Goal: Task Accomplishment & Management: Manage account settings

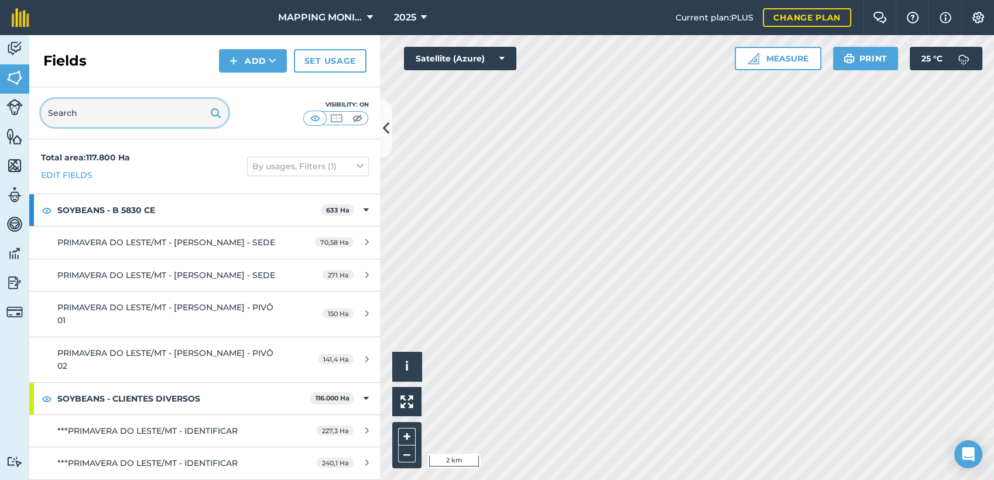
click at [80, 109] on input "text" at bounding box center [134, 113] width 187 height 28
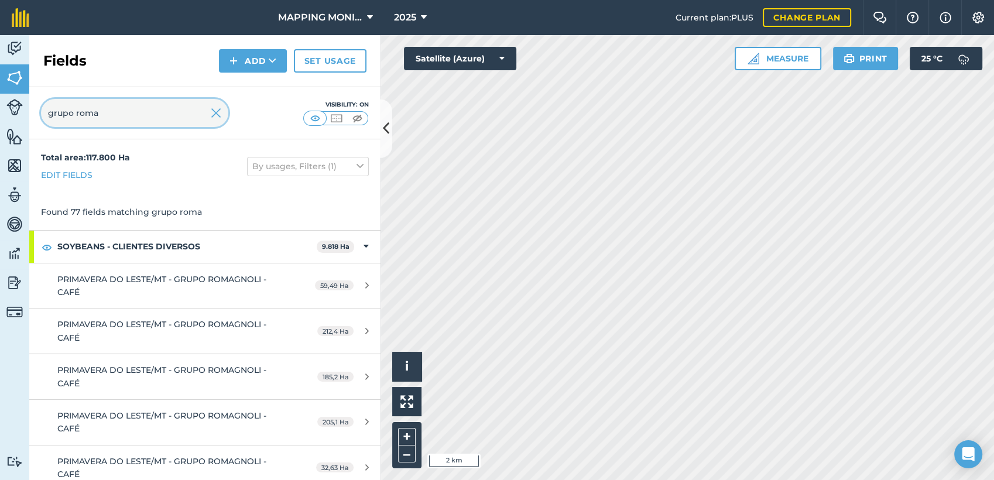
type input "grupo roma"
click at [219, 114] on img at bounding box center [216, 113] width 11 height 14
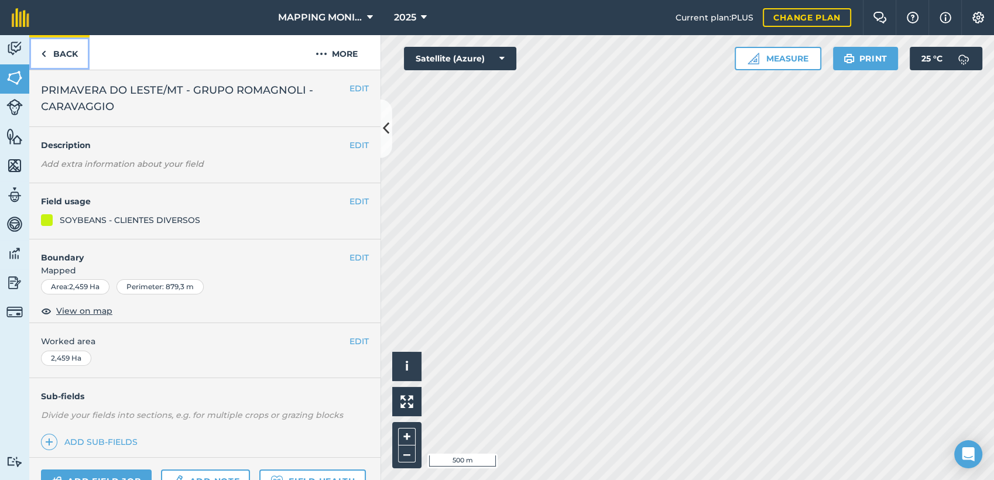
click at [70, 49] on link "Back" at bounding box center [59, 52] width 60 height 35
click at [339, 56] on button "More" at bounding box center [337, 52] width 88 height 35
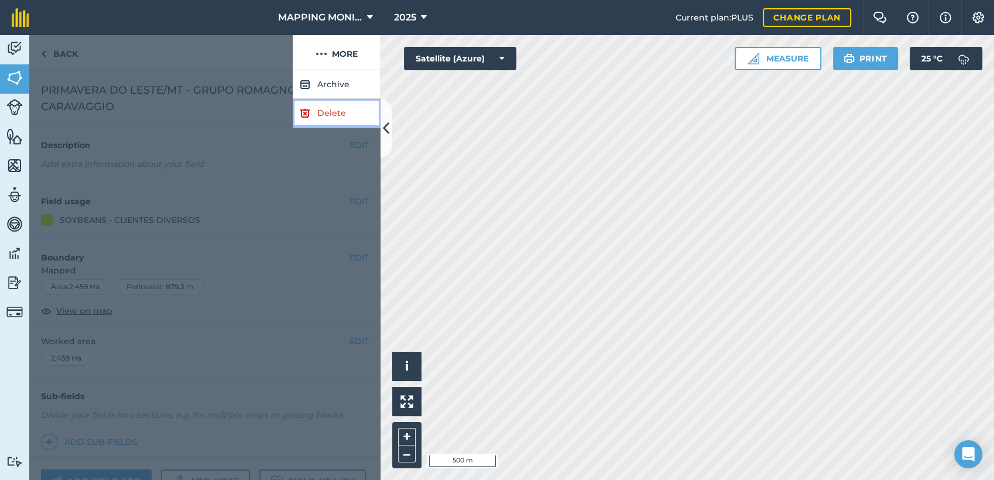
click at [337, 118] on link "Delete" at bounding box center [337, 113] width 88 height 29
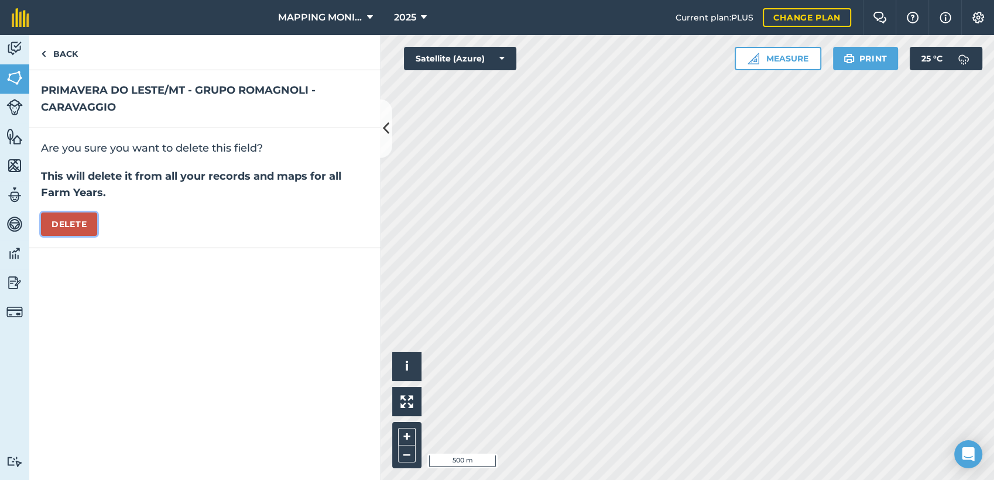
click at [66, 220] on button "Delete" at bounding box center [69, 224] width 56 height 23
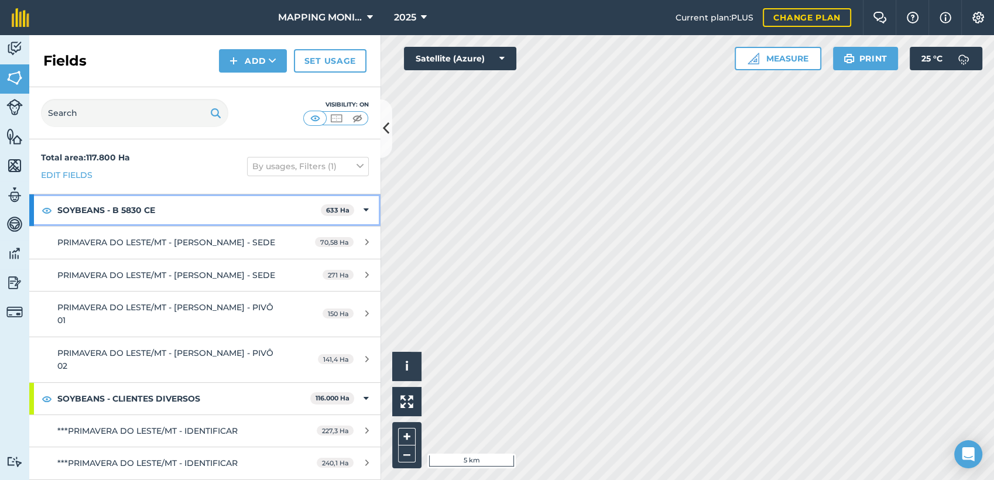
click at [364, 207] on icon at bounding box center [366, 210] width 5 height 13
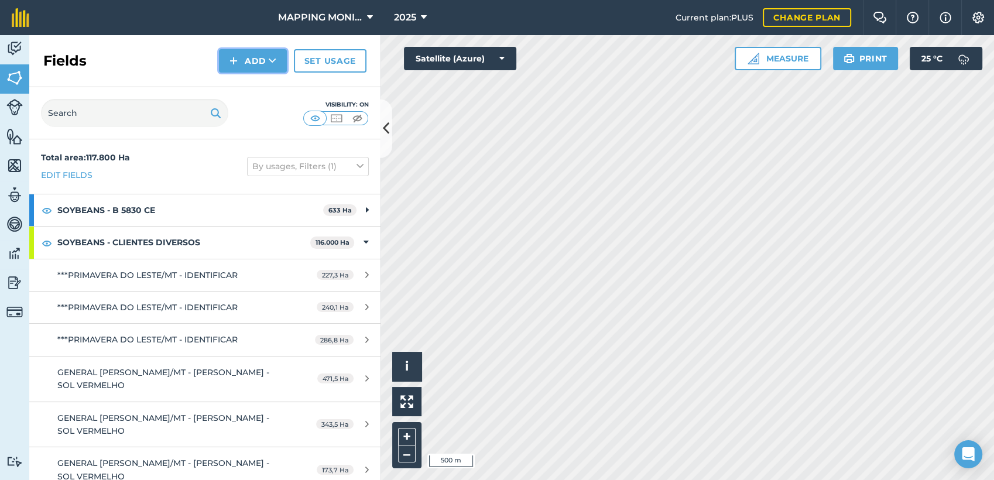
click at [262, 63] on button "Add" at bounding box center [253, 60] width 68 height 23
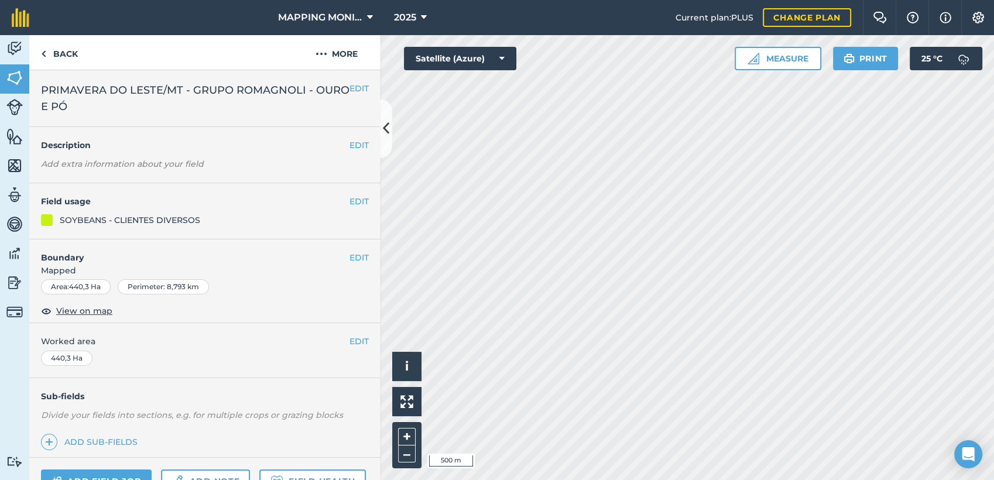
click at [249, 87] on span "PRIMAVERA DO LESTE/MT - GRUPO ROMAGNOLI - OURO E PÓ" at bounding box center [195, 98] width 309 height 33
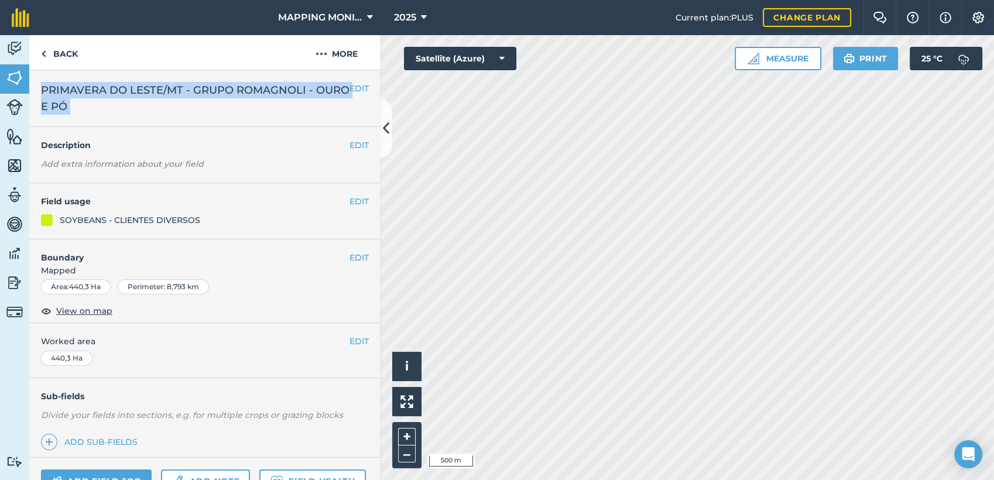
click at [249, 87] on span "PRIMAVERA DO LESTE/MT - GRUPO ROMAGNOLI - OURO E PÓ" at bounding box center [195, 98] width 309 height 33
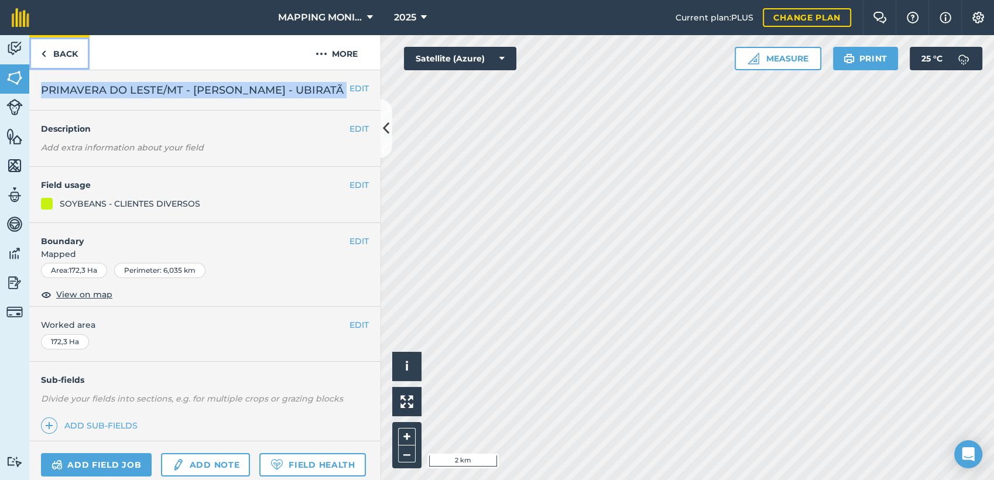
click at [64, 49] on link "Back" at bounding box center [59, 52] width 60 height 35
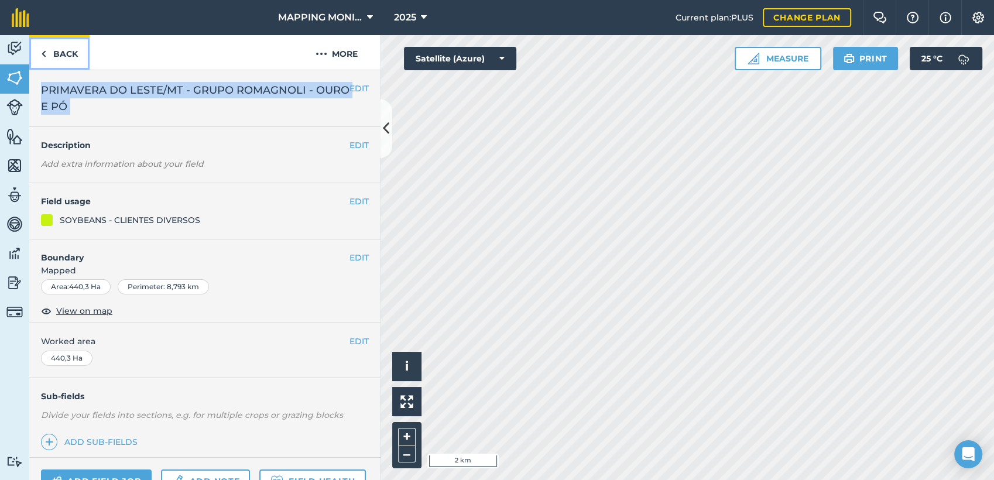
click at [71, 52] on link "Back" at bounding box center [59, 52] width 60 height 35
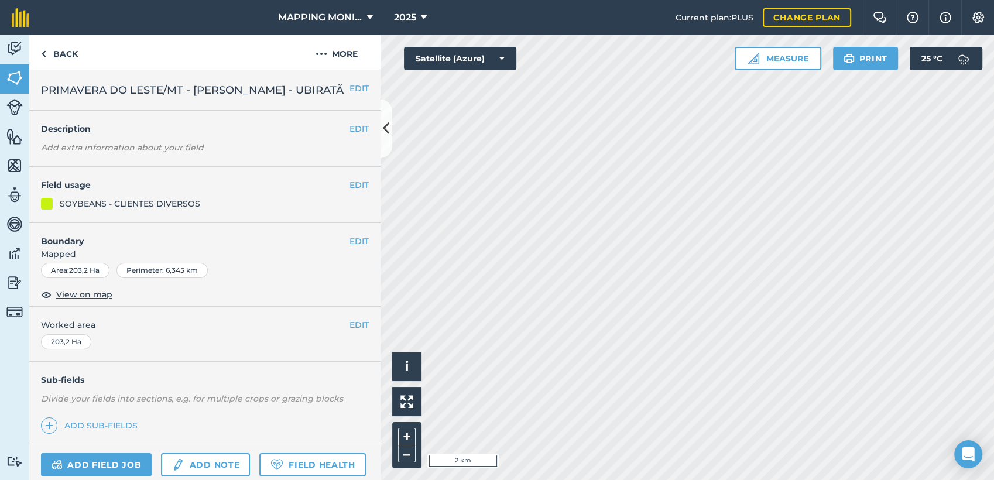
click at [160, 93] on span "PRIMAVERA DO LESTE/MT - [PERSON_NAME] - UBIRATÃ" at bounding box center [192, 90] width 303 height 16
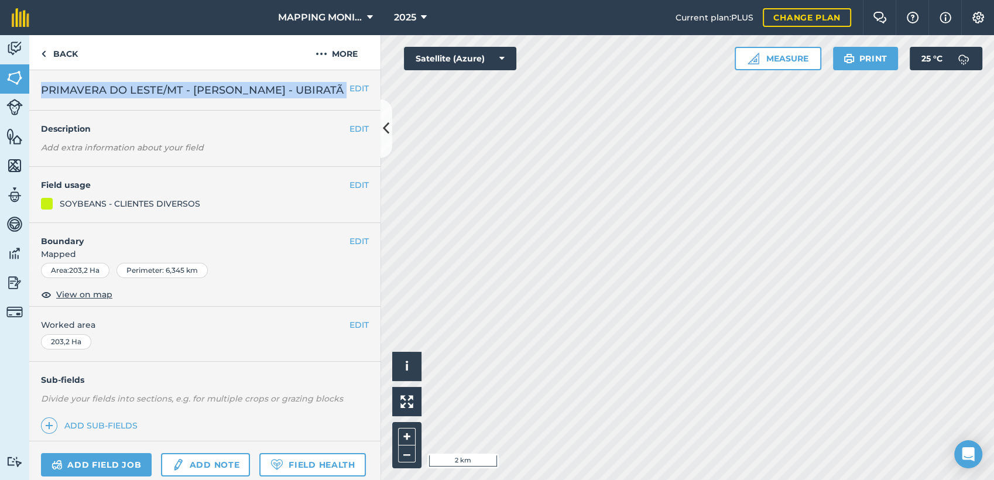
click at [160, 93] on span "PRIMAVERA DO LESTE/MT - [PERSON_NAME] - UBIRATÃ" at bounding box center [192, 90] width 303 height 16
copy div "PRIMAVERA DO LESTE/MT - RAFAEL SCARTON - UBIRATÃ EDIT"
click at [83, 55] on link "Back" at bounding box center [59, 52] width 60 height 35
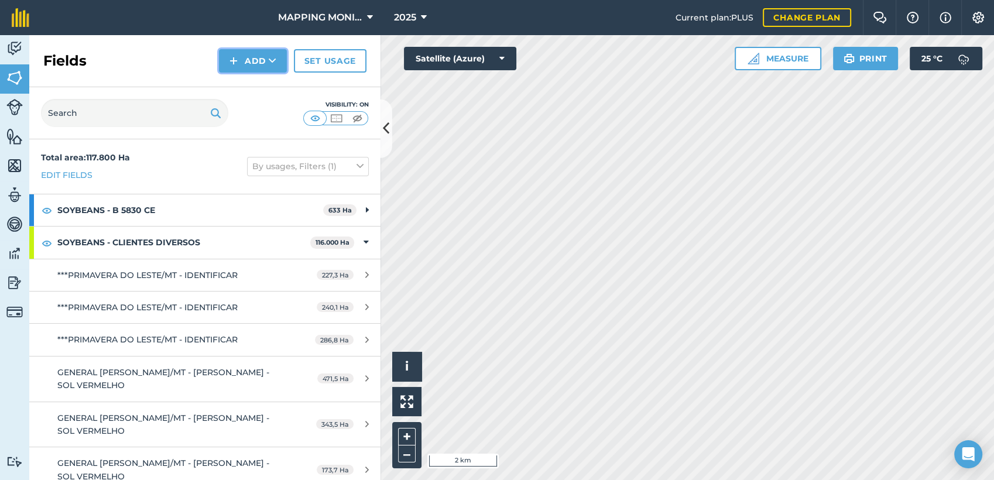
click at [266, 64] on button "Add" at bounding box center [253, 60] width 68 height 23
click at [276, 80] on link "Draw" at bounding box center [253, 87] width 64 height 26
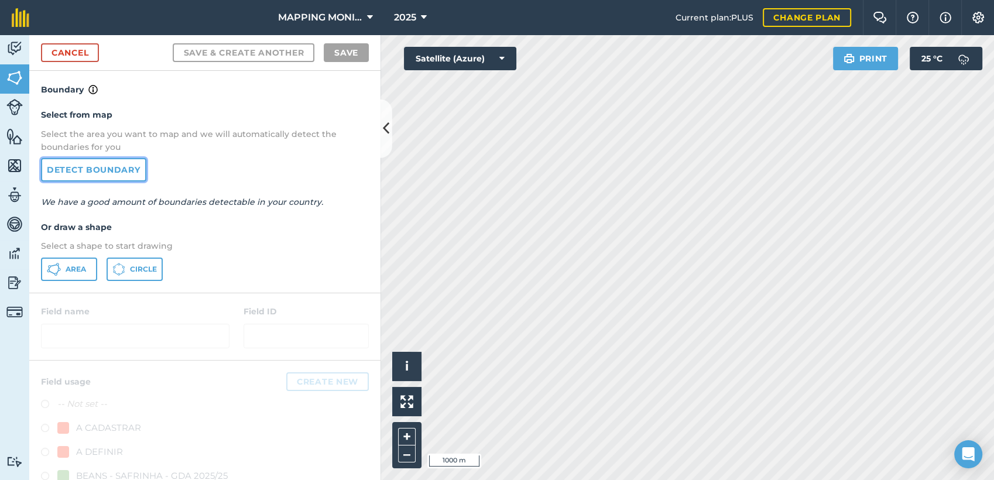
click at [98, 168] on link "Detect boundary" at bounding box center [93, 169] width 105 height 23
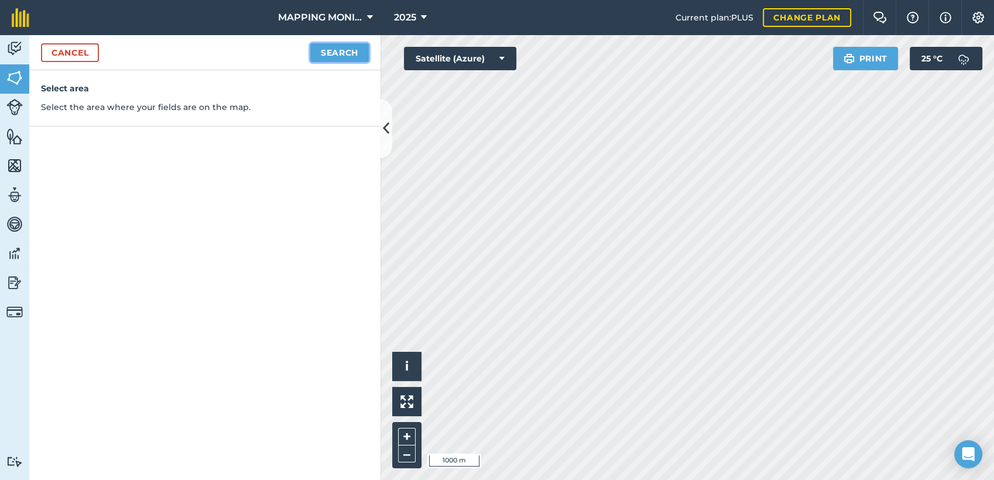
click at [360, 54] on button "Search" at bounding box center [339, 52] width 59 height 19
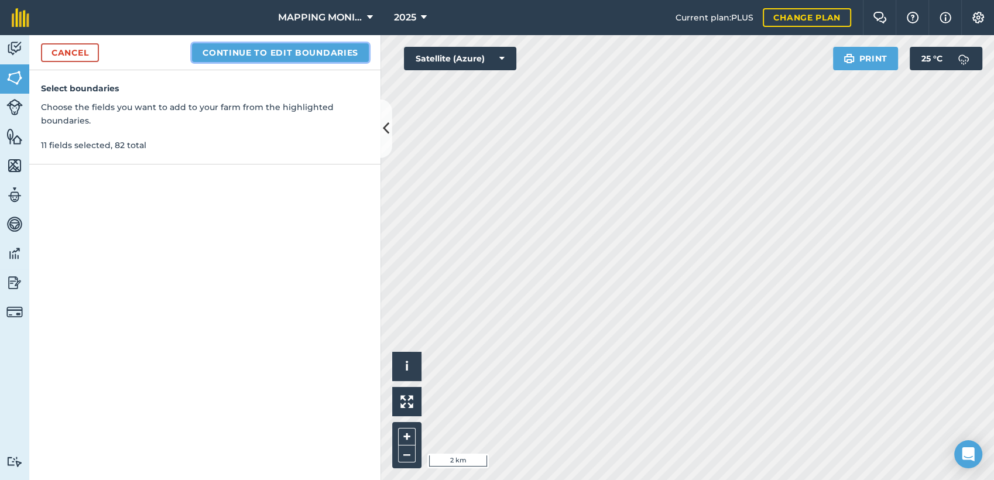
click at [281, 47] on button "Continue to edit boundaries" at bounding box center [280, 52] width 177 height 19
click at [285, 47] on button "Continue to name fields" at bounding box center [293, 52] width 152 height 19
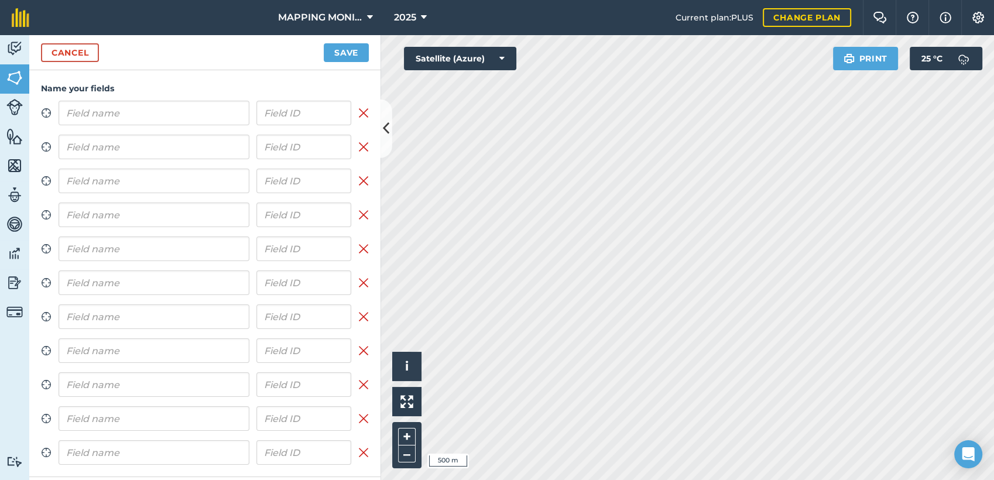
click at [180, 115] on input "text" at bounding box center [154, 113] width 191 height 25
drag, startPoint x: 200, startPoint y: 108, endPoint x: 281, endPoint y: 115, distance: 81.1
click at [281, 115] on div "PRIMAVERA DO LESTE/MT - [PERSON_NAME] - UBIRATÃ" at bounding box center [205, 113] width 293 height 25
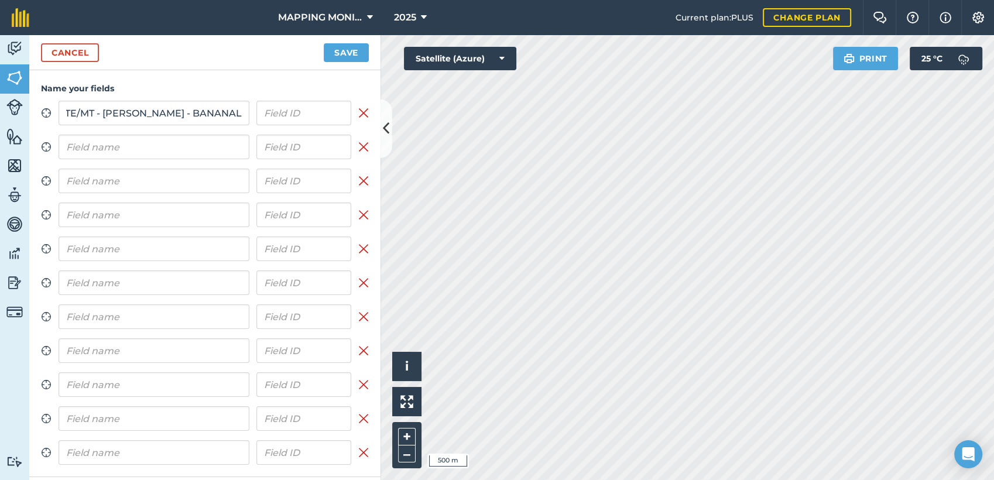
click at [178, 116] on input "PRIMAVERA DO LESTE/MT - RAFAEL SCARTON - BANANAL" at bounding box center [154, 113] width 191 height 25
type input "PRIMAVERA DO LESTE/MT - RAFAEL SCARTON - BANANAL"
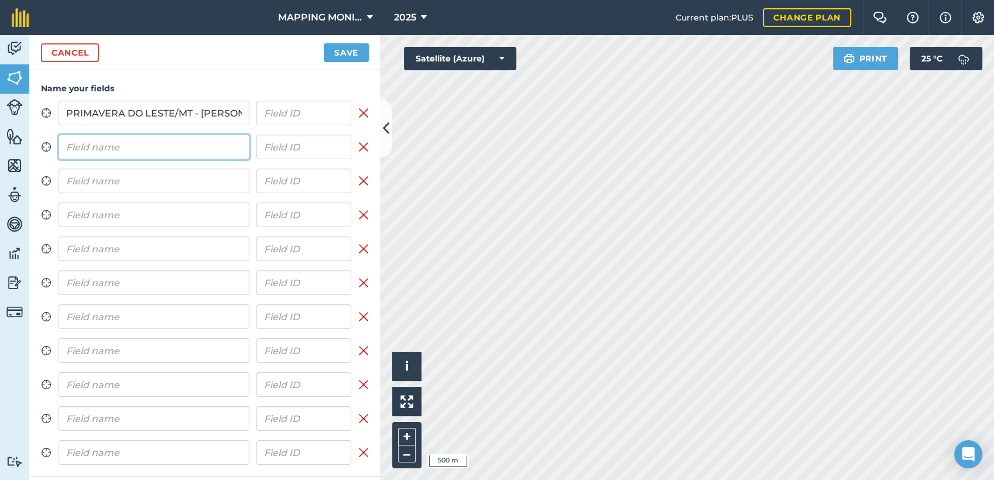
click at [111, 145] on input "text" at bounding box center [154, 147] width 191 height 25
paste input "PRIMAVERA DO LESTE/MT - RAFAEL SCARTON - BANANAL"
type input "PRIMAVERA DO LESTE/MT - RAFAEL SCARTON - BANANAL"
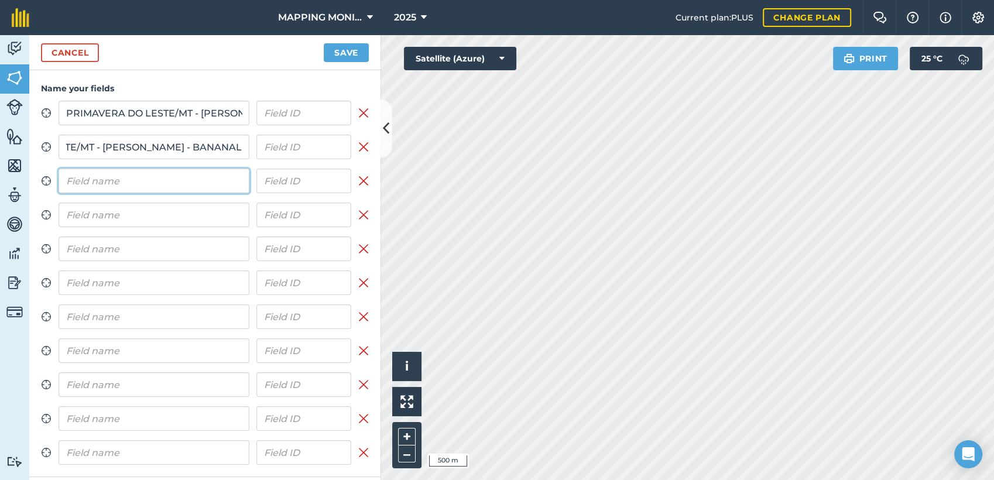
scroll to position [0, 0]
click at [103, 180] on input "text" at bounding box center [154, 181] width 191 height 25
paste input "PRIMAVERA DO LESTE/MT - RAFAEL SCARTON - BANANAL"
type input "PRIMAVERA DO LESTE/MT - RAFAEL SCARTON - BANANAL"
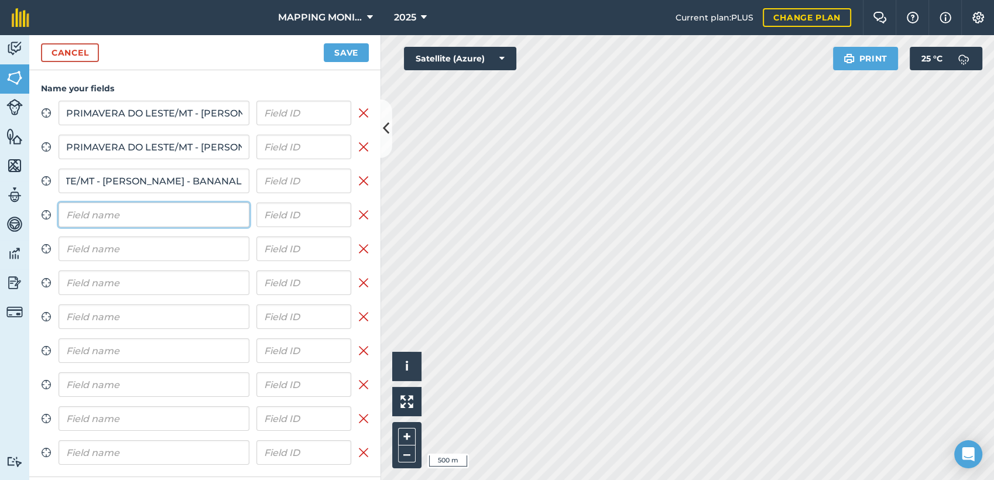
scroll to position [0, 0]
click at [100, 211] on input "text" at bounding box center [154, 215] width 191 height 25
paste input "PRIMAVERA DO LESTE/MT - RAFAEL SCARTON - BANANAL"
type input "PRIMAVERA DO LESTE/MT - RAFAEL SCARTON - BANANAL"
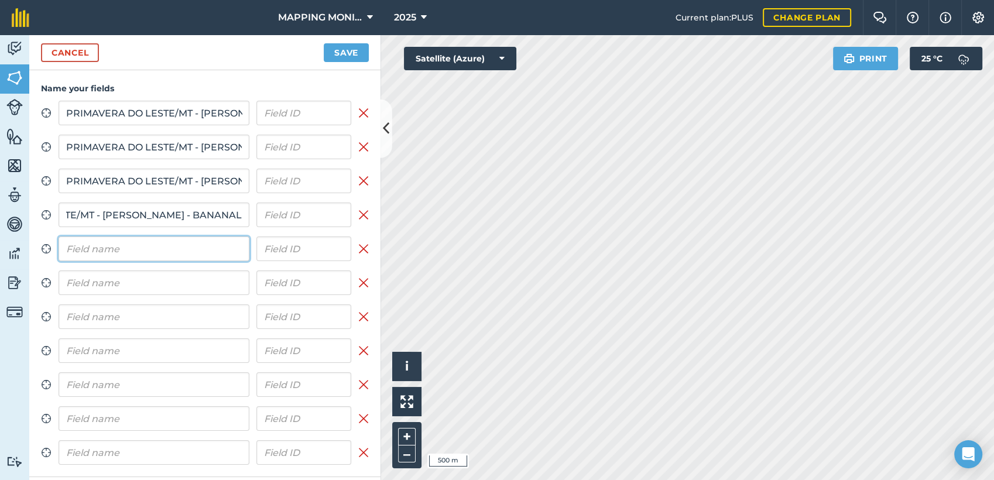
click at [99, 255] on input "text" at bounding box center [154, 249] width 191 height 25
paste input "PRIMAVERA DO LESTE/MT - RAFAEL SCARTON - BANANAL"
type input "PRIMAVERA DO LESTE/MT - RAFAEL SCARTON - BANANAL"
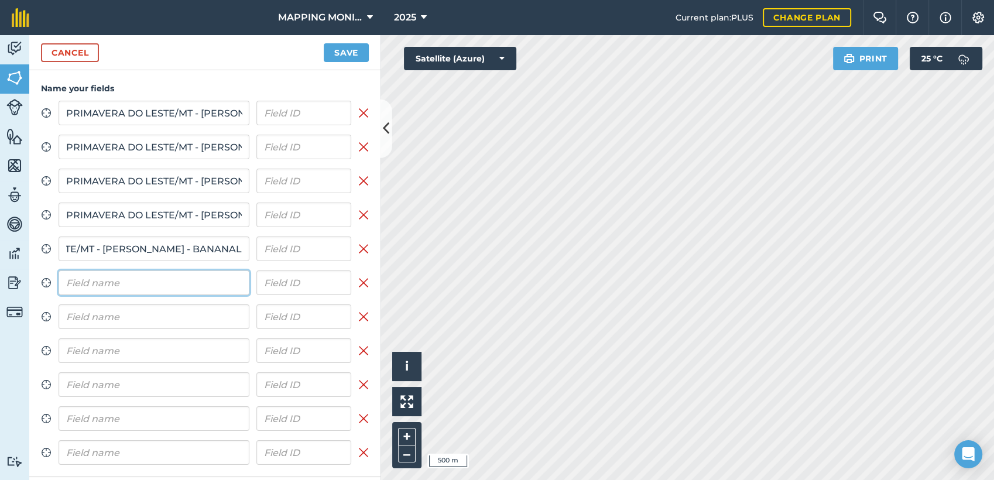
scroll to position [0, 0]
click at [94, 283] on input "text" at bounding box center [154, 282] width 191 height 25
paste input "PRIMAVERA DO LESTE/MT - RAFAEL SCARTON - BANANAL"
type input "PRIMAVERA DO LESTE/MT - RAFAEL SCARTON - BANANAL"
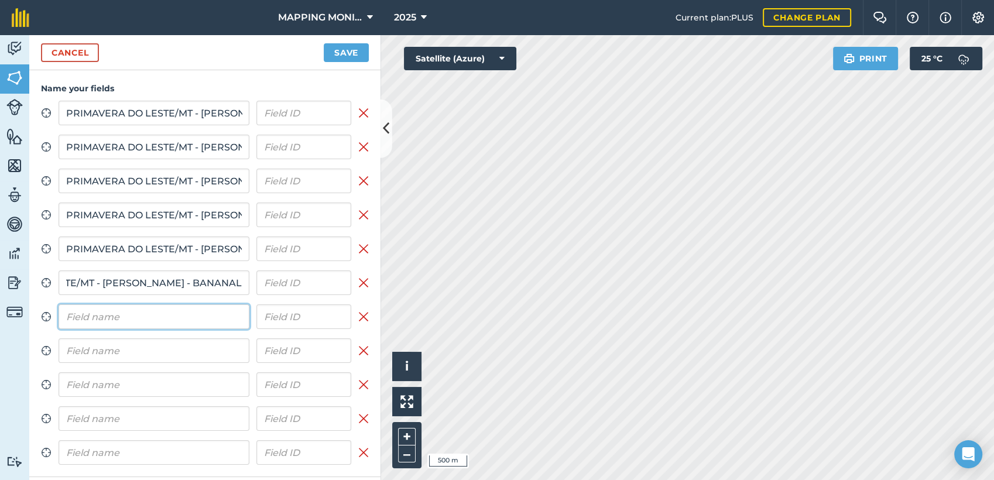
scroll to position [0, 0]
click at [101, 321] on input "text" at bounding box center [154, 316] width 191 height 25
paste input "PRIMAVERA DO LESTE/MT - RAFAEL SCARTON - BANANAL"
type input "PRIMAVERA DO LESTE/MT - RAFAEL SCARTON - BANANAL"
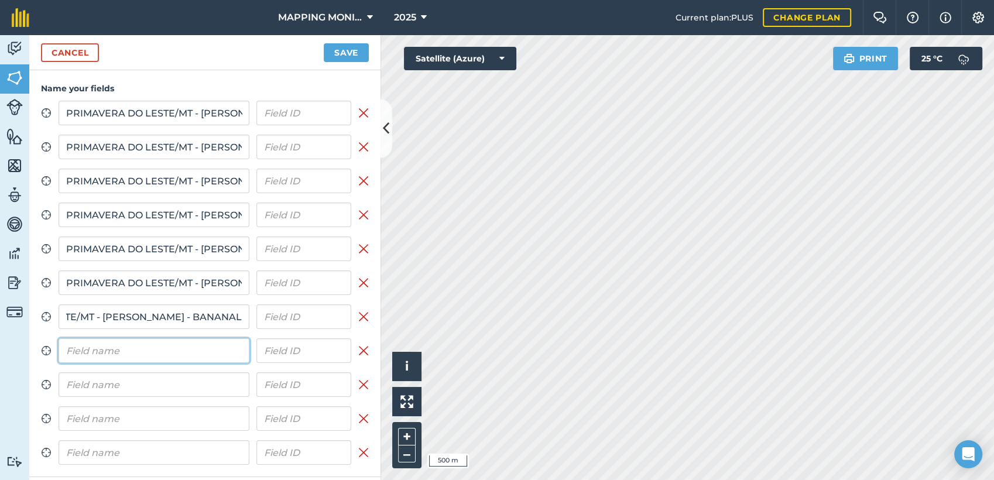
scroll to position [0, 0]
click at [95, 347] on input "text" at bounding box center [154, 350] width 191 height 25
paste input "PRIMAVERA DO LESTE/MT - RAFAEL SCARTON - BANANAL"
type input "PRIMAVERA DO LESTE/MT - RAFAEL SCARTON - BANANAL"
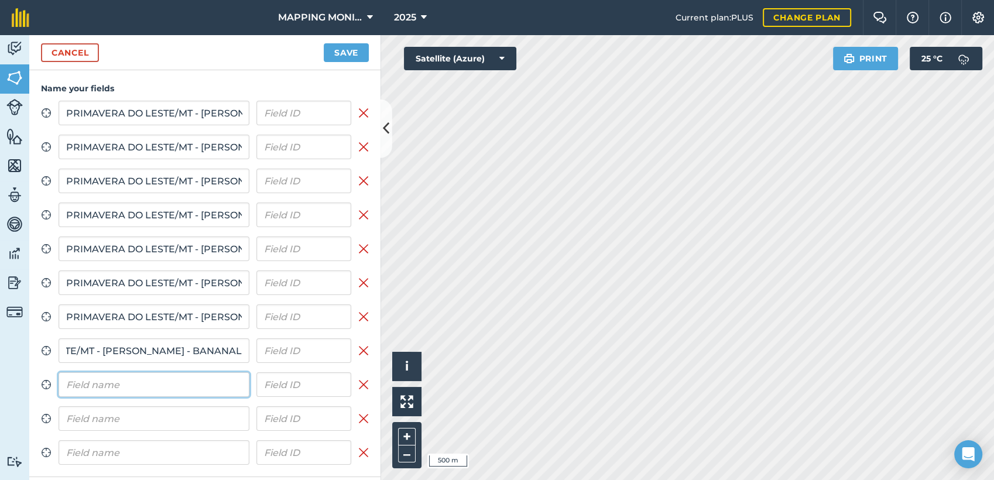
click at [97, 381] on input "text" at bounding box center [154, 384] width 191 height 25
paste input "PRIMAVERA DO LESTE/MT - RAFAEL SCARTON - BANANAL"
type input "PRIMAVERA DO LESTE/MT - RAFAEL SCARTON - BANANAL"
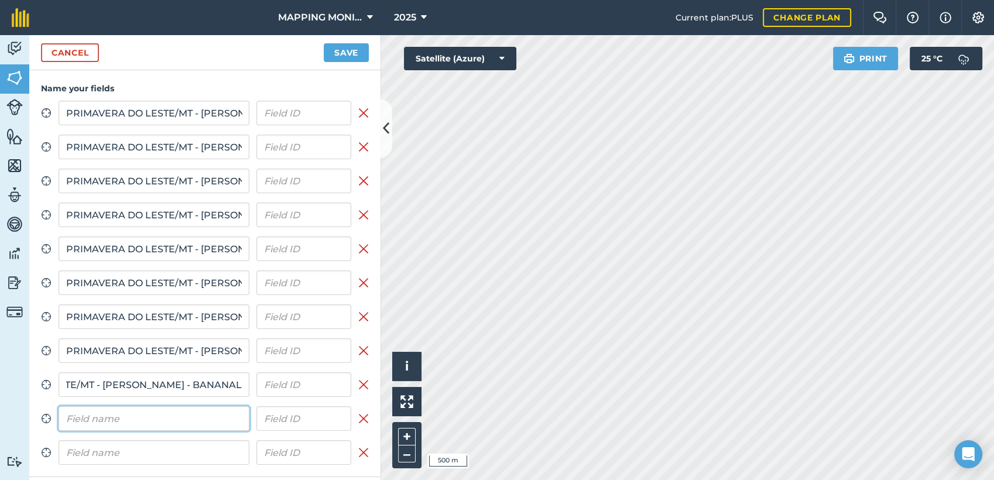
click at [96, 410] on input "text" at bounding box center [154, 418] width 191 height 25
paste input "PRIMAVERA DO LESTE/MT - RAFAEL SCARTON - BANANAL"
type input "PRIMAVERA DO LESTE/MT - RAFAEL SCARTON - BANANAL"
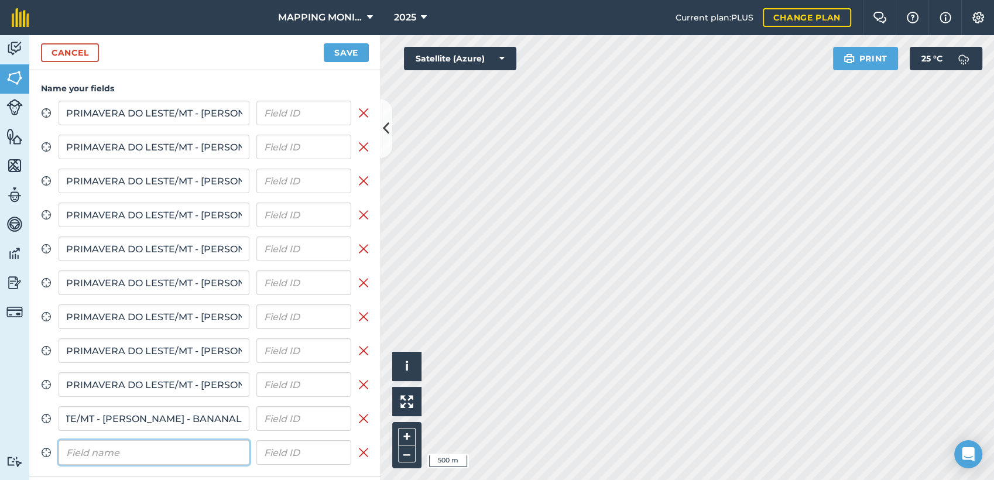
scroll to position [0, 0]
click at [97, 448] on input "text" at bounding box center [154, 452] width 191 height 25
paste input "PRIMAVERA DO LESTE/MT - RAFAEL SCARTON - BANANAL"
type input "PRIMAVERA DO LESTE/MT - RAFAEL SCARTON - BANANAL"
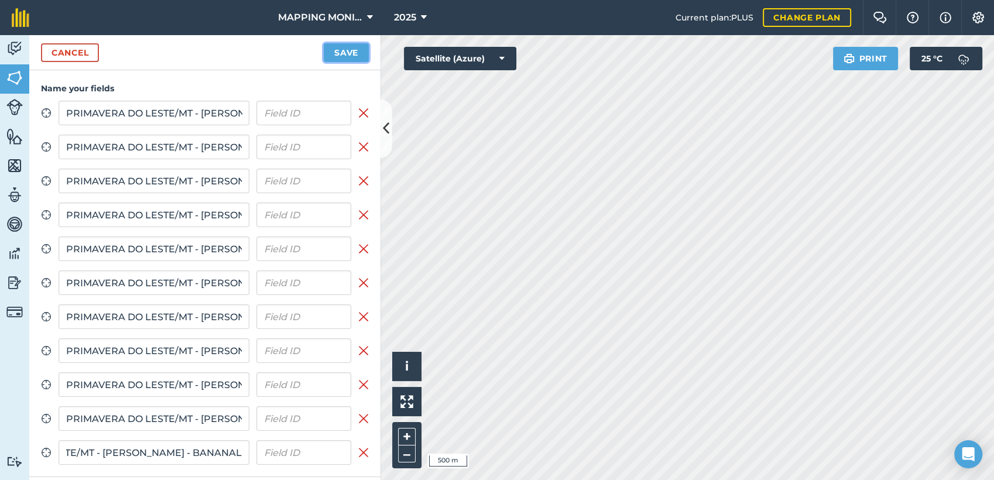
scroll to position [0, 0]
click at [346, 52] on button "Save" at bounding box center [346, 52] width 45 height 19
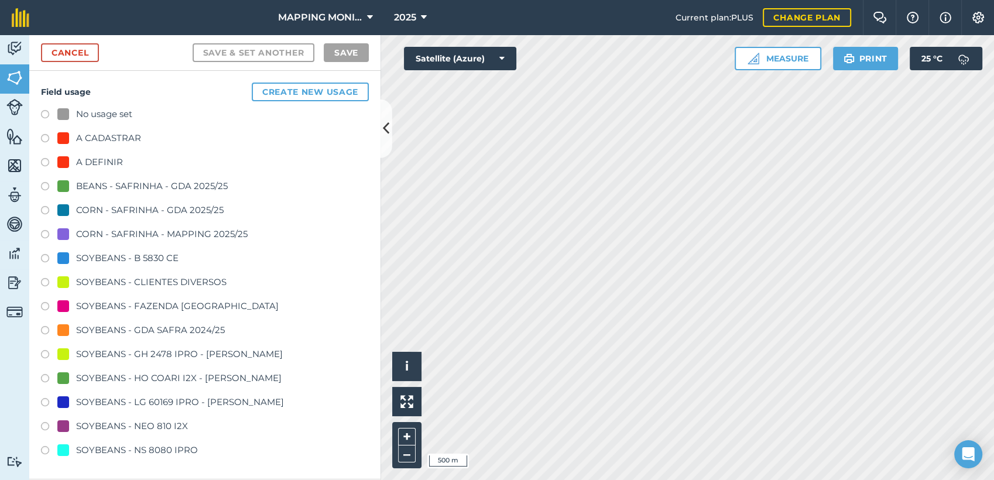
click at [206, 278] on div "SOYBEANS - CLIENTES DIVERSOS" at bounding box center [151, 282] width 150 height 14
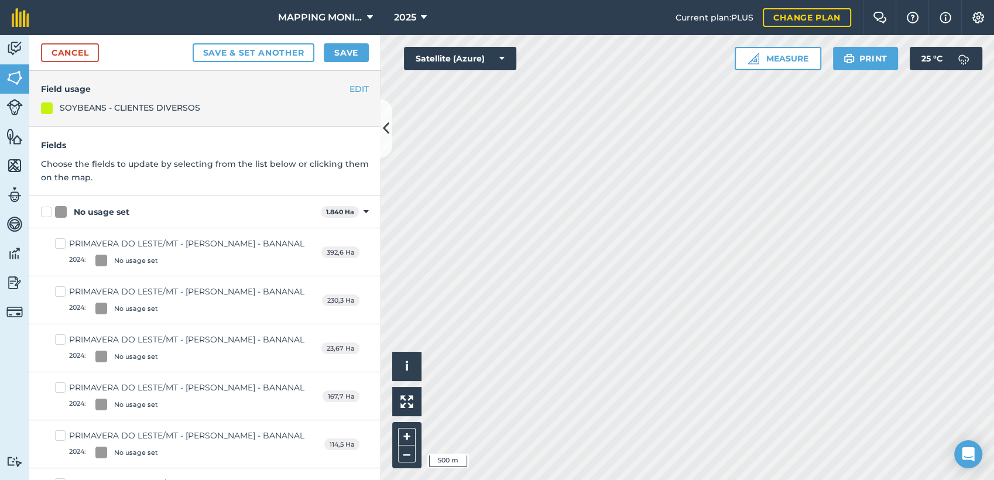
click at [49, 209] on label "No usage set" at bounding box center [178, 212] width 275 height 12
click at [49, 209] on input "No usage set" at bounding box center [45, 210] width 8 height 8
checkbox input "true"
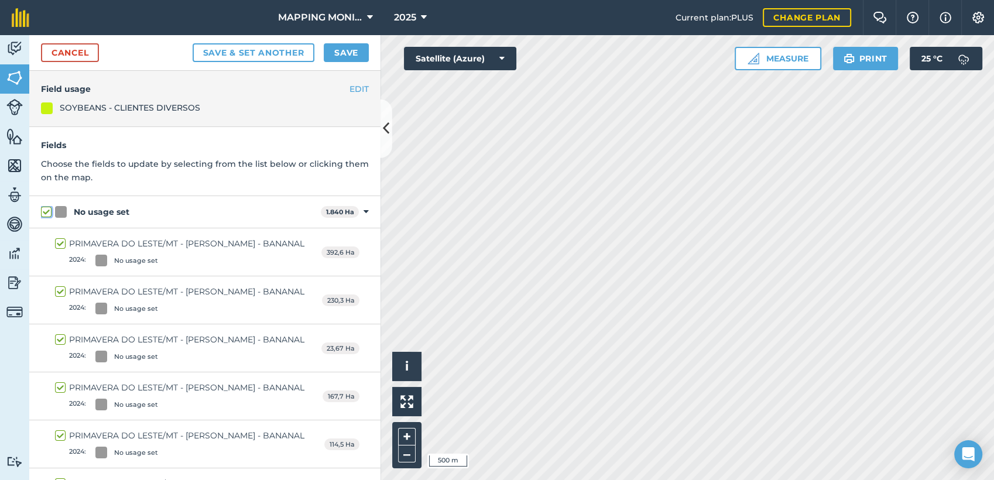
checkbox input "true"
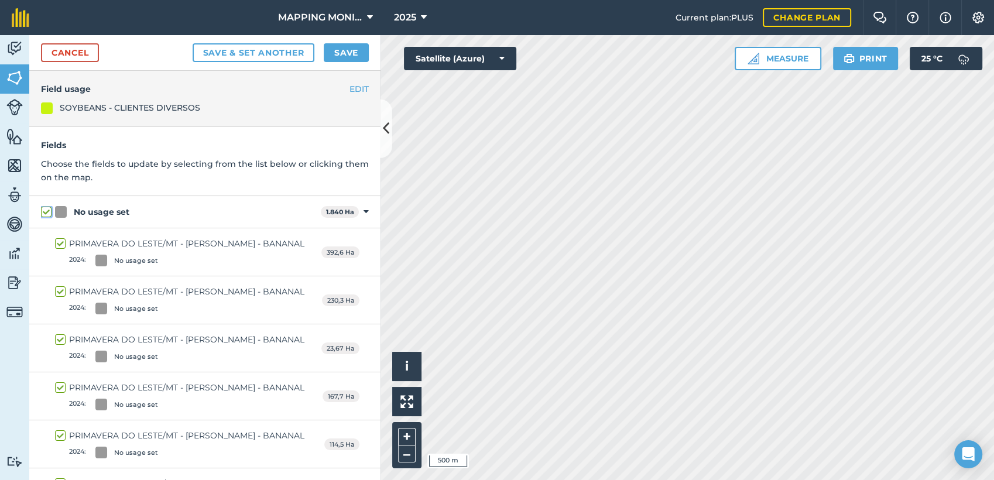
checkbox input "true"
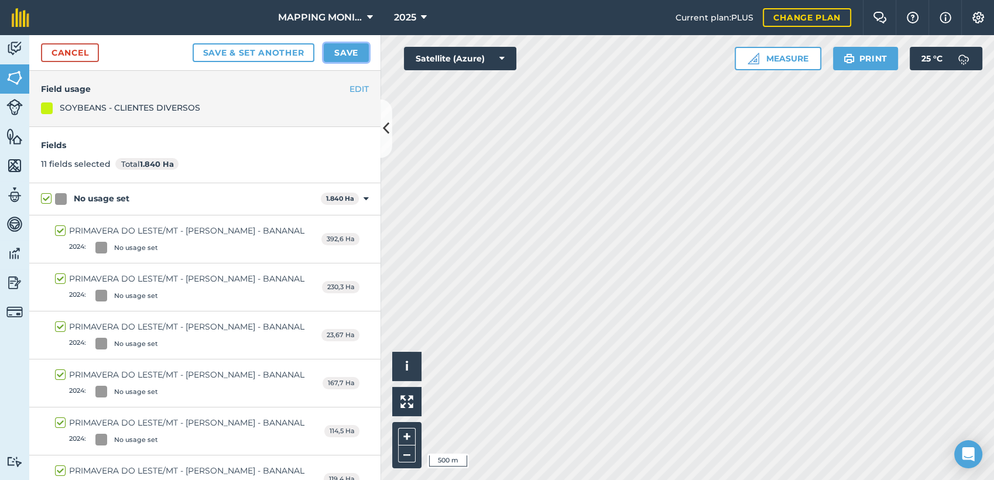
click at [350, 50] on button "Save" at bounding box center [346, 52] width 45 height 19
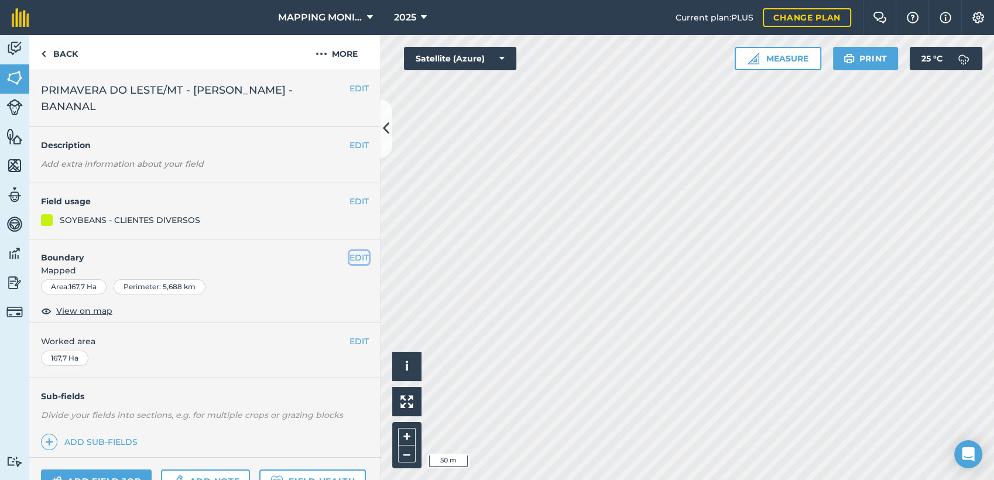
click at [356, 261] on button "EDIT" at bounding box center [359, 257] width 19 height 13
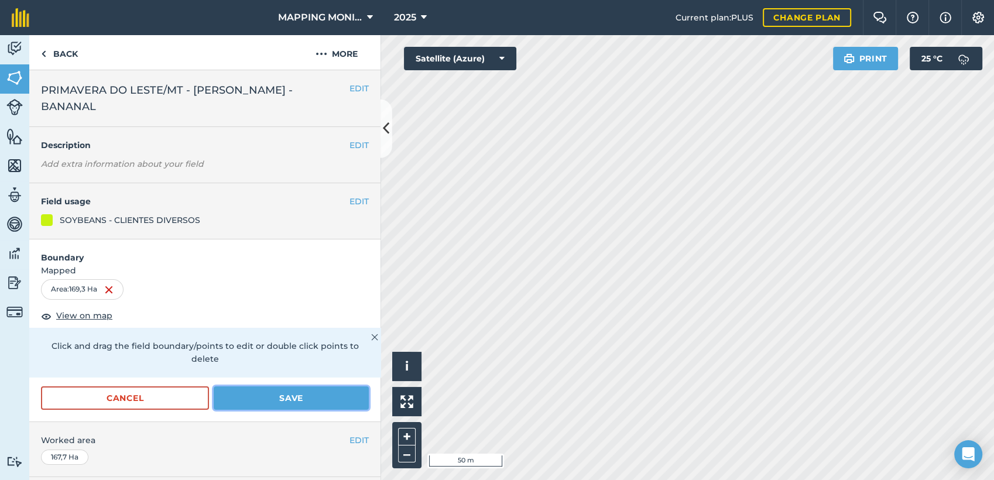
click at [285, 395] on button "Save" at bounding box center [291, 397] width 155 height 23
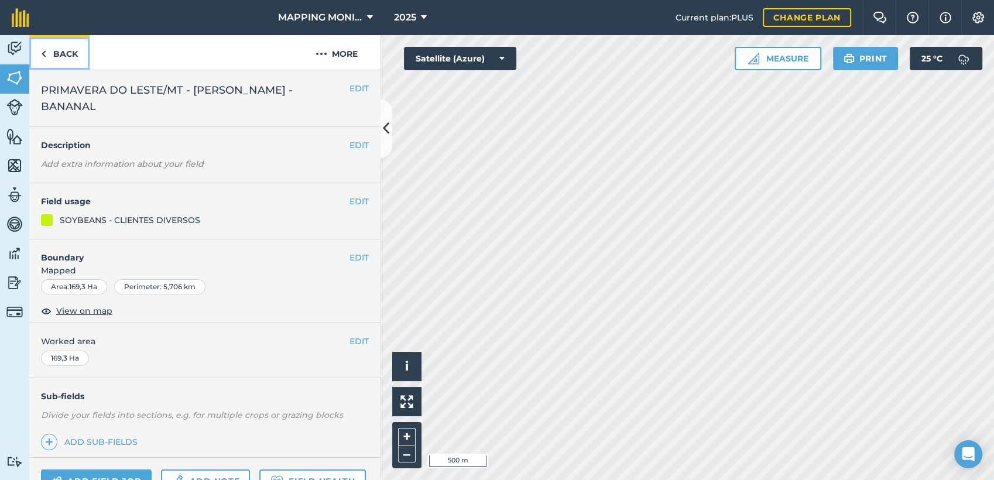
click at [55, 57] on link "Back" at bounding box center [59, 52] width 60 height 35
click at [350, 254] on button "EDIT" at bounding box center [359, 257] width 19 height 13
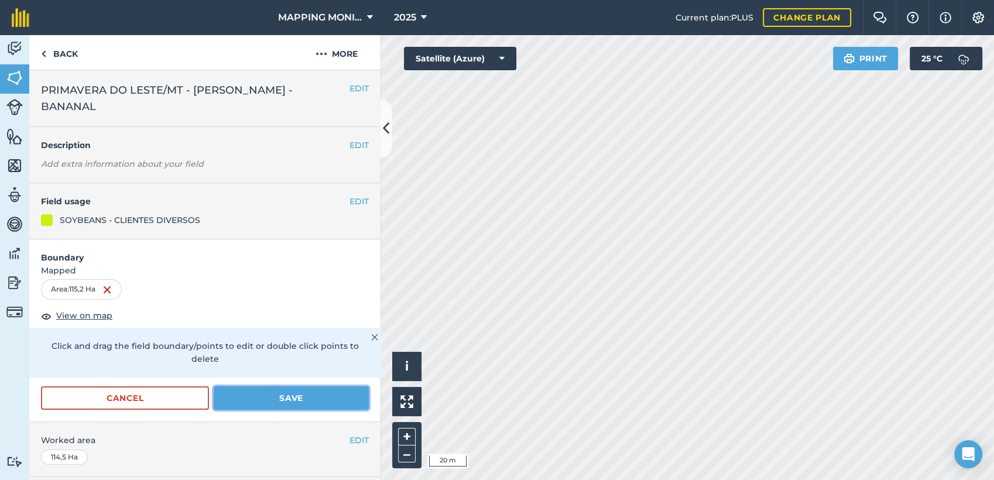
click at [308, 395] on button "Save" at bounding box center [291, 397] width 155 height 23
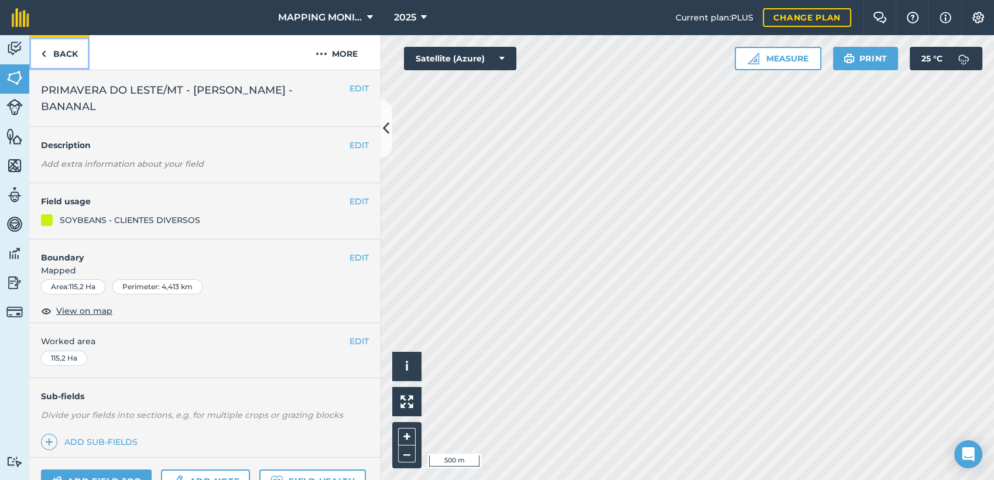
click at [64, 59] on link "Back" at bounding box center [59, 52] width 60 height 35
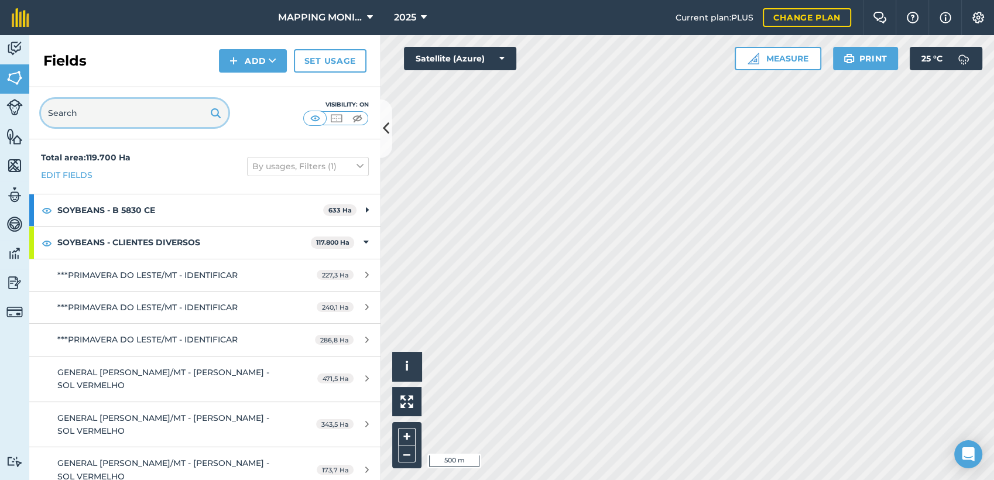
click at [159, 107] on input "text" at bounding box center [134, 113] width 187 height 28
paste input "PRIMAVERA DO LESTE/MT - RAFAEL SCARTON - BANANAL"
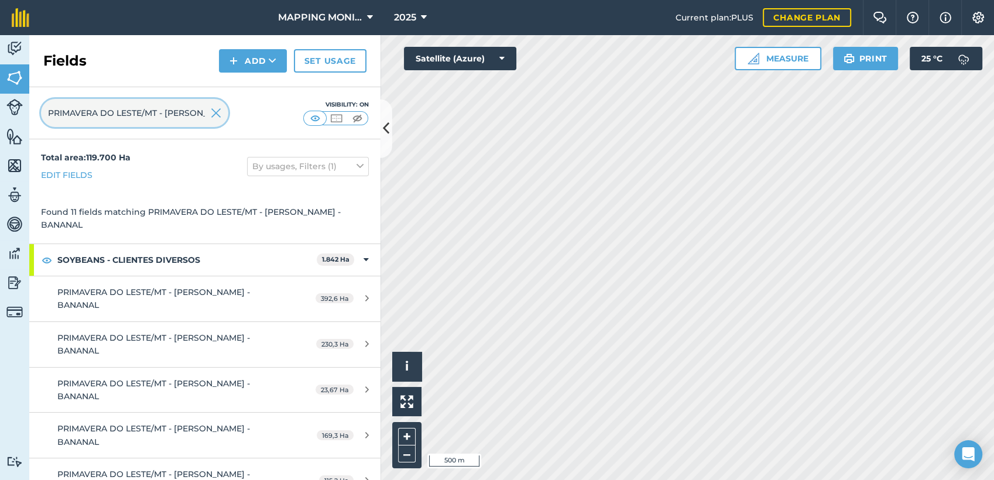
scroll to position [0, 87]
type input "PRIMAVERA DO LESTE/MT - RAFAEL SCARTON - BANANAL"
click at [215, 114] on img at bounding box center [216, 113] width 11 height 14
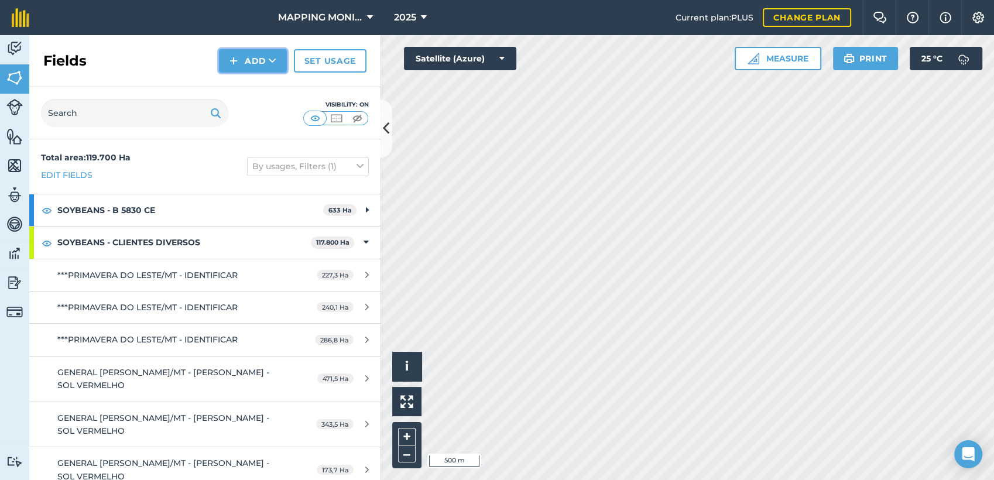
click at [253, 69] on button "Add" at bounding box center [253, 60] width 68 height 23
click at [261, 81] on link "Draw" at bounding box center [253, 87] width 64 height 26
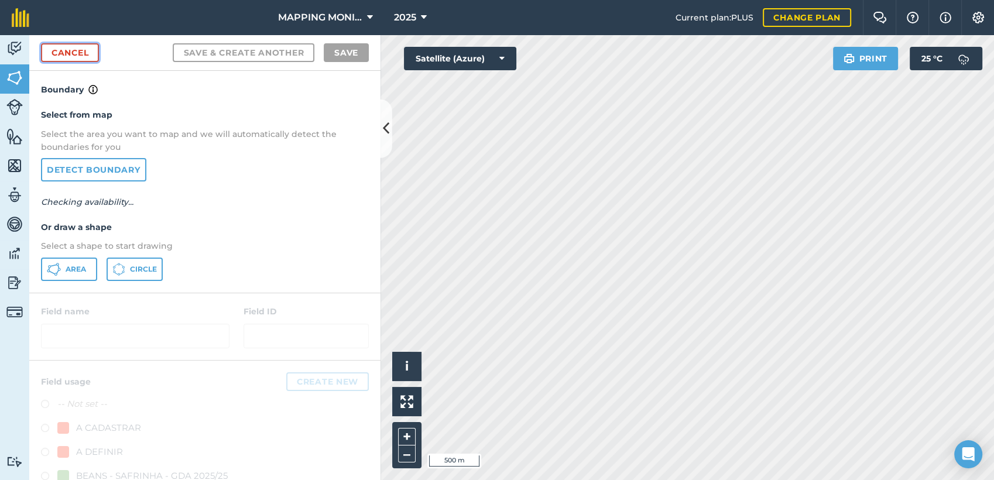
click at [78, 51] on link "Cancel" at bounding box center [70, 52] width 58 height 19
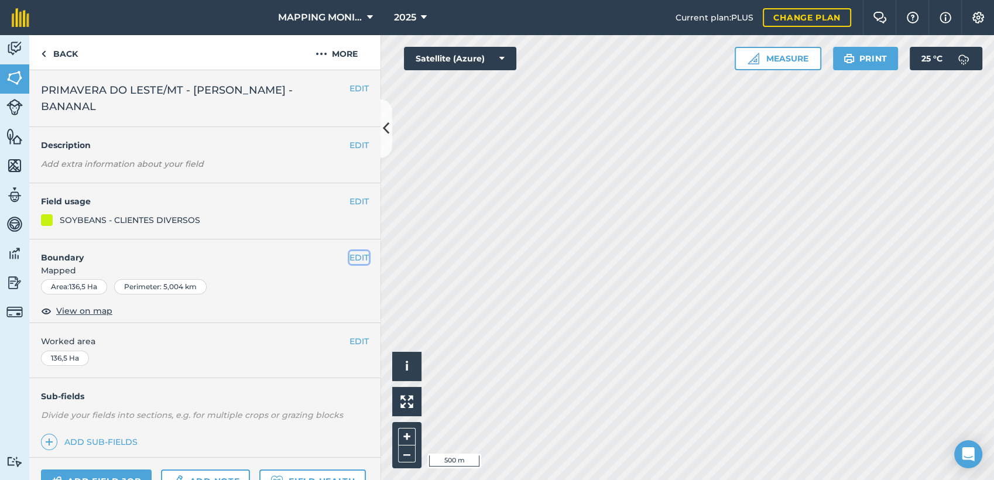
click at [350, 258] on button "EDIT" at bounding box center [359, 257] width 19 height 13
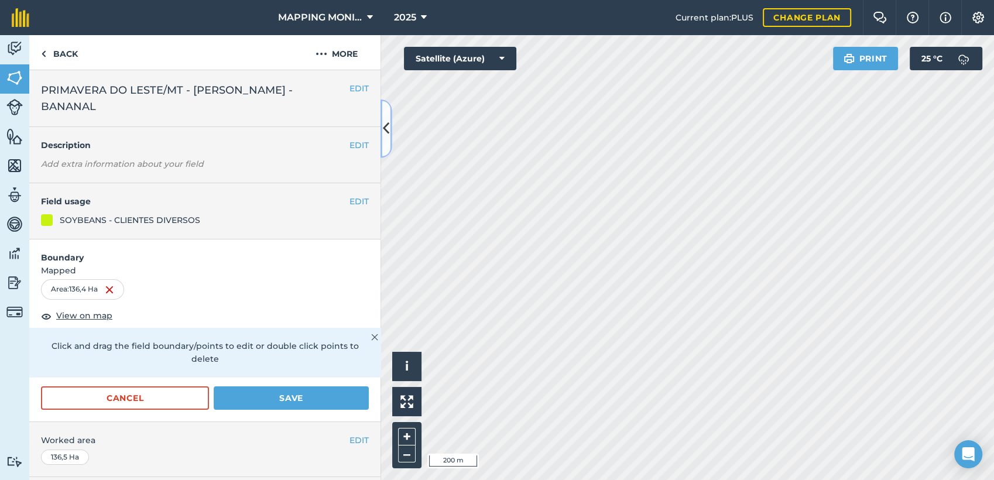
click at [392, 148] on button at bounding box center [387, 129] width 12 height 59
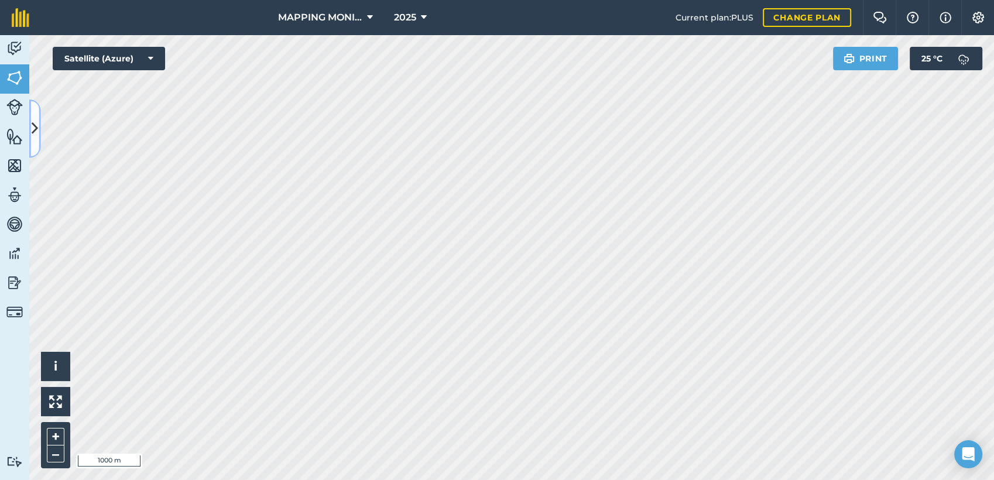
click at [33, 123] on icon at bounding box center [35, 128] width 6 height 20
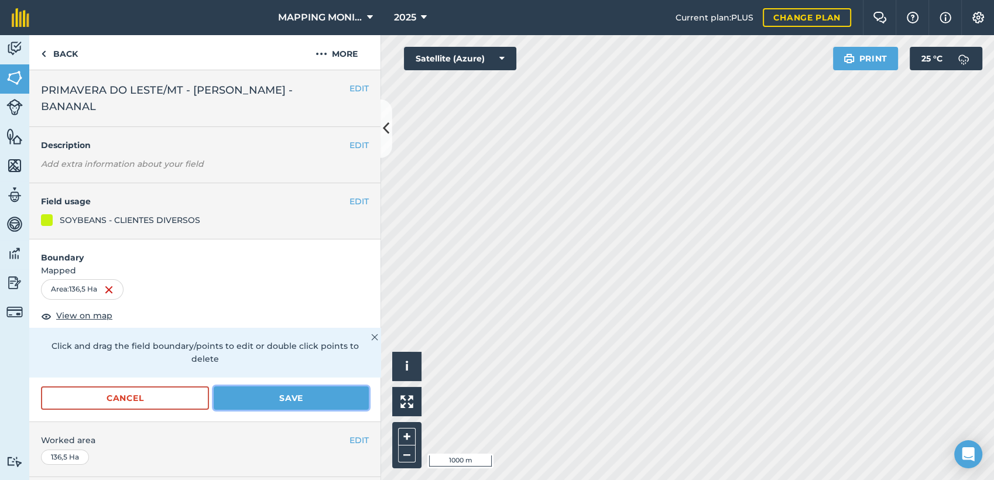
click at [300, 407] on button "Save" at bounding box center [291, 397] width 155 height 23
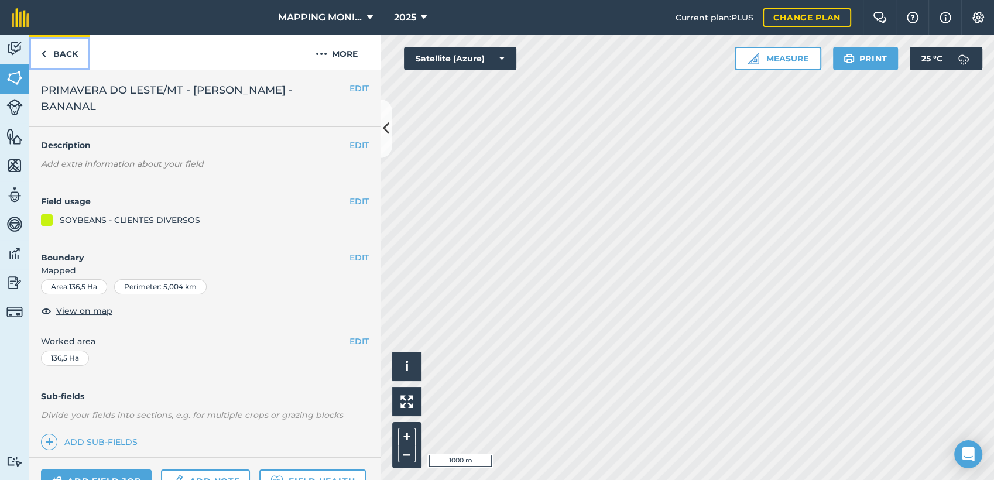
click at [61, 53] on link "Back" at bounding box center [59, 52] width 60 height 35
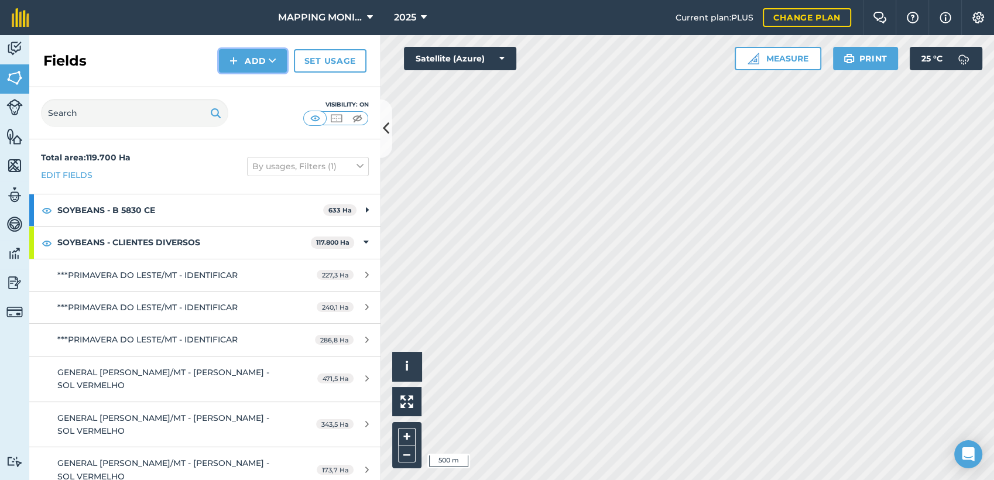
click at [248, 59] on button "Add" at bounding box center [253, 60] width 68 height 23
click at [256, 91] on link "Draw" at bounding box center [253, 87] width 64 height 26
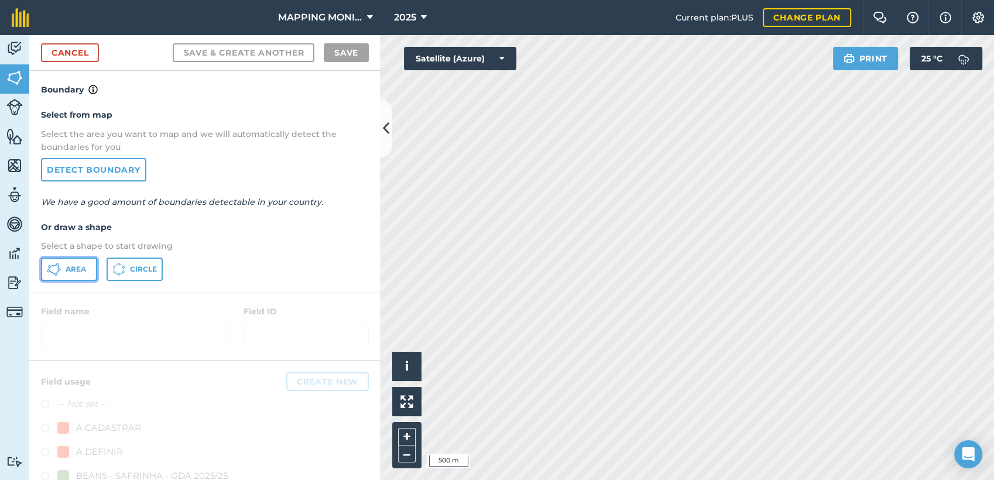
click at [66, 266] on span "Area" at bounding box center [76, 269] width 20 height 9
click at [506, 63] on button "Satellite (Azure)" at bounding box center [460, 58] width 112 height 23
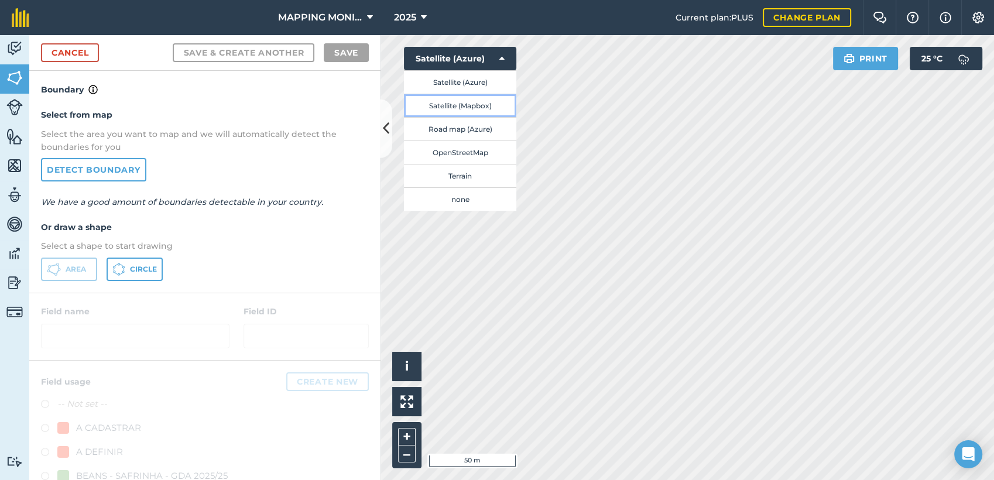
click at [464, 107] on button "Satellite (Mapbox)" at bounding box center [460, 105] width 112 height 23
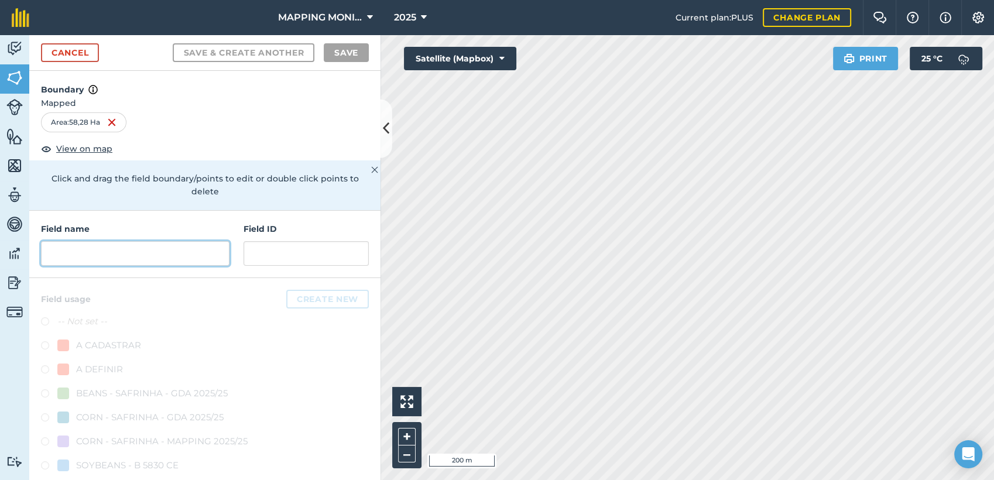
click at [194, 254] on input "text" at bounding box center [135, 253] width 189 height 25
paste input "PRIMAVERA DO LESTE/MT - RAFAEL SCARTON - BANANAL"
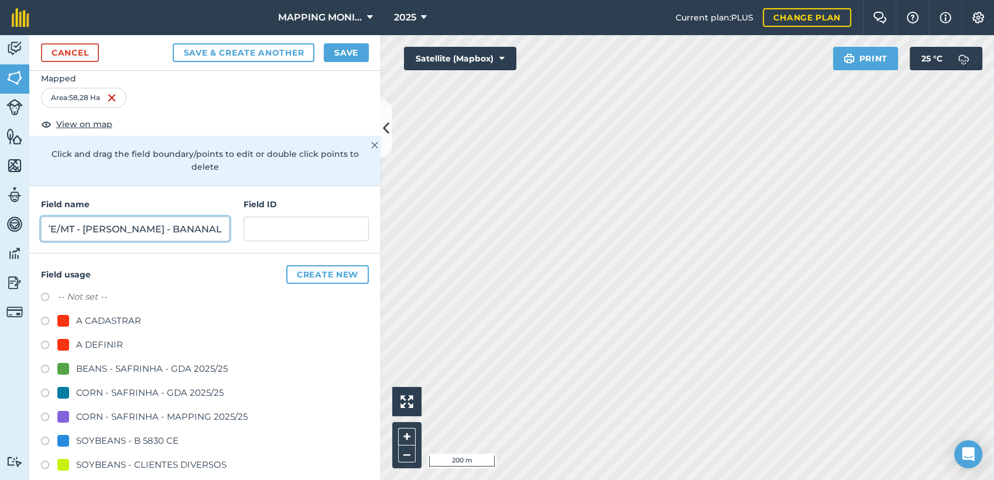
scroll to position [130, 0]
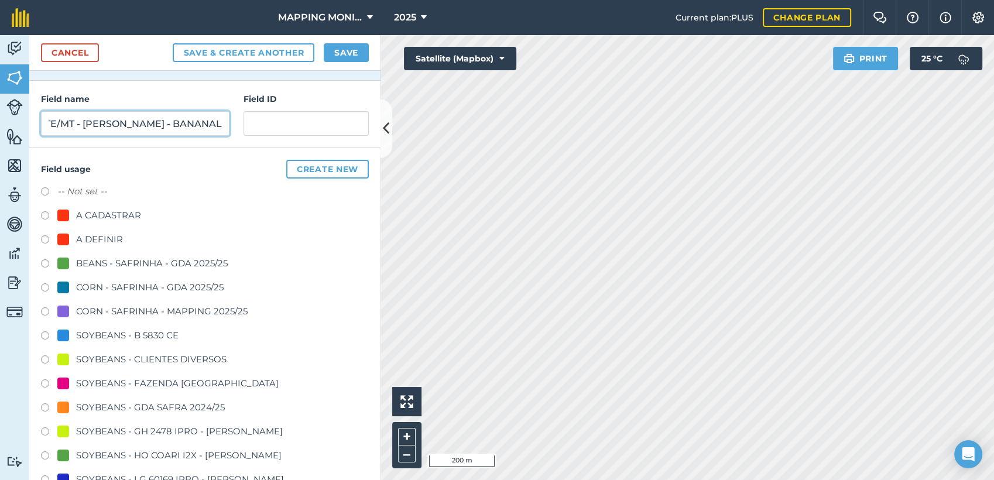
type input "PRIMAVERA DO LESTE/MT - RAFAEL SCARTON - BANANAL"
click at [114, 359] on div "SOYBEANS - CLIENTES DIVERSOS" at bounding box center [151, 359] width 150 height 14
radio input "true"
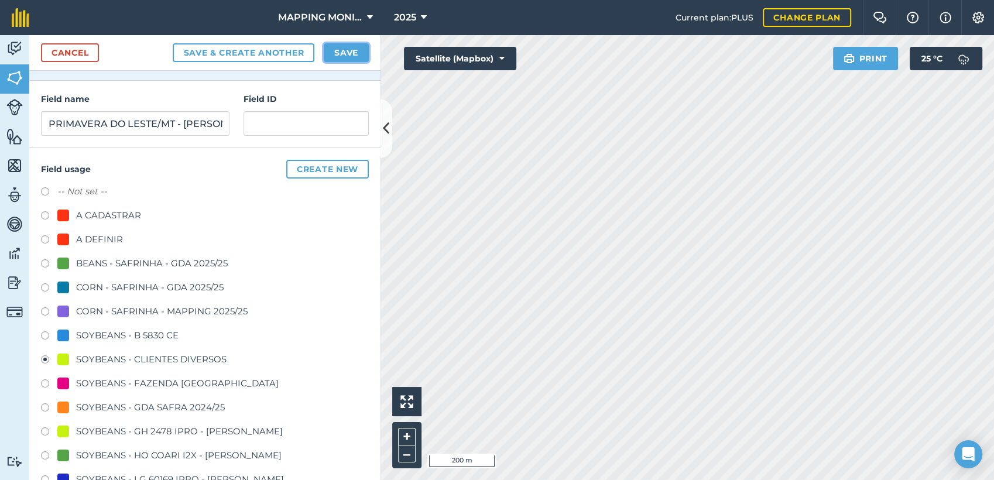
click at [360, 48] on button "Save" at bounding box center [346, 52] width 45 height 19
click at [131, 354] on div "SOYBEANS - CLIENTES DIVERSOS" at bounding box center [151, 359] width 150 height 14
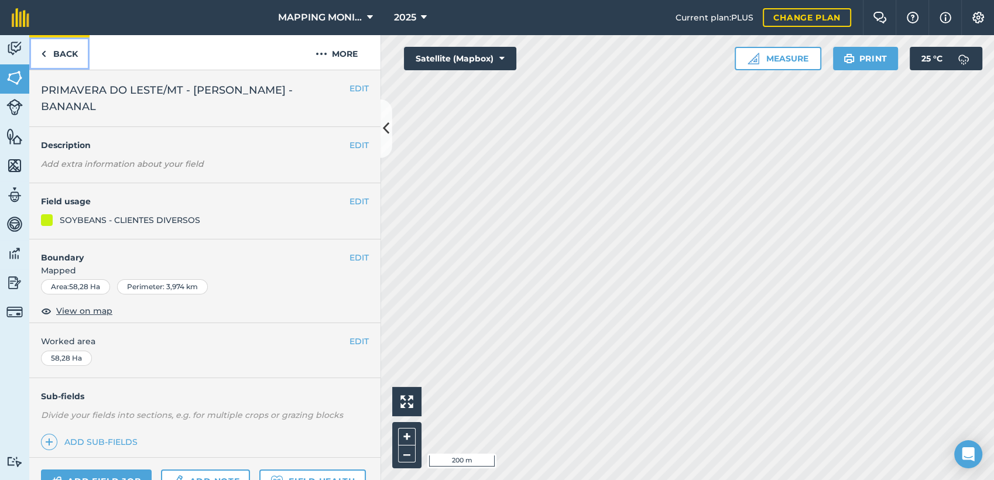
click at [55, 54] on link "Back" at bounding box center [59, 52] width 60 height 35
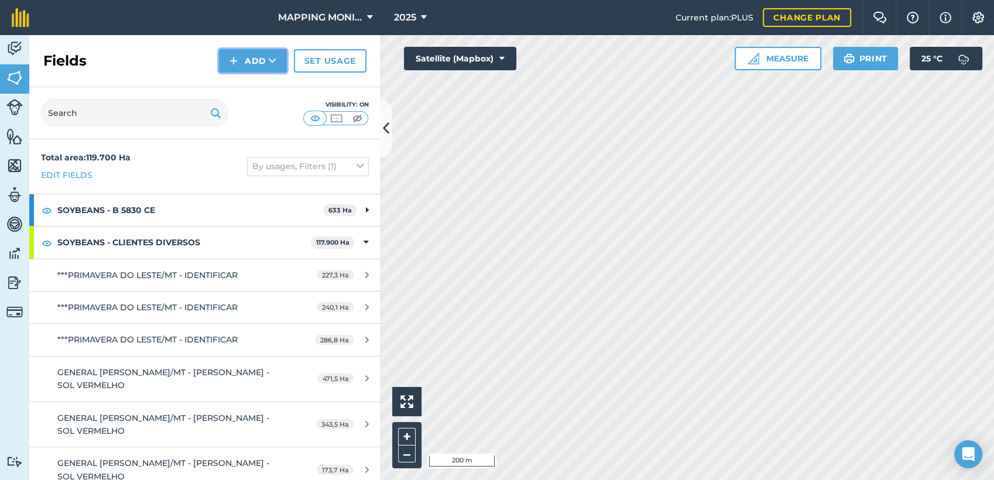
click at [272, 65] on icon at bounding box center [273, 61] width 8 height 12
click at [244, 87] on link "Draw" at bounding box center [253, 87] width 64 height 26
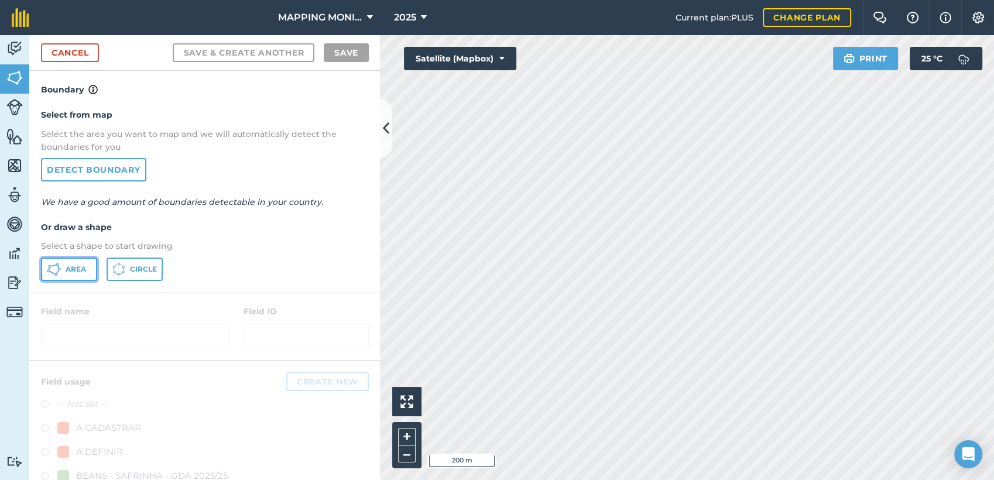
click at [63, 263] on button "Area" at bounding box center [69, 269] width 56 height 23
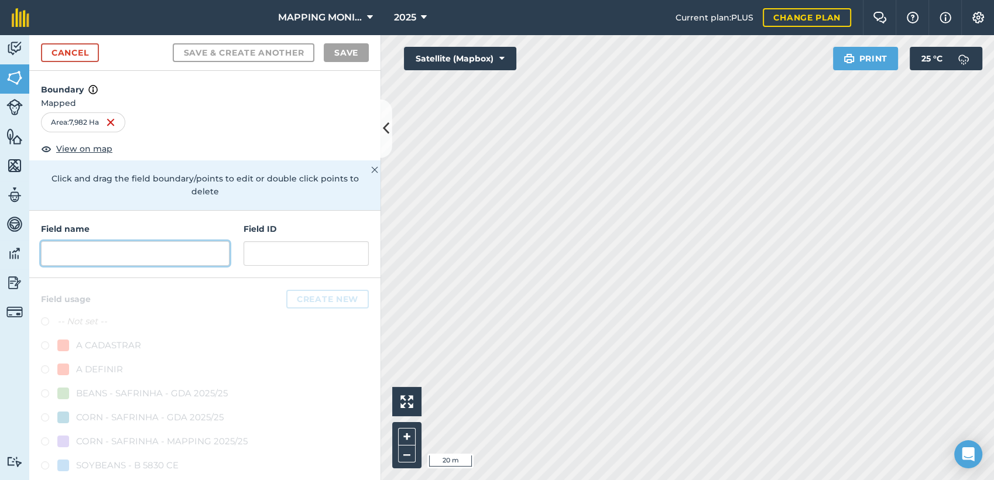
click at [153, 255] on input "text" at bounding box center [135, 253] width 189 height 25
paste input "PRIMAVERA DO LESTE/MT - RAFAEL SCARTON - BANANAL"
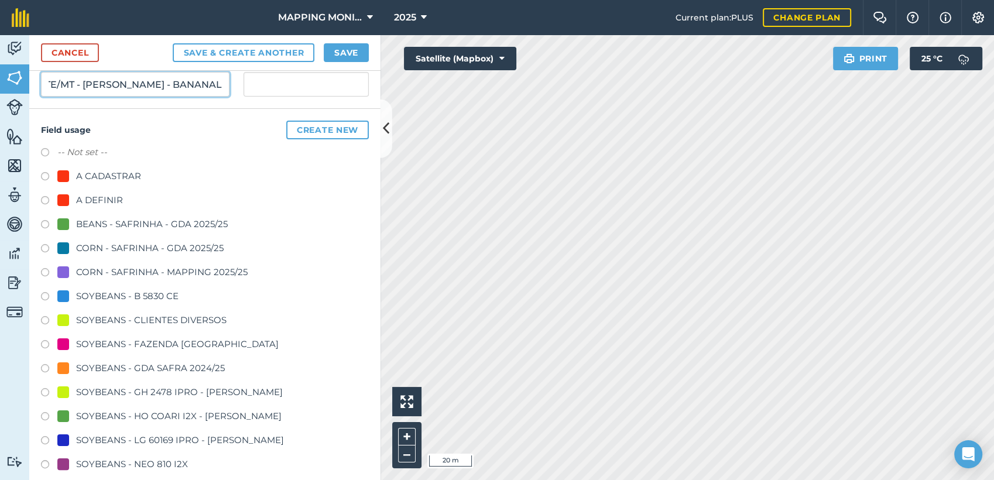
scroll to position [195, 0]
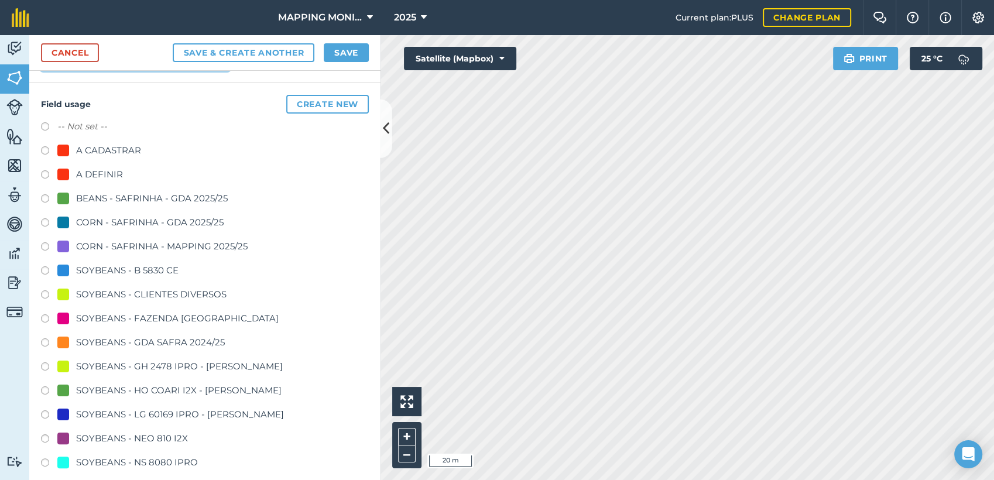
type input "PRIMAVERA DO LESTE/MT - RAFAEL SCARTON - BANANAL"
click at [135, 296] on div "SOYBEANS - CLIENTES DIVERSOS" at bounding box center [151, 294] width 150 height 14
radio input "true"
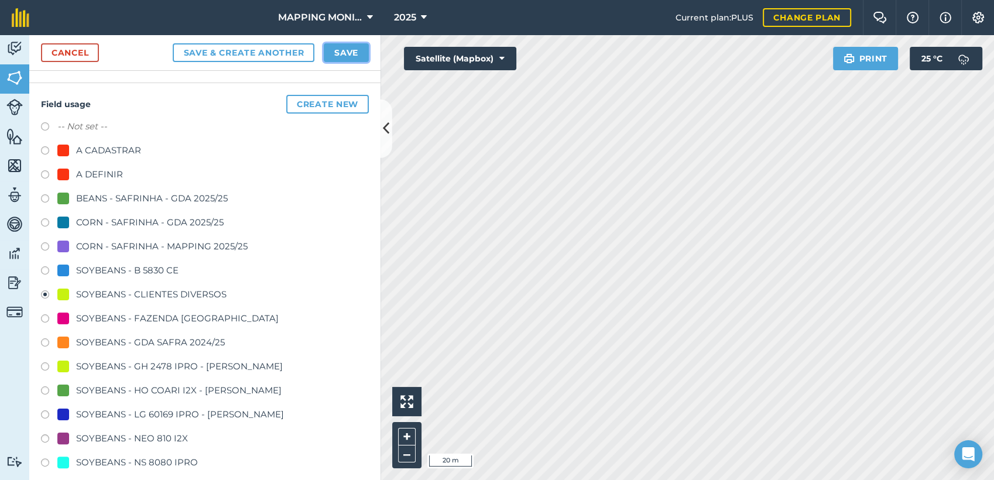
click at [364, 53] on button "Save" at bounding box center [346, 52] width 45 height 19
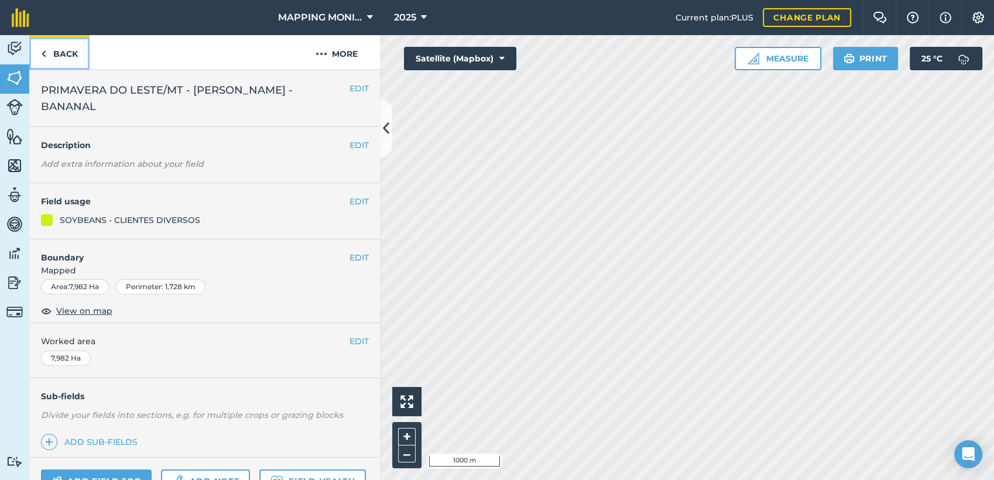
click at [71, 49] on link "Back" at bounding box center [59, 52] width 60 height 35
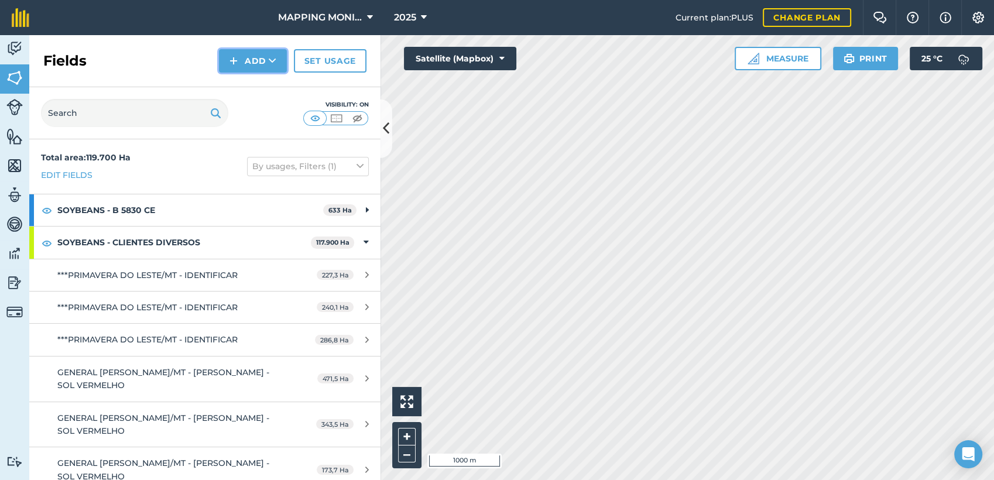
click at [258, 68] on button "Add" at bounding box center [253, 60] width 68 height 23
click at [251, 90] on link "Draw" at bounding box center [253, 87] width 64 height 26
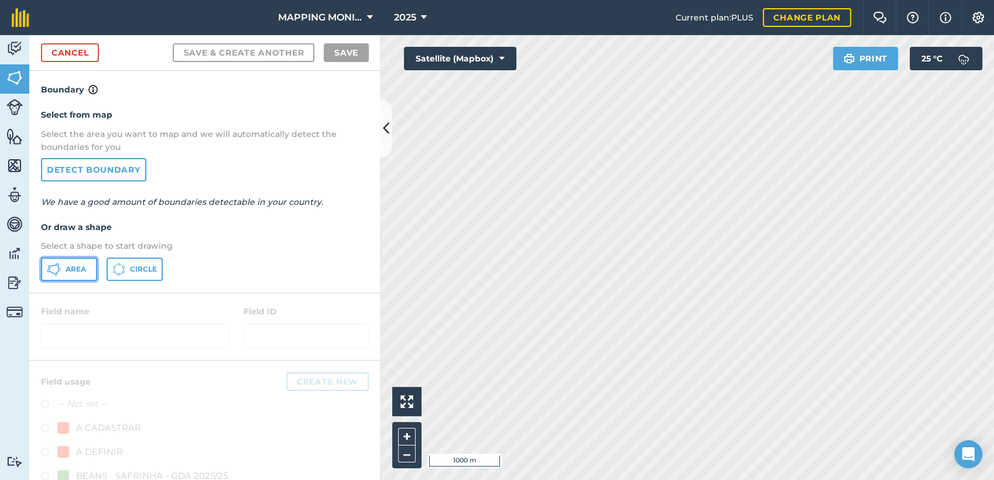
click at [56, 263] on icon at bounding box center [57, 264] width 3 height 3
click at [104, 176] on link "Detect boundary" at bounding box center [93, 169] width 105 height 23
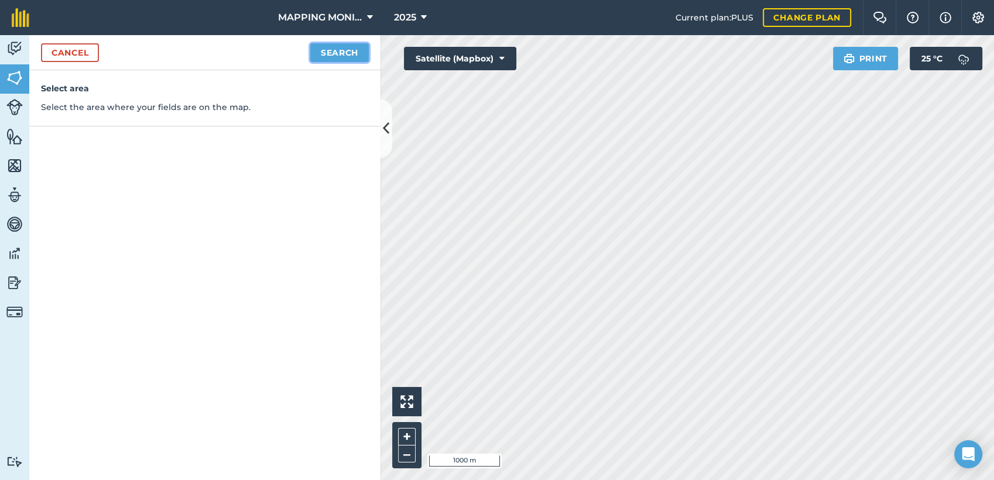
click at [345, 46] on button "Search" at bounding box center [339, 52] width 59 height 19
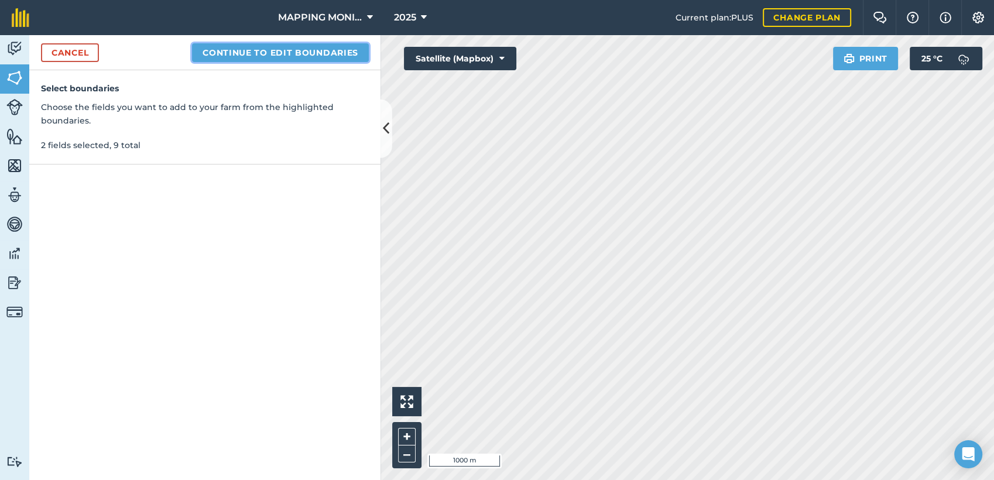
click at [318, 50] on button "Continue to edit boundaries" at bounding box center [280, 52] width 177 height 19
click at [295, 50] on button "Continue to name fields" at bounding box center [293, 52] width 152 height 19
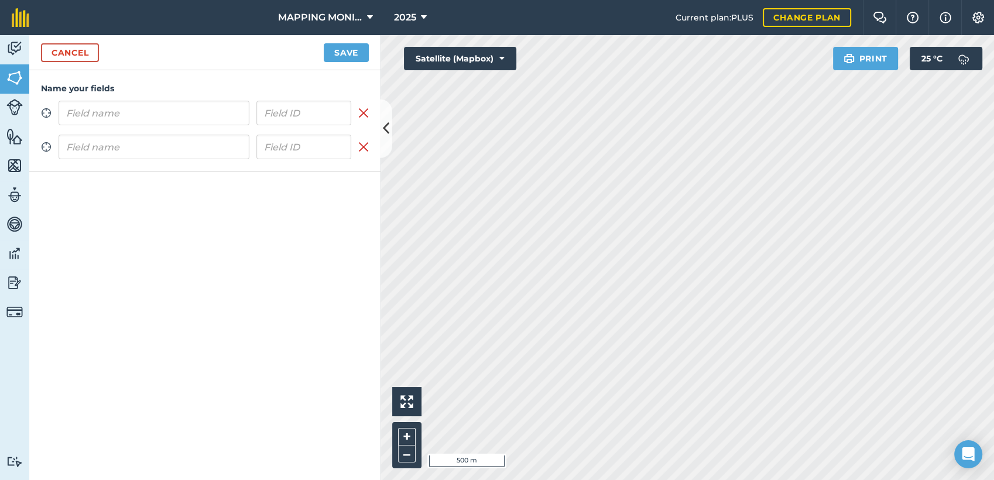
click at [193, 117] on input "text" at bounding box center [154, 113] width 191 height 25
drag, startPoint x: 97, startPoint y: 114, endPoint x: 272, endPoint y: 107, distance: 175.2
click at [272, 107] on div "PRIMAVERA DO LESTE/MT - RAFAEL SCARTON - BANANAL" at bounding box center [205, 113] width 293 height 25
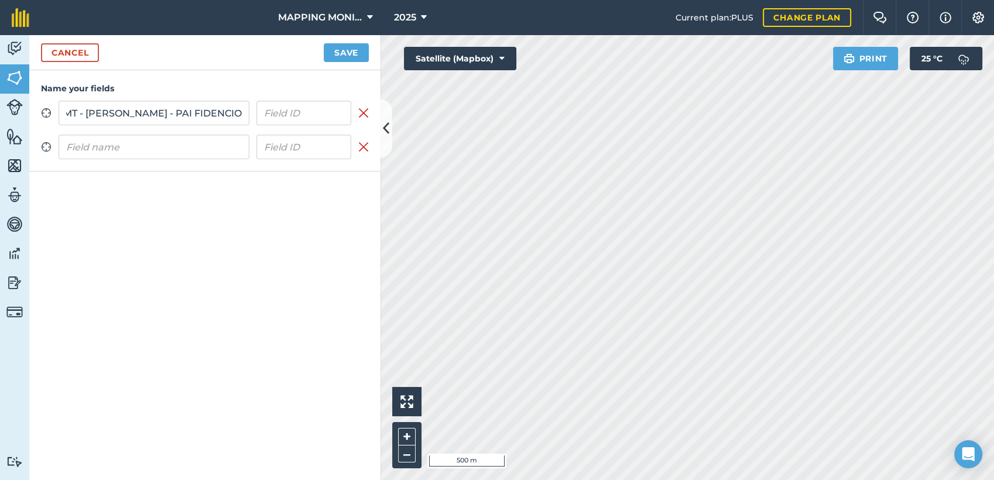
scroll to position [0, 129]
click at [102, 112] on input "PRIMAVERA DO LESTE/MT - FERNANDO FABRIS - PAI FIDENCIO" at bounding box center [154, 113] width 191 height 25
type input "PRIMAVERA DO LESTE/MT - FERNANDO FABRIS - PAI FIDENCIO"
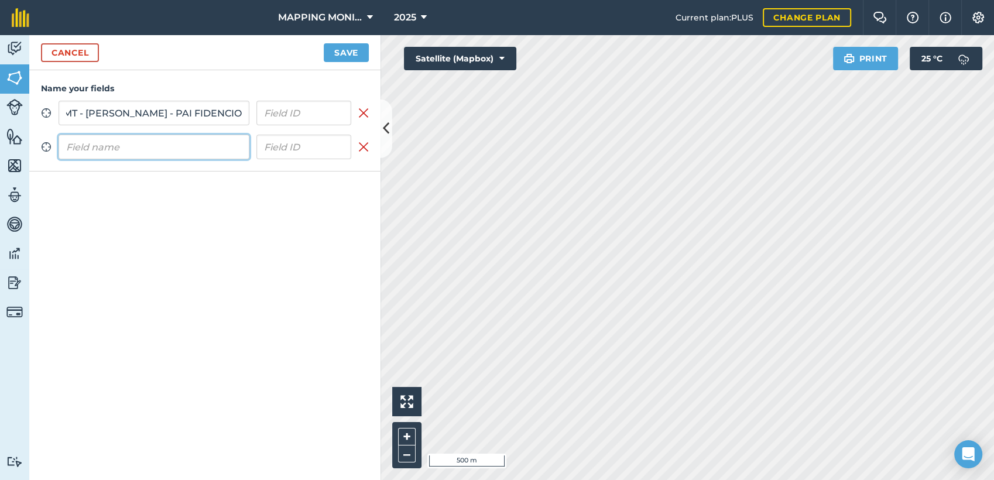
scroll to position [0, 0]
click at [113, 147] on input "text" at bounding box center [154, 147] width 191 height 25
paste input "PRIMAVERA DO LESTE/MT - FERNANDO FABRIS - PAI FIDENCIO"
type input "PRIMAVERA DO LESTE/MT - FERNANDO FABRIS - PAI FIDENCIO"
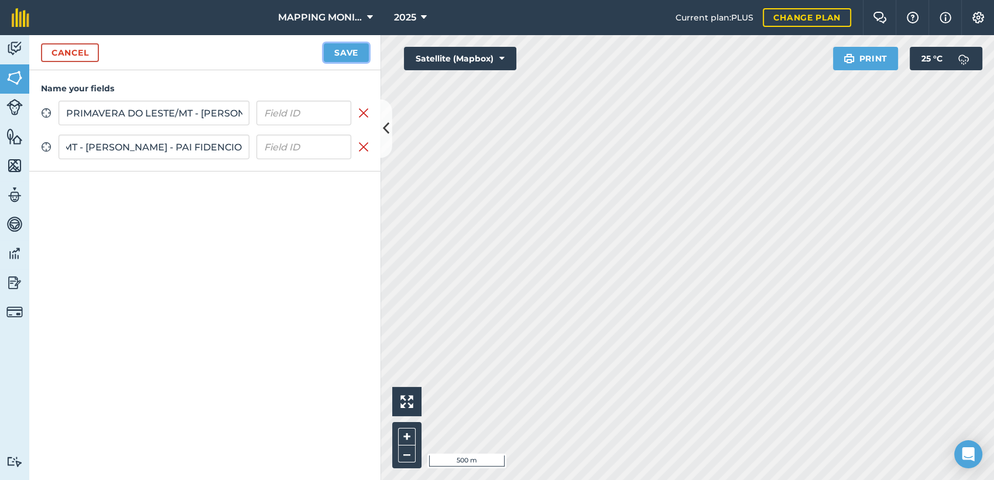
scroll to position [0, 0]
click at [347, 53] on button "Save" at bounding box center [346, 52] width 45 height 19
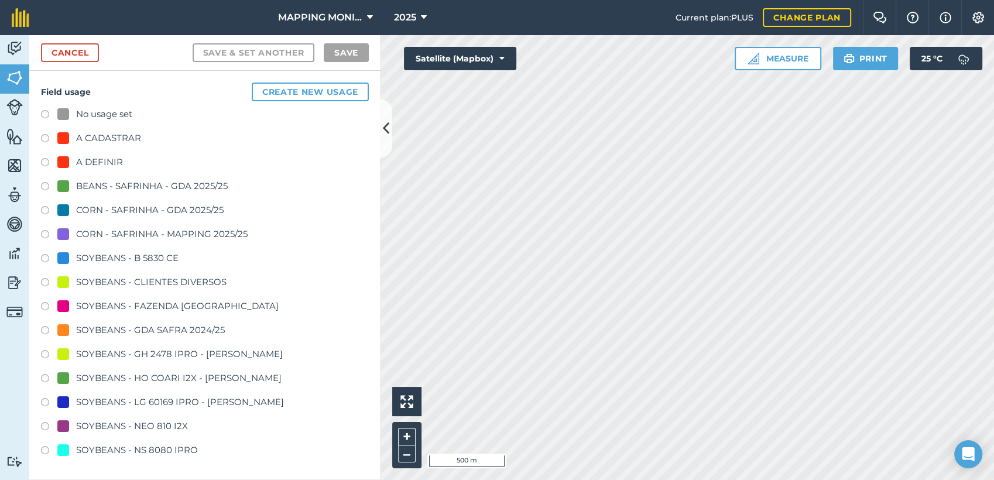
click at [131, 285] on div "SOYBEANS - CLIENTES DIVERSOS" at bounding box center [151, 282] width 150 height 14
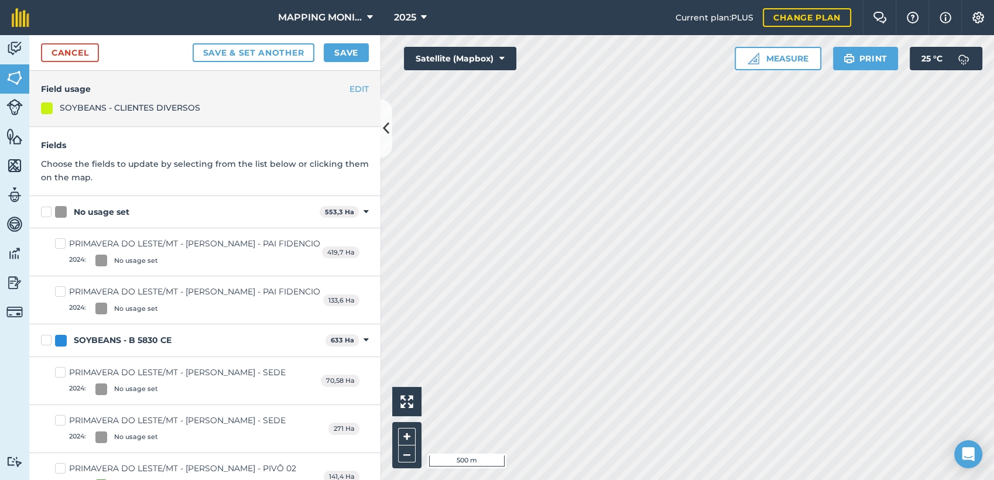
click at [108, 217] on div "No usage set" at bounding box center [102, 212] width 56 height 12
click at [49, 214] on input "No usage set" at bounding box center [45, 210] width 8 height 8
checkbox input "true"
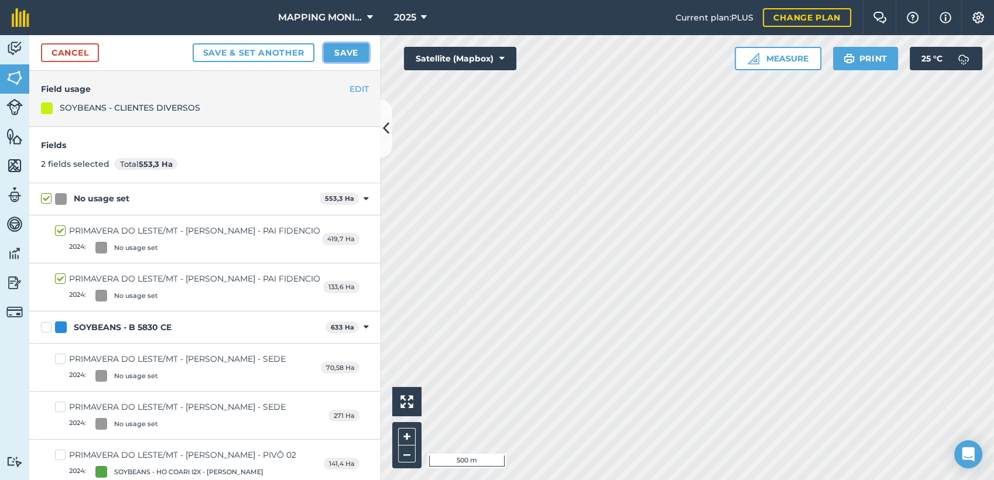
click at [348, 54] on button "Save" at bounding box center [346, 52] width 45 height 19
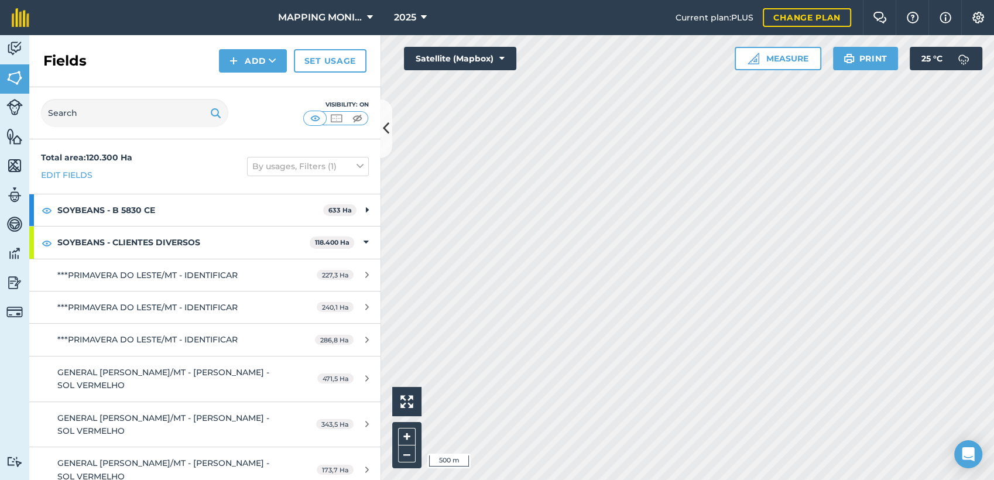
click at [678, 0] on html "MAPPING MONITORAMENTO AGRICOLA 2025 Current plan : PLUS Change plan Farm Chat H…" at bounding box center [497, 240] width 994 height 480
click at [280, 67] on button "Add" at bounding box center [253, 60] width 68 height 23
click at [265, 78] on link "Draw" at bounding box center [253, 87] width 64 height 26
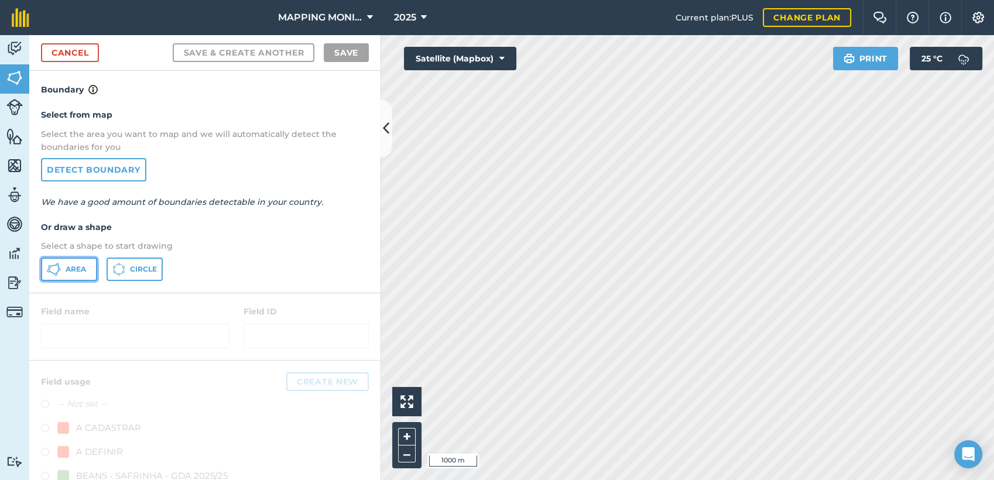
click at [76, 265] on span "Area" at bounding box center [76, 269] width 20 height 9
click at [94, 177] on link "Detect boundary" at bounding box center [93, 169] width 105 height 23
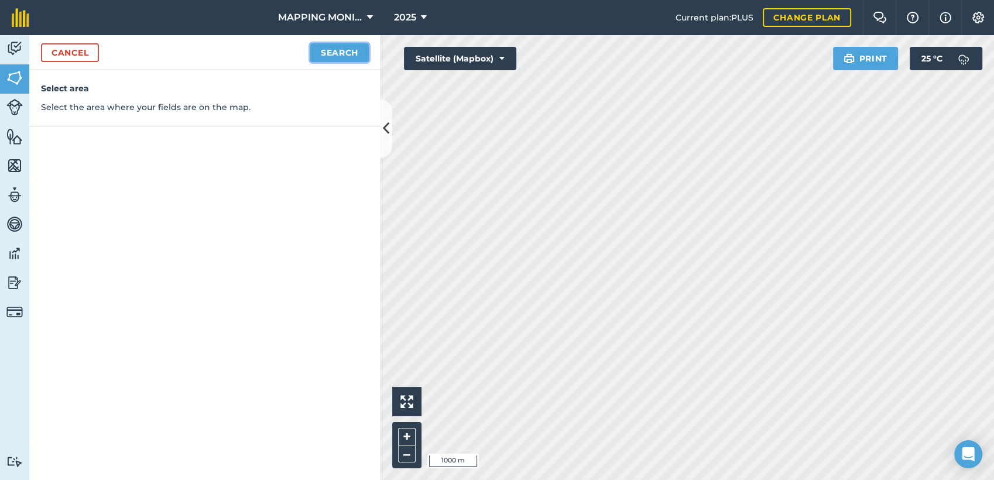
click at [334, 54] on button "Search" at bounding box center [339, 52] width 59 height 19
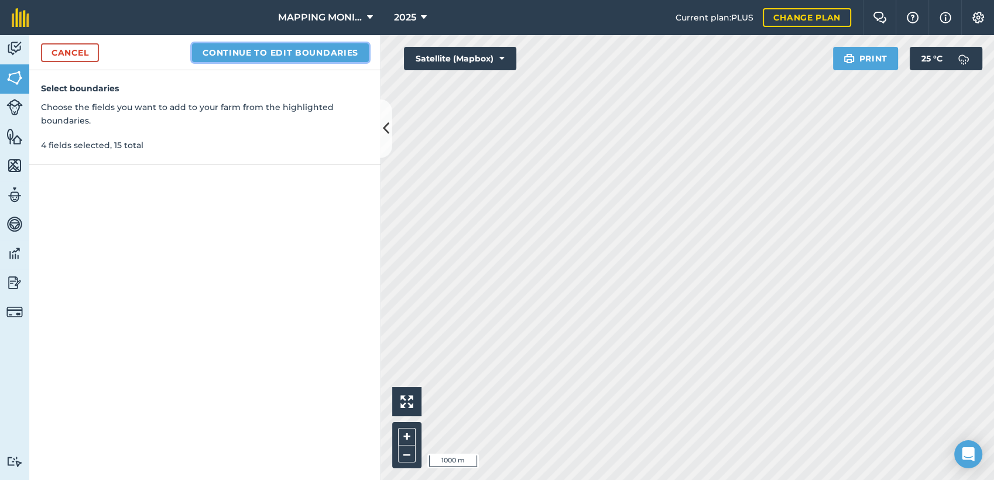
click at [292, 55] on button "Continue to edit boundaries" at bounding box center [280, 52] width 177 height 19
click at [274, 56] on button "Continue to name fields" at bounding box center [293, 52] width 152 height 19
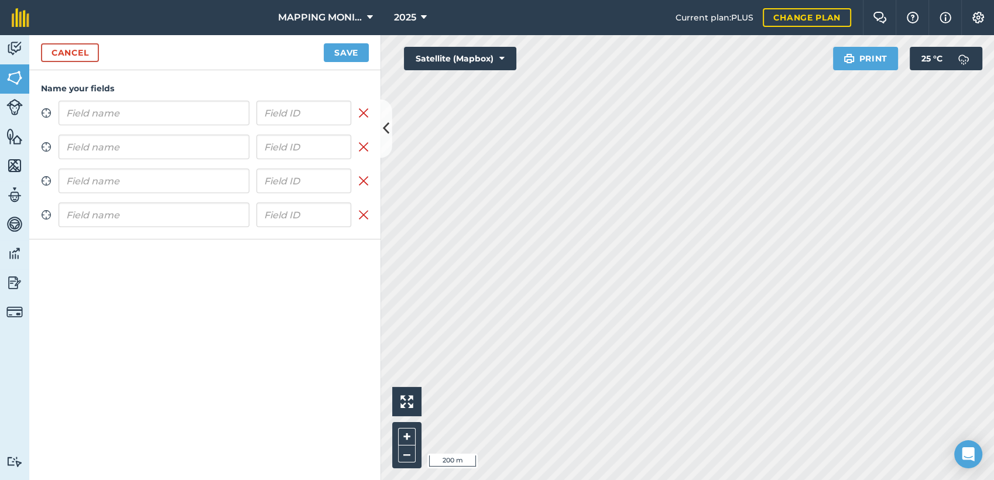
click at [136, 108] on input "text" at bounding box center [154, 113] width 191 height 25
type input "PRIMAVERA DO LESTE/MT - FERNANDO FABRIS - PAI FIDENCIO"
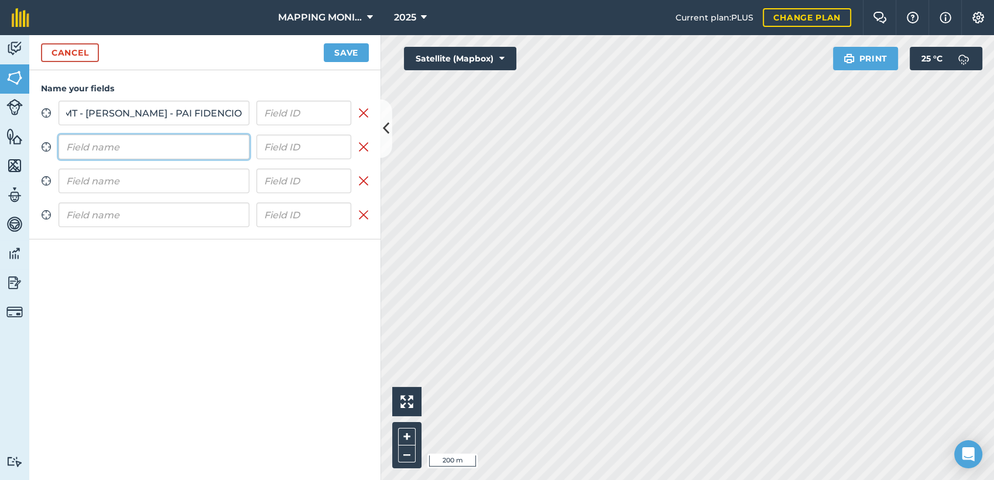
scroll to position [0, 0]
click at [125, 143] on input "text" at bounding box center [154, 147] width 191 height 25
paste input "PRIMAVERA DO LESTE/MT - FERNANDO FABRIS - PAI FIDENCIO"
type input "PRIMAVERA DO LESTE/MT - FERNANDO FABRIS - PAI FIDENCIO"
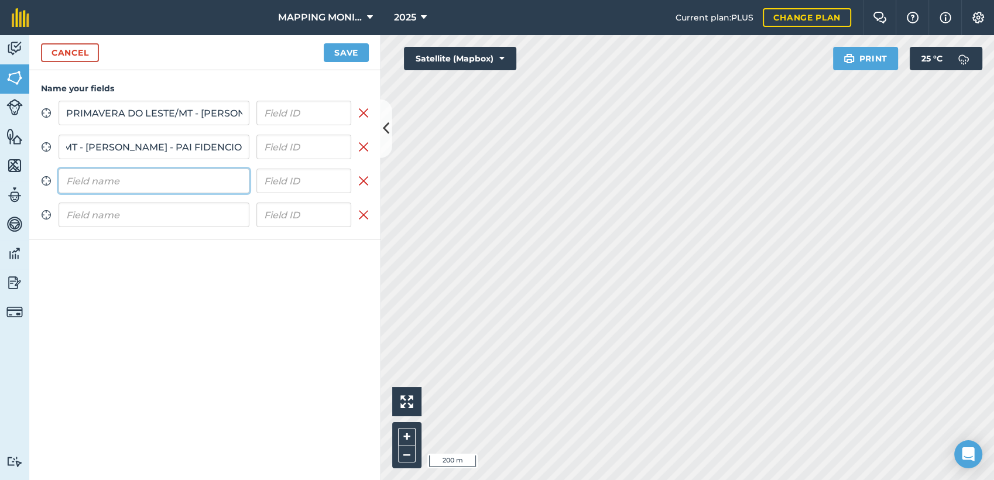
scroll to position [0, 0]
click at [129, 170] on input "text" at bounding box center [154, 181] width 191 height 25
paste input "PRIMAVERA DO LESTE/MT - FERNANDO FABRIS - PAI FIDENCIO"
type input "PRIMAVERA DO LESTE/MT - FERNANDO FABRIS - PAI FIDENCIO"
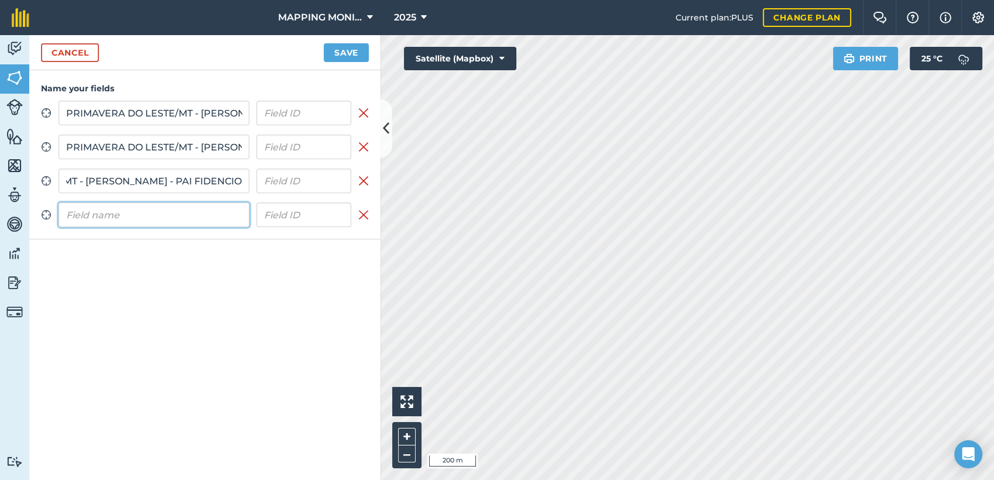
scroll to position [0, 0]
click at [145, 218] on input "text" at bounding box center [154, 215] width 191 height 25
paste input "PRIMAVERA DO LESTE/MT - FERNANDO FABRIS - PAI FIDENCIO"
type input "PRIMAVERA DO LESTE/MT - FERNANDO FABRIS - PAI FIDENCIO"
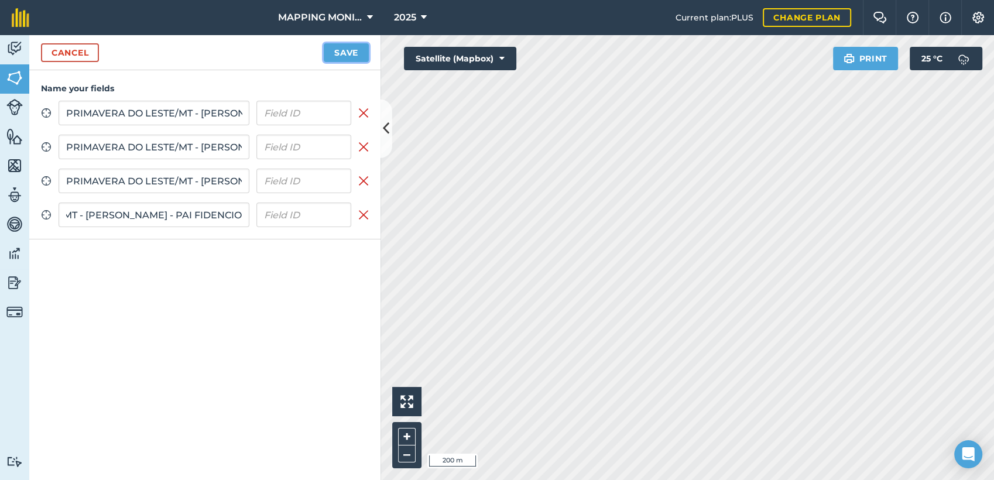
scroll to position [0, 0]
click at [338, 50] on button "Save" at bounding box center [346, 52] width 45 height 19
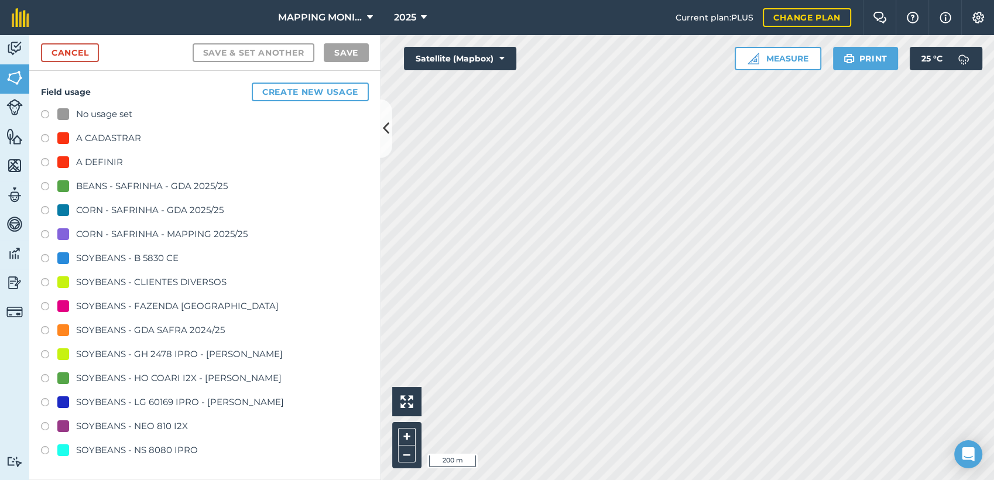
click at [125, 288] on div "SOYBEANS - CLIENTES DIVERSOS" at bounding box center [151, 282] width 150 height 14
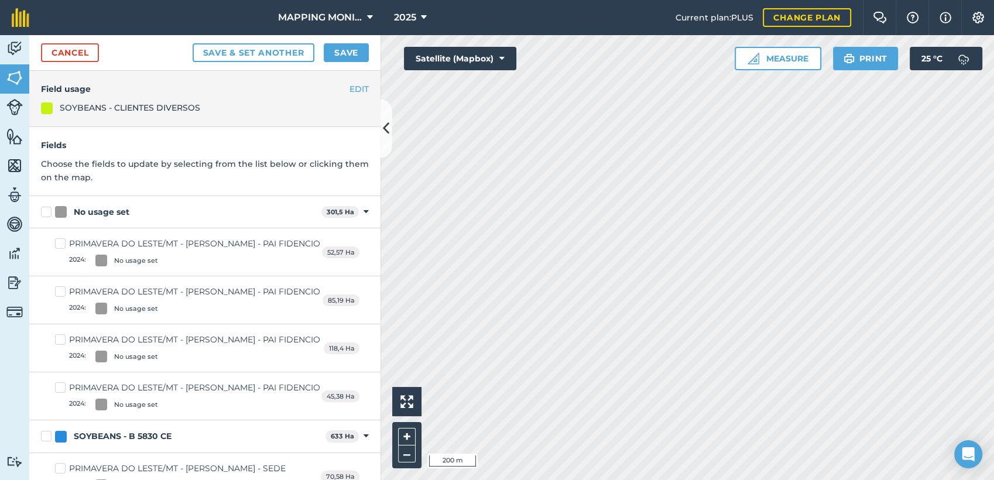
click at [108, 214] on div "No usage set" at bounding box center [102, 212] width 56 height 12
click at [49, 214] on input "No usage set" at bounding box center [45, 210] width 8 height 8
checkbox input "true"
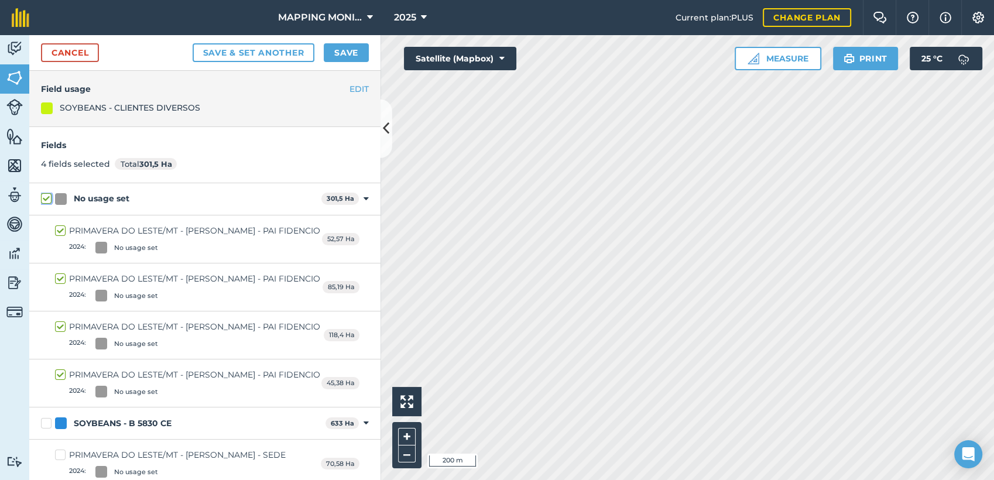
checkbox input "true"
click at [345, 54] on button "Save" at bounding box center [346, 52] width 45 height 19
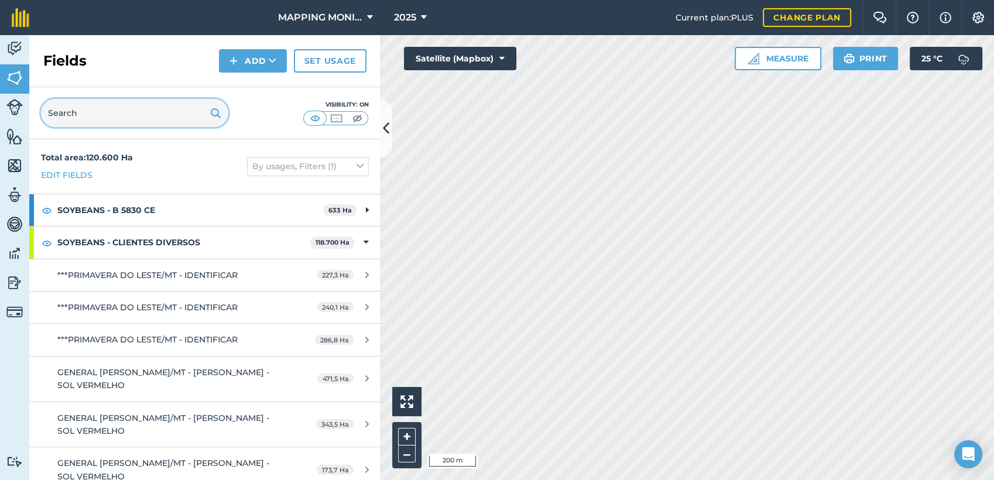
click at [130, 119] on input "text" at bounding box center [134, 113] width 187 height 28
paste input "PRIMAVERA DO LESTE/MT - FERNANDO FABRIS - PAI FIDENCIO"
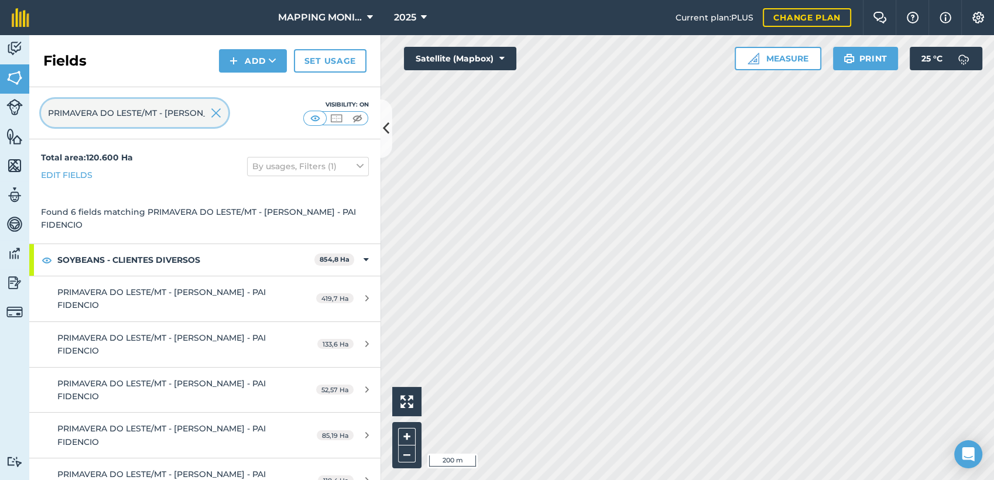
scroll to position [0, 108]
type input "PRIMAVERA DO LESTE/MT - FERNANDO FABRIS - PAI FIDENCIO"
click at [217, 117] on img at bounding box center [216, 113] width 11 height 14
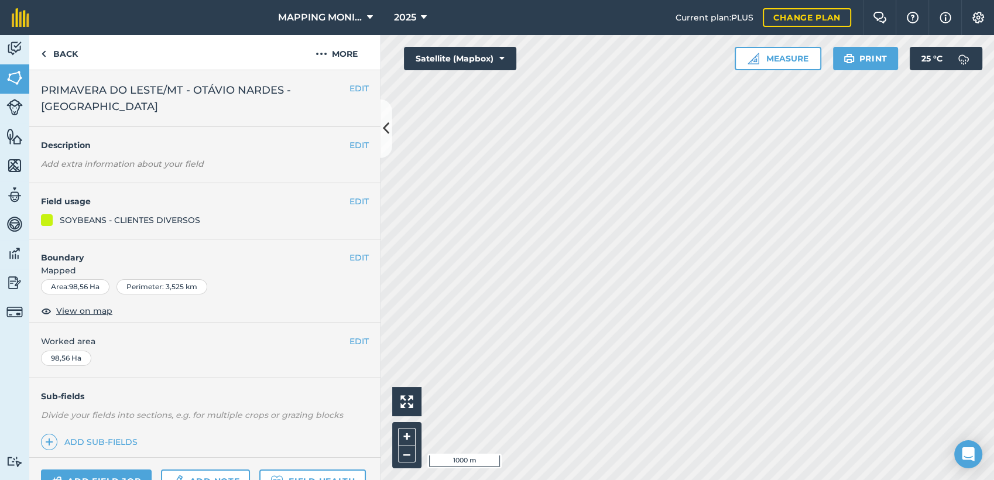
click at [306, 94] on span "PRIMAVERA DO LESTE/MT - OTÁVIO NARDES - [GEOGRAPHIC_DATA]" at bounding box center [195, 98] width 309 height 33
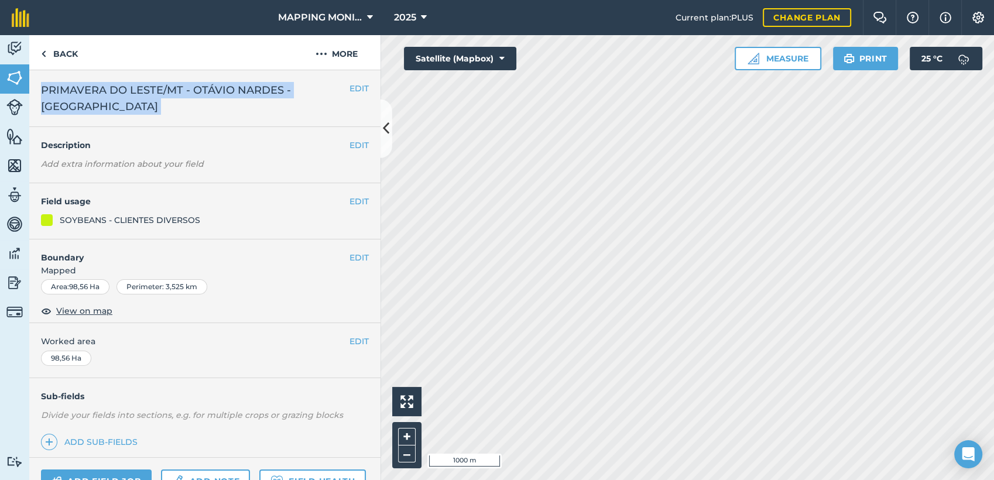
click at [306, 94] on span "PRIMAVERA DO LESTE/MT - OTÁVIO NARDES - [GEOGRAPHIC_DATA]" at bounding box center [195, 98] width 309 height 33
copy div "PRIMAVERA DO LESTE/MT - OTÁVIO NARDES - LAGO AZUL EDIT"
click at [63, 53] on link "Back" at bounding box center [59, 52] width 60 height 35
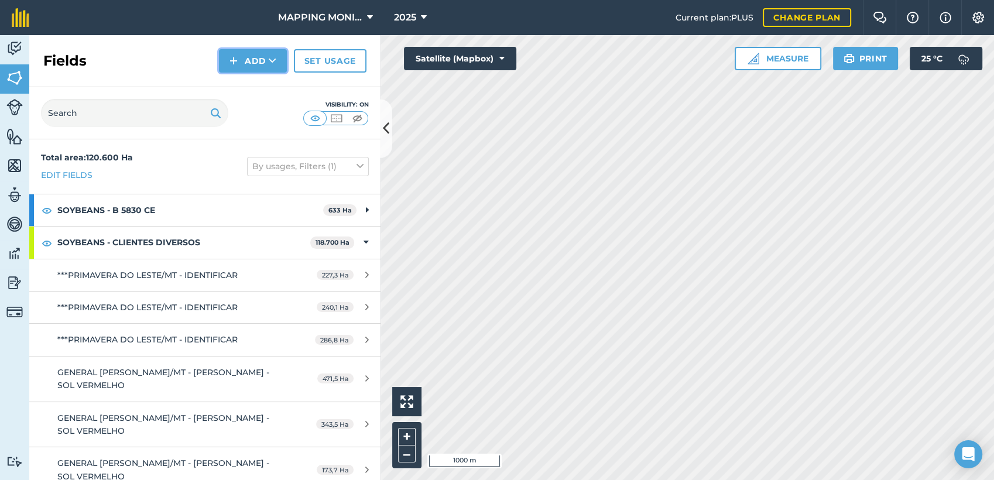
click at [272, 69] on button "Add" at bounding box center [253, 60] width 68 height 23
click at [272, 80] on link "Draw" at bounding box center [253, 87] width 64 height 26
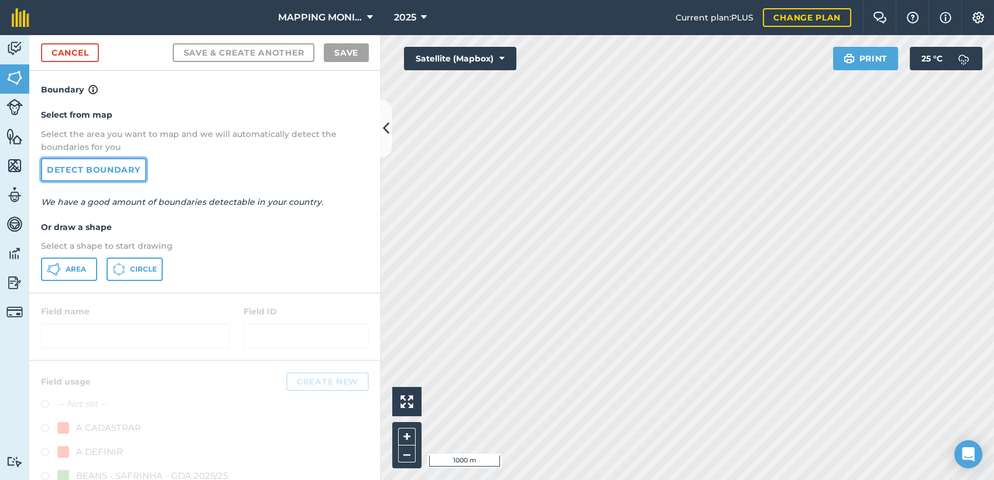
click at [121, 173] on link "Detect boundary" at bounding box center [93, 169] width 105 height 23
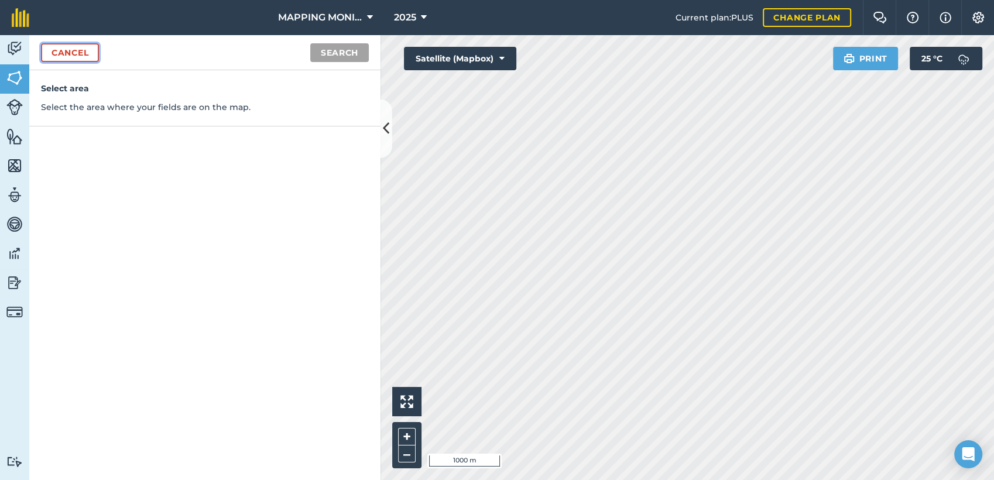
click at [71, 54] on link "Cancel" at bounding box center [70, 52] width 58 height 19
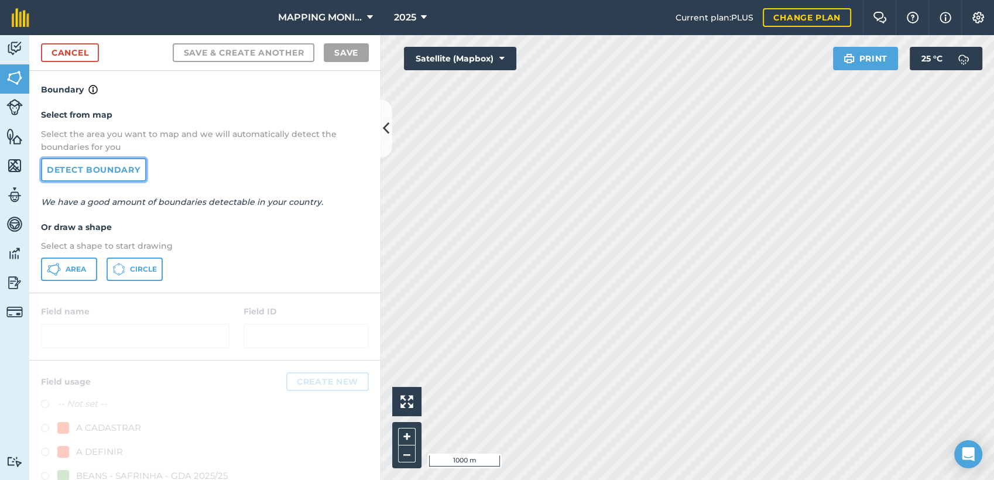
click at [135, 169] on link "Detect boundary" at bounding box center [93, 169] width 105 height 23
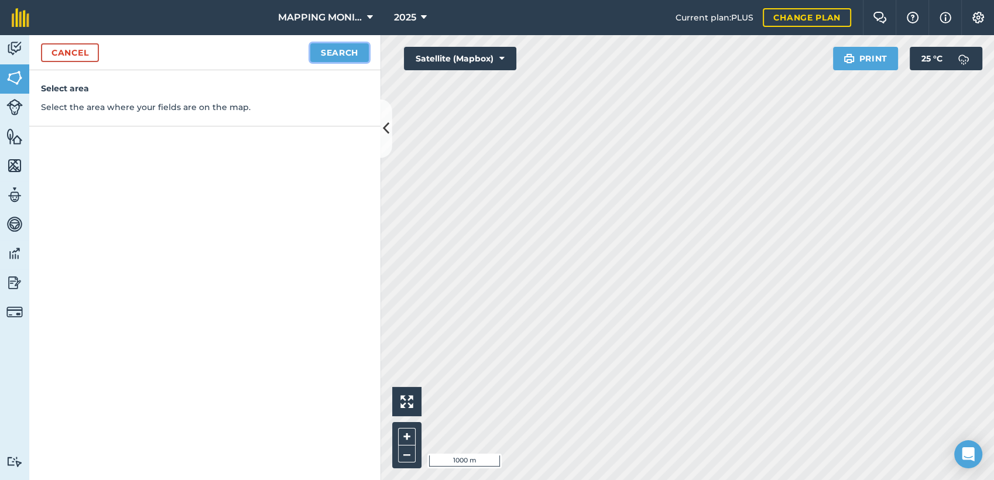
click at [337, 46] on button "Search" at bounding box center [339, 52] width 59 height 19
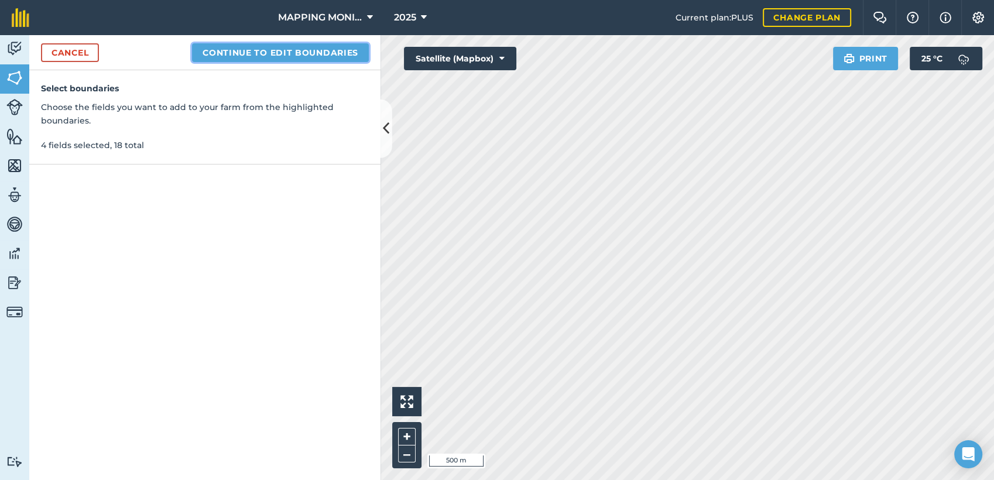
click at [338, 46] on button "Continue to edit boundaries" at bounding box center [280, 52] width 177 height 19
click at [328, 50] on button "Continue to name fields" at bounding box center [293, 52] width 152 height 19
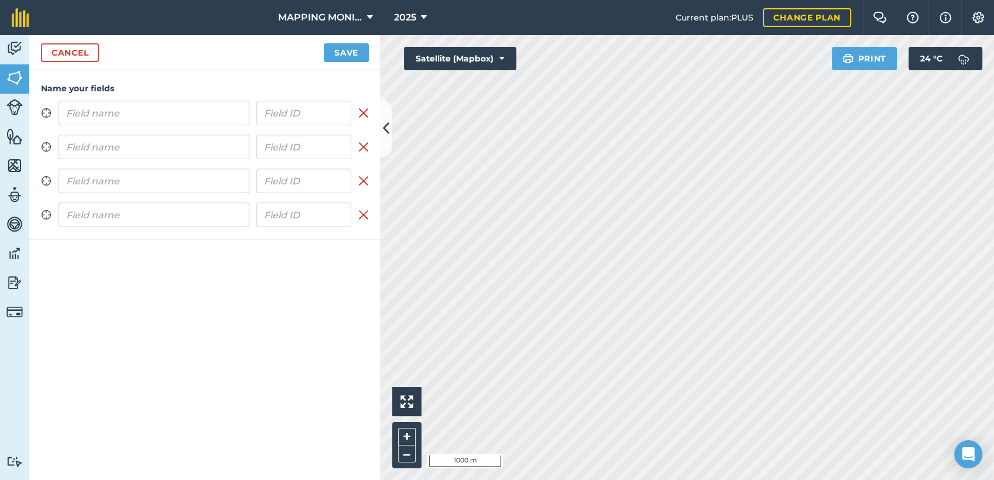
click at [181, 110] on input "text" at bounding box center [154, 113] width 191 height 25
type input "PRIMAVERA DO LESTE/MT - OTÁVIO NARDES - [GEOGRAPHIC_DATA]"
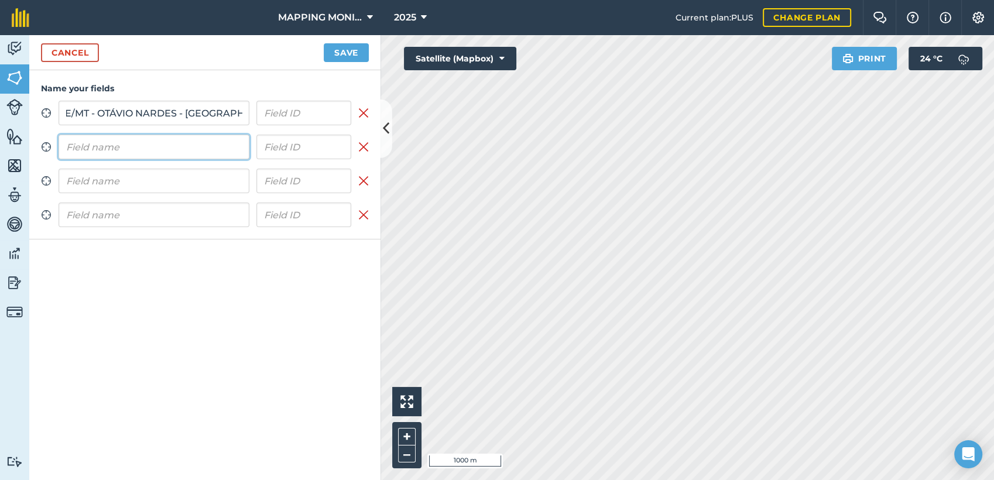
scroll to position [0, 0]
click at [187, 141] on input "text" at bounding box center [154, 147] width 191 height 25
paste input "PRIMAVERA DO LESTE/MT - OTÁVIO NARDES - [GEOGRAPHIC_DATA]"
type input "PRIMAVERA DO LESTE/MT - OTÁVIO NARDES - [GEOGRAPHIC_DATA]"
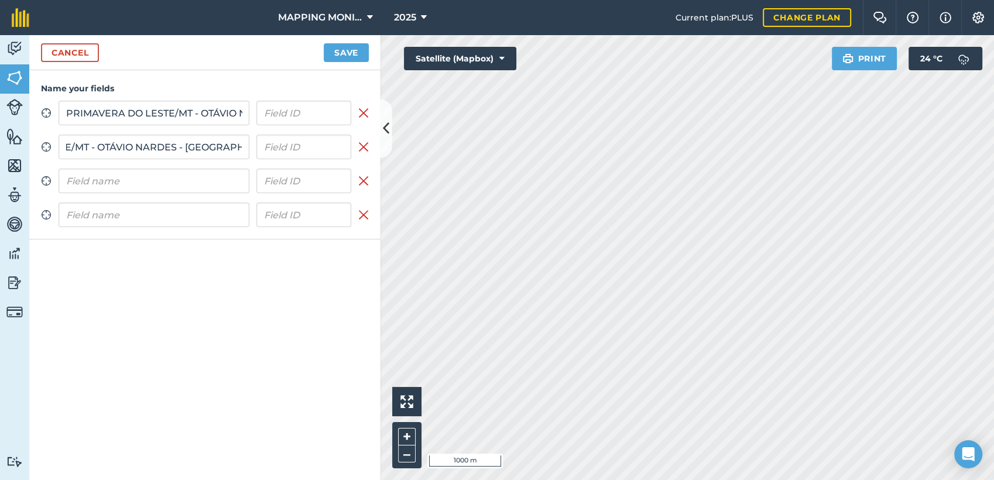
scroll to position [0, 0]
click at [160, 194] on div "Zoom to field PRIMAVERA DO LESTE/MT - OTÁVIO NARDES - LAGO AZUL Remove field Zo…" at bounding box center [205, 164] width 328 height 126
click at [162, 187] on input "text" at bounding box center [154, 181] width 191 height 25
paste input "PRIMAVERA DO LESTE/MT - OTÁVIO NARDES - [GEOGRAPHIC_DATA]"
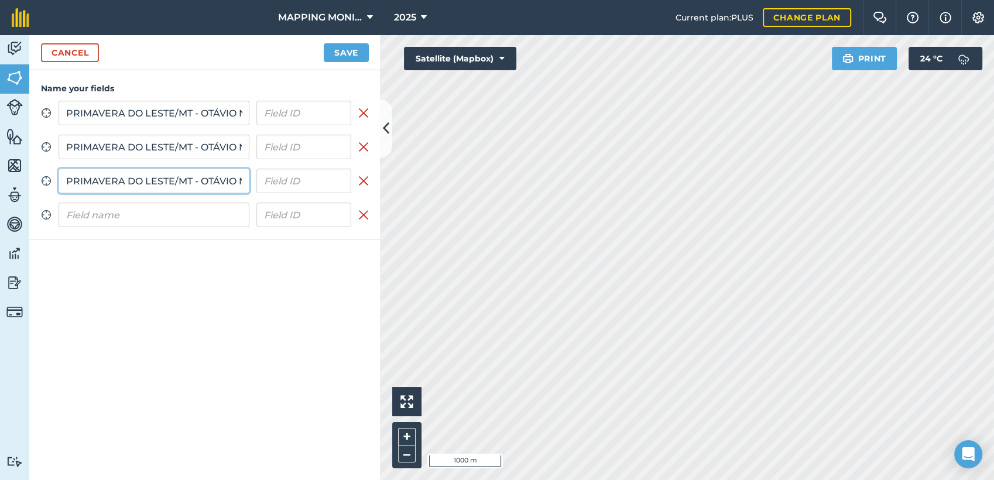
scroll to position [0, 104]
type input "PRIMAVERA DO LESTE/MT - OTÁVIO NARDES - [GEOGRAPHIC_DATA]"
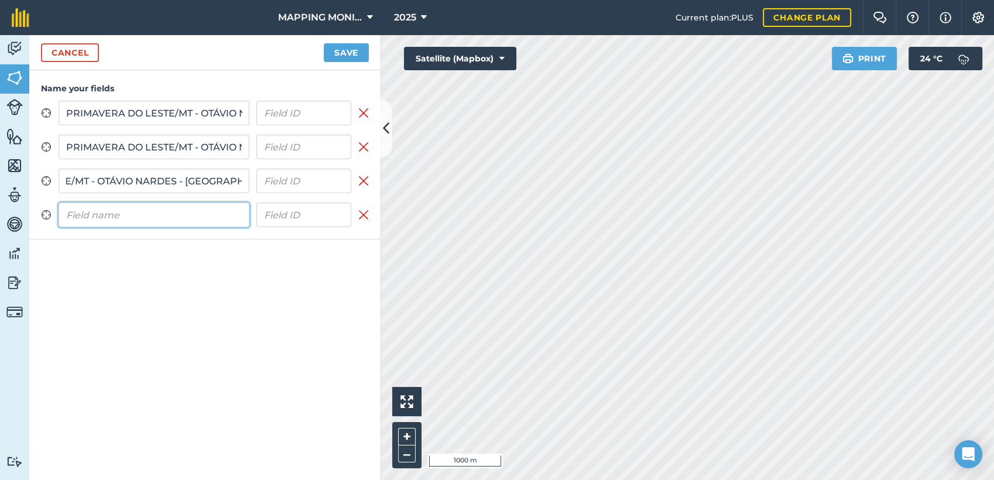
scroll to position [0, 0]
click at [165, 221] on input "text" at bounding box center [154, 215] width 191 height 25
paste input "PRIMAVERA DO LESTE/MT - OTÁVIO NARDES - [GEOGRAPHIC_DATA]"
type input "PRIMAVERA DO LESTE/MT - OTÁVIO NARDES - [GEOGRAPHIC_DATA]"
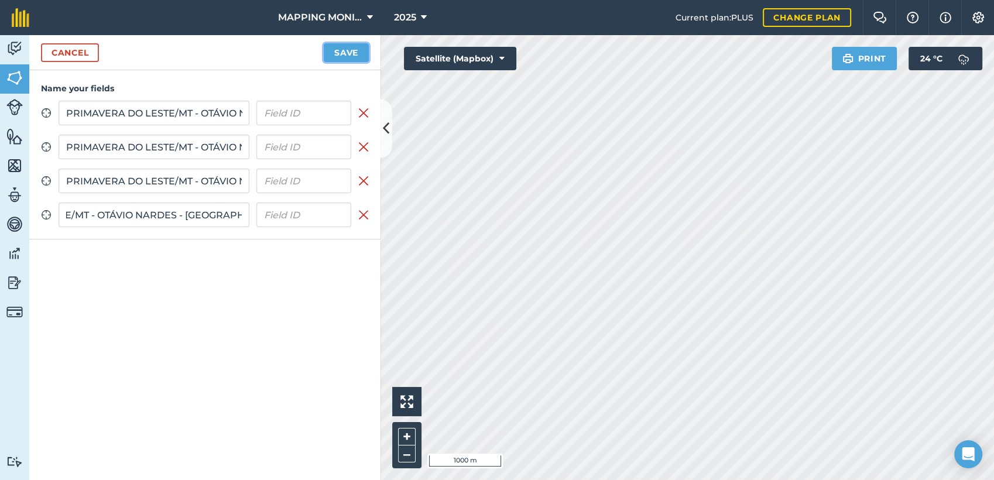
scroll to position [0, 0]
click at [345, 60] on button "Save" at bounding box center [346, 52] width 45 height 19
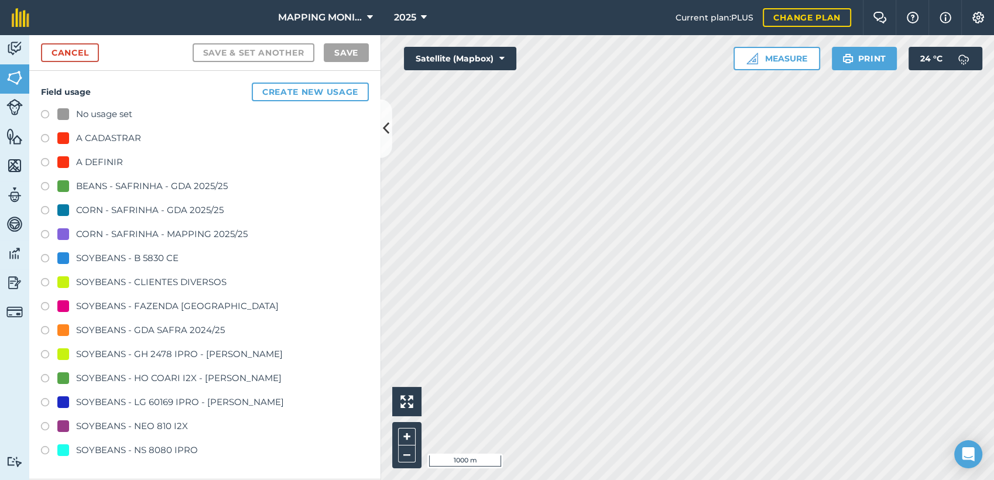
click at [189, 282] on div "SOYBEANS - CLIENTES DIVERSOS" at bounding box center [151, 282] width 150 height 14
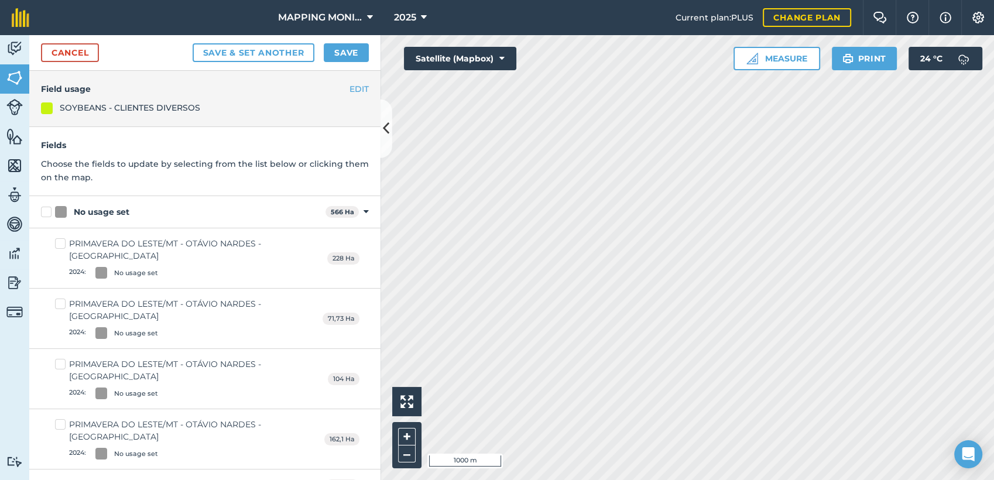
click at [53, 210] on label "No usage set" at bounding box center [181, 212] width 280 height 12
click at [49, 210] on input "No usage set" at bounding box center [45, 210] width 8 height 8
checkbox input "true"
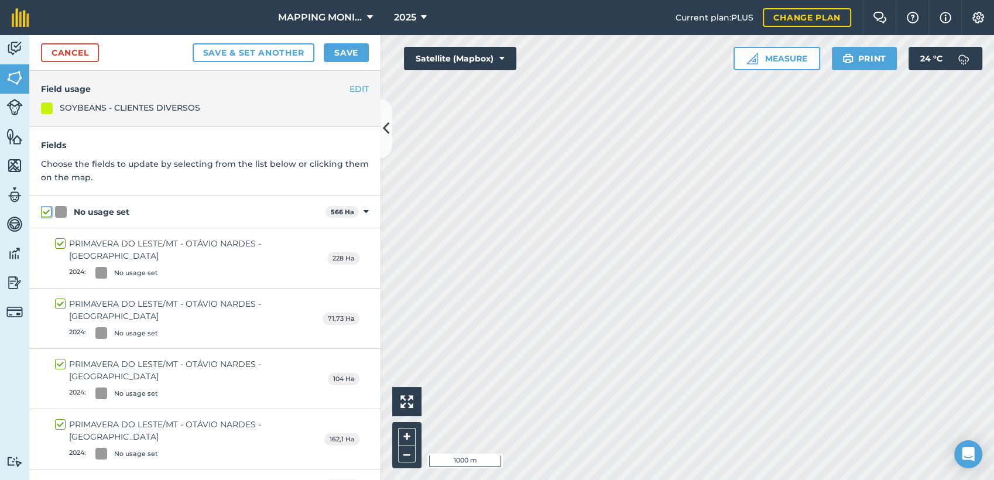
checkbox input "true"
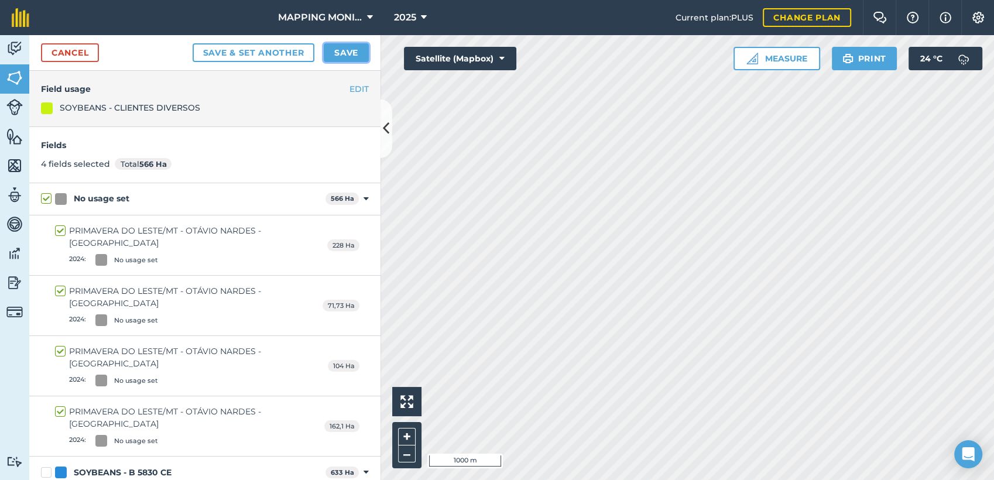
click at [343, 43] on button "Save" at bounding box center [346, 52] width 45 height 19
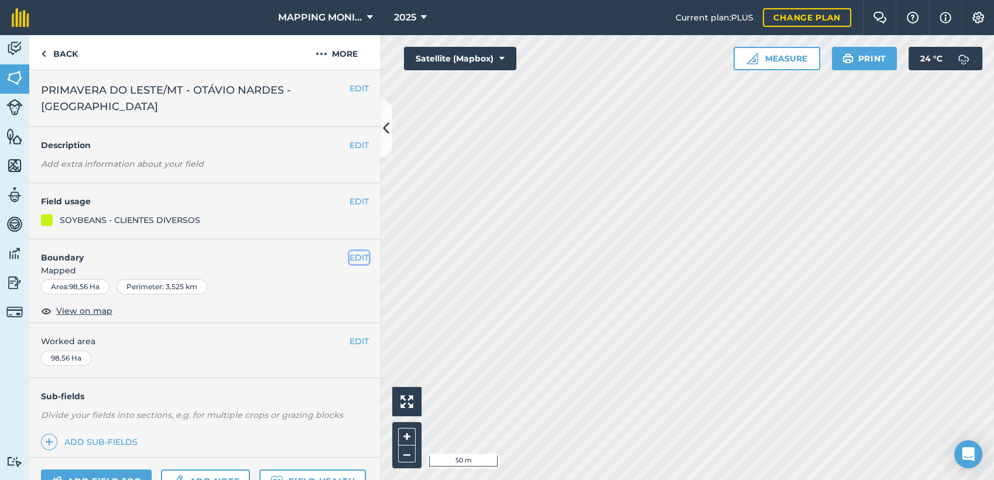
click at [350, 255] on button "EDIT" at bounding box center [359, 257] width 19 height 13
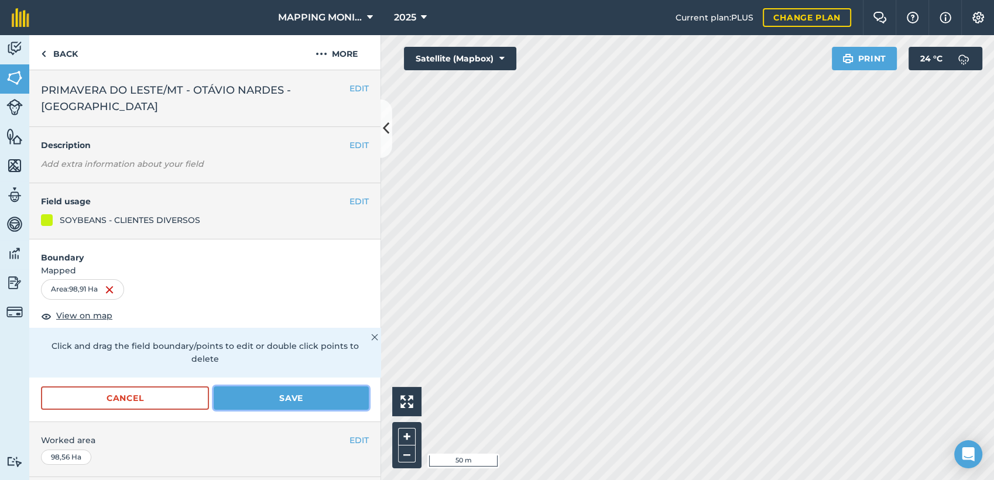
click at [269, 390] on button "Save" at bounding box center [291, 397] width 155 height 23
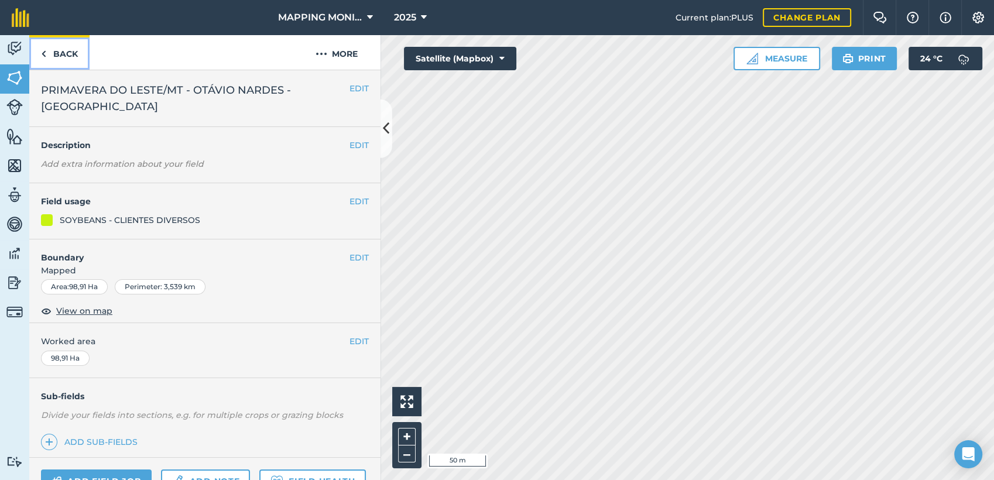
click at [73, 59] on link "Back" at bounding box center [59, 52] width 60 height 35
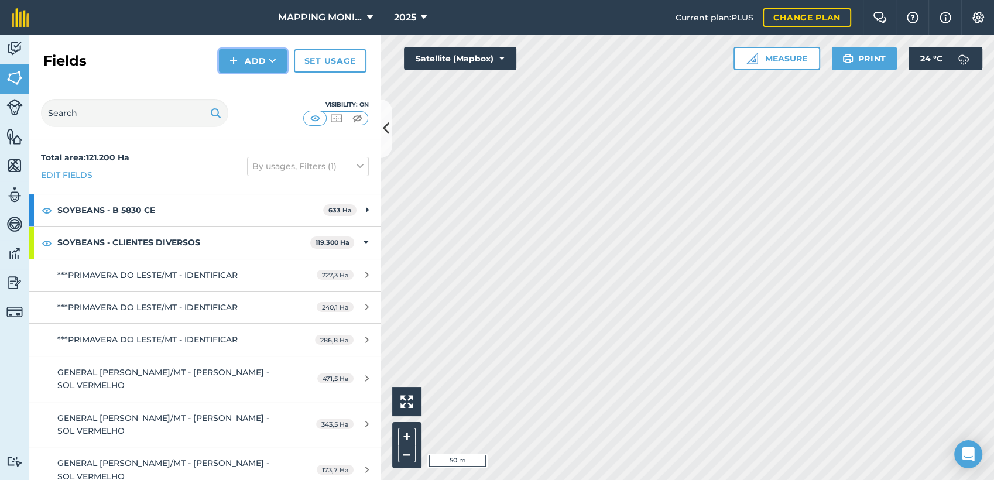
click at [264, 55] on button "Add" at bounding box center [253, 60] width 68 height 23
click at [240, 85] on link "Draw" at bounding box center [253, 87] width 64 height 26
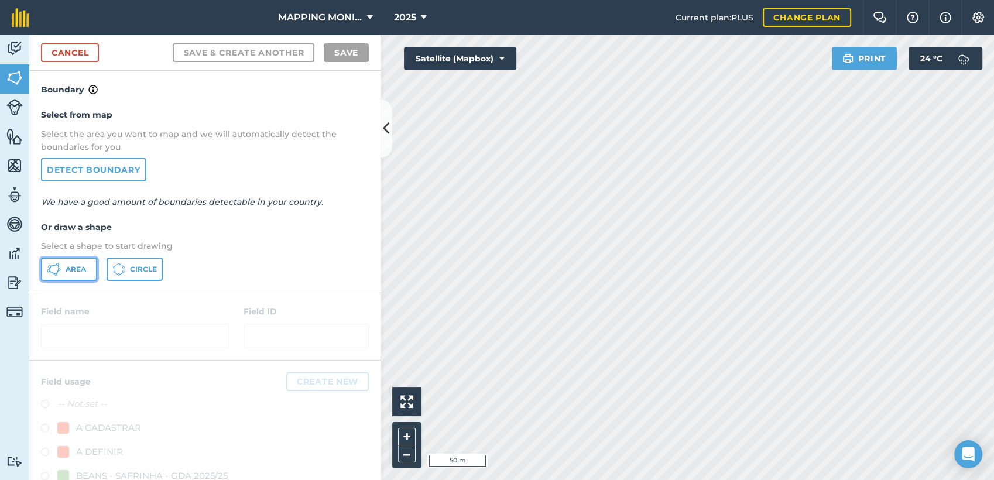
click at [73, 278] on button "Area" at bounding box center [69, 269] width 56 height 23
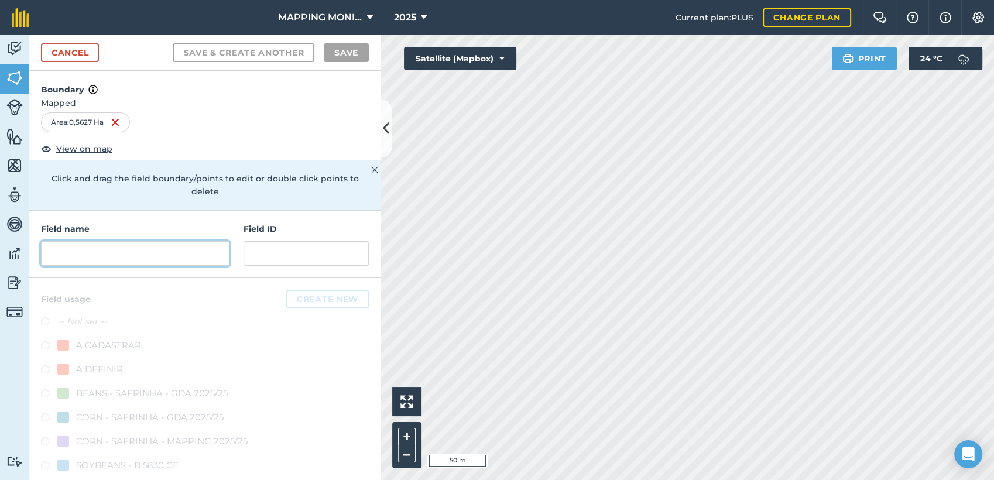
click at [136, 252] on input "text" at bounding box center [135, 253] width 189 height 25
paste input "PRIMAVERA DO LESTE/MT - OTÁVIO NARDES - [GEOGRAPHIC_DATA]"
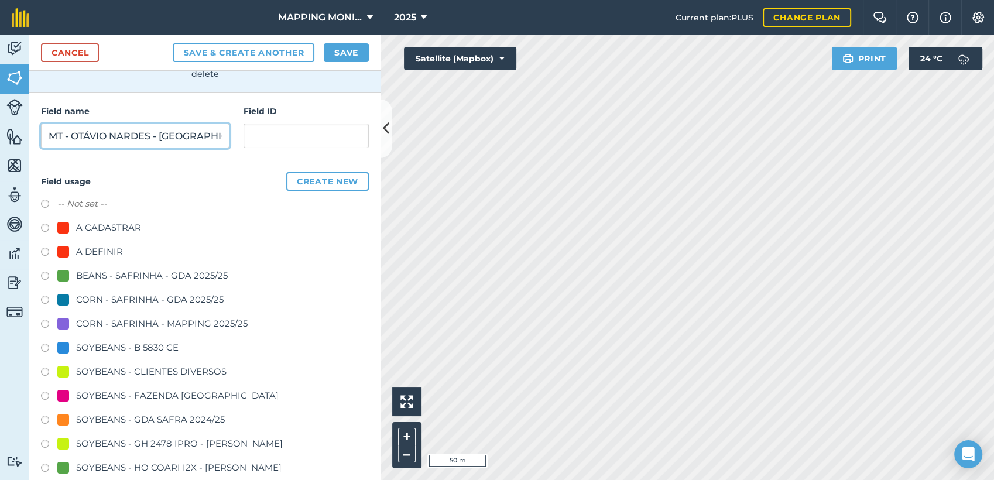
scroll to position [130, 0]
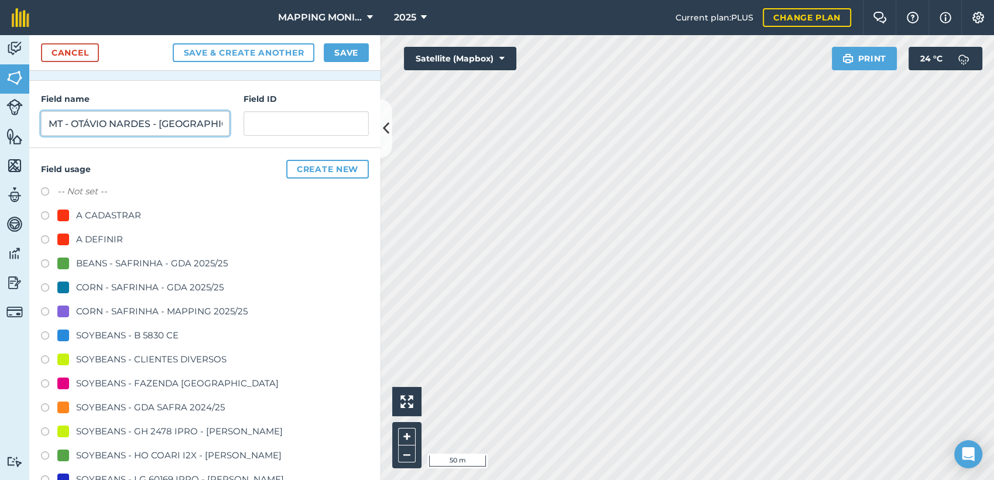
type input "PRIMAVERA DO LESTE/MT - OTÁVIO NARDES - [GEOGRAPHIC_DATA]"
click at [115, 355] on div "SOYBEANS - CLIENTES DIVERSOS" at bounding box center [151, 359] width 150 height 14
radio input "true"
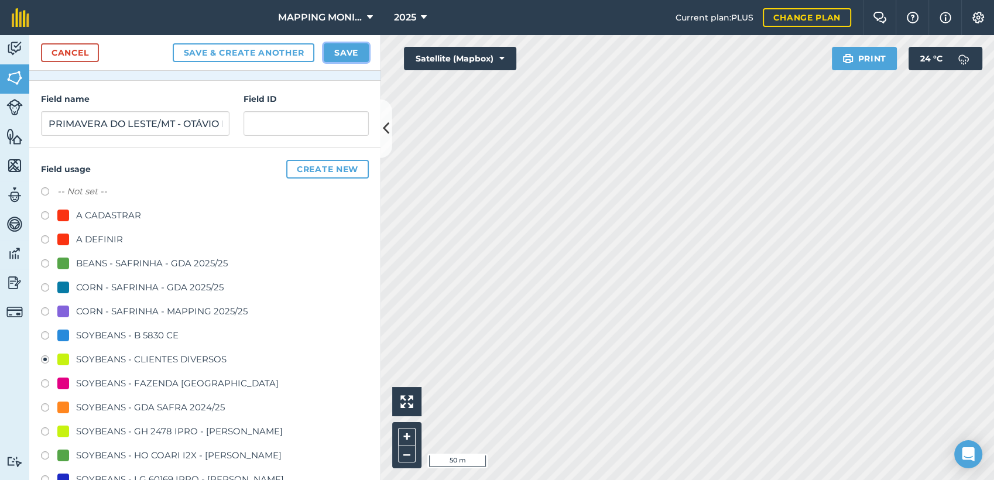
click at [344, 45] on button "Save" at bounding box center [346, 52] width 45 height 19
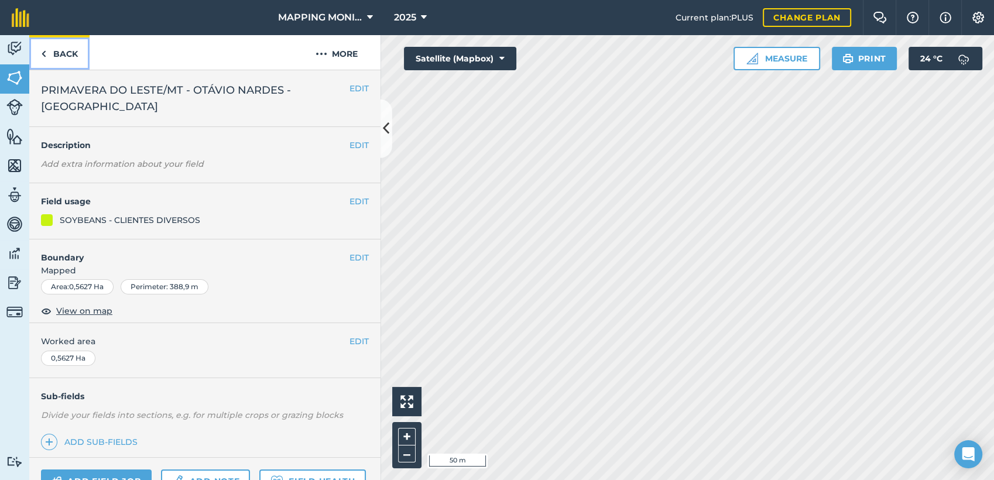
click at [71, 49] on link "Back" at bounding box center [59, 52] width 60 height 35
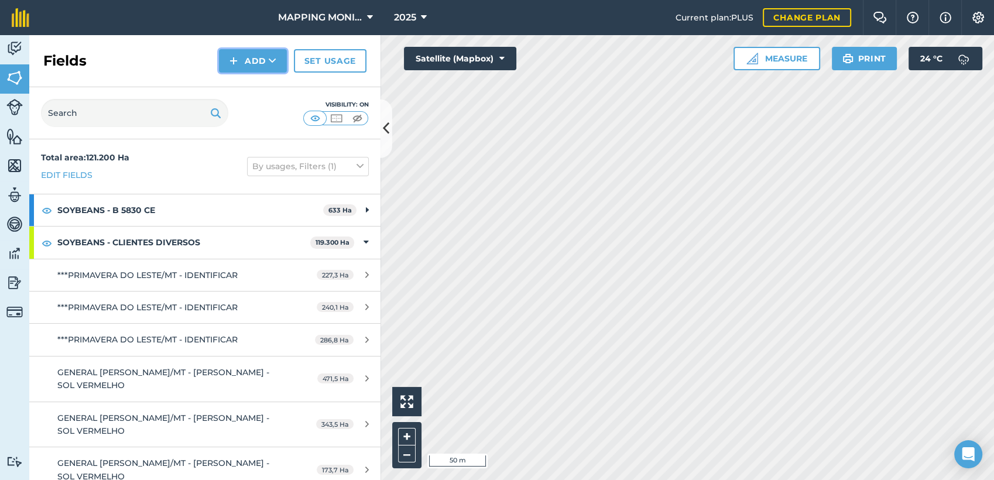
click at [262, 60] on button "Add" at bounding box center [253, 60] width 68 height 23
click at [264, 88] on link "Draw" at bounding box center [253, 87] width 64 height 26
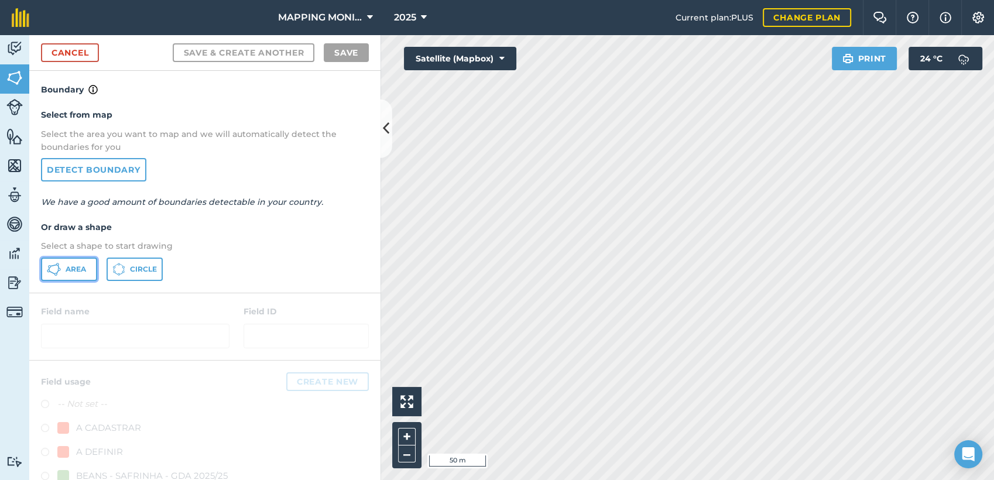
click at [58, 263] on icon at bounding box center [57, 264] width 3 height 3
click at [568, 31] on div "MAPPING MONITORAMENTO AGRICOLA 2025 Current plan : PLUS Change plan Farm Chat H…" at bounding box center [497, 240] width 994 height 480
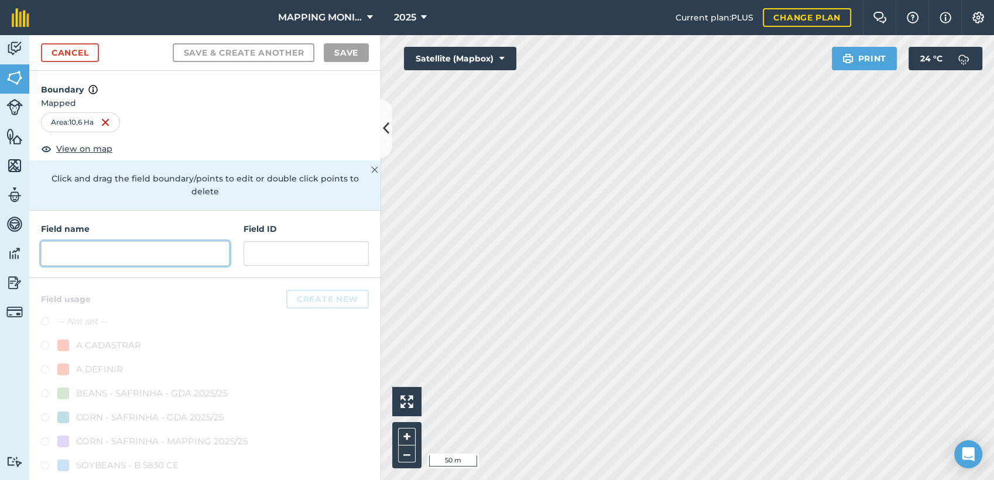
click at [151, 251] on input "text" at bounding box center [135, 253] width 189 height 25
paste input "PRIMAVERA DO LESTE/MT - OTÁVIO NARDES - [GEOGRAPHIC_DATA]"
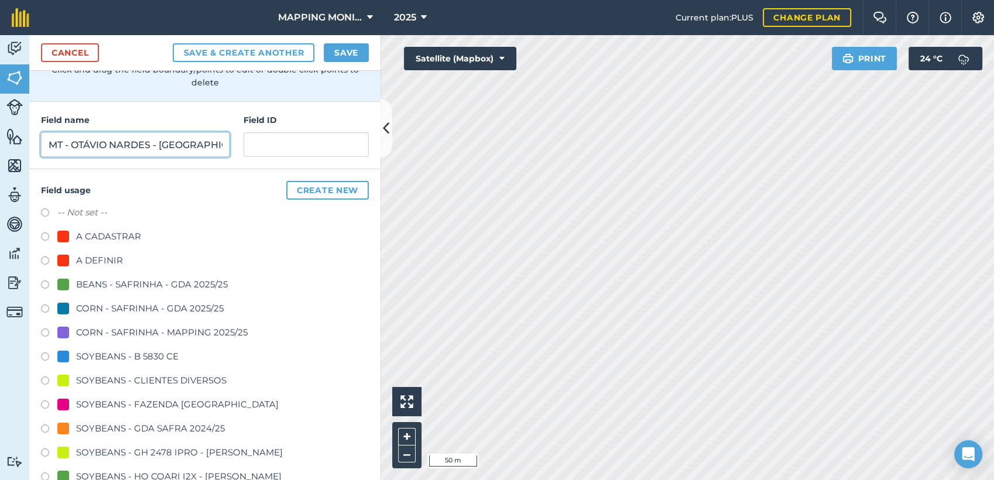
scroll to position [130, 0]
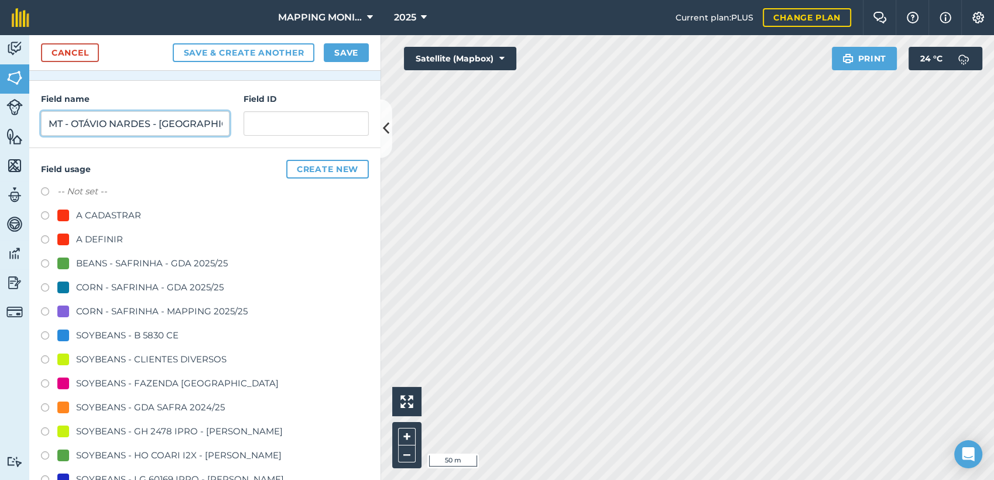
type input "PRIMAVERA DO LESTE/MT - OTÁVIO NARDES - [GEOGRAPHIC_DATA]"
click at [173, 358] on div "SOYBEANS - CLIENTES DIVERSOS" at bounding box center [151, 359] width 150 height 14
radio input "true"
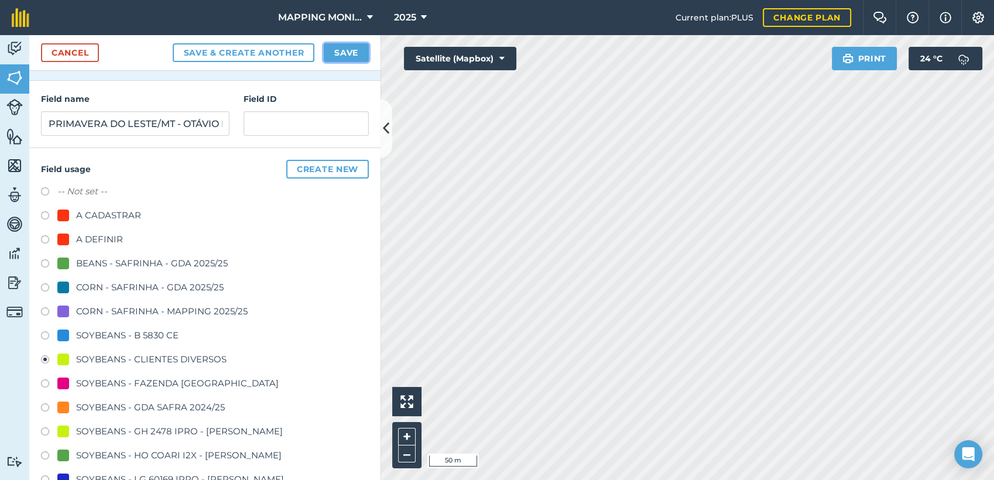
click at [355, 56] on button "Save" at bounding box center [346, 52] width 45 height 19
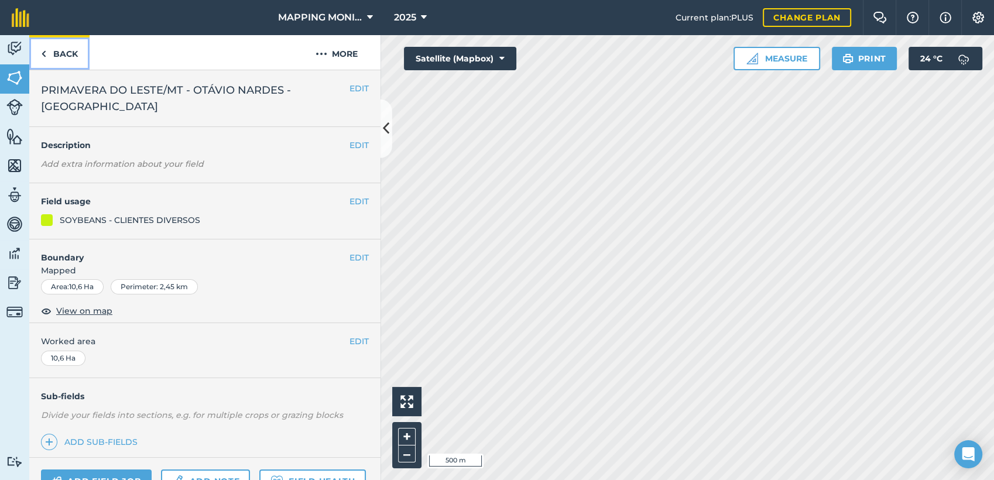
click at [54, 57] on link "Back" at bounding box center [59, 52] width 60 height 35
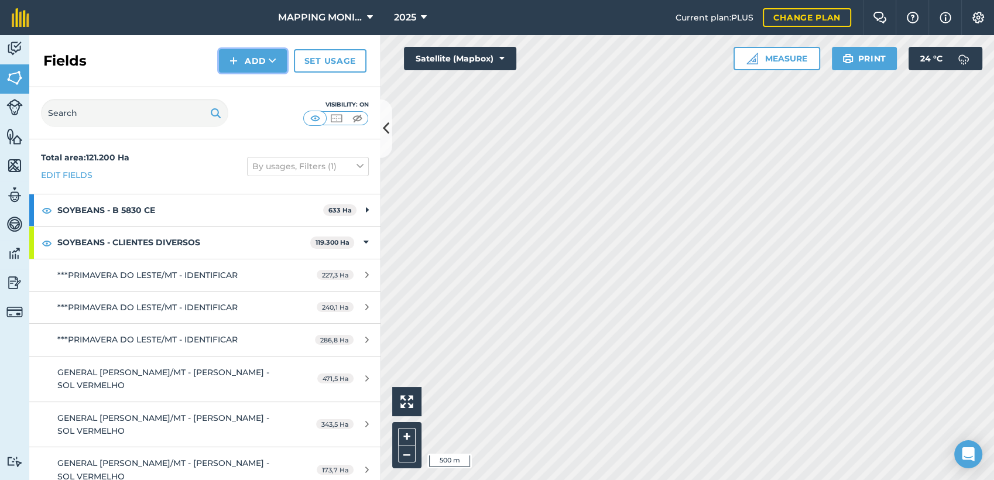
click at [262, 63] on button "Add" at bounding box center [253, 60] width 68 height 23
click at [265, 80] on link "Draw" at bounding box center [253, 87] width 64 height 26
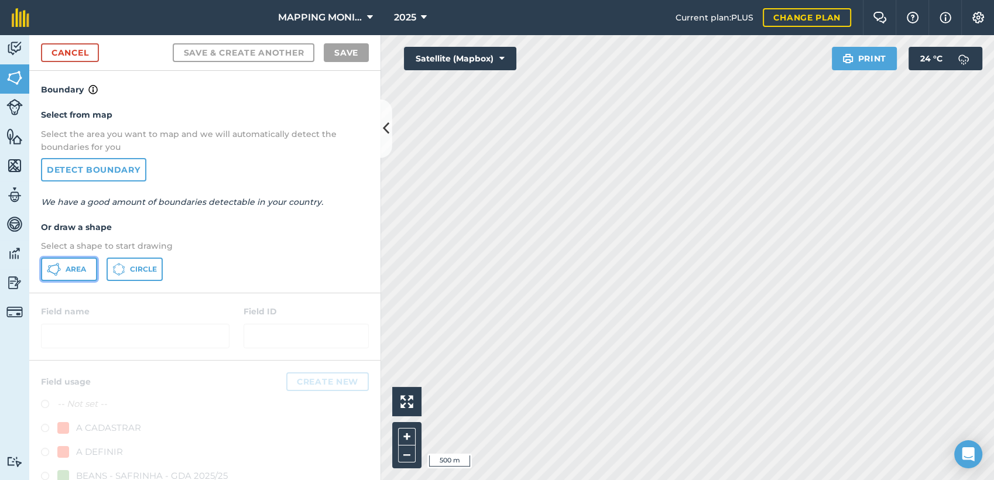
click at [78, 268] on span "Area" at bounding box center [76, 269] width 20 height 9
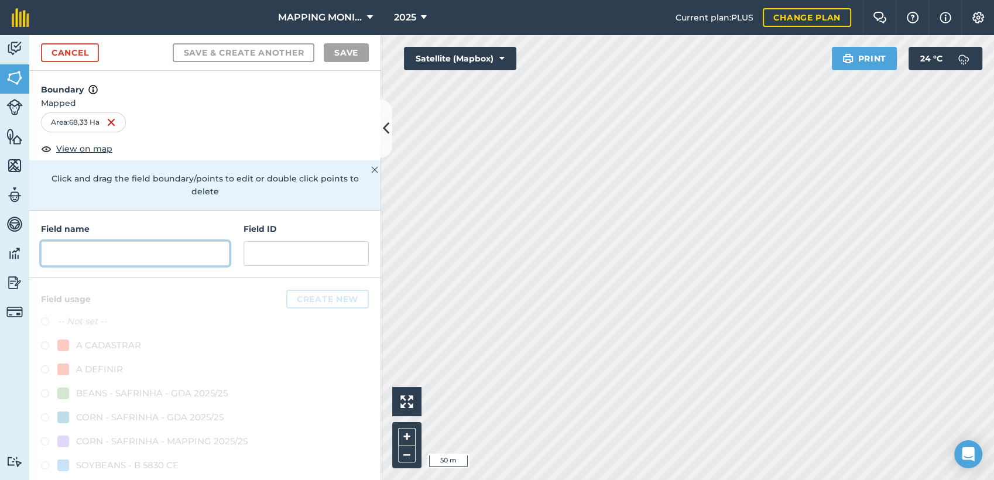
click at [149, 246] on input "text" at bounding box center [135, 253] width 189 height 25
paste input "PRIMAVERA DO LESTE/MT - OTÁVIO NARDES - [GEOGRAPHIC_DATA]"
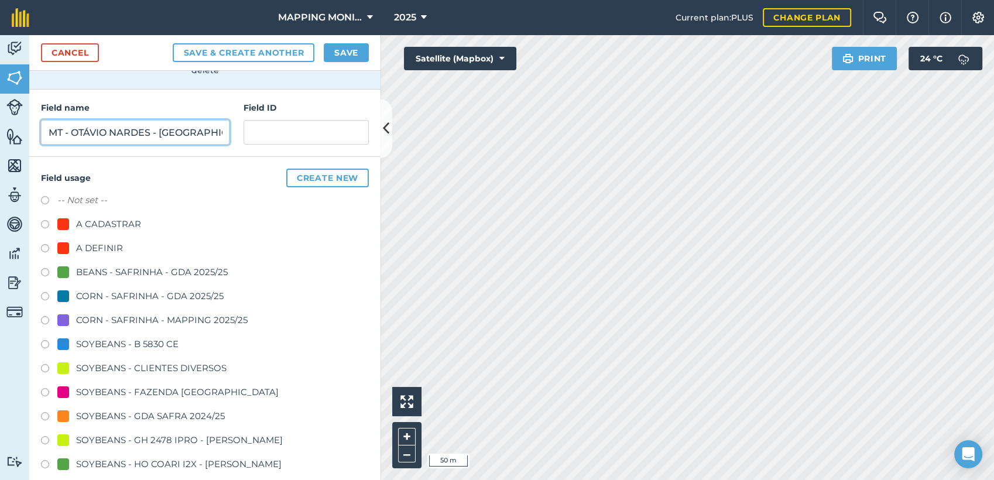
scroll to position [130, 0]
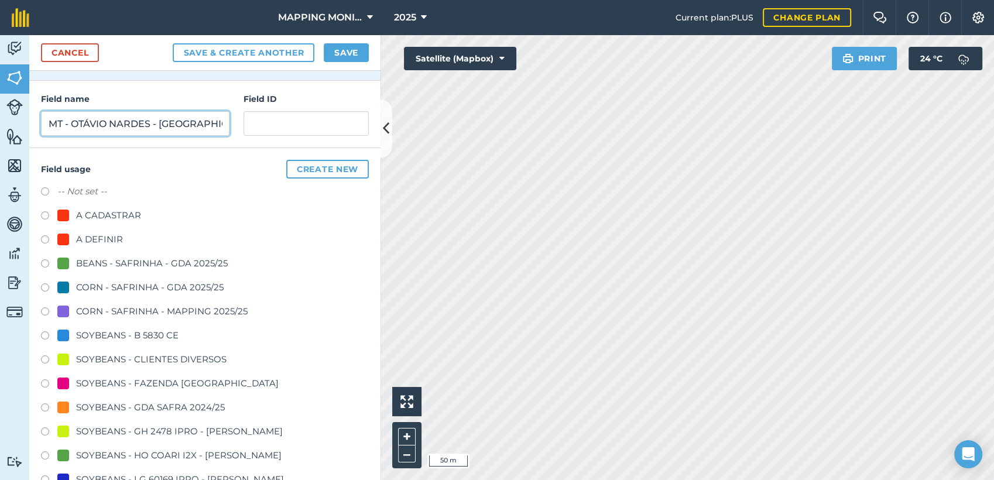
type input "PRIMAVERA DO LESTE/MT - OTÁVIO NARDES - [GEOGRAPHIC_DATA]"
click at [101, 361] on div "SOYBEANS - CLIENTES DIVERSOS" at bounding box center [151, 359] width 150 height 14
radio input "true"
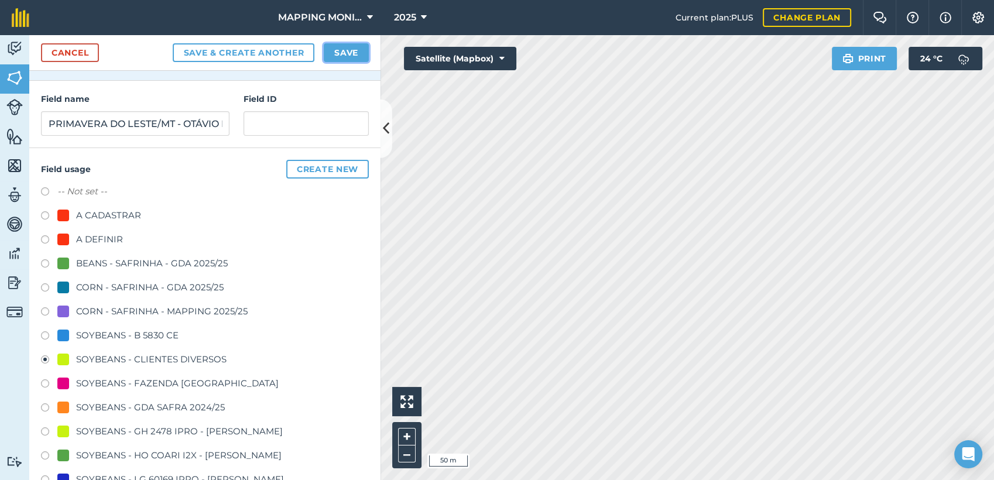
click at [348, 43] on button "Save" at bounding box center [346, 52] width 45 height 19
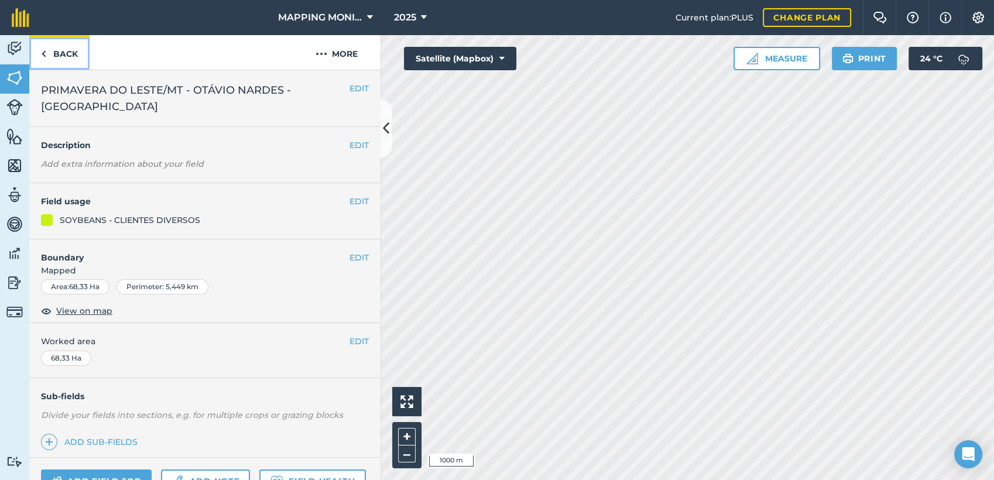
click at [61, 53] on link "Back" at bounding box center [59, 52] width 60 height 35
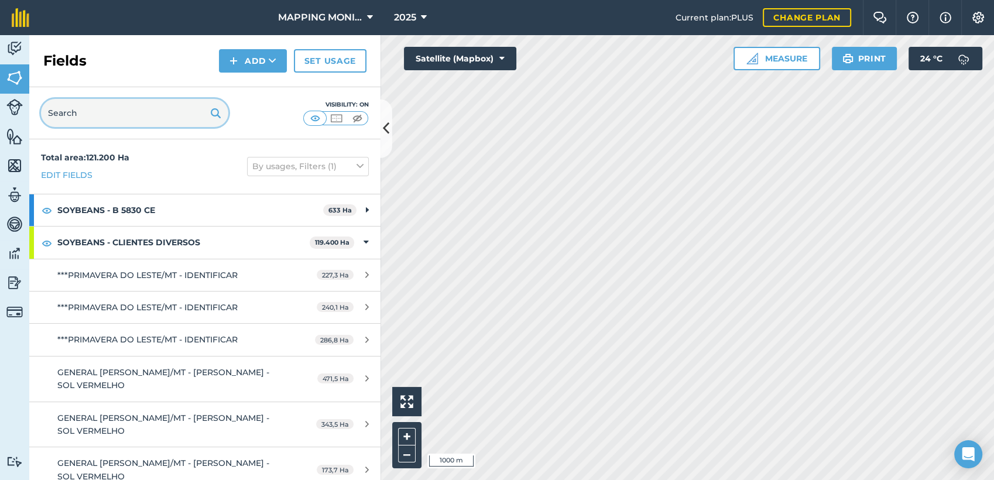
click at [95, 118] on input "text" at bounding box center [134, 113] width 187 height 28
paste input "PRIMAVERA DO LESTE/MT - OTÁVIO NARDES - [GEOGRAPHIC_DATA]"
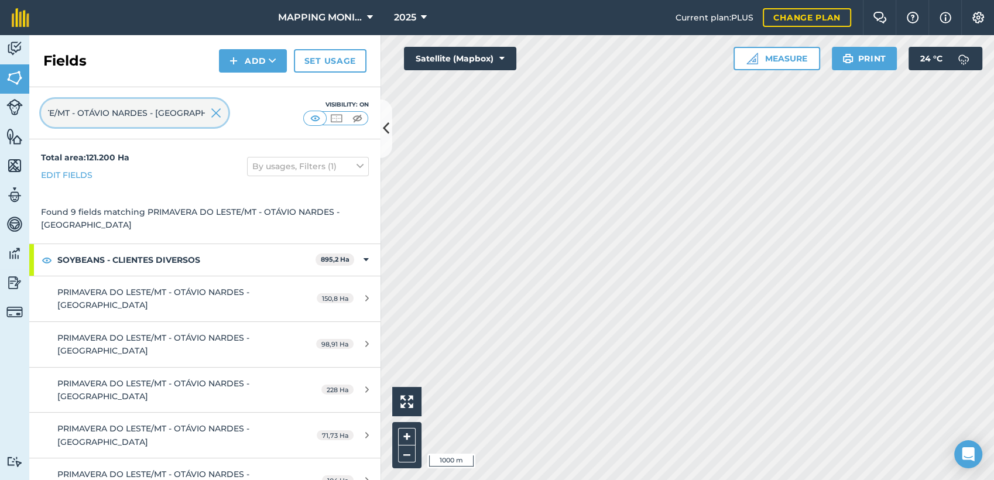
type input "PRIMAVERA DO LESTE/MT - OTÁVIO NARDES - [GEOGRAPHIC_DATA]"
click at [217, 113] on img at bounding box center [216, 113] width 11 height 14
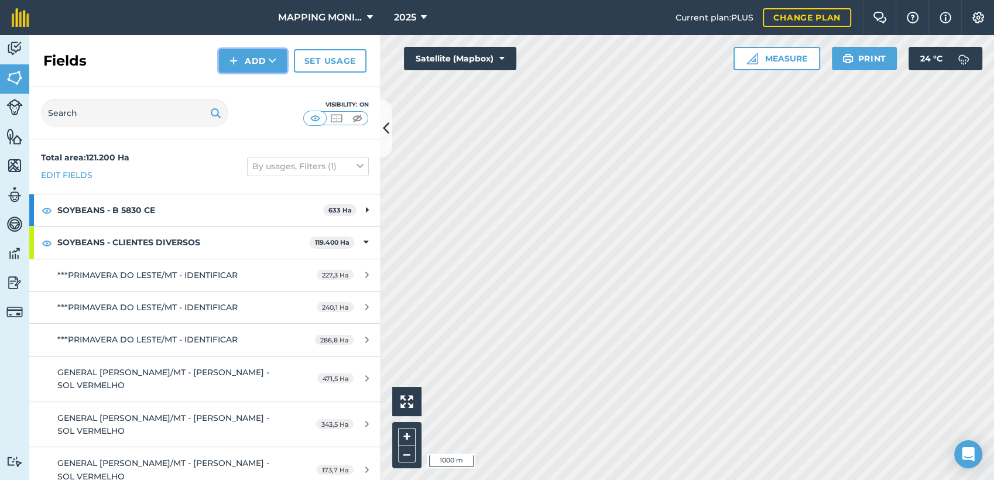
click at [276, 57] on icon at bounding box center [273, 61] width 8 height 12
click at [276, 92] on link "Draw" at bounding box center [253, 87] width 64 height 26
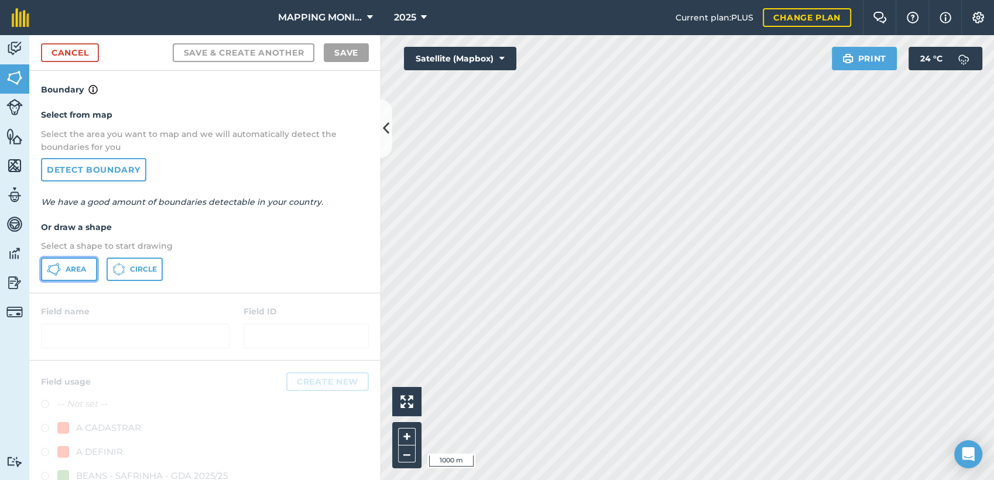
drag, startPoint x: 87, startPoint y: 268, endPoint x: 276, endPoint y: 303, distance: 192.3
click at [87, 268] on button "Area" at bounding box center [69, 269] width 56 height 23
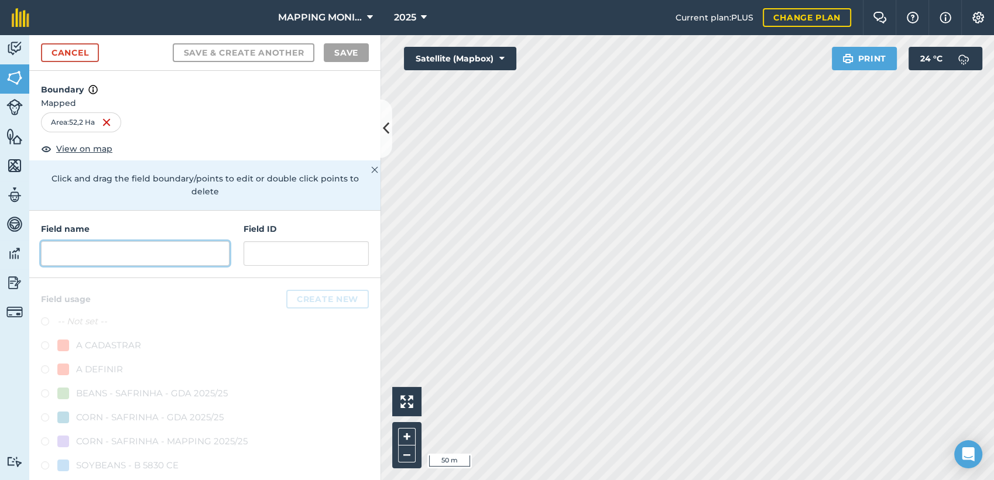
click at [207, 259] on input "text" at bounding box center [135, 253] width 189 height 25
paste input "PRIMAVERA DO LESTE/MT - OTÁVIO NARDES - [GEOGRAPHIC_DATA]"
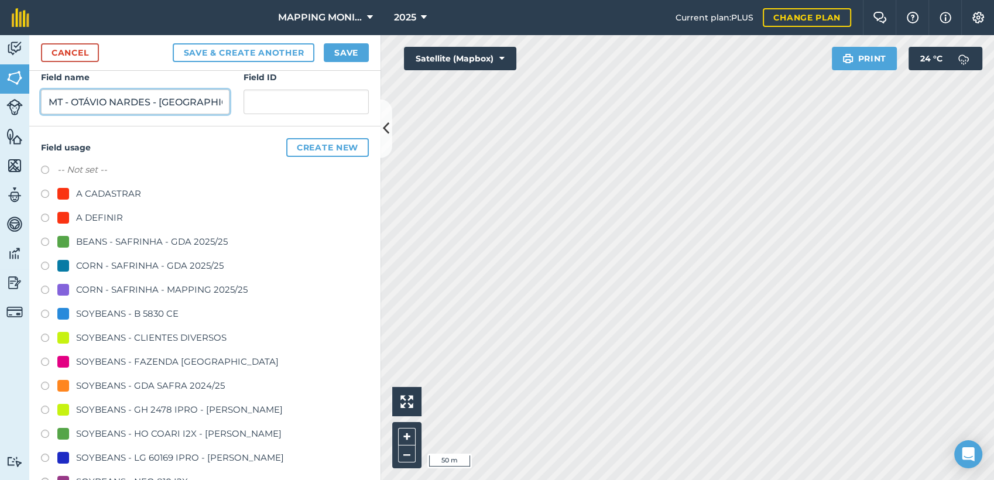
scroll to position [195, 0]
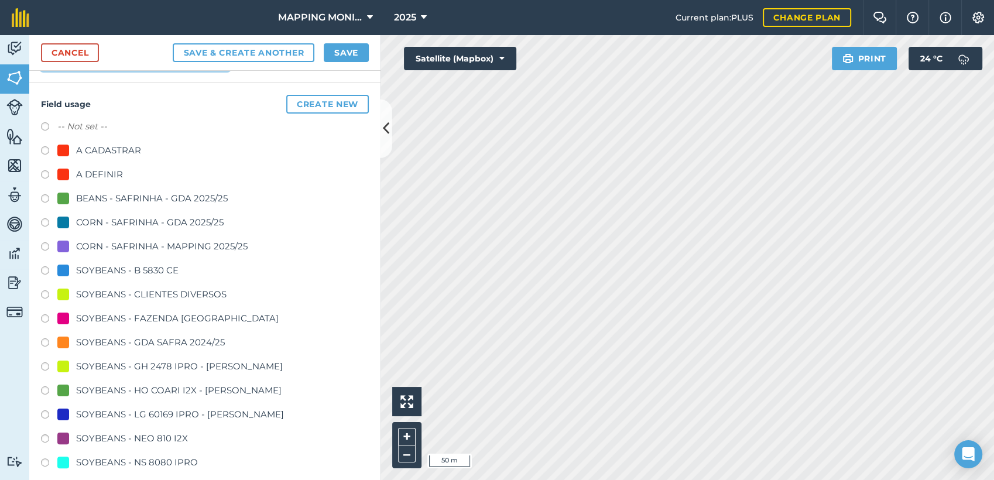
type input "PRIMAVERA DO LESTE/MT - OTÁVIO NARDES - [GEOGRAPHIC_DATA]"
click at [139, 299] on div "SOYBEANS - CLIENTES DIVERSOS" at bounding box center [151, 294] width 150 height 14
radio input "true"
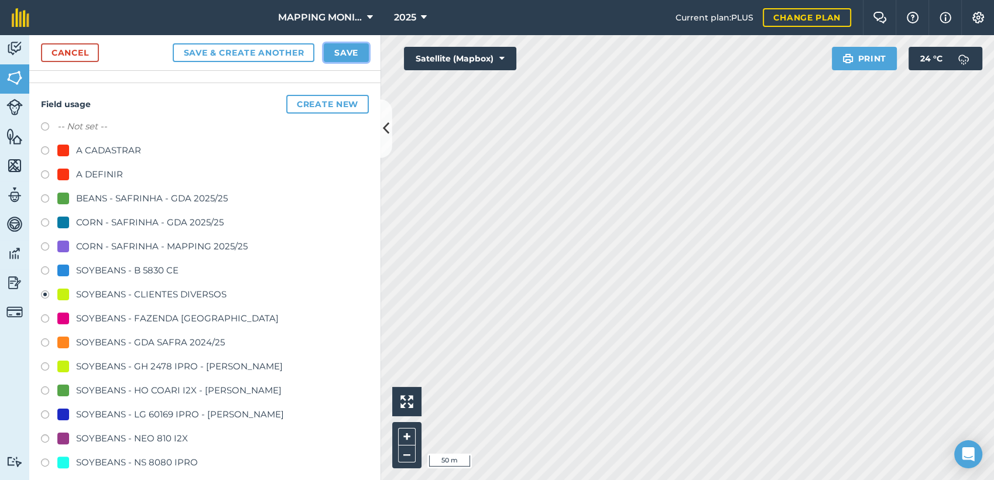
click at [365, 57] on button "Save" at bounding box center [346, 52] width 45 height 19
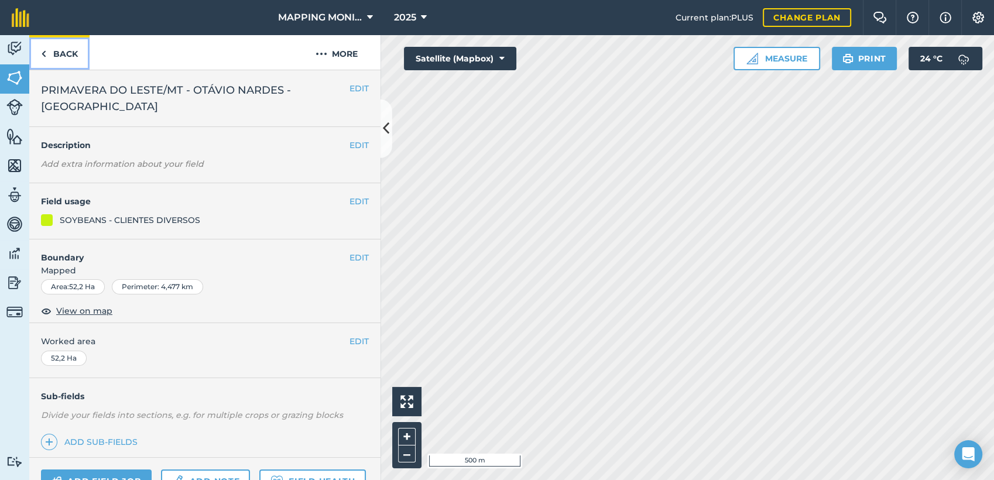
click at [66, 48] on link "Back" at bounding box center [59, 52] width 60 height 35
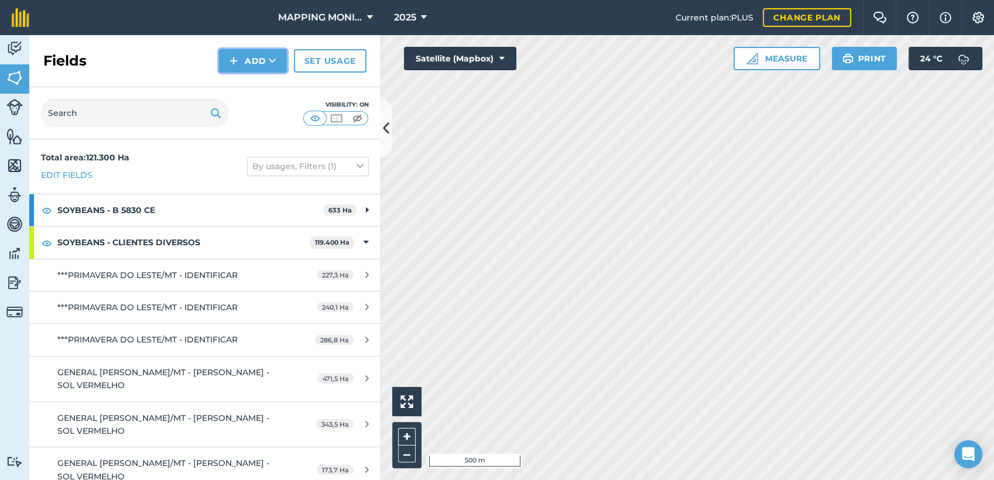
click at [275, 61] on icon at bounding box center [273, 61] width 8 height 12
click at [266, 97] on link "Draw" at bounding box center [253, 87] width 64 height 26
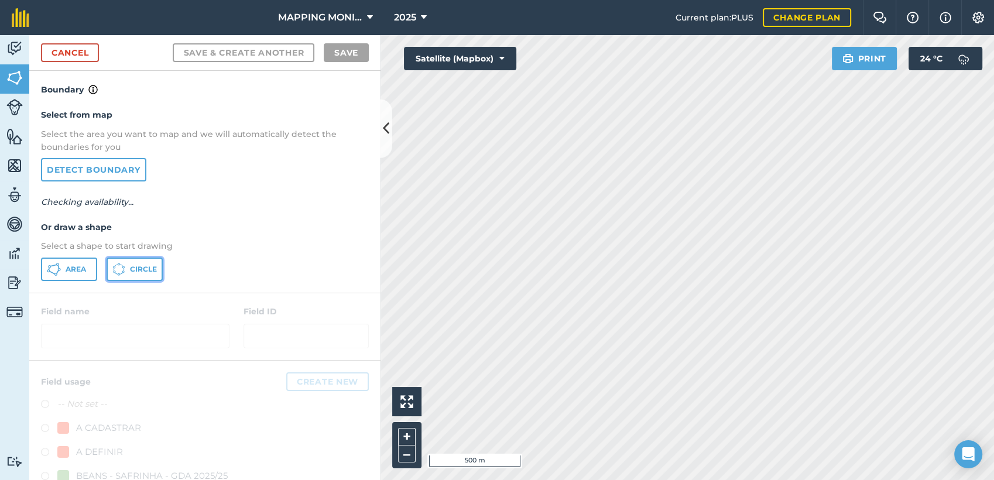
click at [150, 271] on span "Circle" at bounding box center [143, 269] width 27 height 9
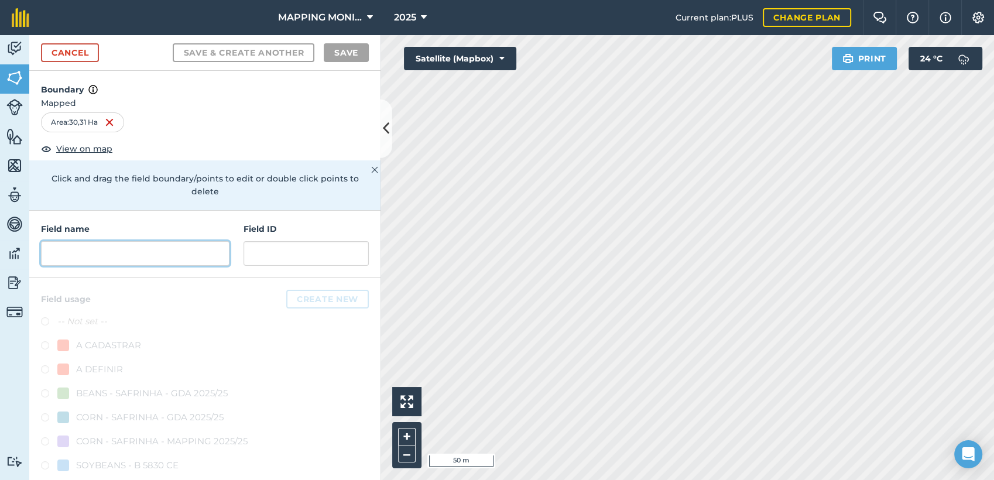
click at [189, 255] on input "text" at bounding box center [135, 253] width 189 height 25
paste input "PRIMAVERA DO LESTE/MT - OTÁVIO NARDES - [GEOGRAPHIC_DATA]"
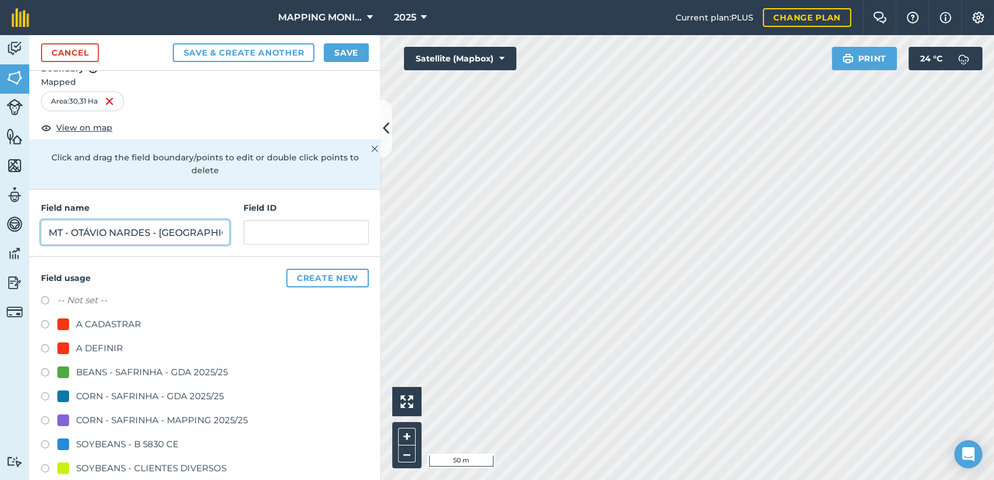
scroll to position [195, 0]
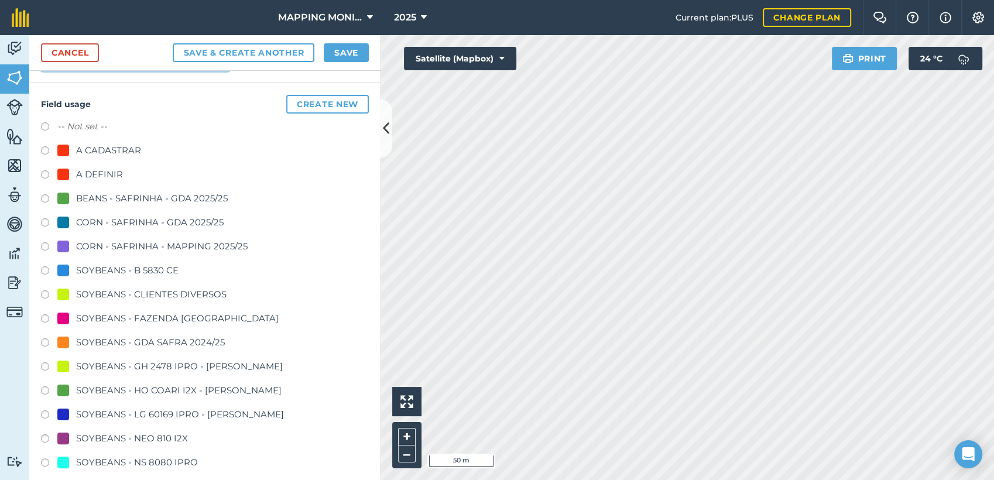
type input "PRIMAVERA DO LESTE/MT - OTÁVIO NARDES - [GEOGRAPHIC_DATA]"
click at [101, 296] on div "SOYBEANS - CLIENTES DIVERSOS" at bounding box center [151, 294] width 150 height 14
radio input "true"
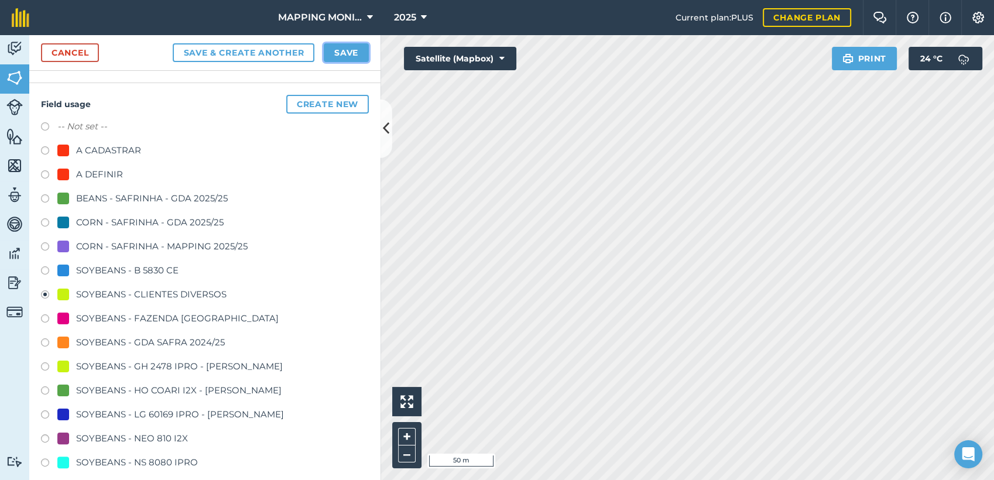
click at [354, 51] on button "Save" at bounding box center [346, 52] width 45 height 19
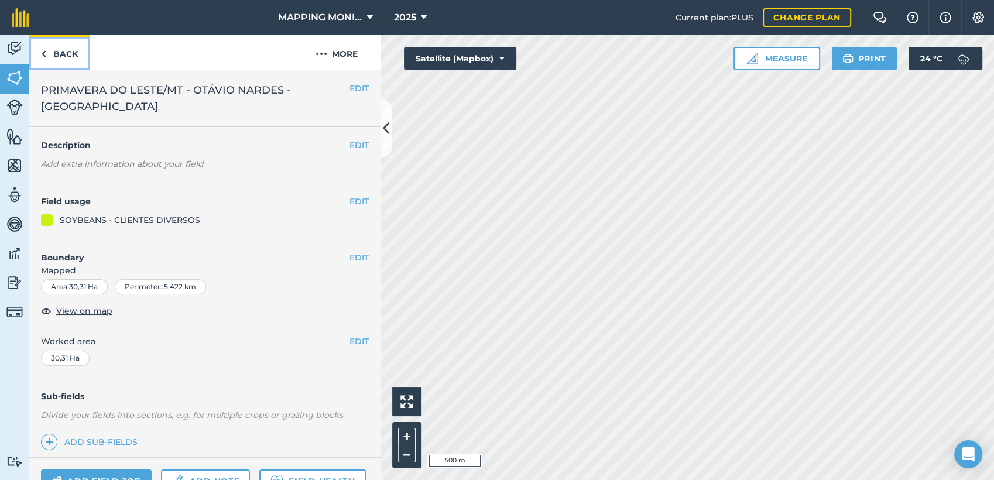
click at [54, 57] on link "Back" at bounding box center [59, 52] width 60 height 35
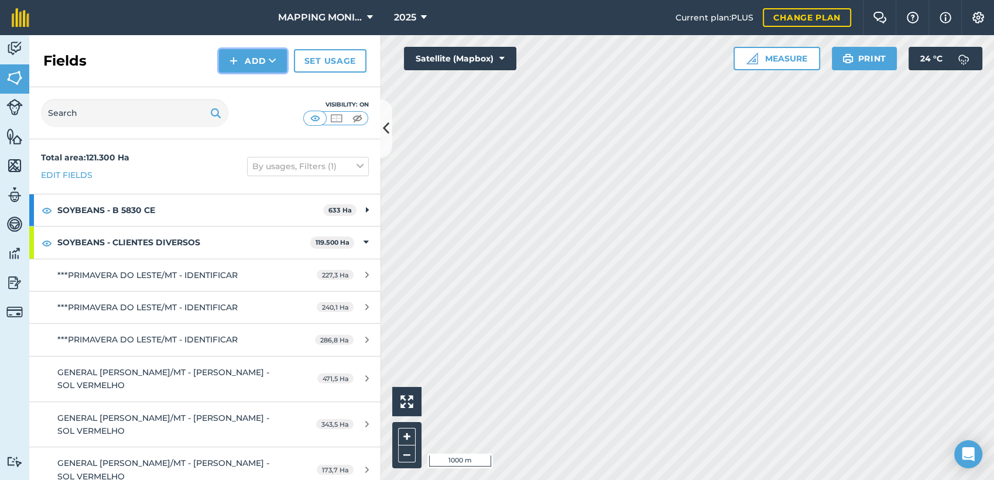
click at [283, 56] on button "Add" at bounding box center [253, 60] width 68 height 23
click at [256, 97] on link "Draw" at bounding box center [253, 87] width 64 height 26
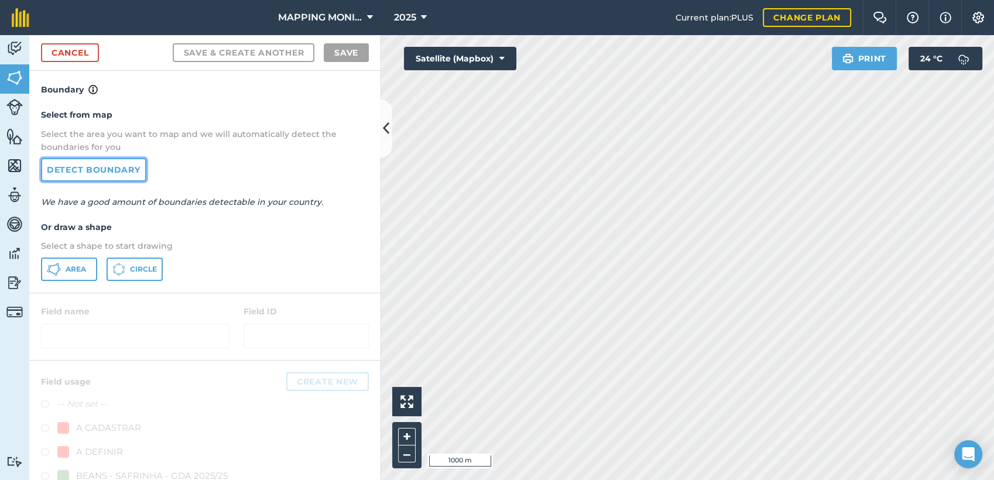
click at [102, 165] on link "Detect boundary" at bounding box center [93, 169] width 105 height 23
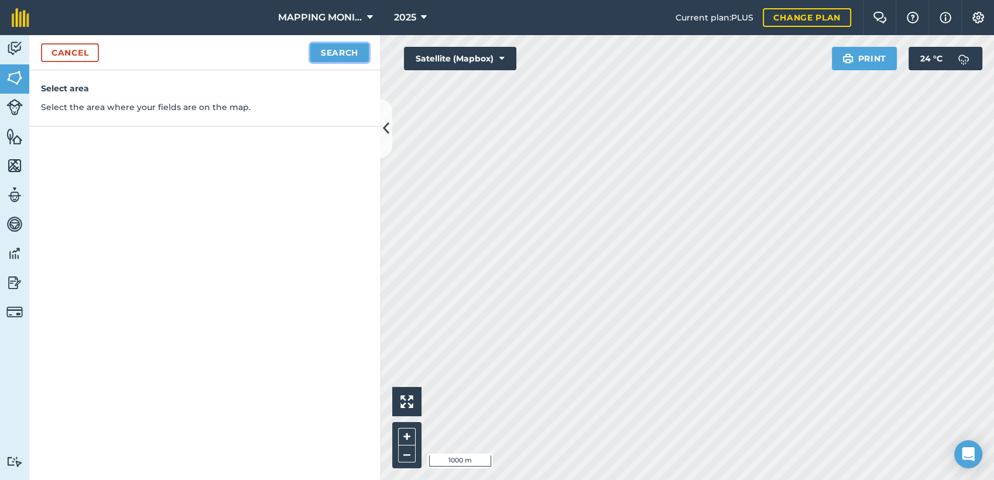
click at [348, 54] on button "Search" at bounding box center [339, 52] width 59 height 19
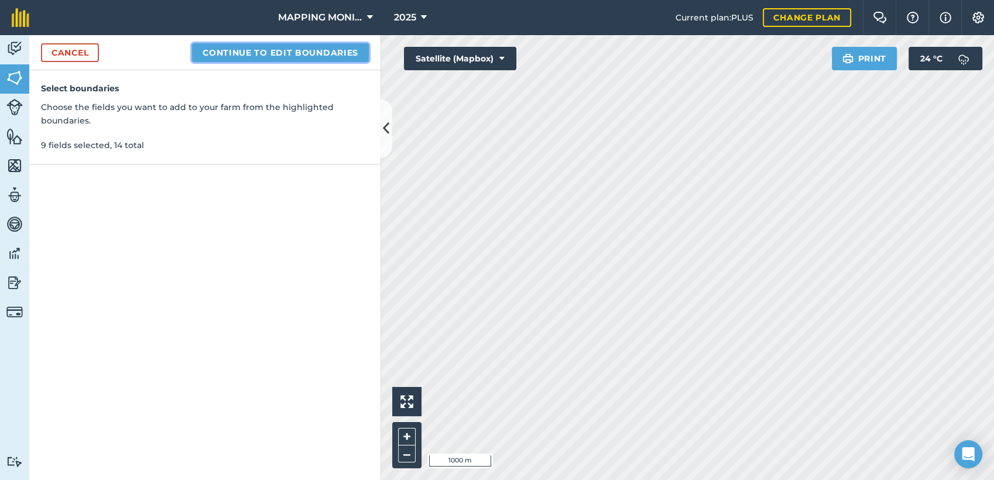
click at [290, 57] on button "Continue to edit boundaries" at bounding box center [280, 52] width 177 height 19
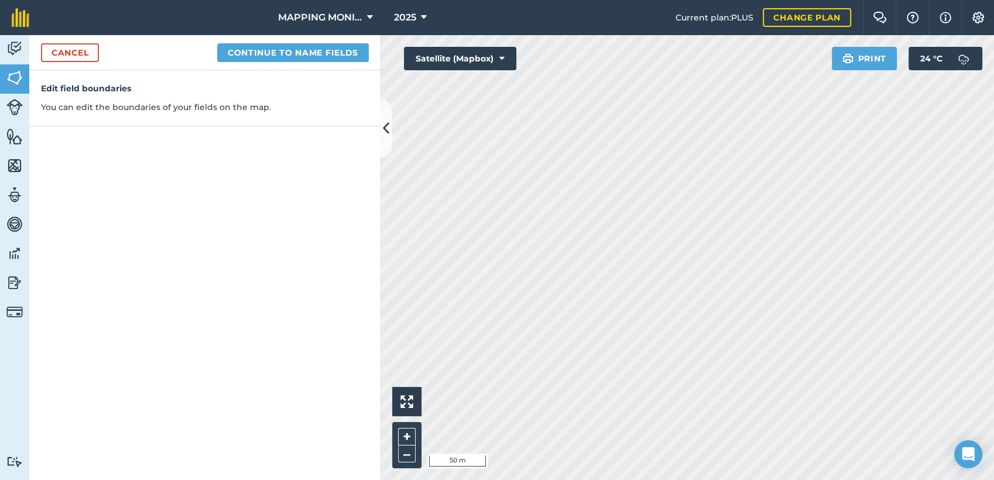
click at [994, 173] on html "MAPPING MONITORAMENTO AGRICOLA 2025 Current plan : PLUS Change plan Farm Chat H…" at bounding box center [497, 240] width 994 height 480
click at [338, 53] on button "Continue to name fields" at bounding box center [293, 52] width 152 height 19
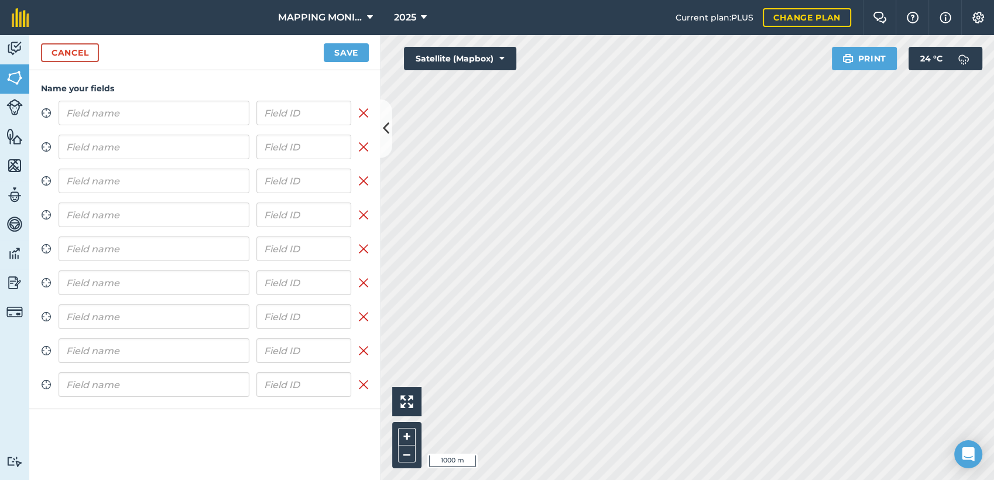
click at [206, 121] on input "text" at bounding box center [154, 113] width 191 height 25
type input "PRIMAVERA DO LESTE/MT - OTÁVIO NARDES - [GEOGRAPHIC_DATA]"
click at [180, 132] on div "Zoom to field PRIMAVERA DO LESTE/MT - OTÁVIO NARDES - LAGO AZUL Remove field Zo…" at bounding box center [205, 249] width 328 height 296
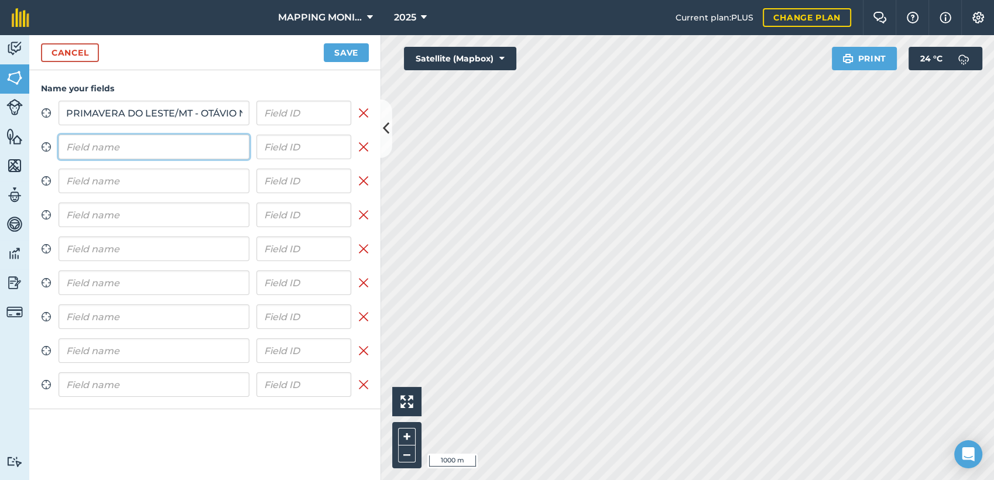
click at [174, 146] on input "text" at bounding box center [154, 147] width 191 height 25
paste input "PRIMAVERA DO LESTE/MT - OTÁVIO NARDES - [GEOGRAPHIC_DATA]"
type input "PRIMAVERA DO LESTE/MT - OTÁVIO NARDES - [GEOGRAPHIC_DATA]"
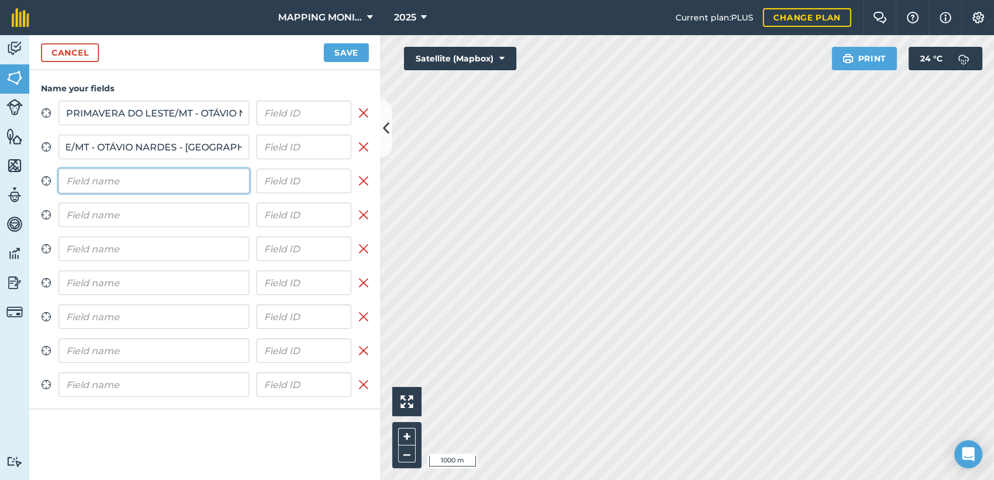
scroll to position [0, 0]
click at [162, 186] on input "text" at bounding box center [154, 181] width 191 height 25
paste input "PRIMAVERA DO LESTE/MT - OTÁVIO NARDES - [GEOGRAPHIC_DATA]"
type input "PRIMAVERA DO LESTE/MT - OTÁVIO NARDES - [GEOGRAPHIC_DATA]"
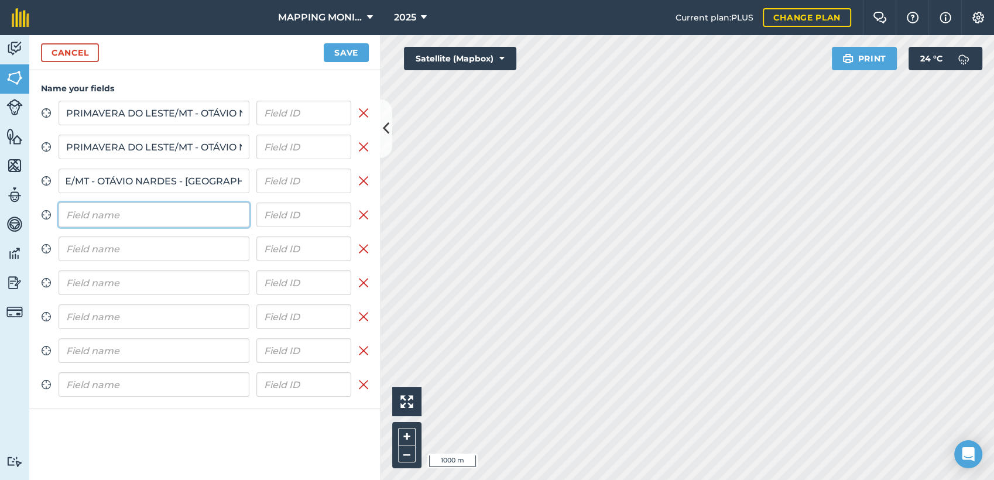
scroll to position [0, 0]
click at [163, 224] on input "text" at bounding box center [154, 215] width 191 height 25
paste input "PRIMAVERA DO LESTE/MT - OTÁVIO NARDES - [GEOGRAPHIC_DATA]"
type input "PRIMAVERA DO LESTE/MT - OTÁVIO NARDES - [GEOGRAPHIC_DATA]"
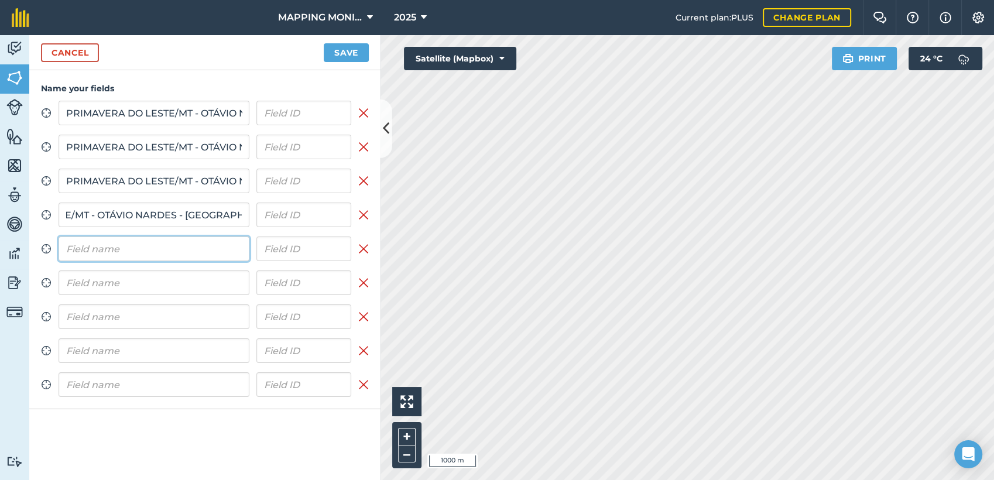
scroll to position [0, 0]
click at [163, 241] on input "text" at bounding box center [154, 249] width 191 height 25
paste input "PRIMAVERA DO LESTE/MT - OTÁVIO NARDES - [GEOGRAPHIC_DATA]"
type input "PRIMAVERA DO LESTE/MT - OTÁVIO NARDES - [GEOGRAPHIC_DATA]"
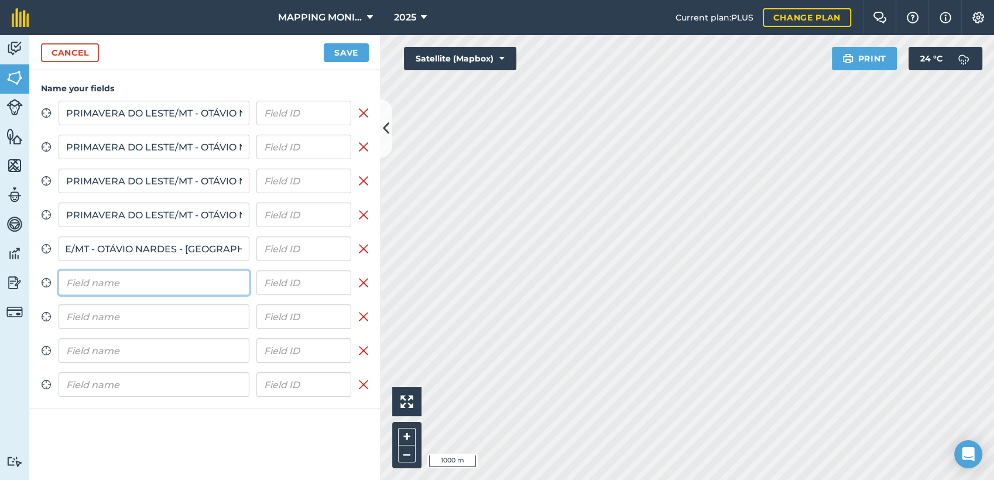
scroll to position [0, 0]
click at [169, 276] on input "text" at bounding box center [154, 282] width 191 height 25
paste input "PRIMAVERA DO LESTE/MT - OTÁVIO NARDES - [GEOGRAPHIC_DATA]"
type input "PRIMAVERA DO LESTE/MT - OTÁVIO NARDES - [GEOGRAPHIC_DATA]"
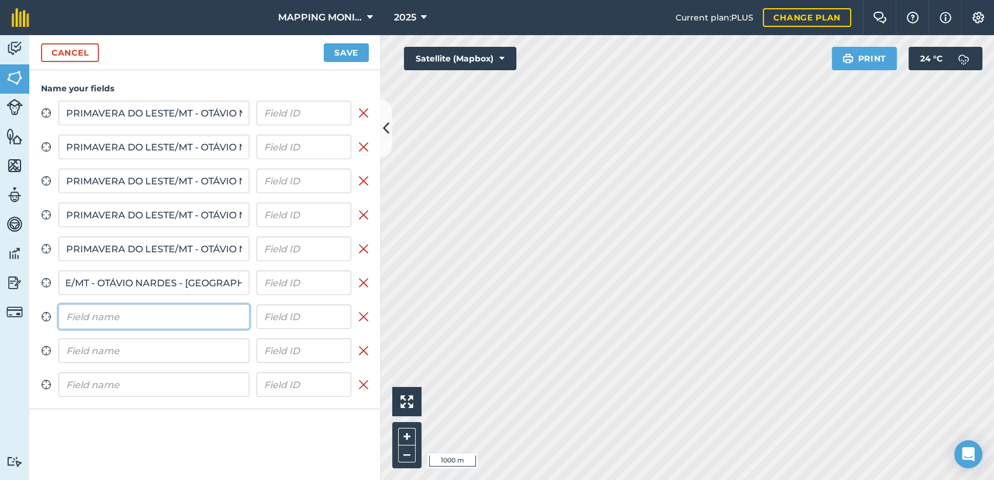
click at [183, 311] on input "text" at bounding box center [154, 316] width 191 height 25
paste input "PRIMAVERA DO LESTE/MT - OTÁVIO NARDES - [GEOGRAPHIC_DATA]"
type input "PRIMAVERA DO LESTE/MT - OTÁVIO NARDES - [GEOGRAPHIC_DATA]"
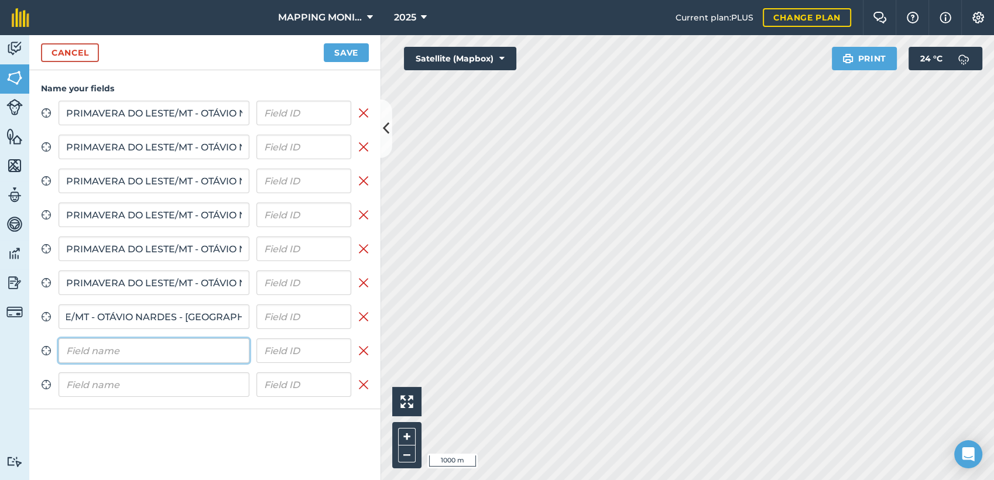
scroll to position [0, 0]
click at [189, 351] on input "text" at bounding box center [154, 350] width 191 height 25
paste input "PRIMAVERA DO LESTE/MT - OTÁVIO NARDES - [GEOGRAPHIC_DATA]"
type input "PRIMAVERA DO LESTE/MT - OTÁVIO NARDES - [GEOGRAPHIC_DATA]"
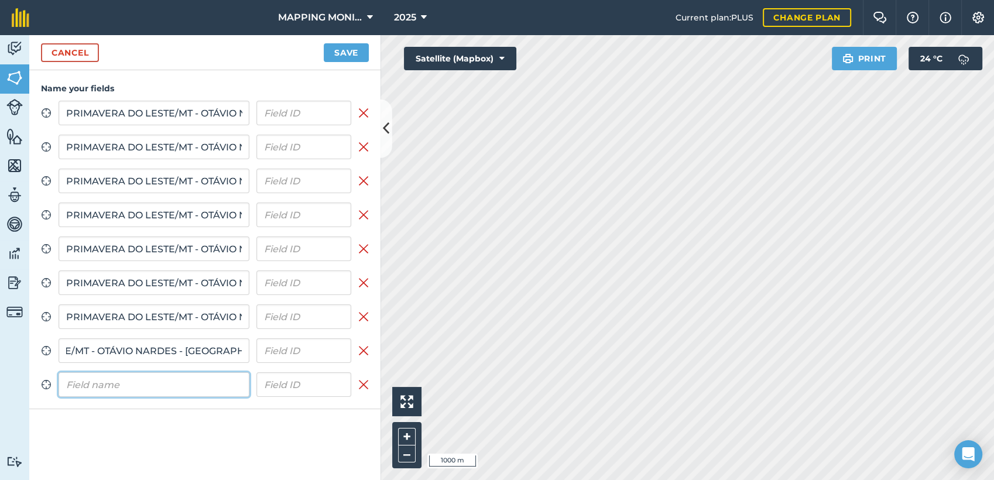
scroll to position [0, 0]
click at [191, 386] on input "text" at bounding box center [154, 384] width 191 height 25
paste input "PRIMAVERA DO LESTE/MT - OTÁVIO NARDES - [GEOGRAPHIC_DATA]"
type input "PRIMAVERA DO LESTE/MT - OTÁVIO NARDES - [GEOGRAPHIC_DATA]"
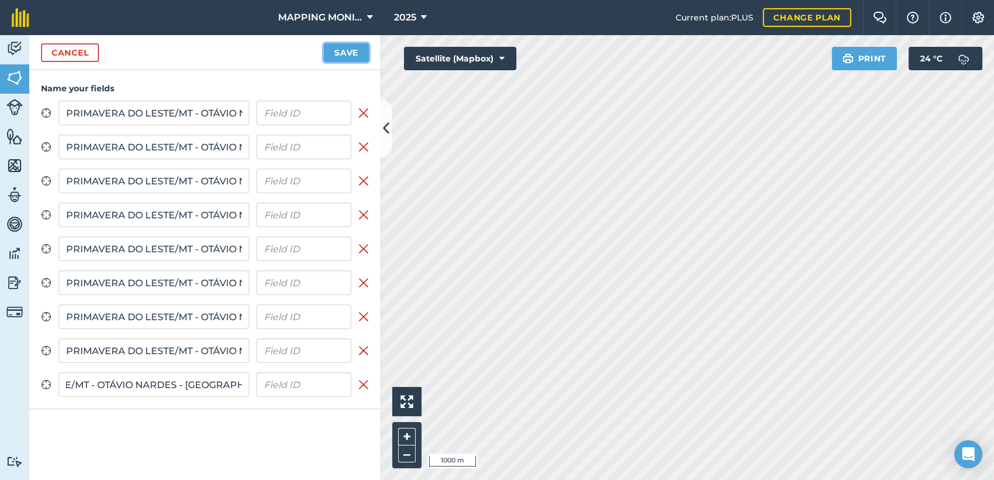
scroll to position [0, 0]
click at [341, 50] on button "Save" at bounding box center [346, 52] width 45 height 19
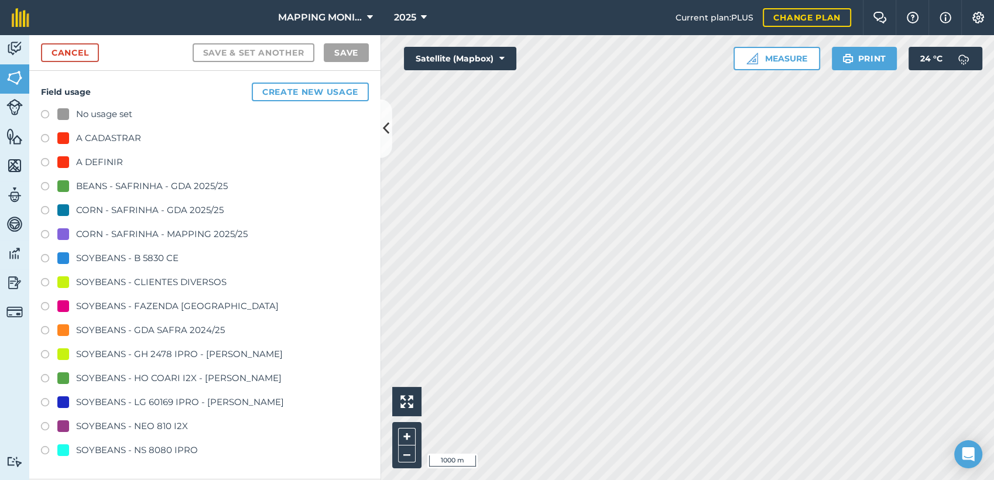
click at [170, 284] on div "SOYBEANS - CLIENTES DIVERSOS" at bounding box center [151, 282] width 150 height 14
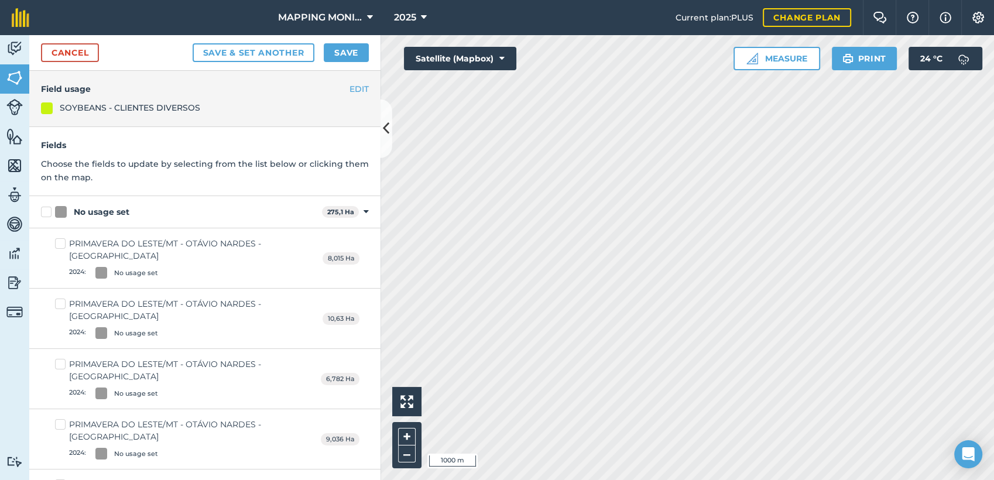
click at [107, 214] on div "No usage set" at bounding box center [102, 212] width 56 height 12
click at [49, 214] on input "No usage set" at bounding box center [45, 210] width 8 height 8
checkbox input "true"
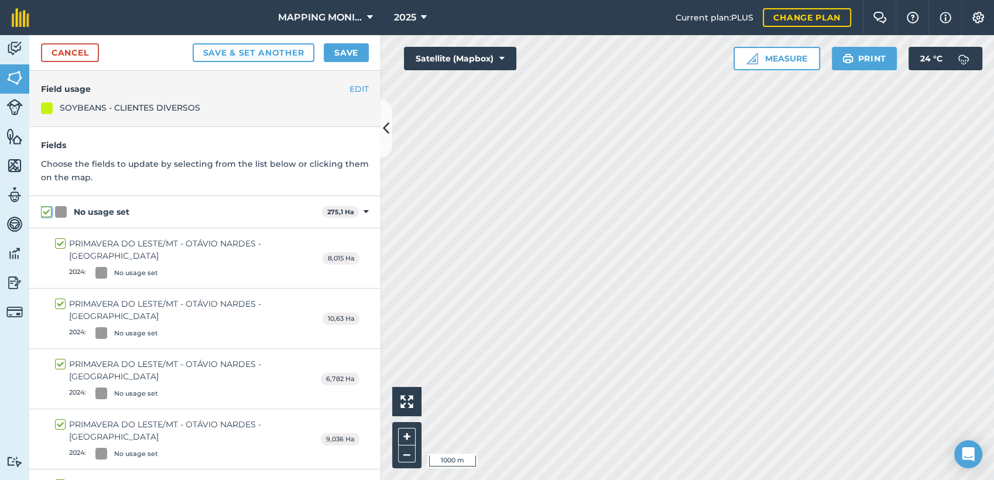
checkbox input "true"
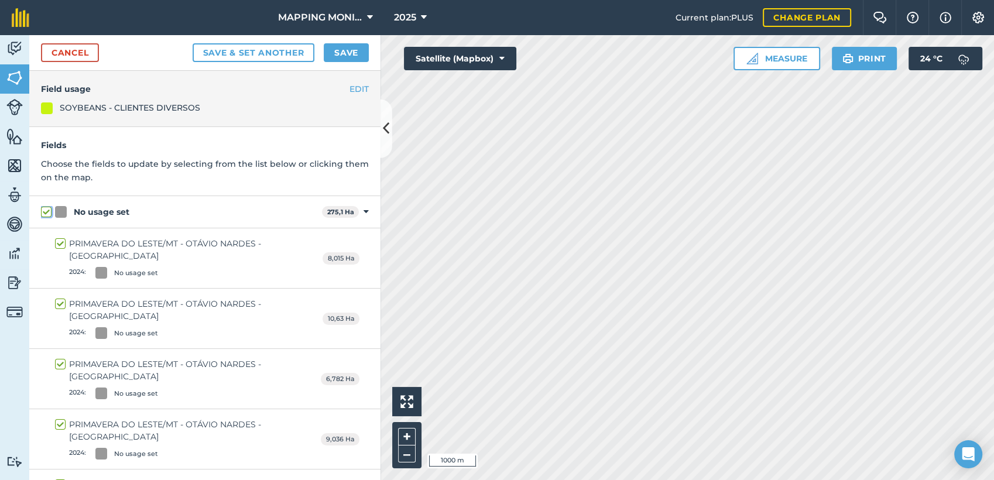
checkbox input "true"
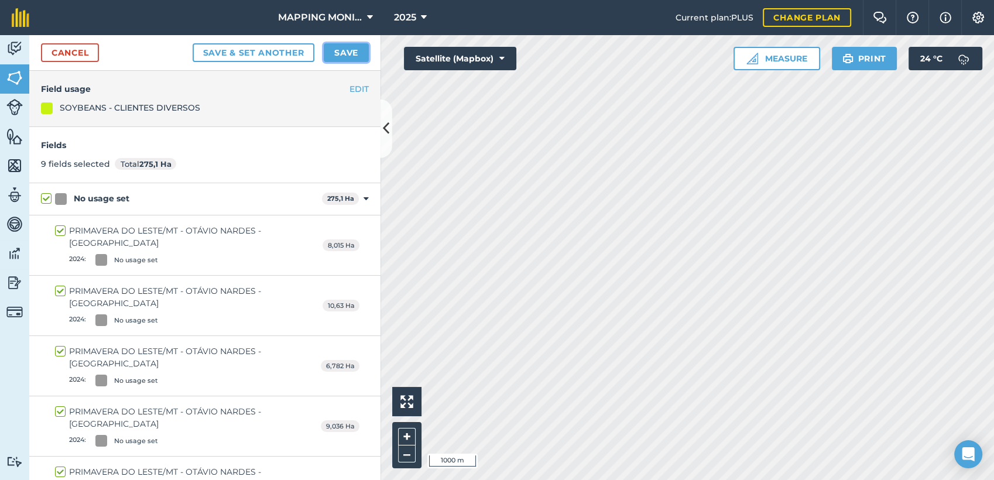
click at [352, 49] on button "Save" at bounding box center [346, 52] width 45 height 19
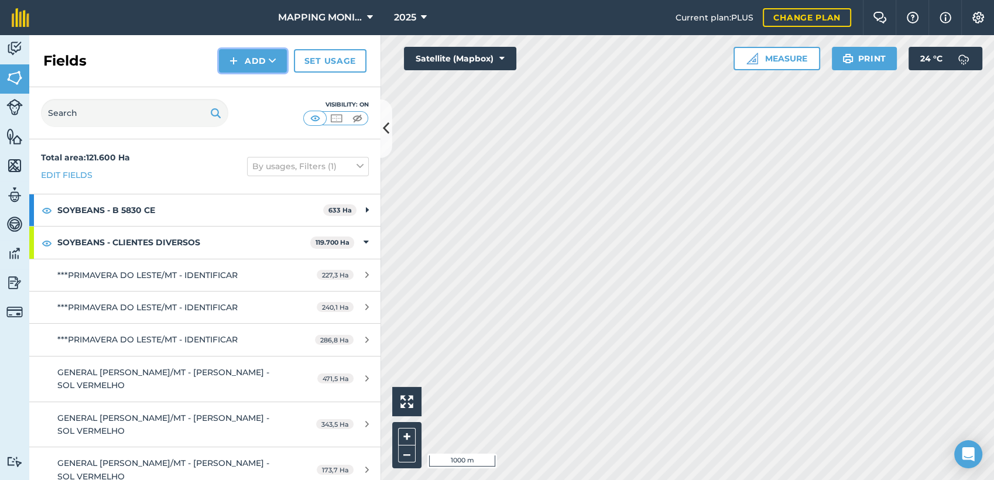
click at [274, 60] on icon at bounding box center [273, 61] width 8 height 12
click at [278, 90] on link "Draw" at bounding box center [253, 87] width 64 height 26
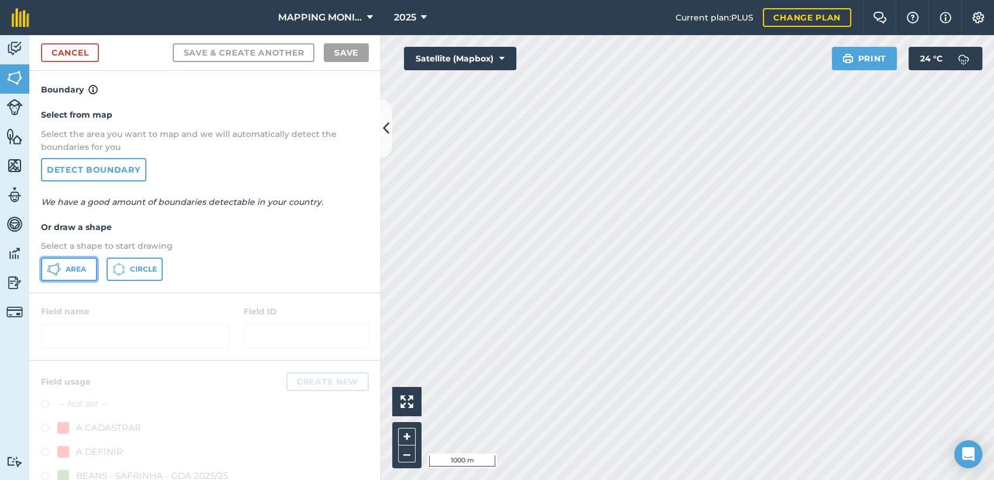
click at [67, 275] on button "Area" at bounding box center [69, 269] width 56 height 23
click at [80, 62] on div "Cancel Save & Create Another Save" at bounding box center [204, 53] width 351 height 36
click at [83, 56] on link "Cancel" at bounding box center [70, 52] width 58 height 19
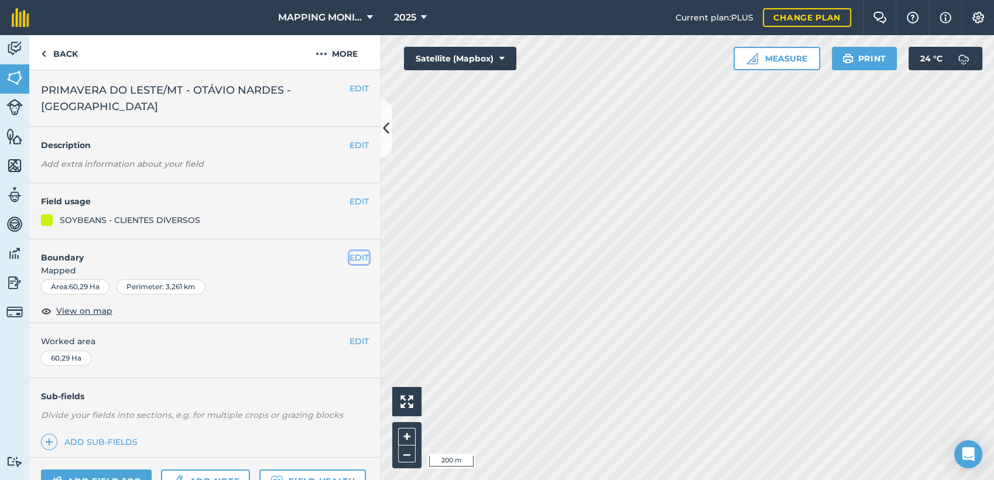
click at [353, 251] on button "EDIT" at bounding box center [359, 257] width 19 height 13
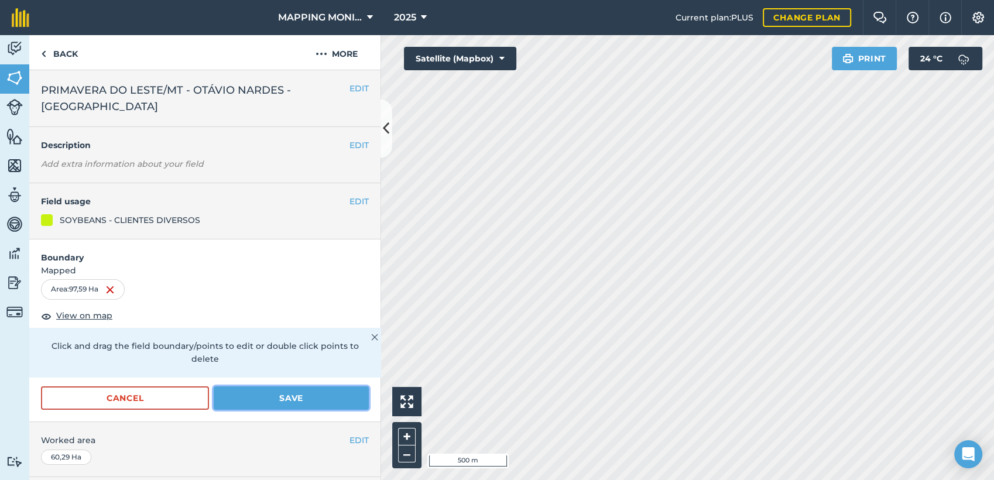
click at [278, 391] on button "Save" at bounding box center [291, 397] width 155 height 23
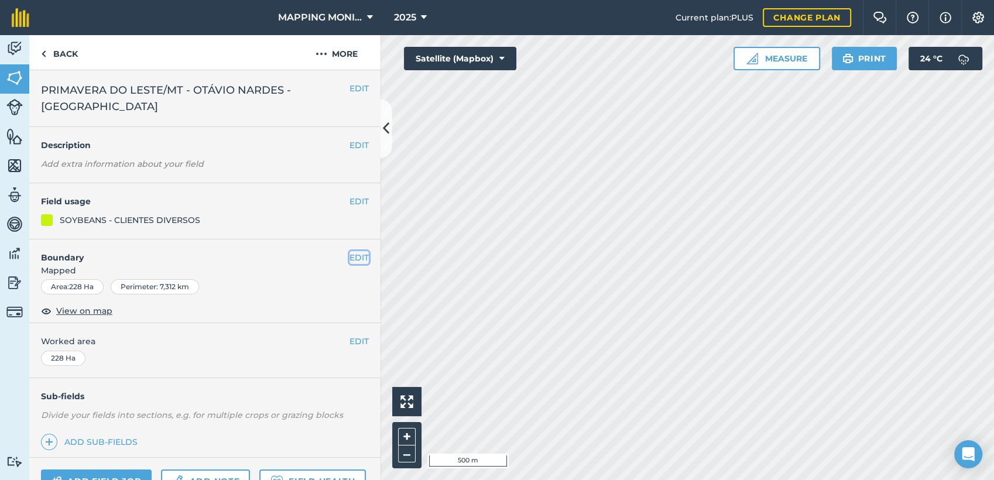
click at [355, 258] on button "EDIT" at bounding box center [359, 257] width 19 height 13
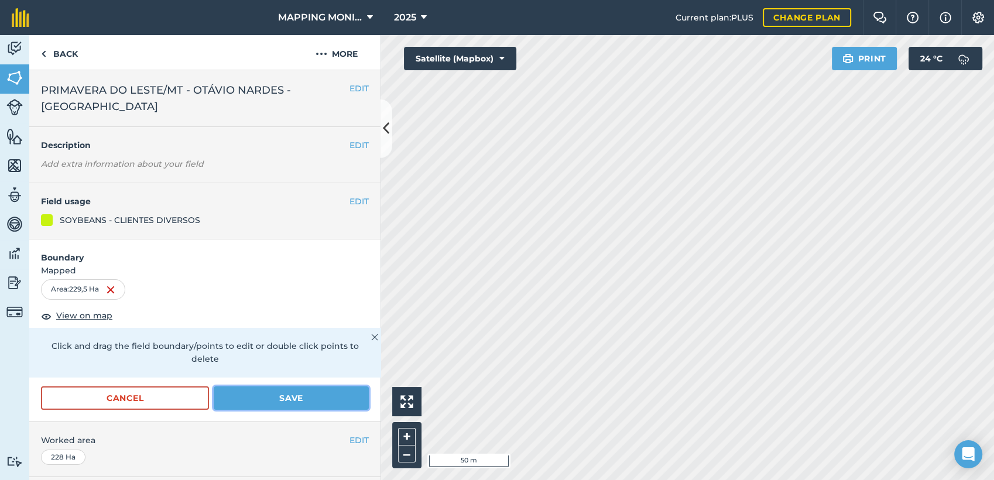
click at [307, 392] on button "Save" at bounding box center [291, 397] width 155 height 23
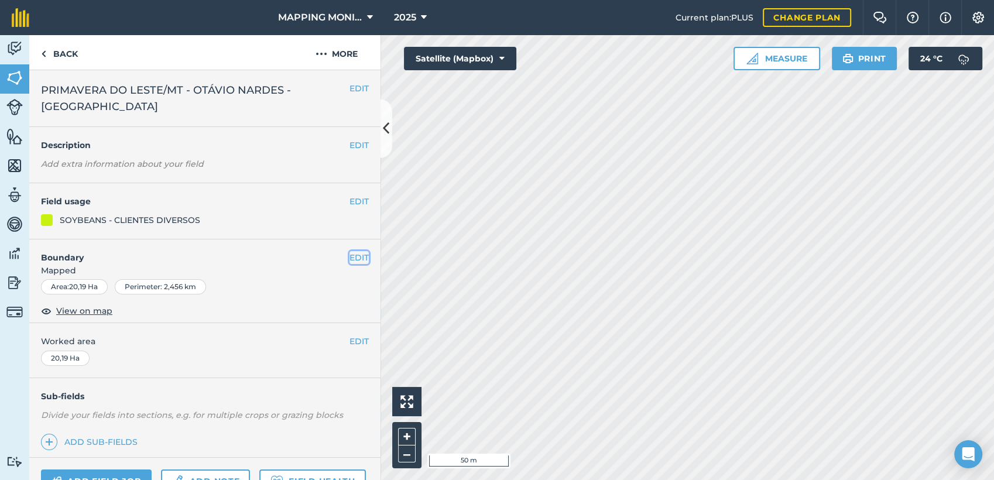
click at [350, 252] on button "EDIT" at bounding box center [359, 257] width 19 height 13
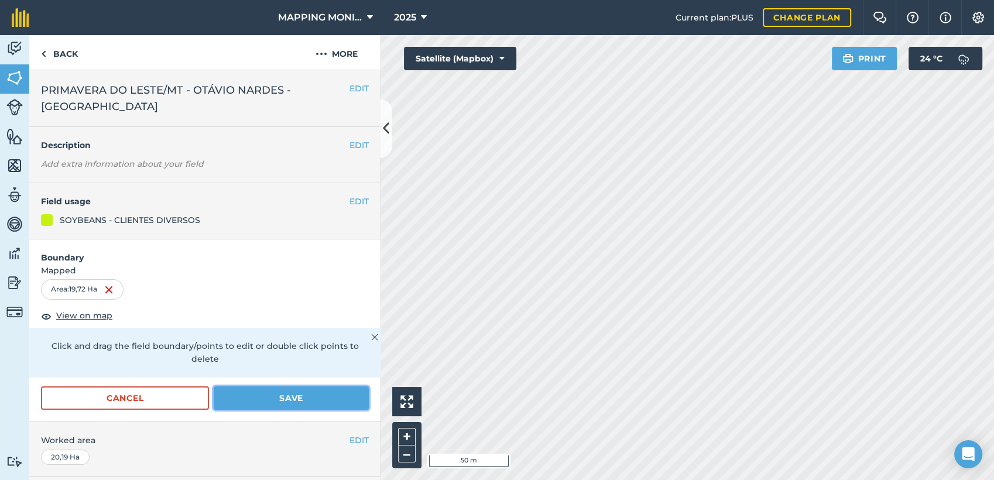
click at [325, 387] on button "Save" at bounding box center [291, 397] width 155 height 23
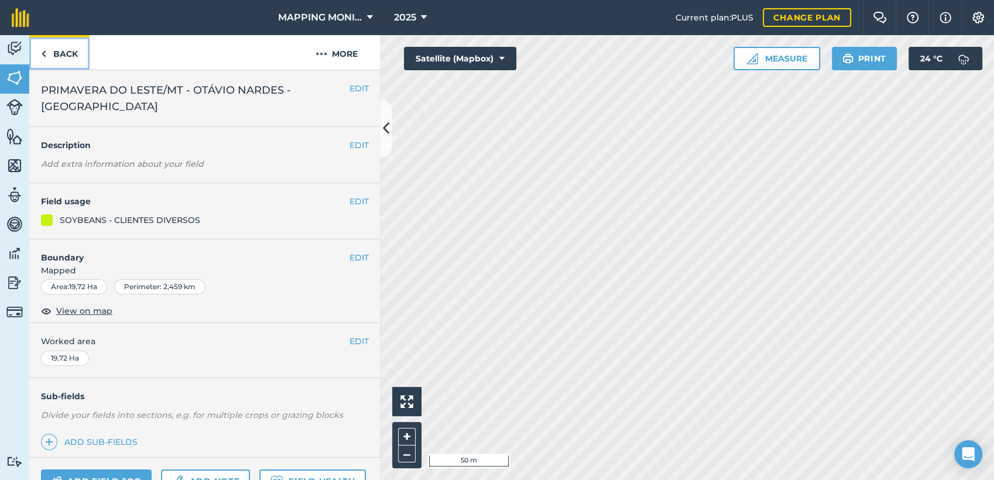
click at [71, 52] on link "Back" at bounding box center [59, 52] width 60 height 35
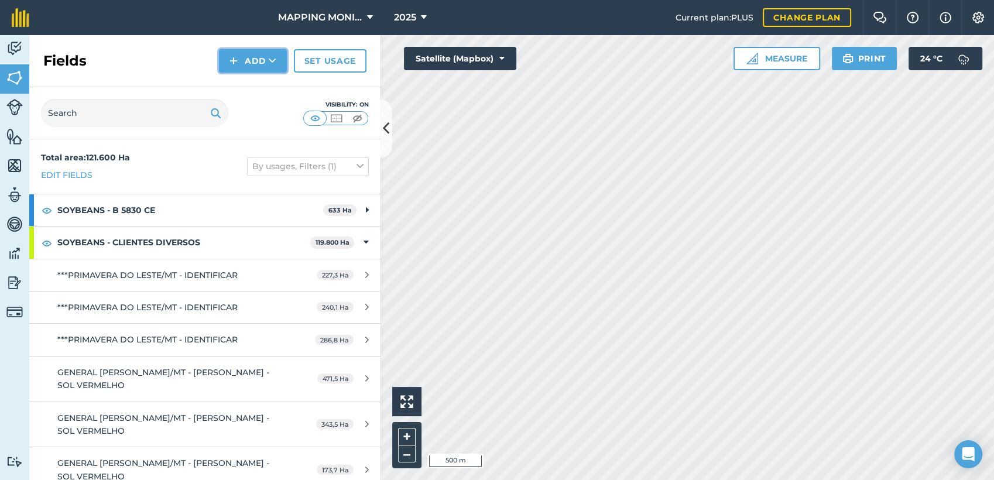
click at [275, 64] on icon at bounding box center [273, 61] width 8 height 12
click at [269, 86] on link "Draw" at bounding box center [253, 87] width 64 height 26
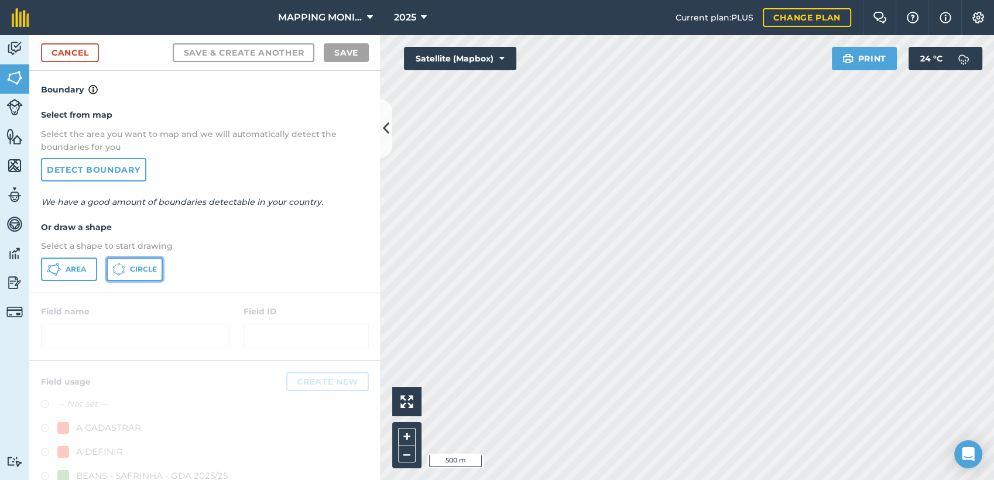
click at [114, 263] on icon at bounding box center [118, 269] width 13 height 13
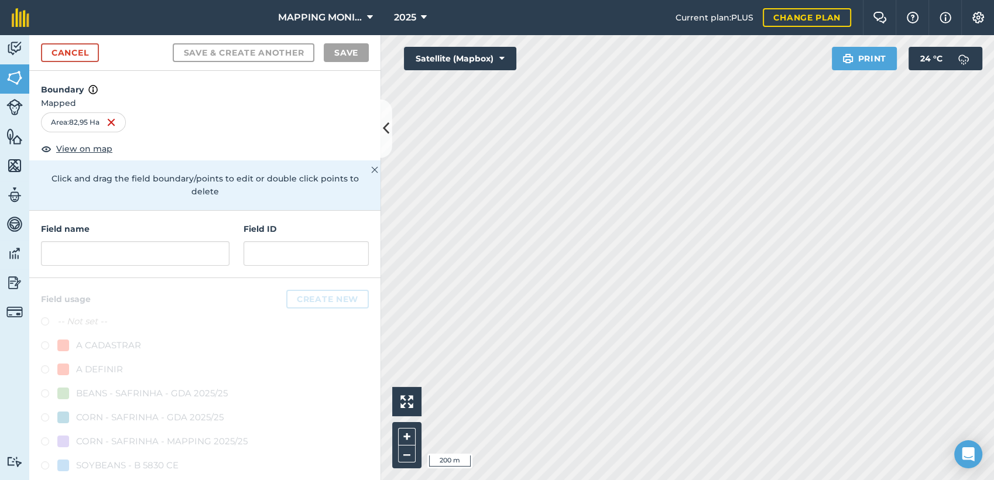
click at [173, 265] on div "Field name Field ID" at bounding box center [204, 244] width 351 height 67
click at [174, 256] on input "text" at bounding box center [135, 253] width 189 height 25
paste input "PRIMAVERA DO LESTE/MT - OTÁVIO NARDES - [GEOGRAPHIC_DATA]"
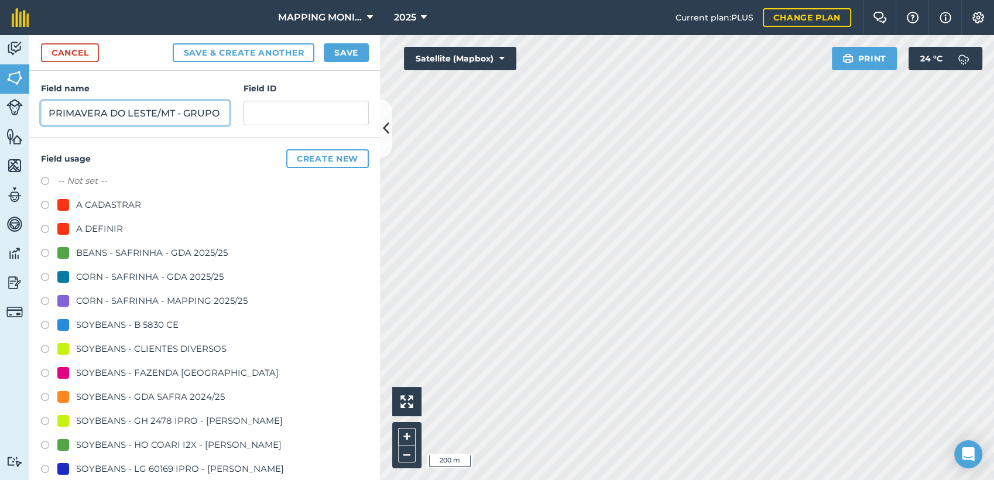
scroll to position [195, 0]
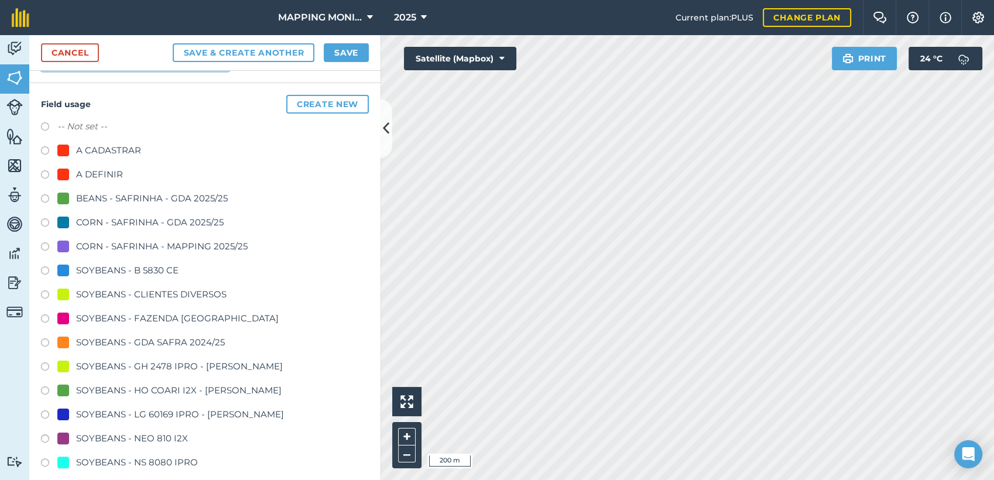
type input "PRIMAVERA DO LESTE/MT - GRUPO BRAVIN - CAFÉ"
click at [163, 294] on div "SOYBEANS - CLIENTES DIVERSOS" at bounding box center [151, 294] width 150 height 14
radio input "true"
click at [333, 56] on button "Save" at bounding box center [346, 52] width 45 height 19
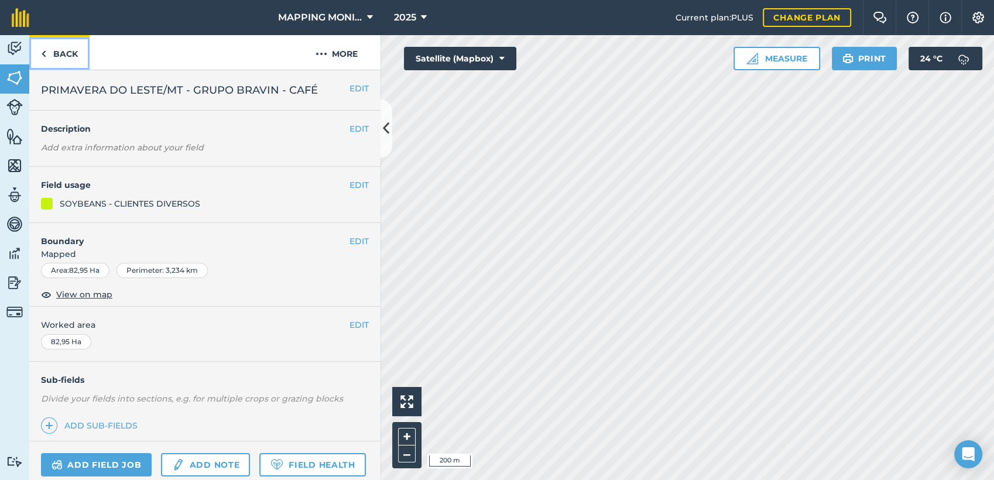
click at [77, 51] on link "Back" at bounding box center [59, 52] width 60 height 35
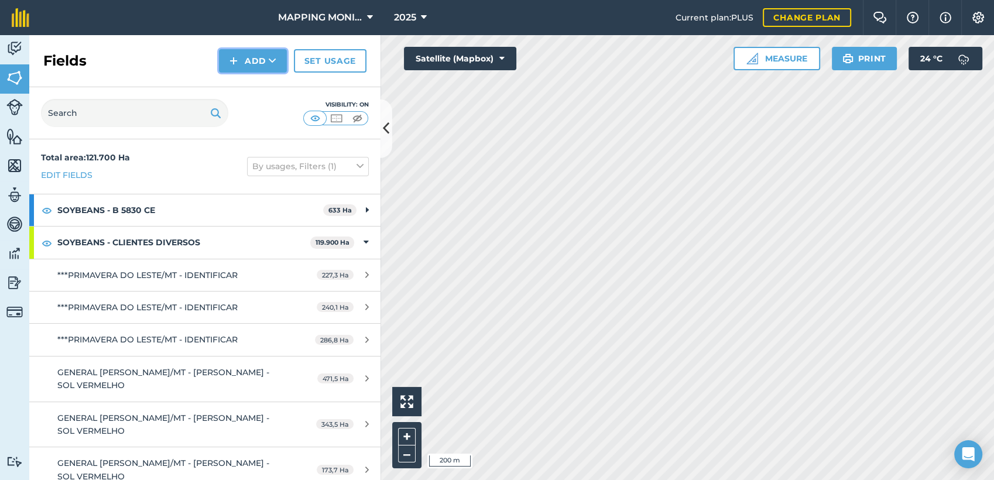
click at [260, 61] on button "Add" at bounding box center [253, 60] width 68 height 23
click at [275, 84] on link "Draw" at bounding box center [253, 87] width 64 height 26
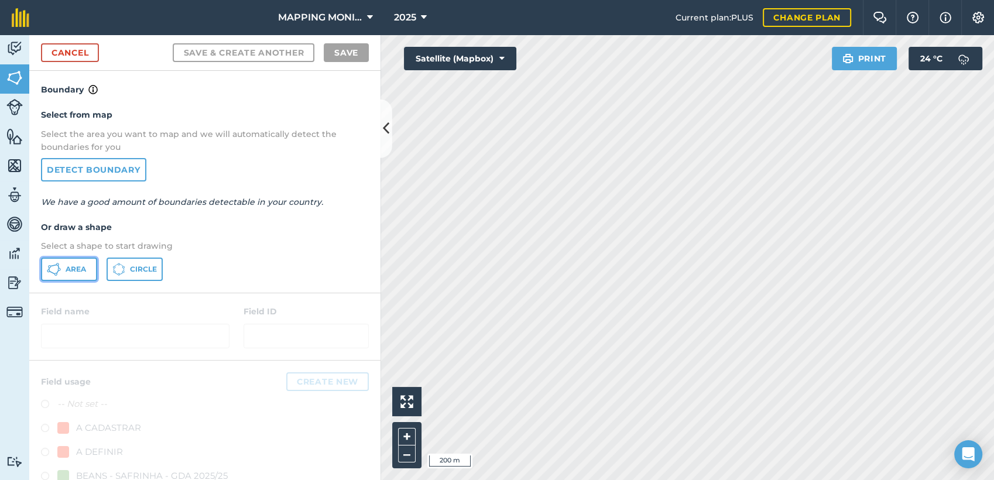
click at [70, 262] on button "Area" at bounding box center [69, 269] width 56 height 23
click at [141, 272] on span "Circle" at bounding box center [143, 269] width 27 height 9
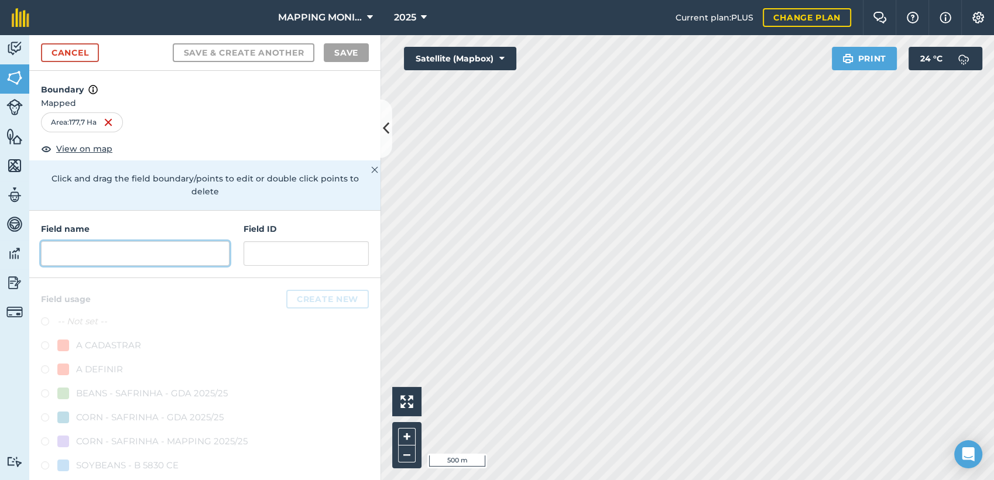
click at [157, 256] on input "text" at bounding box center [135, 253] width 189 height 25
paste input "PRIMAVERA DO LESTE/MT - OTÁVIO NARDES - [GEOGRAPHIC_DATA]"
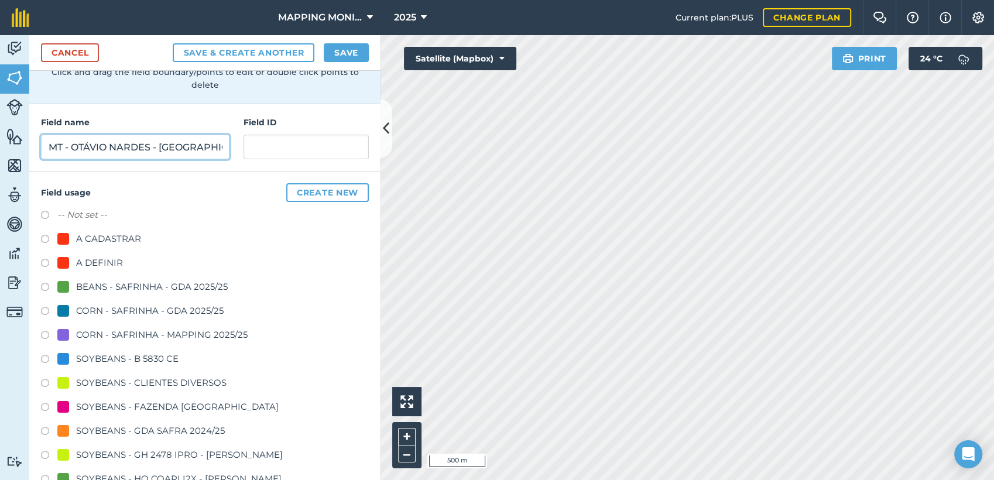
scroll to position [130, 0]
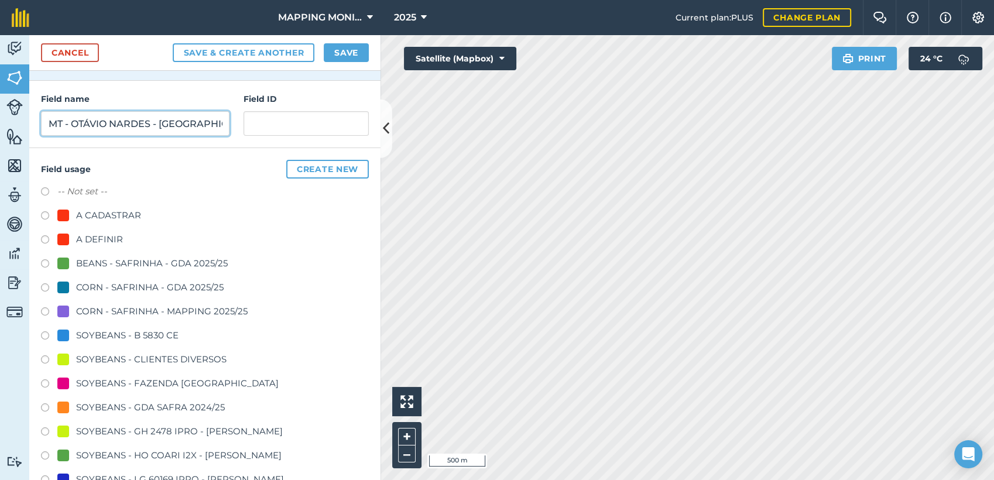
click at [157, 119] on input "PRIMAVERA DO LESTE/MT - OTÁVIO NARDES - [GEOGRAPHIC_DATA]" at bounding box center [135, 123] width 189 height 25
click at [138, 124] on input "PRIMAVERA DO LESTE/MT - GRUPO BRAVIN - CAFÉ" at bounding box center [135, 123] width 189 height 25
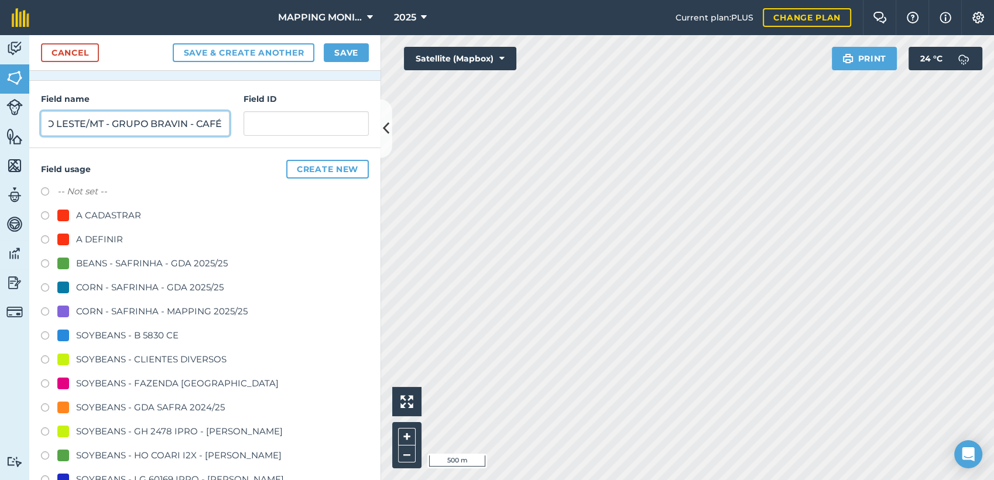
click at [138, 124] on input "PRIMAVERA DO LESTE/MT - GRUPO BRAVIN - CAFÉ" at bounding box center [135, 123] width 189 height 25
type input "PRIMAVERA DO LESTE/MT - GRUPO BRAVIN - CAFÉ"
click at [145, 358] on div "SOYBEANS - CLIENTES DIVERSOS" at bounding box center [151, 359] width 150 height 14
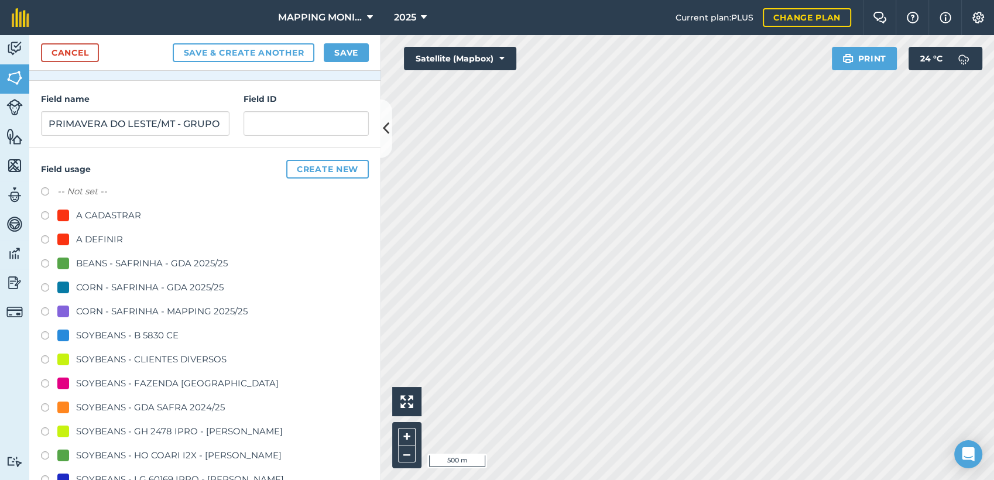
radio input "true"
click at [361, 60] on button "Save" at bounding box center [346, 52] width 45 height 19
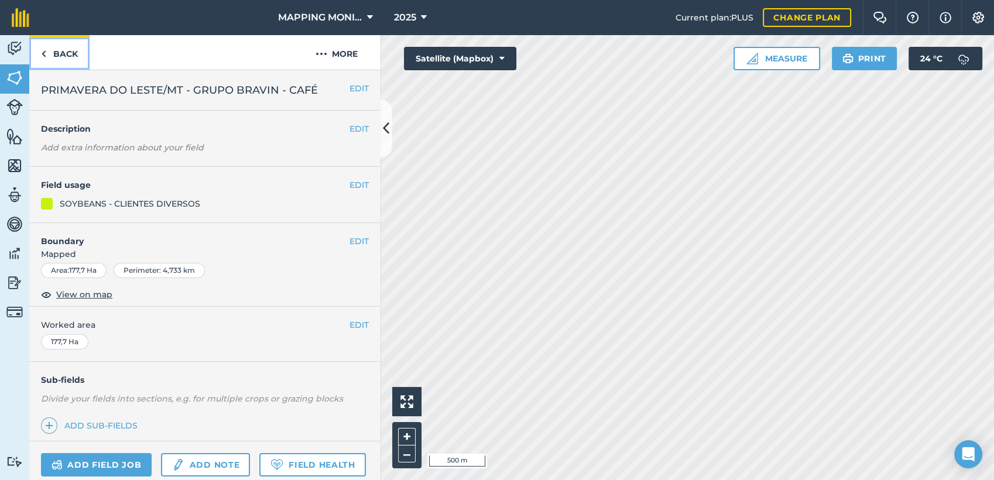
click at [64, 48] on link "Back" at bounding box center [59, 52] width 60 height 35
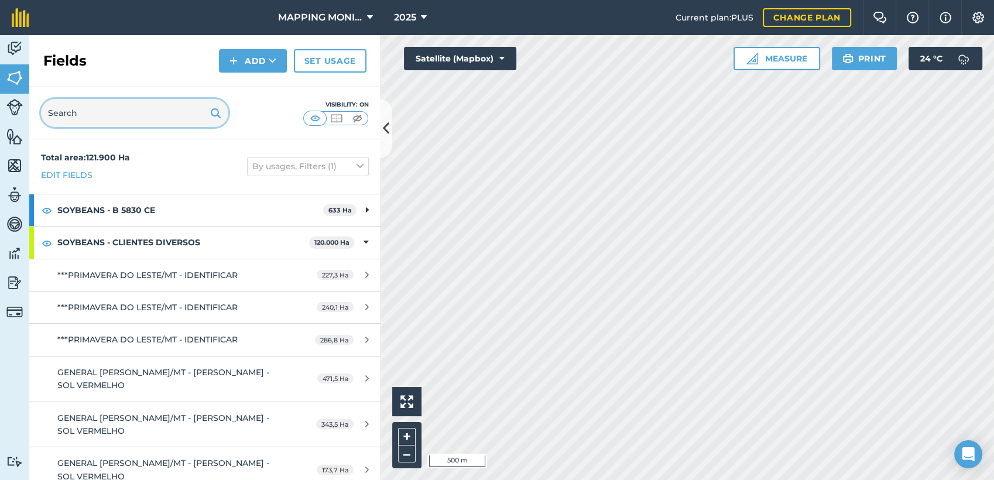
click at [121, 111] on input "text" at bounding box center [134, 113] width 187 height 28
paste input "PRIMAVERA DO LESTE/MT - GRUPO BRAVIN - CAFÉ"
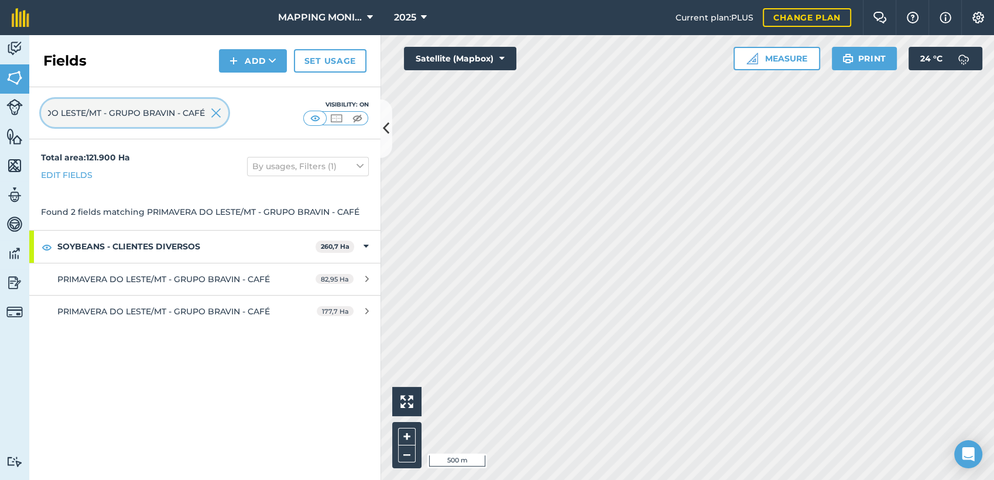
type input "PRIMAVERA DO LESTE/MT - GRUPO BRAVIN - CAFÉ"
click at [213, 115] on img at bounding box center [216, 113] width 11 height 14
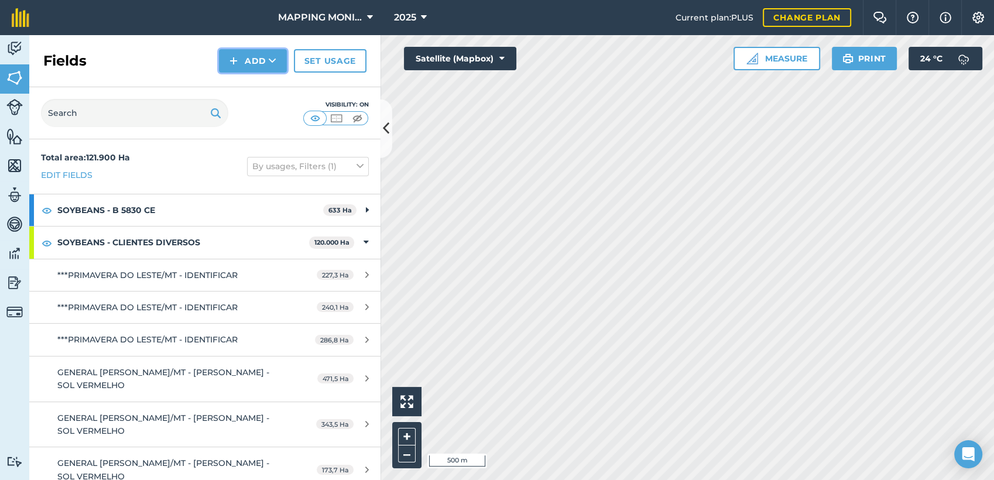
click at [254, 54] on button "Add" at bounding box center [253, 60] width 68 height 23
click at [262, 85] on link "Draw" at bounding box center [253, 87] width 64 height 26
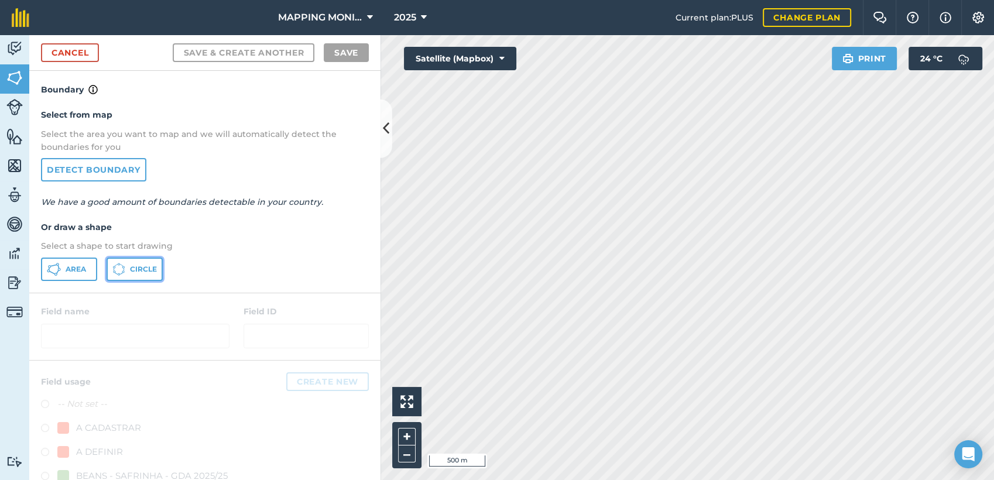
click at [132, 265] on span "Circle" at bounding box center [143, 269] width 27 height 9
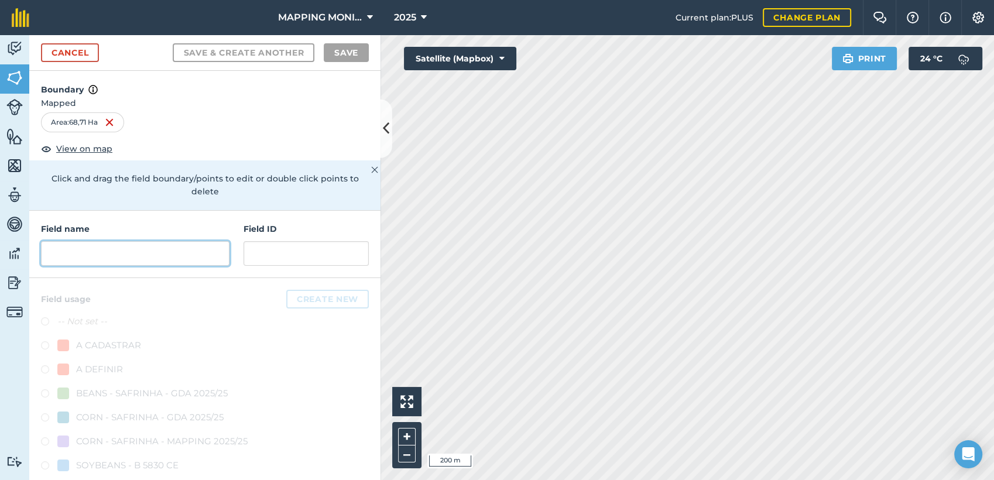
click at [176, 246] on input "text" at bounding box center [135, 253] width 189 height 25
paste input "PRIMAVERA DO LESTE/MT - GRUPO BRAVIN - CAFÉ"
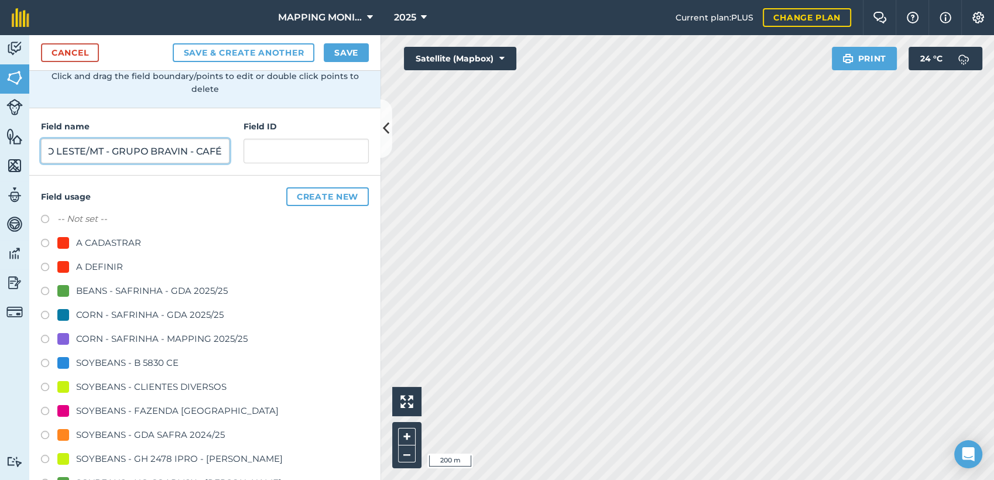
scroll to position [130, 0]
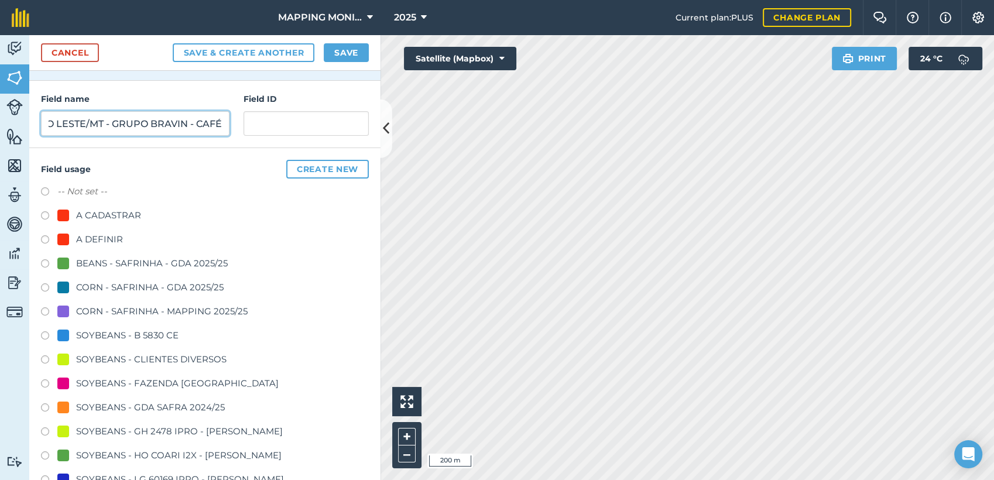
type input "PRIMAVERA DO LESTE/MT - GRUPO BRAVIN - CAFÉ"
click at [148, 355] on div "SOYBEANS - CLIENTES DIVERSOS" at bounding box center [151, 359] width 150 height 14
radio input "true"
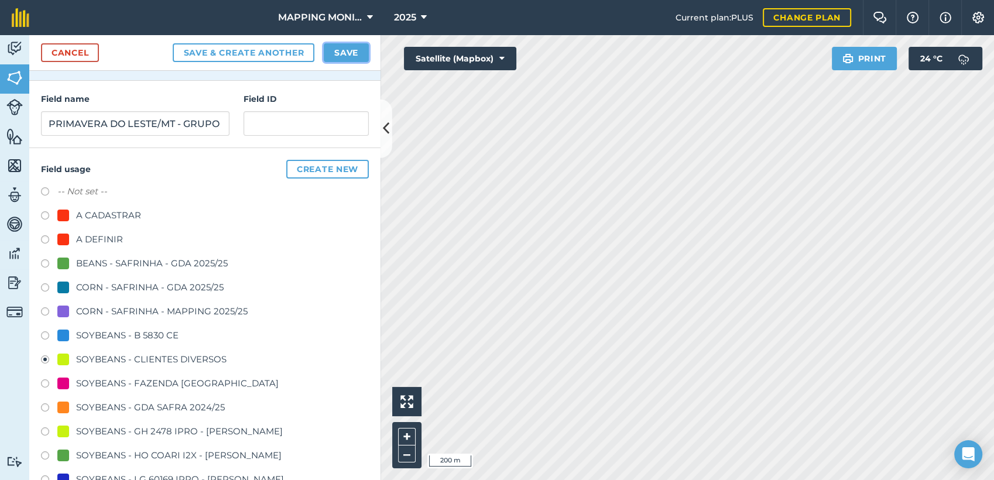
click at [334, 49] on button "Save" at bounding box center [346, 52] width 45 height 19
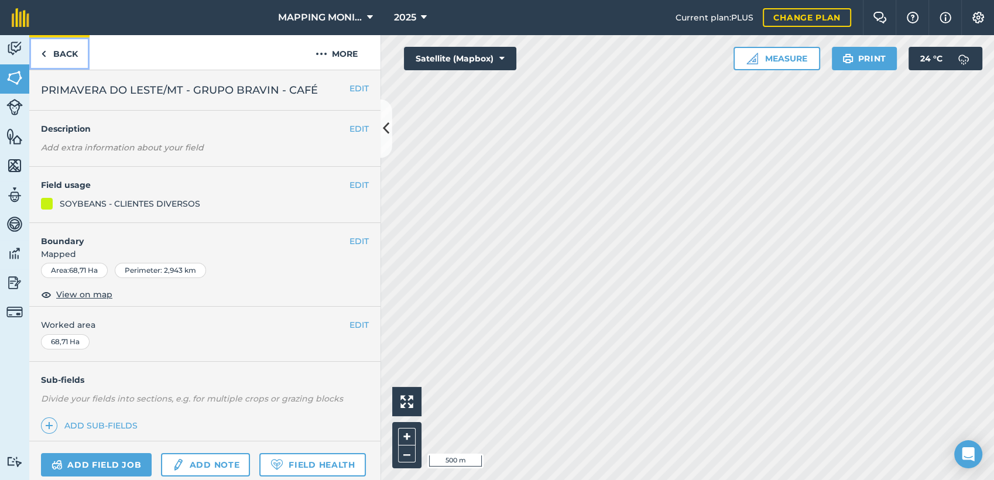
click at [64, 54] on link "Back" at bounding box center [59, 52] width 60 height 35
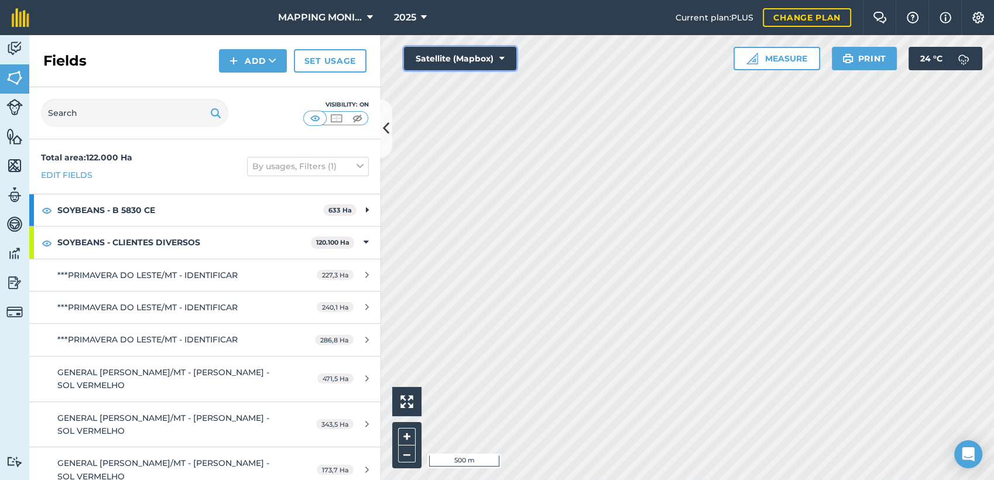
click at [505, 62] on button "Satellite (Mapbox)" at bounding box center [460, 58] width 112 height 23
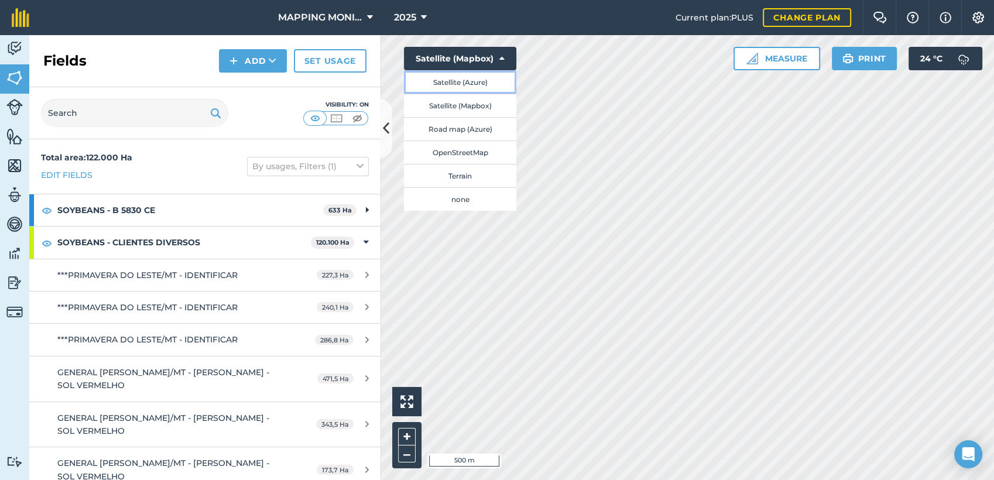
click at [477, 87] on button "Satellite (Azure)" at bounding box center [460, 81] width 112 height 23
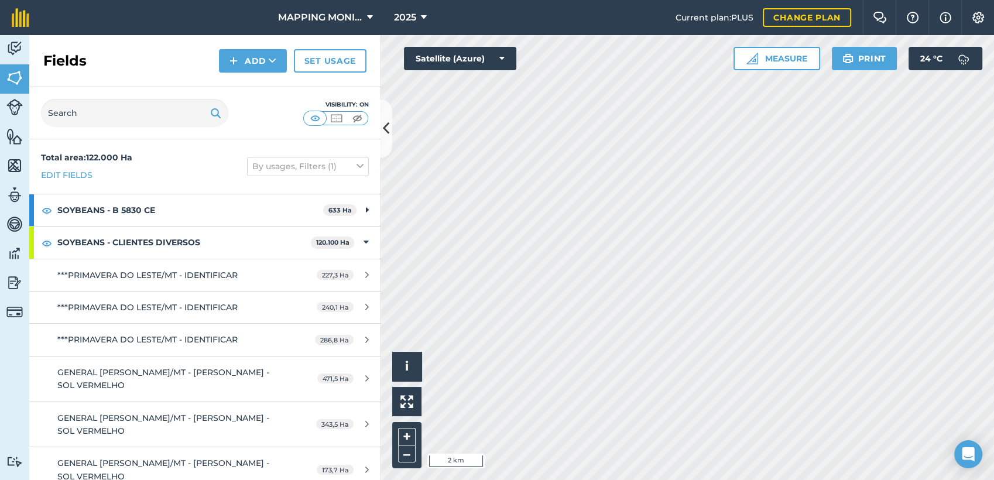
click at [272, 73] on div "Fields Add Set usage" at bounding box center [204, 61] width 351 height 52
click at [272, 63] on icon at bounding box center [273, 61] width 8 height 12
drag, startPoint x: 272, startPoint y: 71, endPoint x: 272, endPoint y: 81, distance: 9.4
click at [272, 81] on link "Draw" at bounding box center [253, 87] width 64 height 26
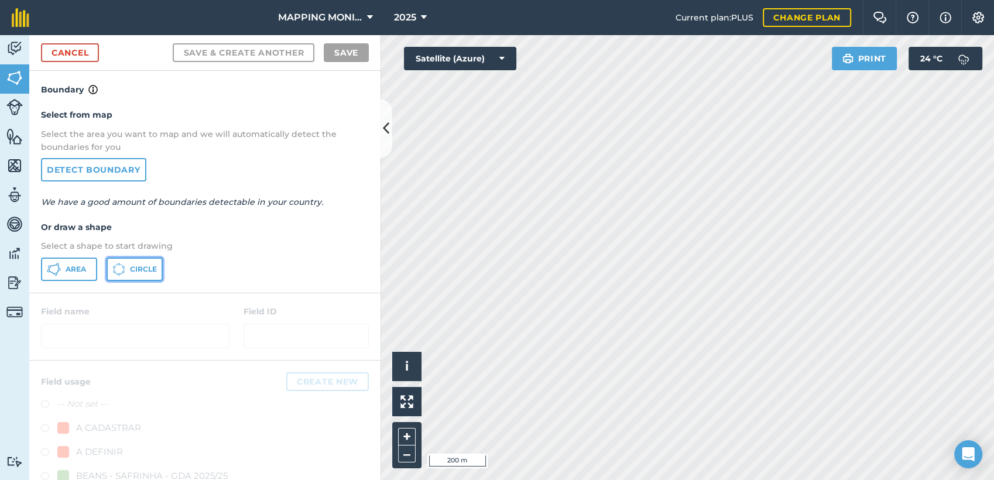
click at [125, 273] on icon at bounding box center [118, 269] width 13 height 13
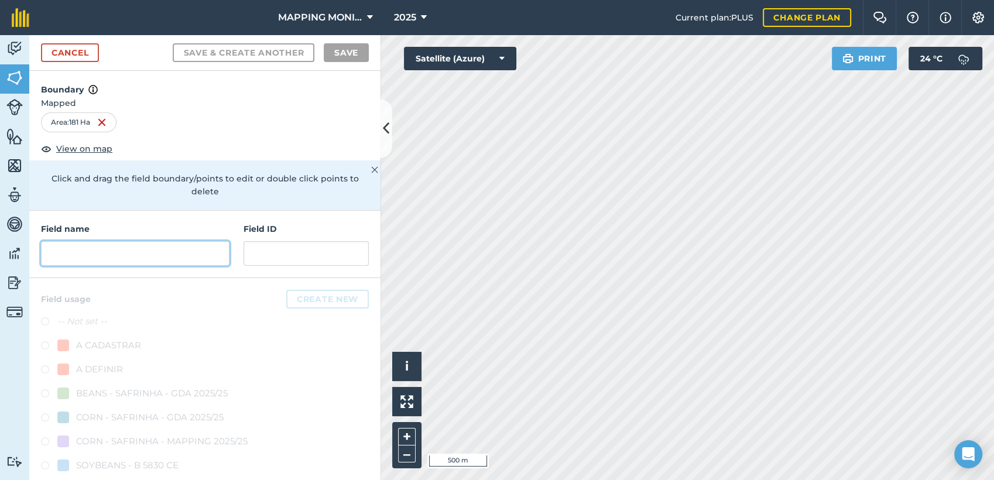
click at [138, 245] on input "text" at bounding box center [135, 253] width 189 height 25
paste input "PRIMAVERA DO LESTE/MT - GRUPO BRAVIN - CAFÉ"
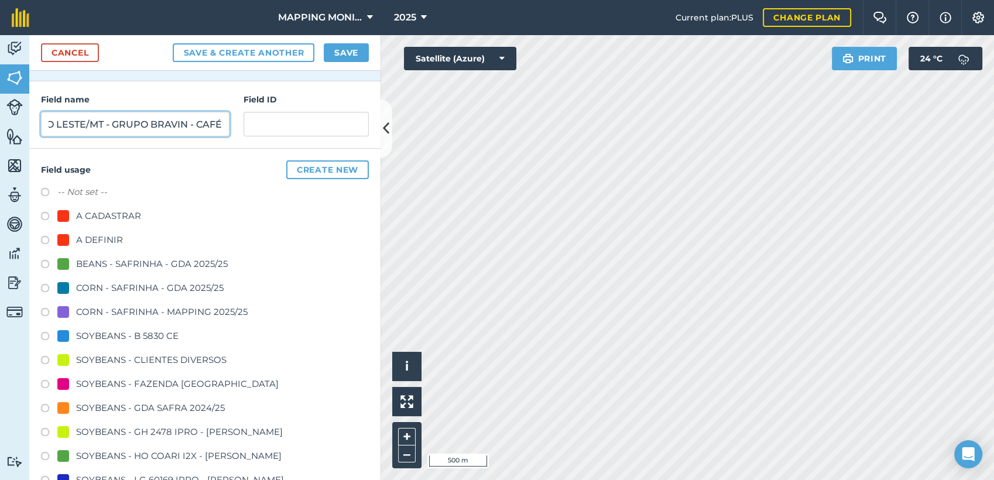
scroll to position [195, 0]
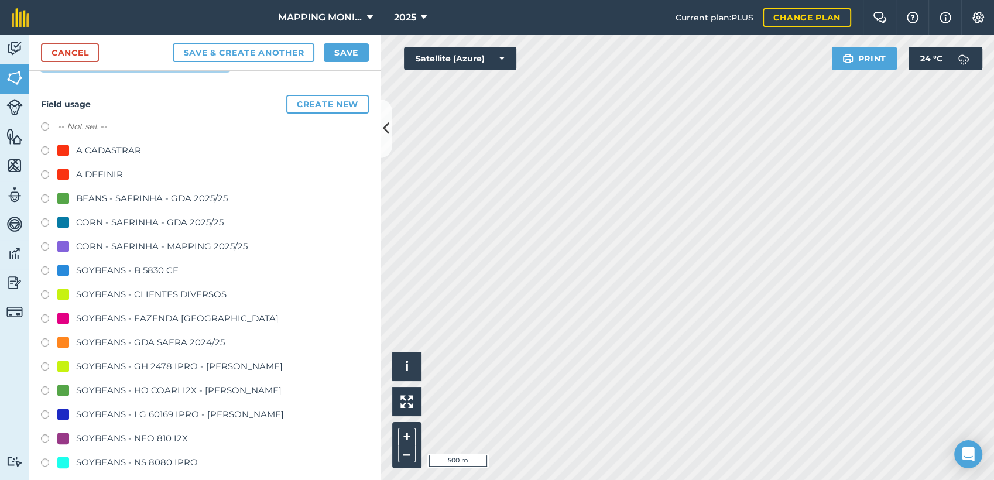
type input "PRIMAVERA DO LESTE/MT - GRUPO BRAVIN - CAFÉ"
click at [127, 301] on div "SOYBEANS - CLIENTES DIVERSOS" at bounding box center [205, 295] width 328 height 17
click at [163, 290] on div "SOYBEANS - CLIENTES DIVERSOS" at bounding box center [151, 294] width 150 height 14
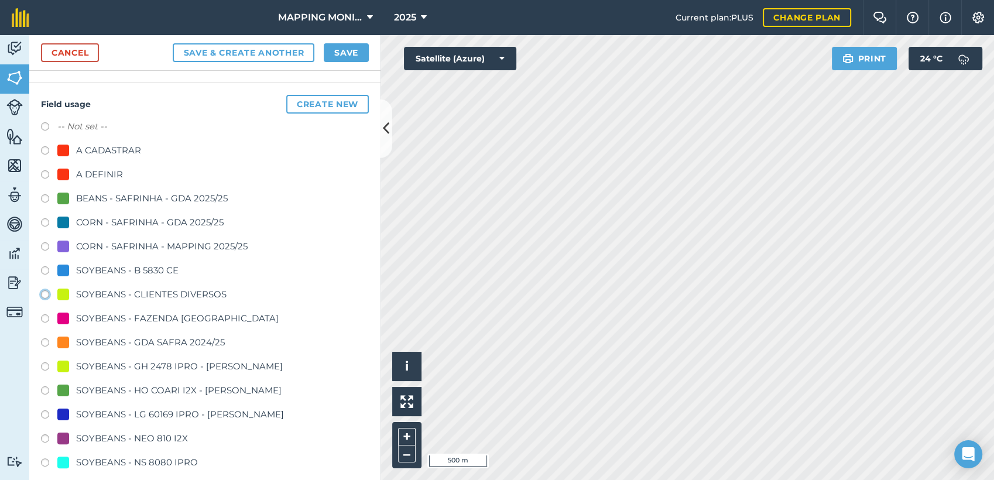
radio input "true"
click at [348, 43] on button "Save" at bounding box center [346, 52] width 45 height 19
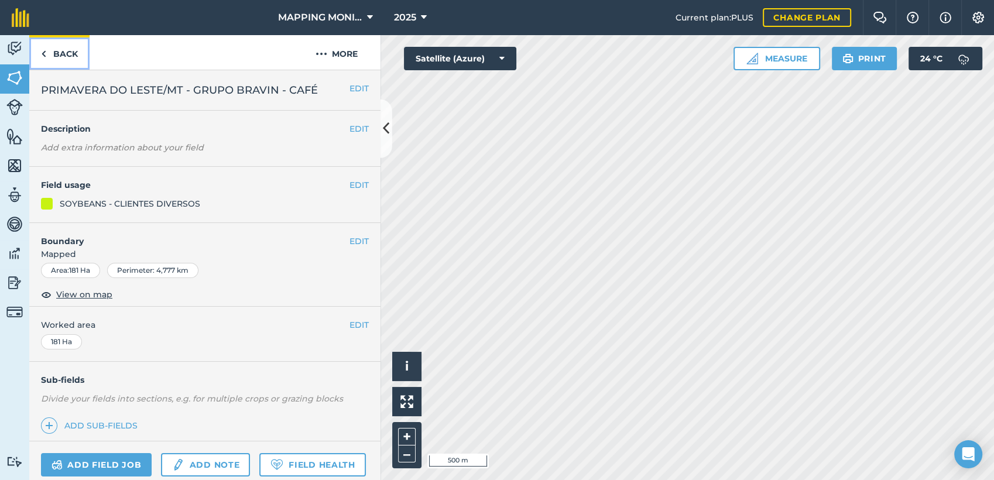
click at [62, 44] on link "Back" at bounding box center [59, 52] width 60 height 35
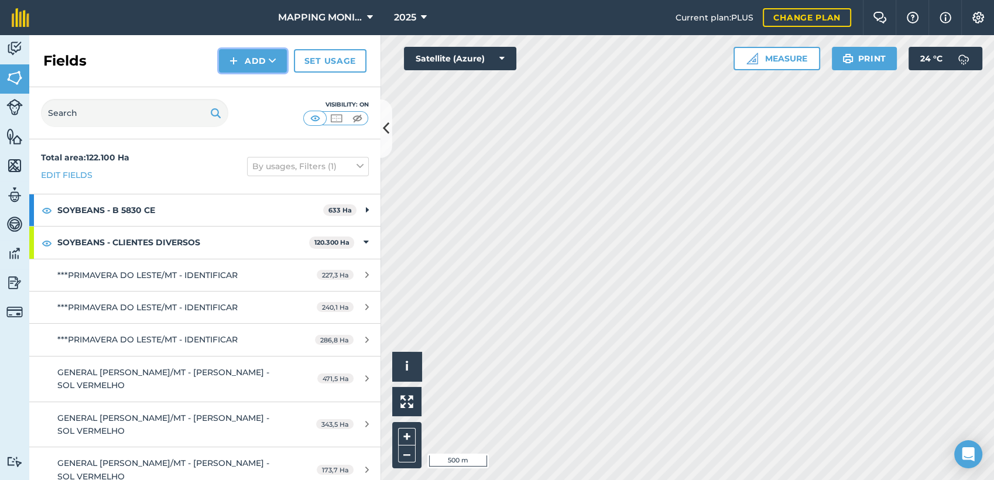
click at [265, 63] on button "Add" at bounding box center [253, 60] width 68 height 23
click at [251, 85] on link "Draw" at bounding box center [253, 87] width 64 height 26
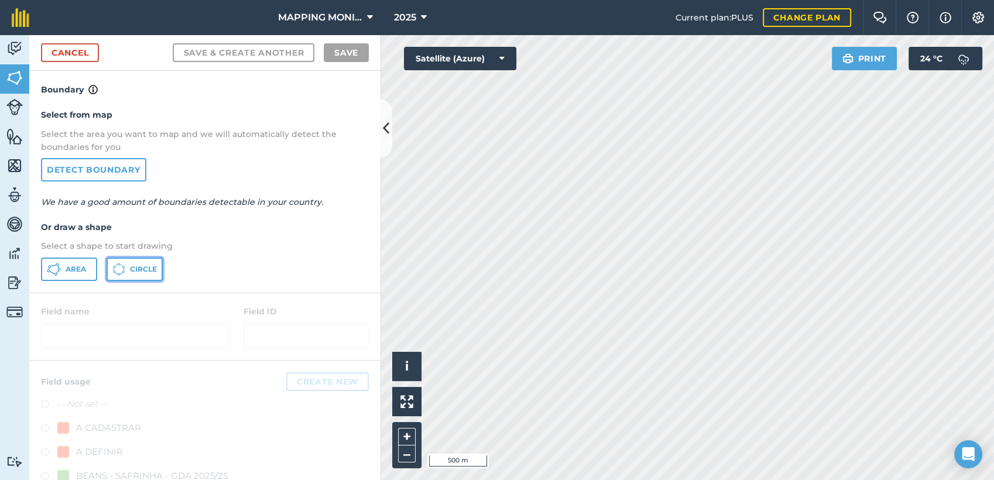
click at [128, 267] on button "Circle" at bounding box center [135, 269] width 56 height 23
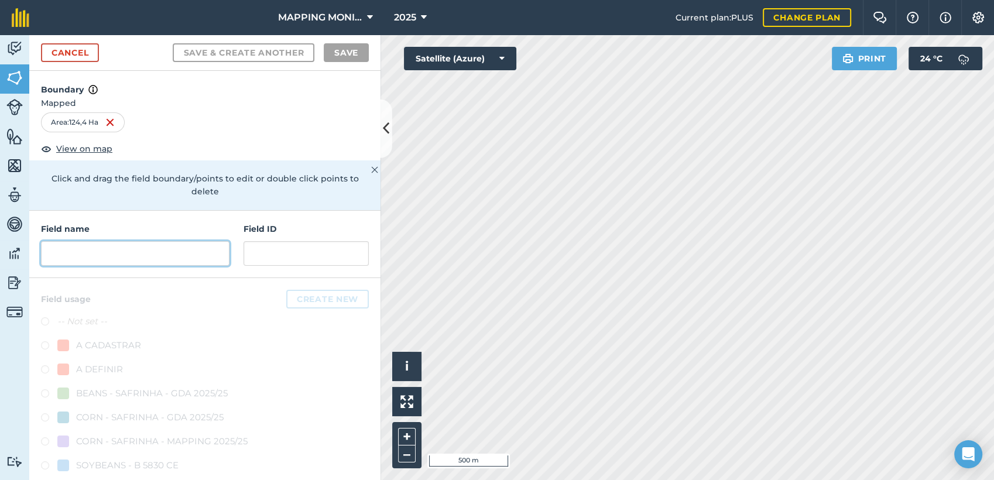
click at [180, 251] on input "text" at bounding box center [135, 253] width 189 height 25
paste input "PRIMAVERA DO LESTE/MT - GRUPO BRAVIN - CAFÉ"
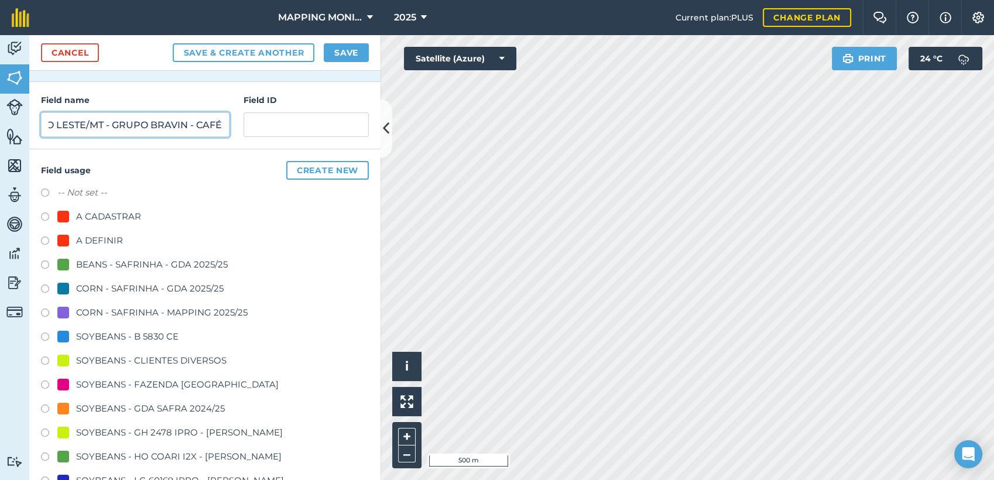
scroll to position [130, 0]
type input "PRIMAVERA DO LESTE/MT - GRUPO BRAVIN - CAFÉ"
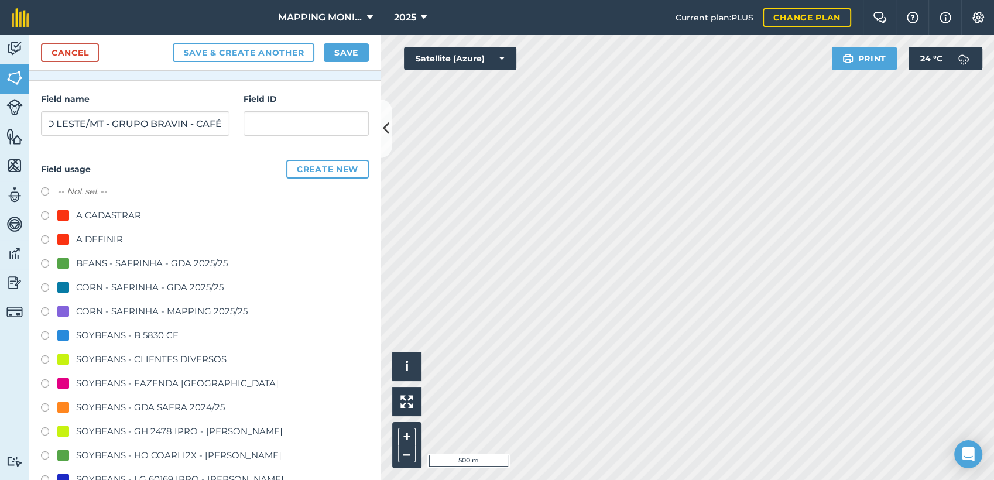
scroll to position [0, 0]
click at [162, 357] on div "SOYBEANS - CLIENTES DIVERSOS" at bounding box center [151, 359] width 150 height 14
radio input "true"
click at [354, 59] on button "Save" at bounding box center [346, 52] width 45 height 19
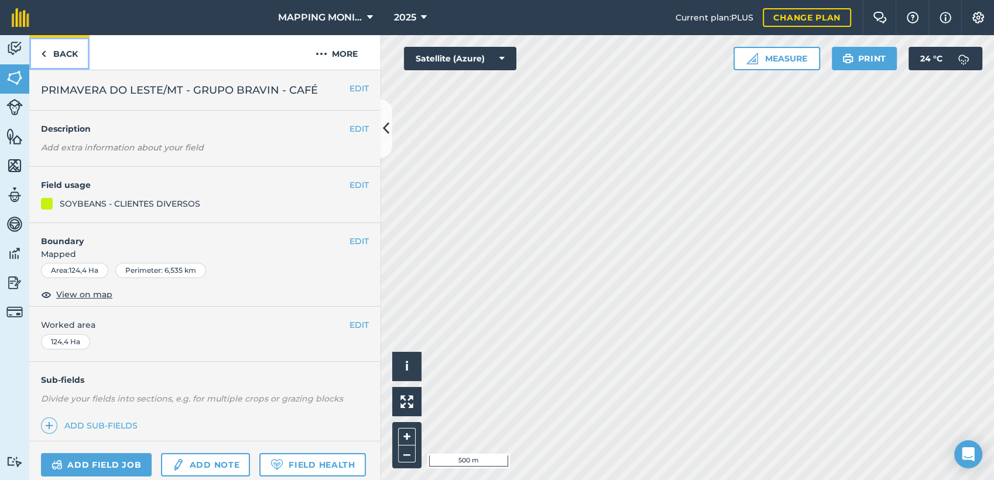
click at [80, 54] on link "Back" at bounding box center [59, 52] width 60 height 35
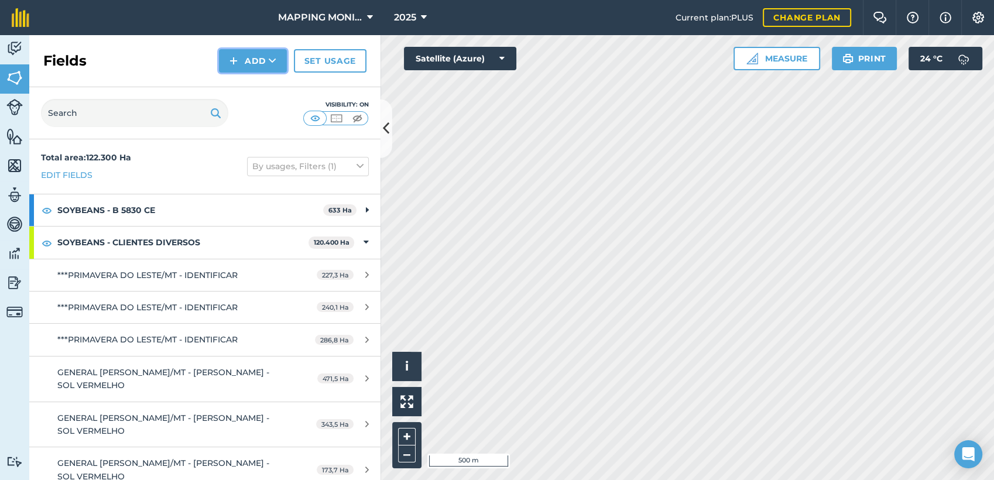
click at [272, 60] on icon at bounding box center [273, 61] width 8 height 12
click at [256, 88] on link "Draw" at bounding box center [253, 87] width 64 height 26
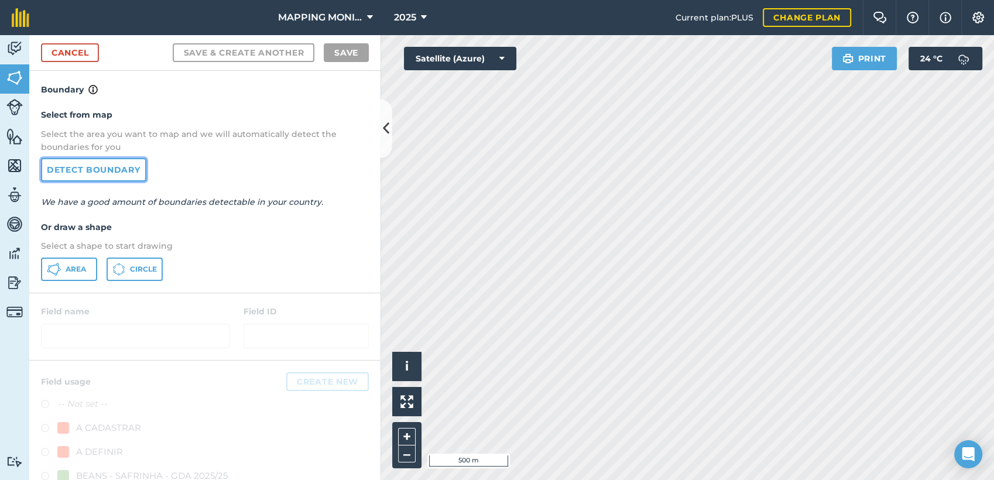
click at [80, 163] on link "Detect boundary" at bounding box center [93, 169] width 105 height 23
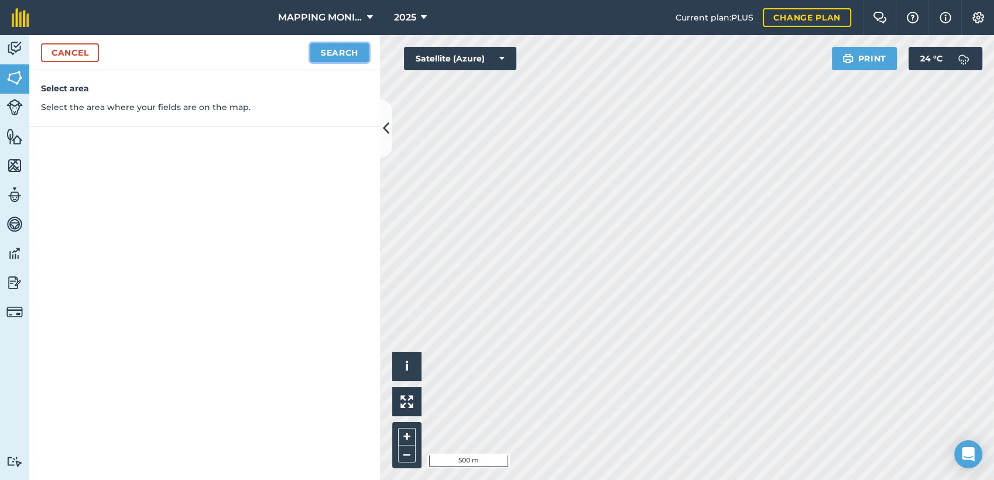
click at [326, 59] on button "Search" at bounding box center [339, 52] width 59 height 19
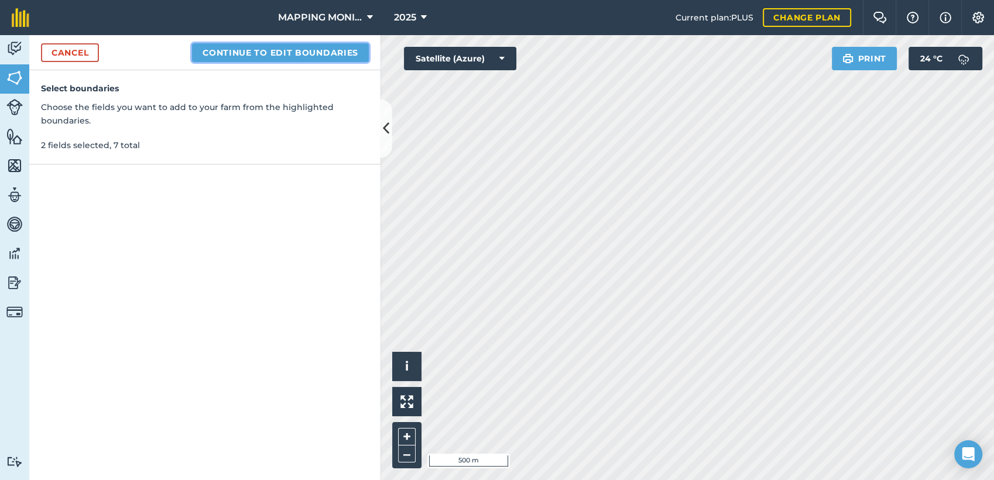
click at [327, 44] on button "Continue to edit boundaries" at bounding box center [280, 52] width 177 height 19
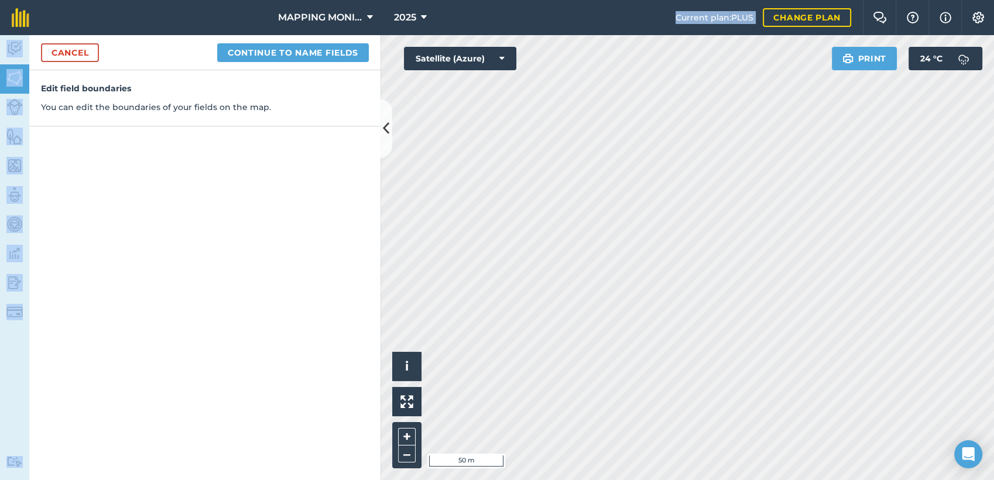
click at [304, 29] on div "MAPPING MONITORAMENTO AGRICOLA 2025 Current plan : PLUS Change plan Farm Chat H…" at bounding box center [497, 240] width 994 height 480
click at [299, 60] on button "Continue to name fields" at bounding box center [293, 52] width 152 height 19
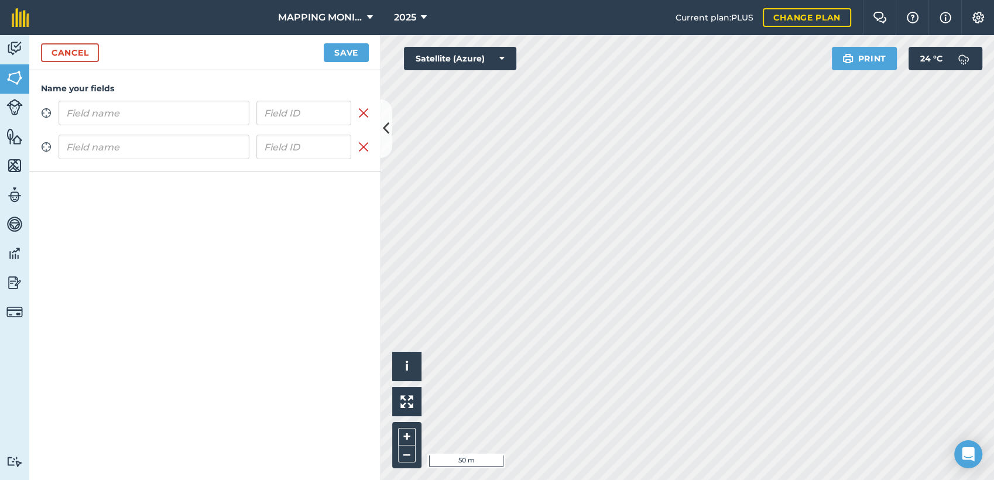
click at [196, 114] on input "text" at bounding box center [154, 113] width 191 height 25
type input "PRIMAVERA DO LESTE/MT - GRUPO BRAVIN - CAFÉ"
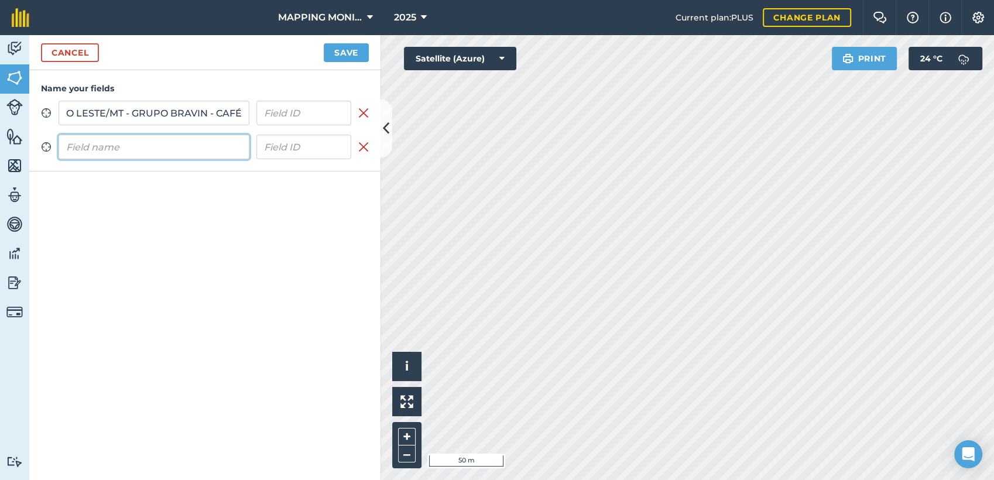
scroll to position [0, 0]
click at [180, 136] on input "text" at bounding box center [154, 147] width 191 height 25
paste input "PRIMAVERA DO LESTE/MT - GRUPO BRAVIN - CAFÉ"
type input "PRIMAVERA DO LESTE/MT - GRUPO BRAVIN - CAFÉ"
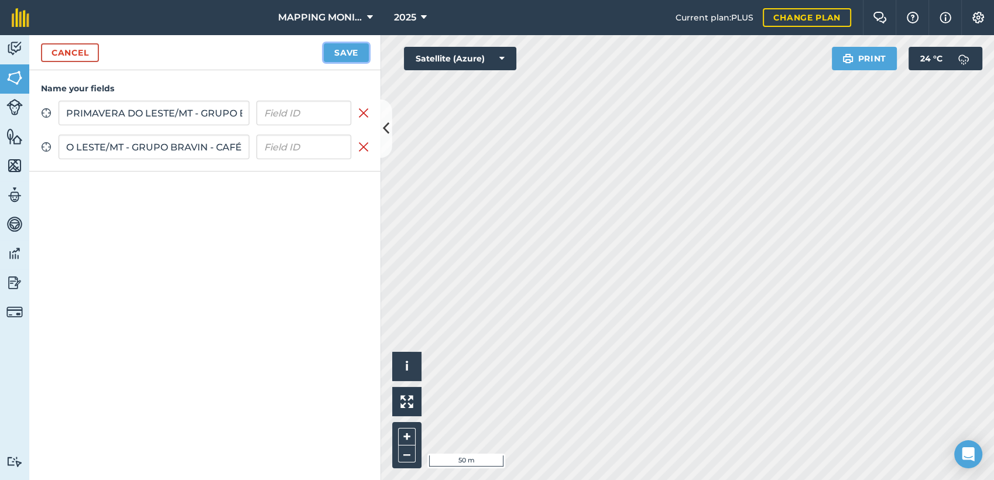
scroll to position [0, 0]
click at [350, 56] on button "Save" at bounding box center [346, 52] width 45 height 19
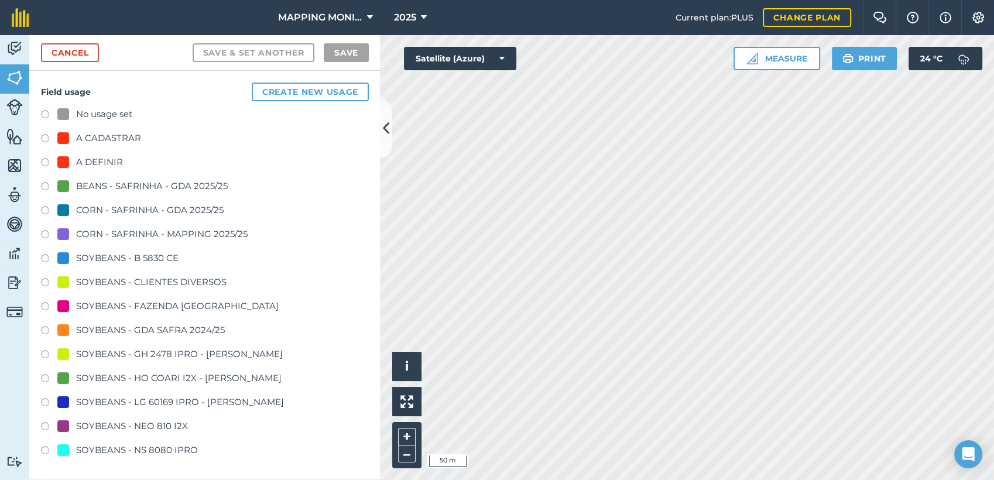
click at [128, 285] on div "SOYBEANS - CLIENTES DIVERSOS" at bounding box center [151, 282] width 150 height 14
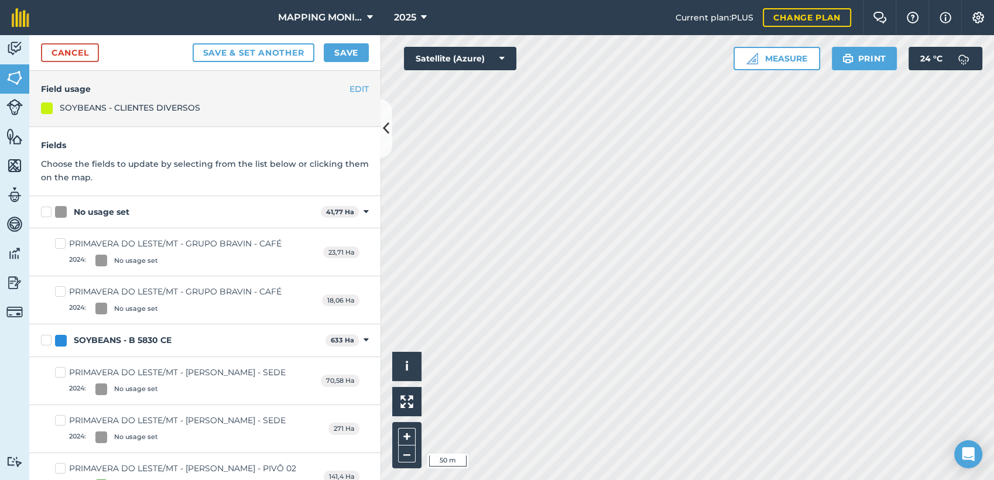
click at [85, 218] on div "No usage set 41,77 Ha Toggle showing No usage set fields" at bounding box center [204, 212] width 351 height 32
click at [85, 210] on div "No usage set" at bounding box center [102, 212] width 56 height 12
click at [49, 210] on input "No usage set" at bounding box center [45, 210] width 8 height 8
checkbox input "true"
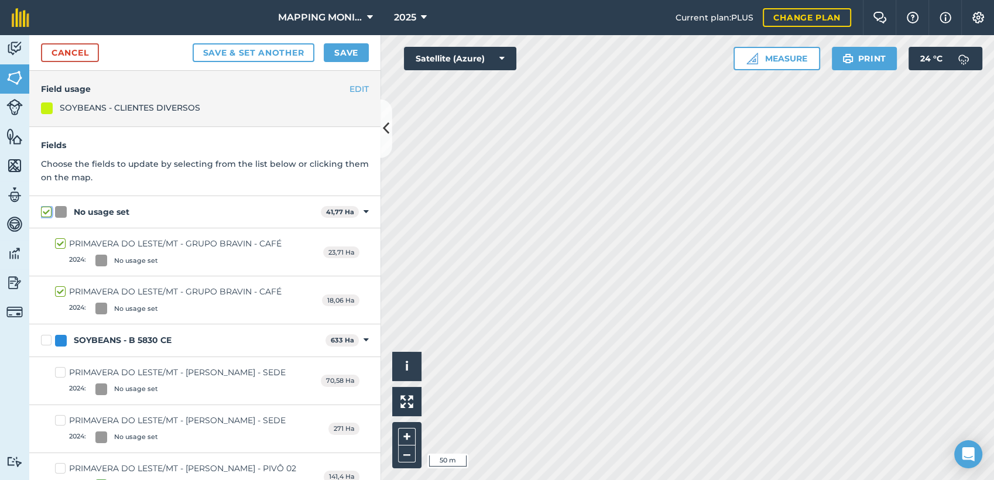
checkbox input "true"
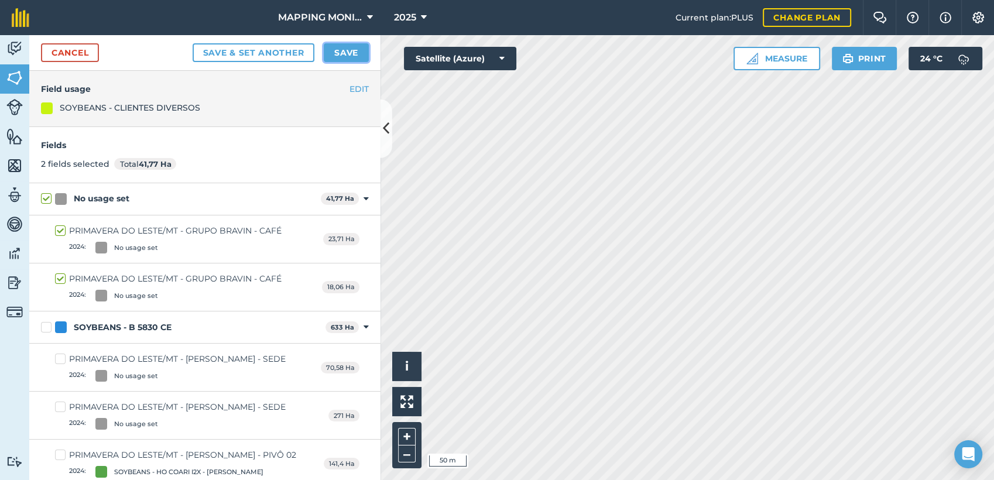
click at [351, 44] on button "Save" at bounding box center [346, 52] width 45 height 19
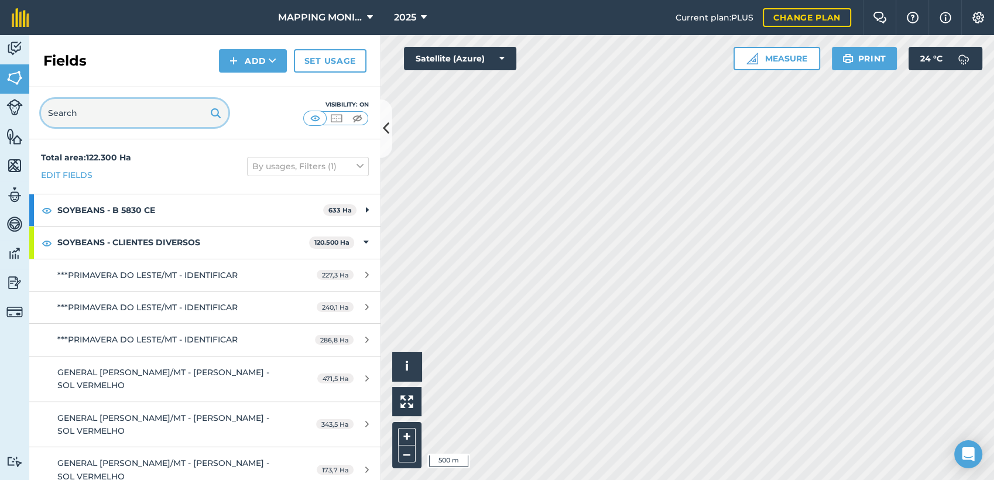
click at [164, 114] on input "text" at bounding box center [134, 113] width 187 height 28
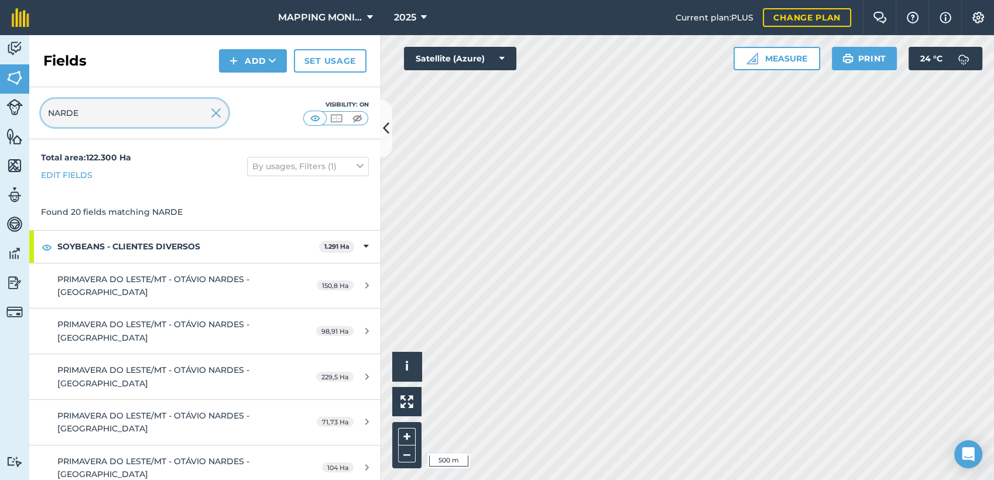
type input "NARDE"
click at [213, 119] on img at bounding box center [216, 113] width 11 height 14
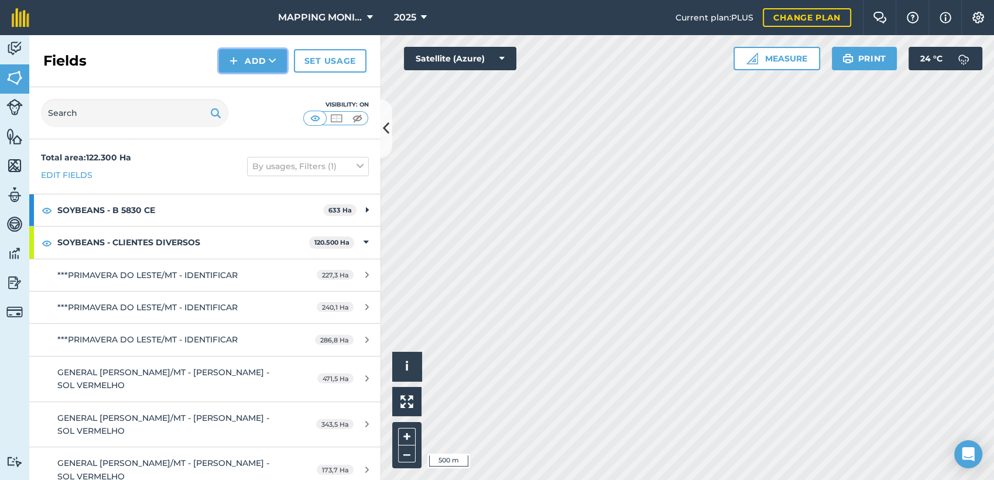
click at [282, 62] on button "Add" at bounding box center [253, 60] width 68 height 23
click at [267, 79] on link "Draw" at bounding box center [253, 87] width 64 height 26
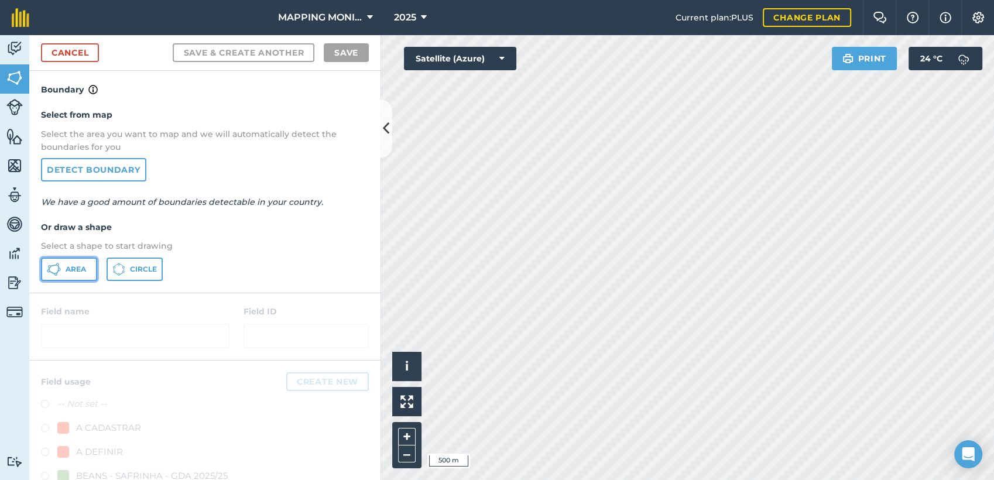
click at [66, 270] on span "Area" at bounding box center [76, 269] width 20 height 9
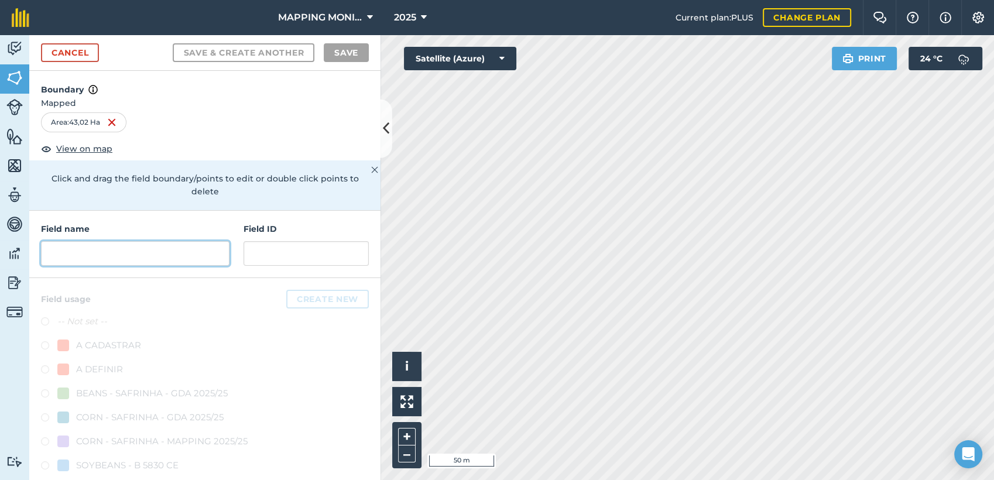
click at [118, 256] on input "text" at bounding box center [135, 253] width 189 height 25
paste input "PRIMAVERA DO LESTE/MT - GRUPO BRAVIN - CAFÉ"
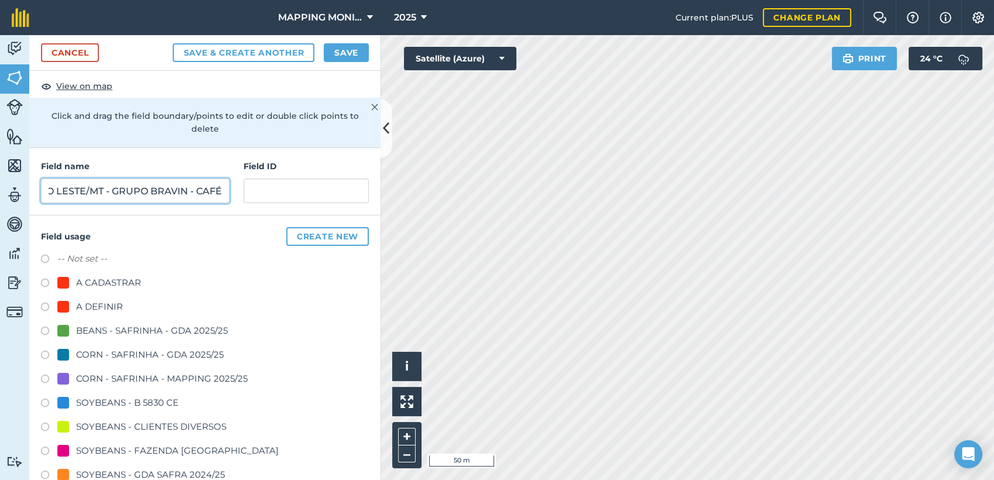
scroll to position [65, 0]
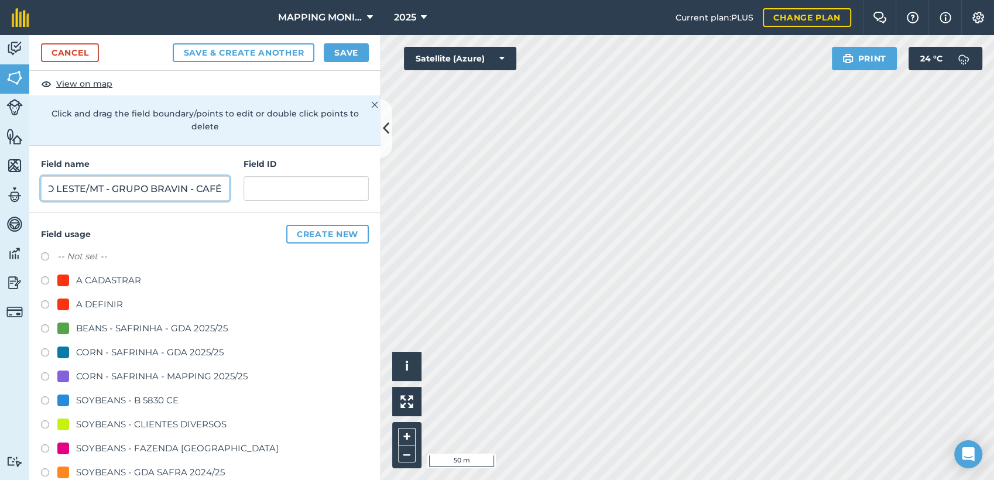
type input "PRIMAVERA DO LESTE/MT - GRUPO BRAVIN - CAFÉ"
click at [148, 420] on div "SOYBEANS - CLIENTES DIVERSOS" at bounding box center [151, 424] width 150 height 14
radio input "true"
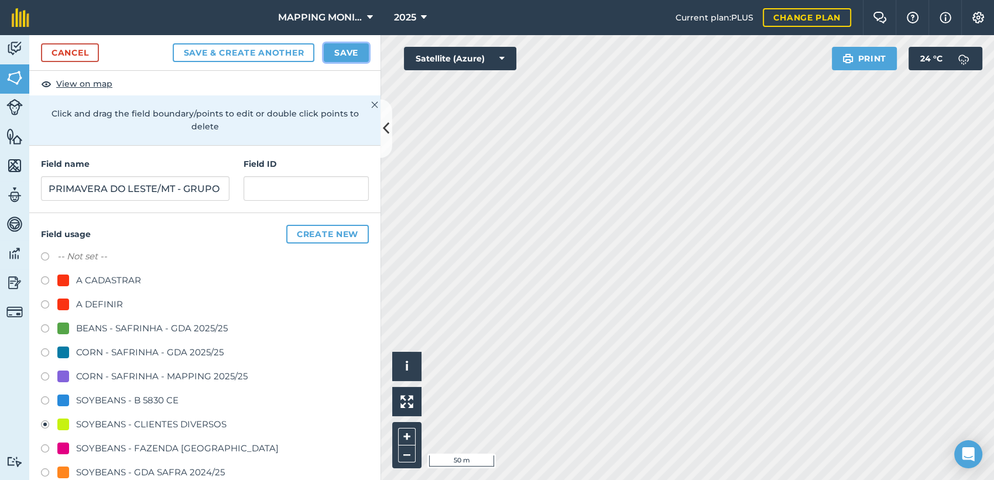
click at [354, 49] on button "Save" at bounding box center [346, 52] width 45 height 19
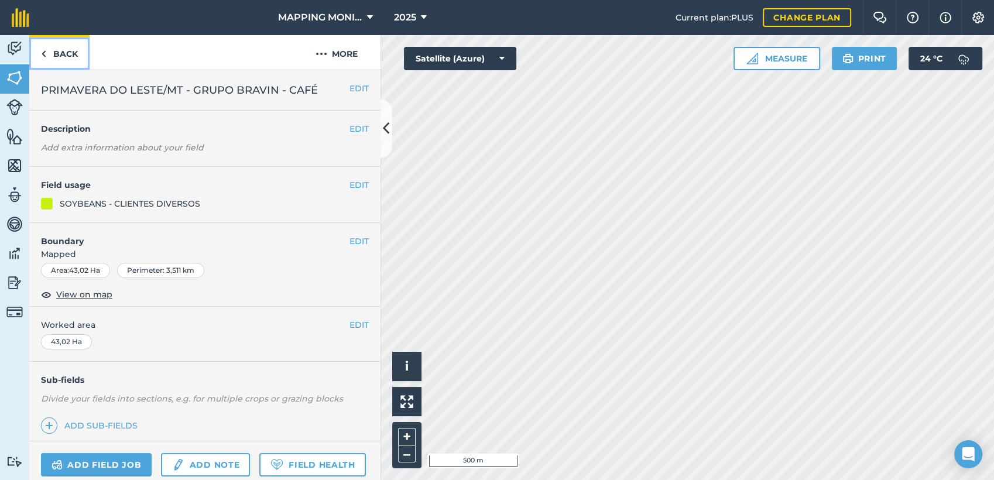
click at [77, 53] on link "Back" at bounding box center [59, 52] width 60 height 35
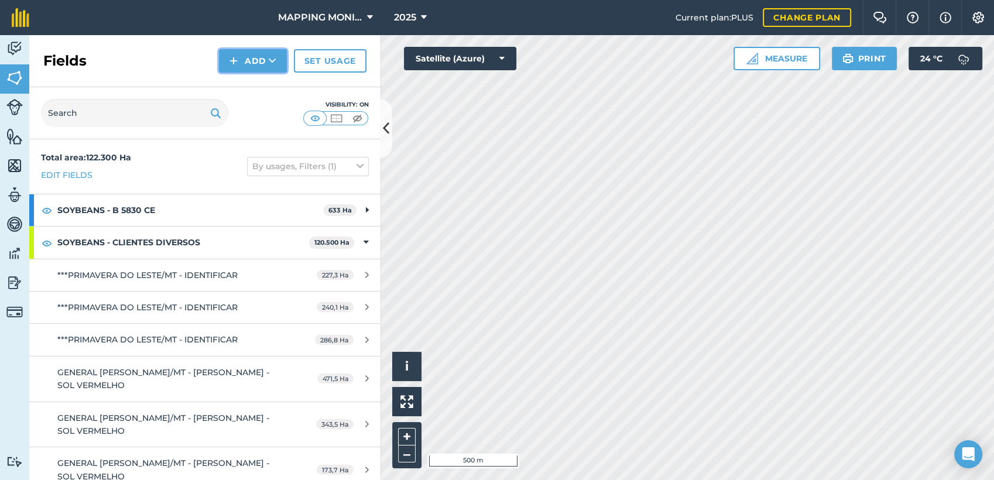
click at [239, 56] on button "Add" at bounding box center [253, 60] width 68 height 23
click at [248, 80] on link "Draw" at bounding box center [253, 87] width 64 height 26
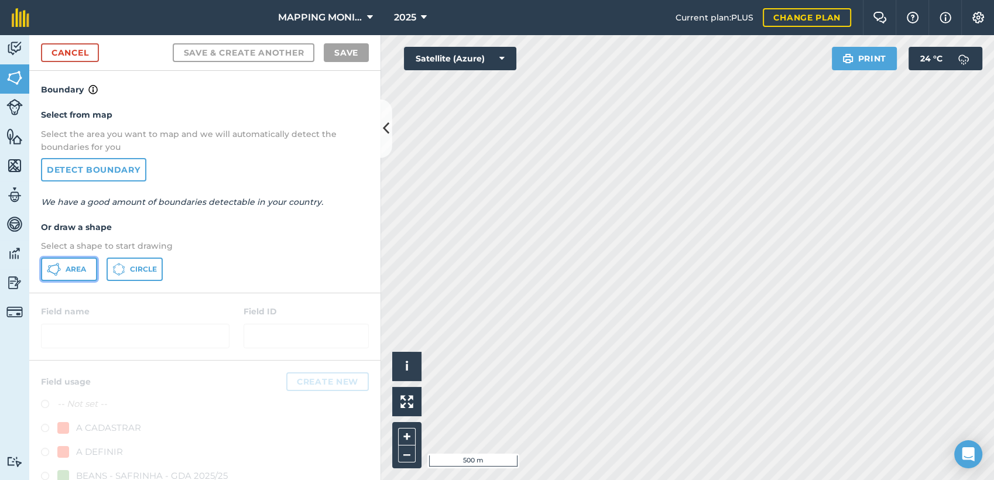
click at [77, 270] on span "Area" at bounding box center [76, 269] width 20 height 9
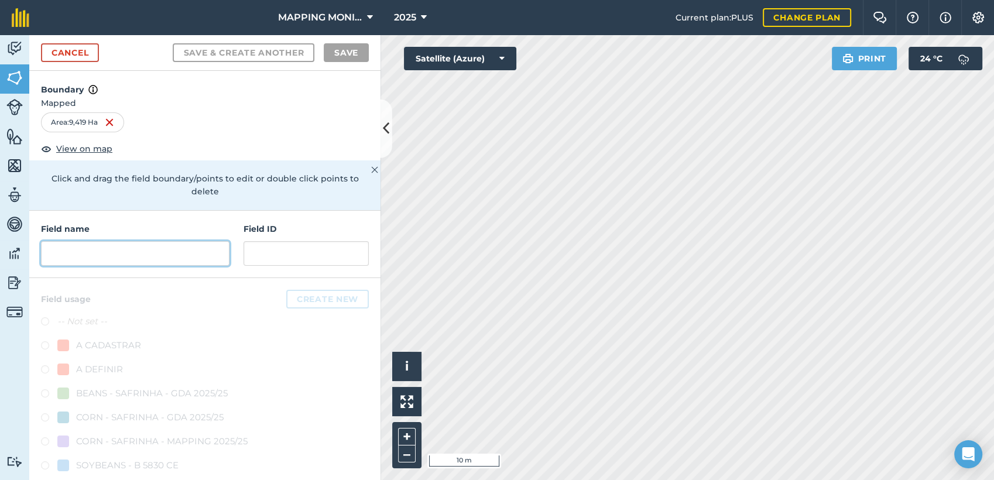
click at [141, 259] on input "text" at bounding box center [135, 253] width 189 height 25
paste input "PRIMAVERA DO LESTE/MT - GRUPO BRAVIN - CAFÉ"
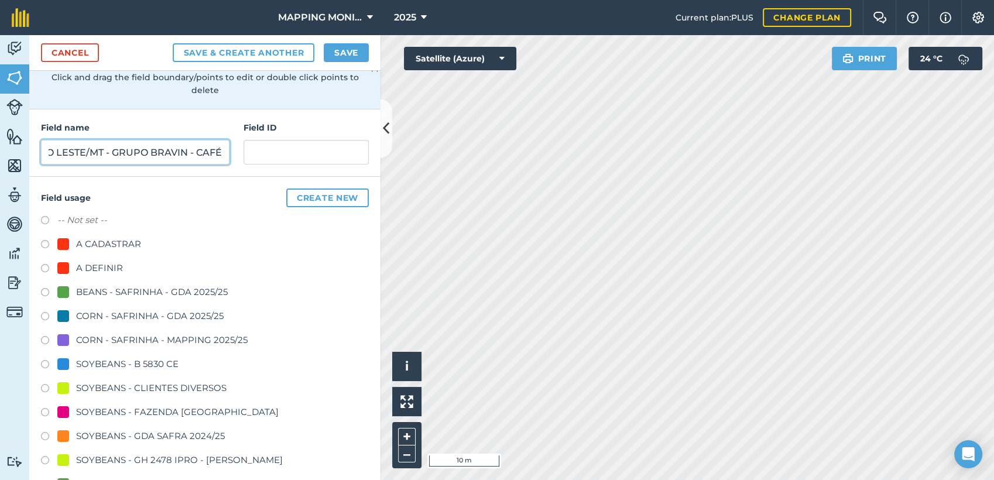
scroll to position [130, 0]
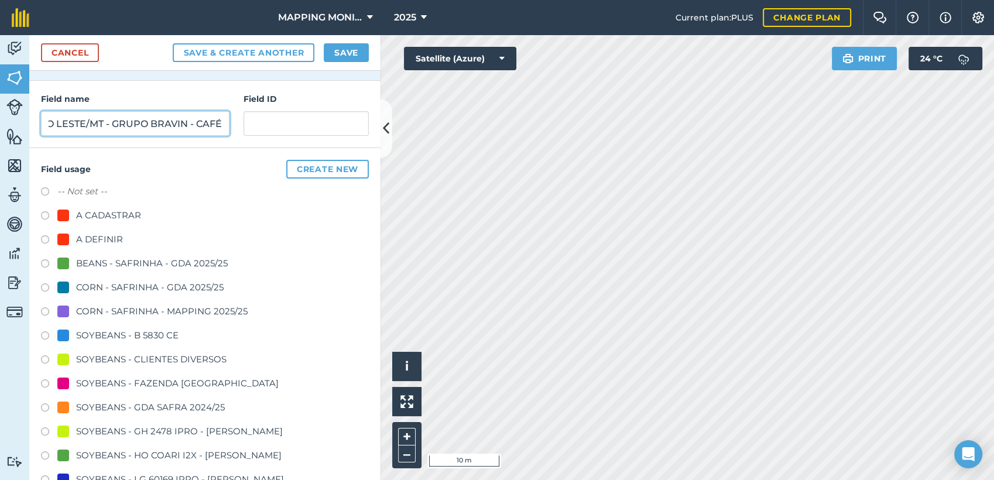
type input "PRIMAVERA DO LESTE/MT - GRUPO BRAVIN - CAFÉ"
click at [148, 358] on div "SOYBEANS - CLIENTES DIVERSOS" at bounding box center [151, 359] width 150 height 14
radio input "true"
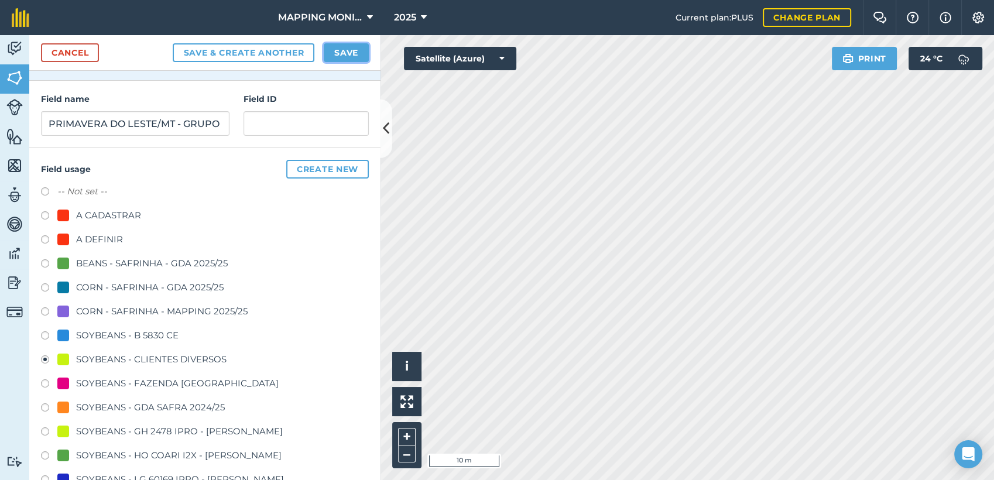
click at [331, 53] on button "Save" at bounding box center [346, 52] width 45 height 19
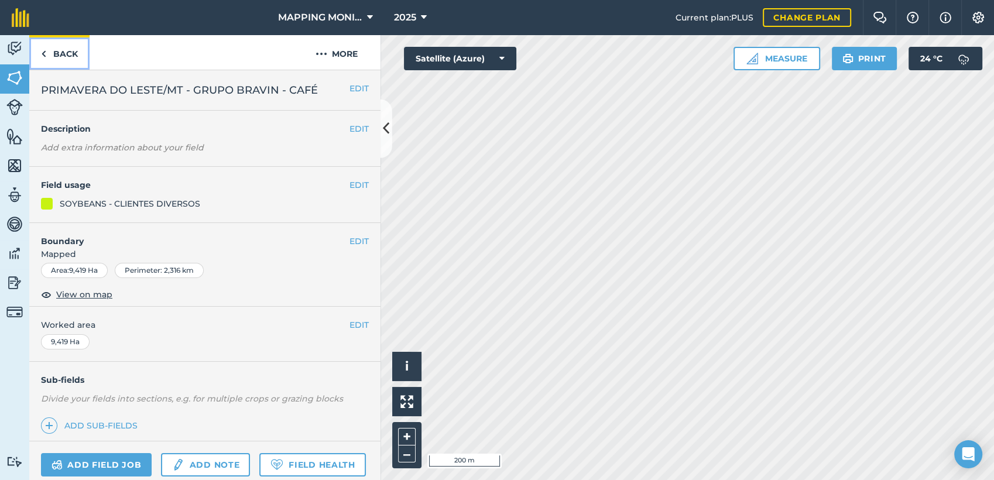
click at [70, 46] on link "Back" at bounding box center [59, 52] width 60 height 35
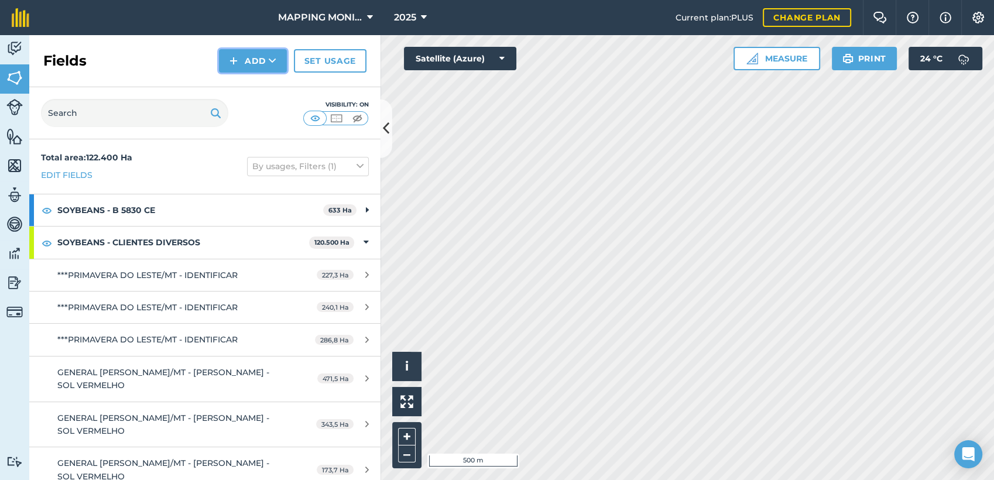
click at [246, 71] on button "Add" at bounding box center [253, 60] width 68 height 23
click at [254, 80] on link "Draw" at bounding box center [253, 87] width 64 height 26
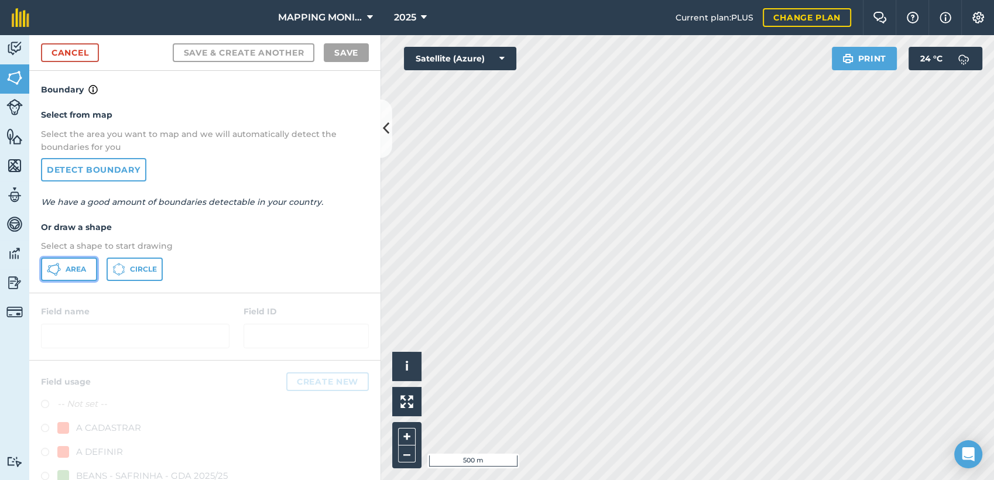
click at [72, 261] on button "Area" at bounding box center [69, 269] width 56 height 23
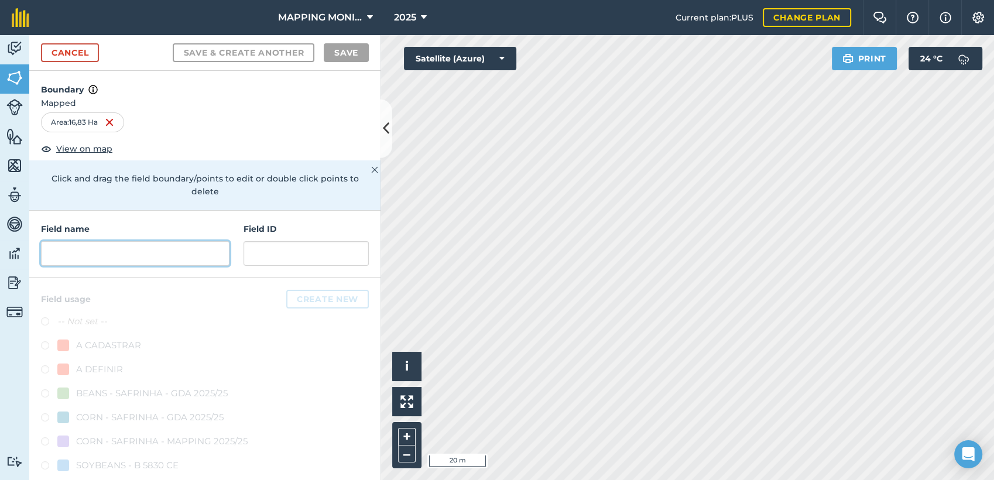
click at [133, 251] on input "text" at bounding box center [135, 253] width 189 height 25
paste input "PRIMAVERA DO LESTE/MT - GRUPO BRAVIN - CAFÉ"
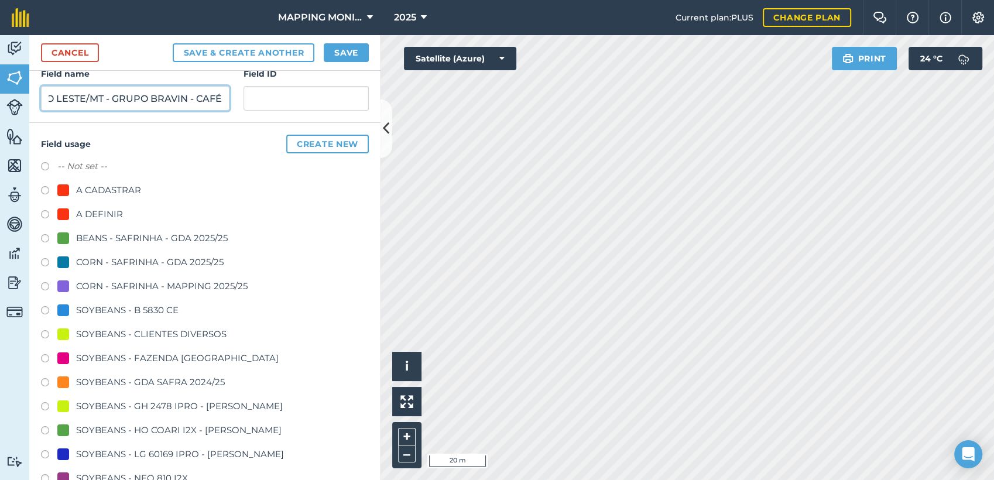
scroll to position [195, 0]
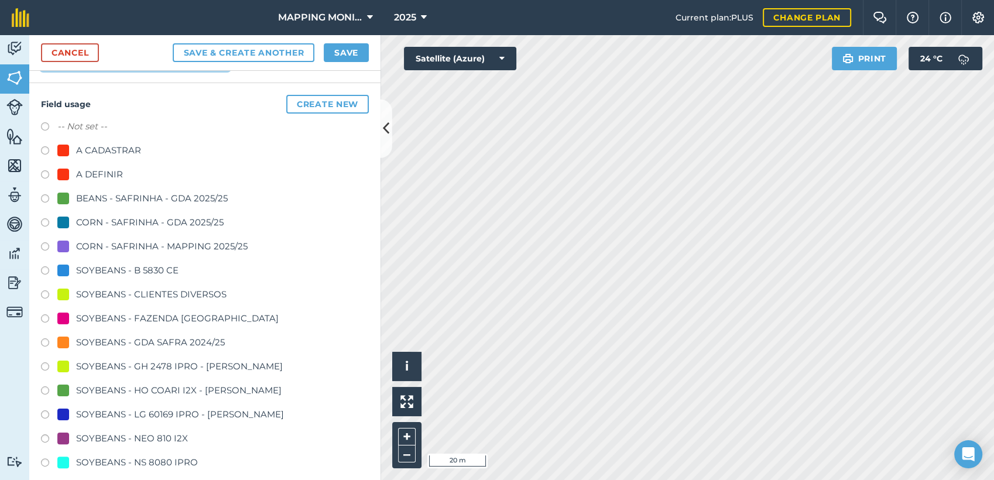
type input "PRIMAVERA DO LESTE/MT - GRUPO BRAVIN - CAFÉ"
click at [142, 293] on div "SOYBEANS - CLIENTES DIVERSOS" at bounding box center [151, 294] width 150 height 14
radio input "true"
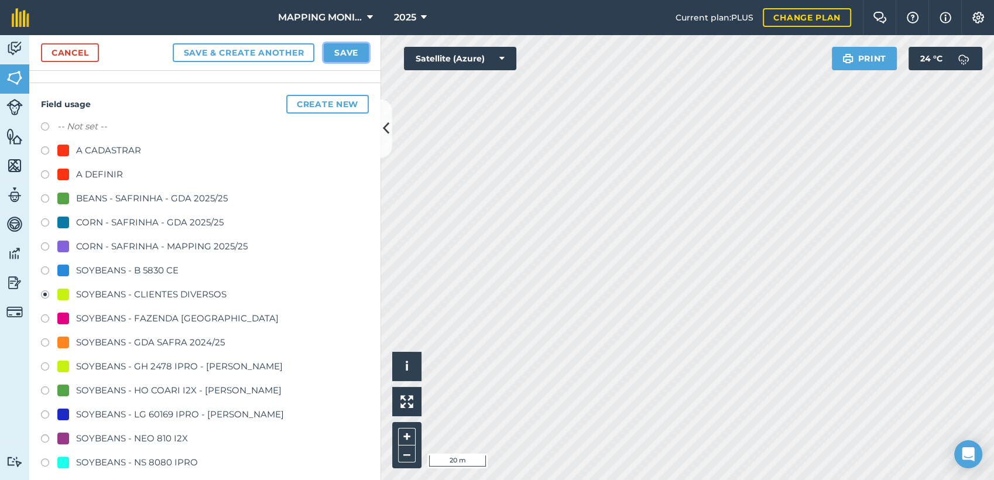
click at [342, 52] on button "Save" at bounding box center [346, 52] width 45 height 19
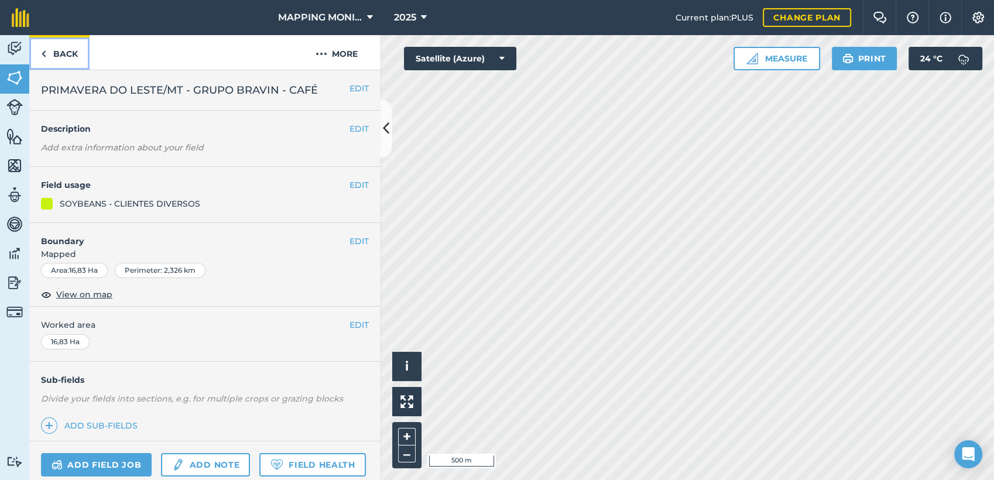
click at [77, 49] on link "Back" at bounding box center [59, 52] width 60 height 35
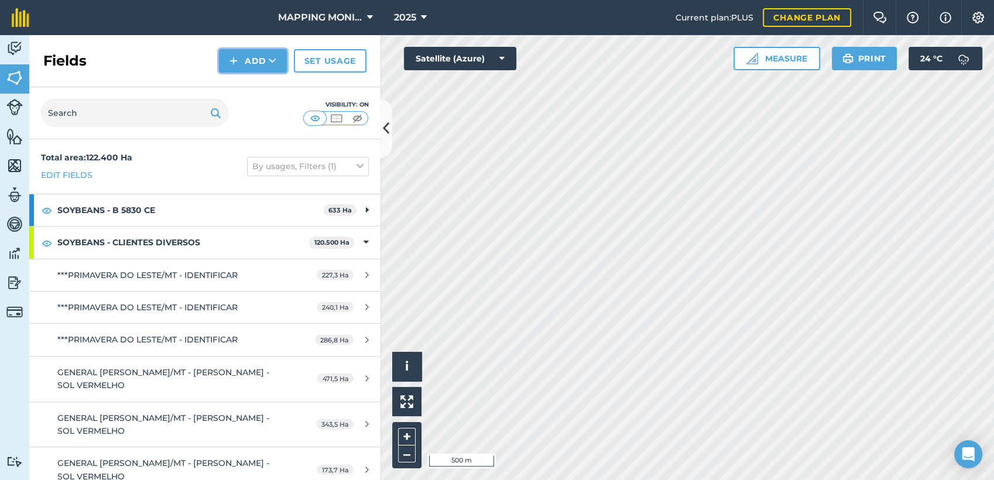
click at [275, 63] on icon at bounding box center [273, 61] width 8 height 12
click at [256, 82] on link "Draw" at bounding box center [253, 87] width 64 height 26
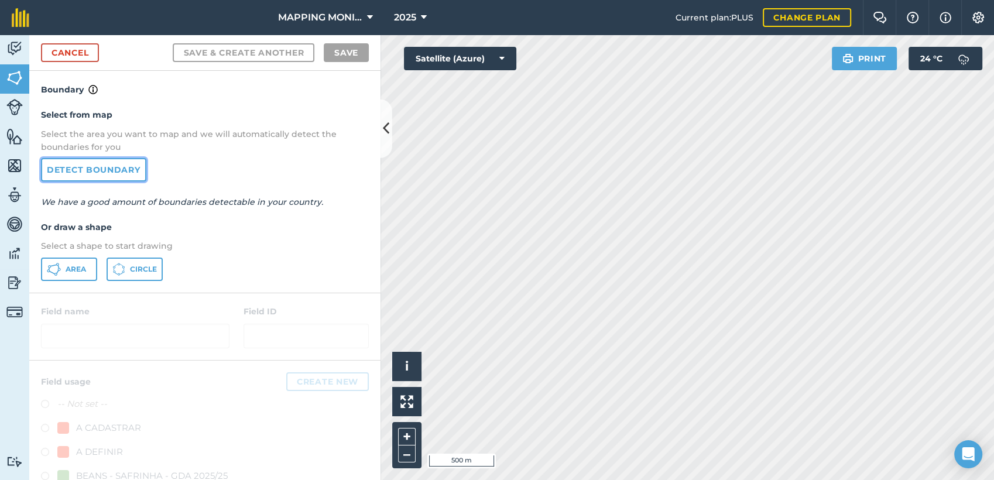
click at [87, 166] on link "Detect boundary" at bounding box center [93, 169] width 105 height 23
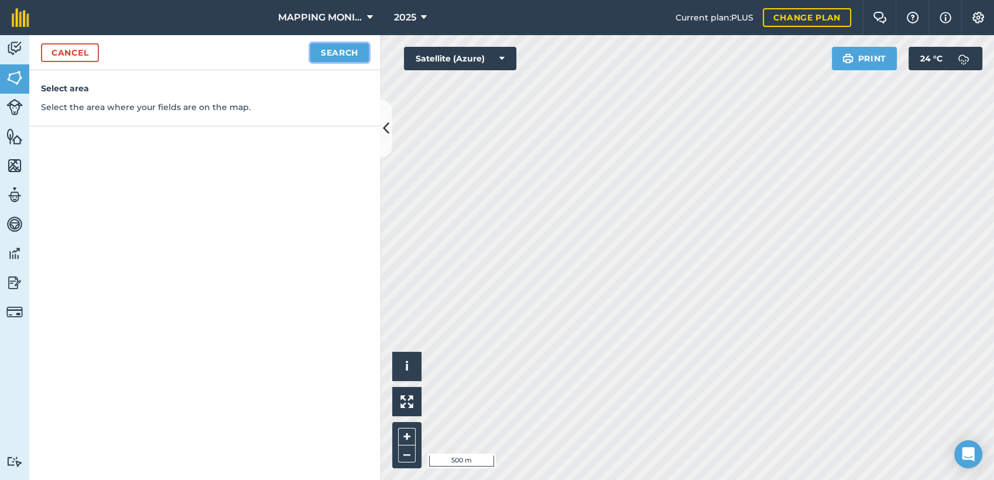
click at [357, 53] on button "Search" at bounding box center [339, 52] width 59 height 19
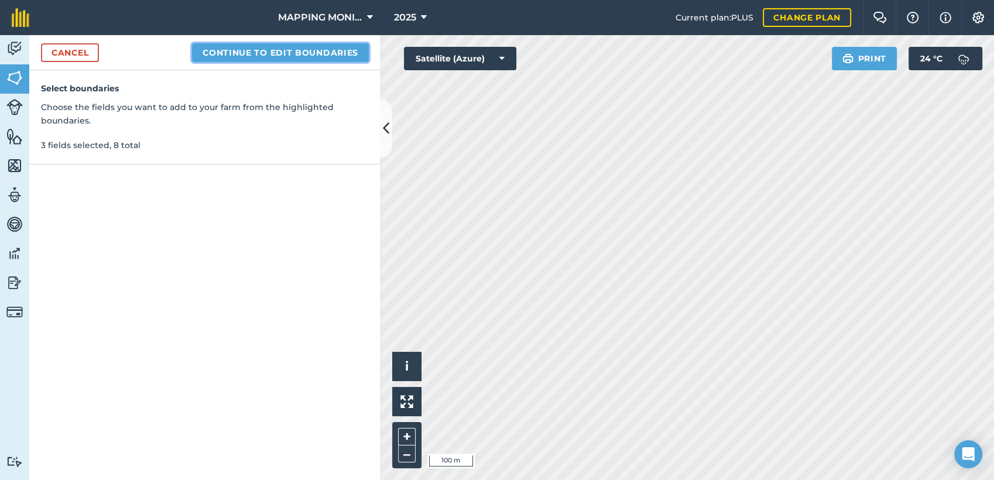
click at [267, 53] on button "Continue to edit boundaries" at bounding box center [280, 52] width 177 height 19
click at [288, 46] on button "Continue to name fields" at bounding box center [293, 52] width 152 height 19
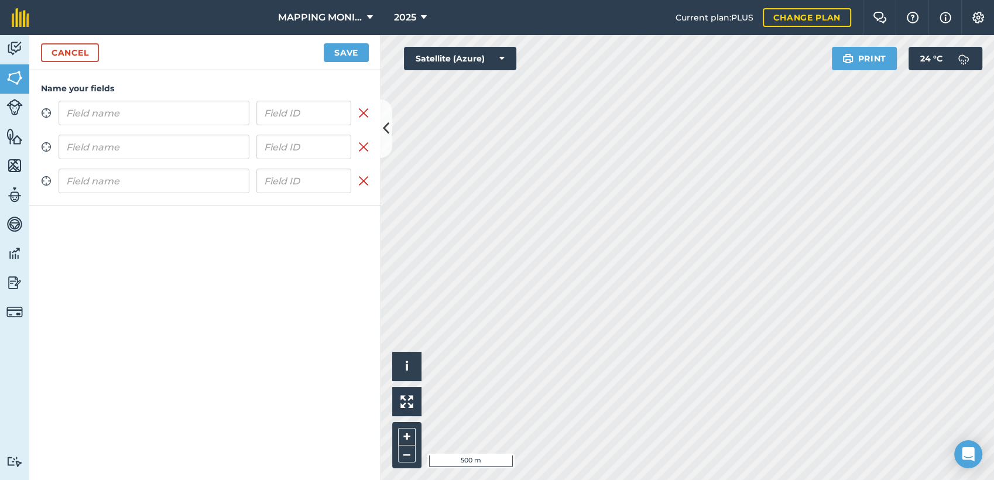
click at [181, 109] on input "text" at bounding box center [154, 113] width 191 height 25
type input "PRIMAVERA DO LESTE/MT - GRUPO BRAVIN - CAFÉ"
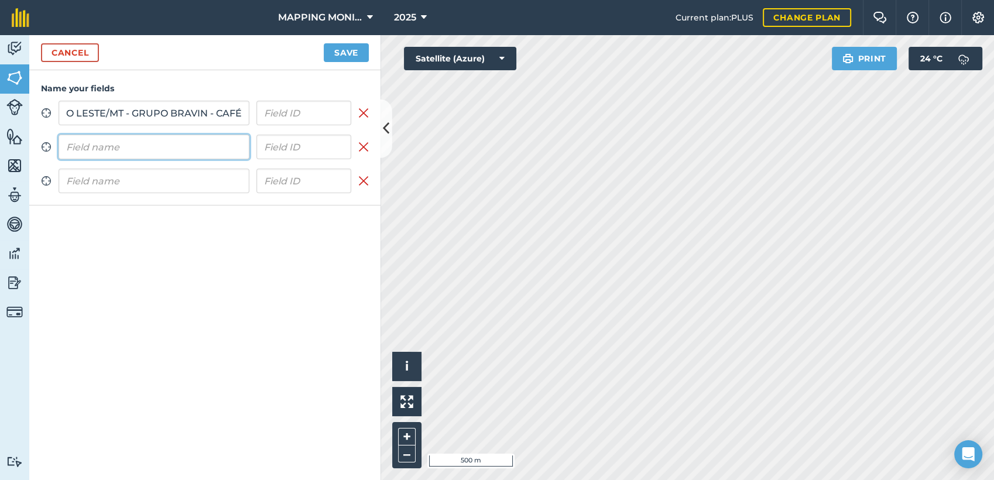
scroll to position [0, 0]
click at [142, 150] on input "text" at bounding box center [154, 147] width 191 height 25
paste input "PRIMAVERA DO LESTE/MT - GRUPO BRAVIN - CAFÉ"
type input "PRIMAVERA DO LESTE/MT - GRUPO BRAVIN - CAFÉ"
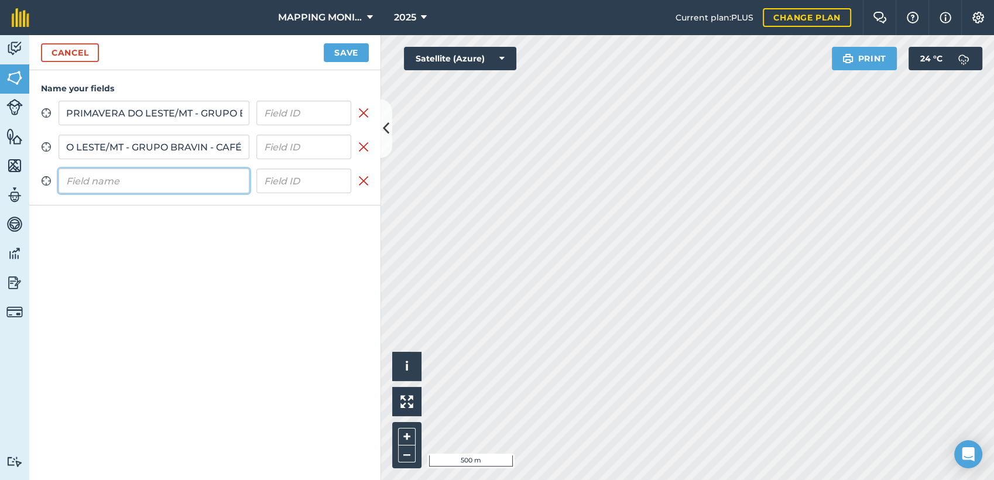
scroll to position [0, 0]
click at [143, 180] on input "text" at bounding box center [154, 181] width 191 height 25
paste input "PRIMAVERA DO LESTE/MT - GRUPO BRAVIN - CAFÉ"
type input "PRIMAVERA DO LESTE/MT - GRUPO BRAVIN - CAFÉ"
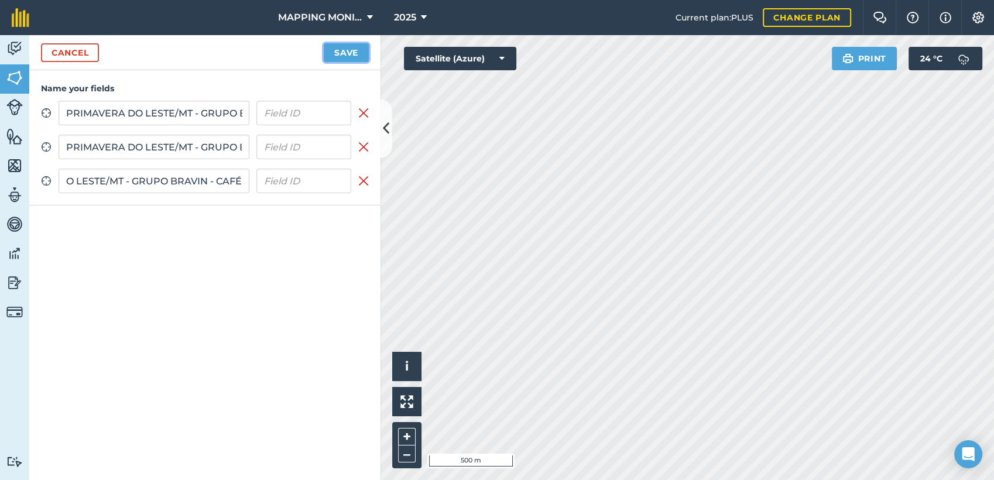
scroll to position [0, 0]
click at [359, 58] on button "Save" at bounding box center [346, 52] width 45 height 19
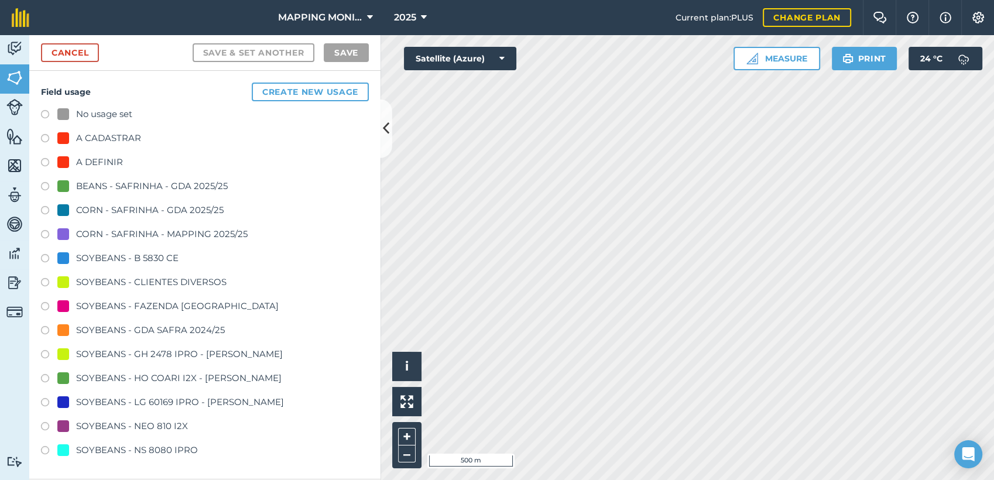
click at [170, 282] on div "SOYBEANS - CLIENTES DIVERSOS" at bounding box center [151, 282] width 150 height 14
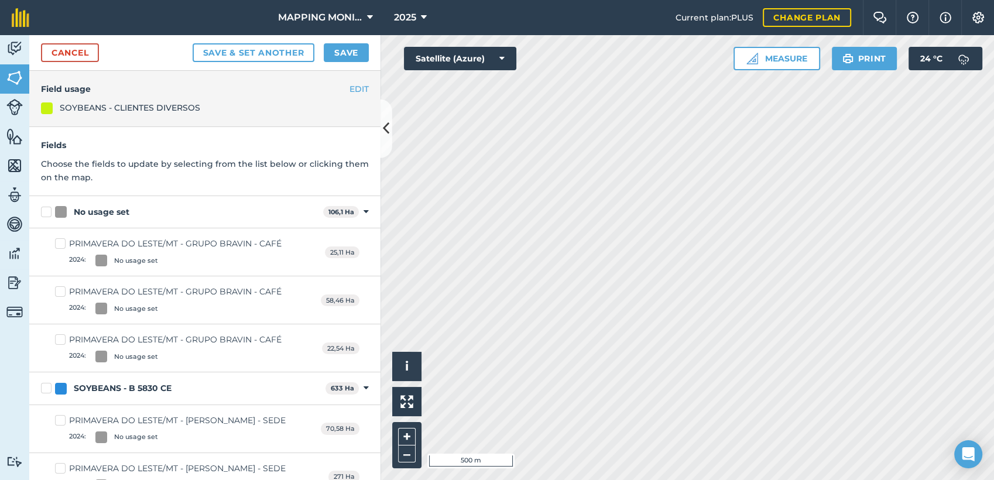
click at [104, 206] on div "No usage set" at bounding box center [102, 212] width 56 height 12
click at [49, 206] on input "No usage set" at bounding box center [45, 210] width 8 height 8
checkbox input "true"
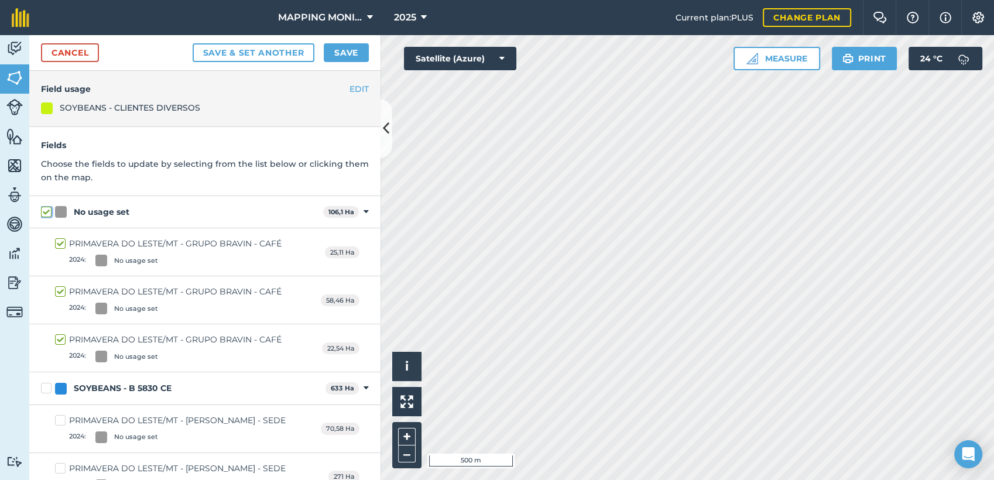
checkbox input "true"
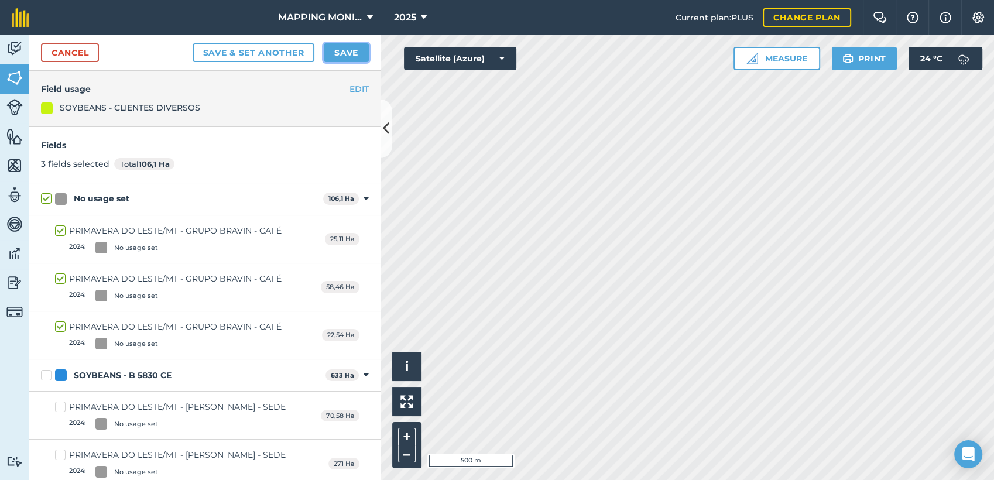
click at [348, 47] on button "Save" at bounding box center [346, 52] width 45 height 19
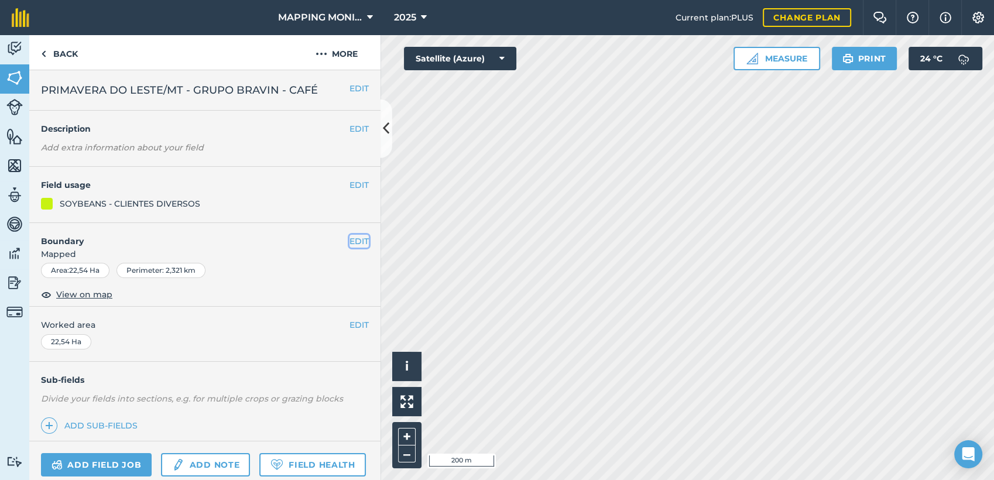
click at [351, 241] on button "EDIT" at bounding box center [359, 241] width 19 height 13
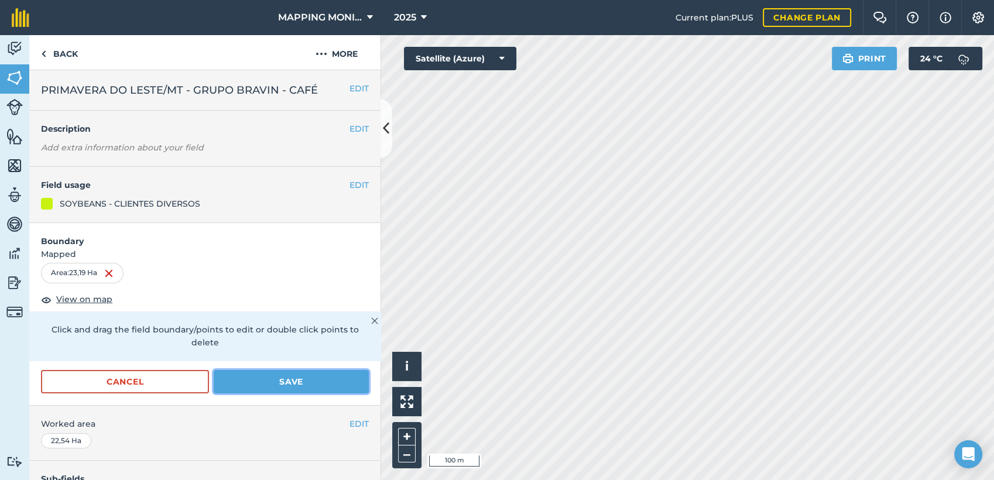
click at [323, 376] on button "Save" at bounding box center [291, 381] width 155 height 23
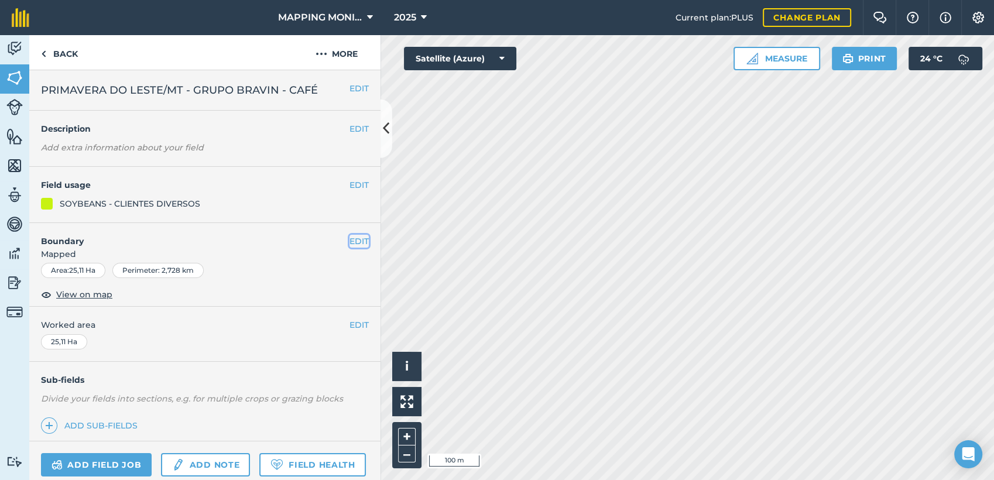
click at [350, 237] on button "EDIT" at bounding box center [359, 241] width 19 height 13
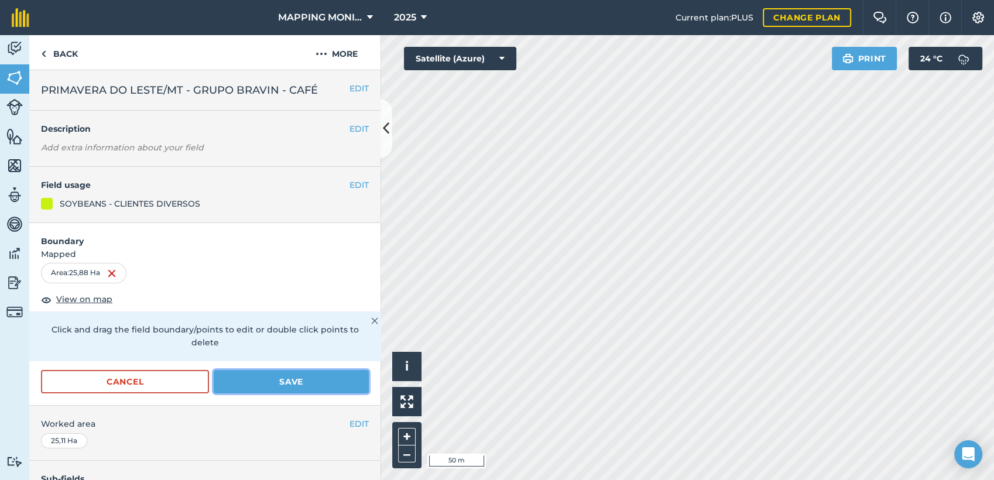
click at [312, 385] on button "Save" at bounding box center [291, 381] width 155 height 23
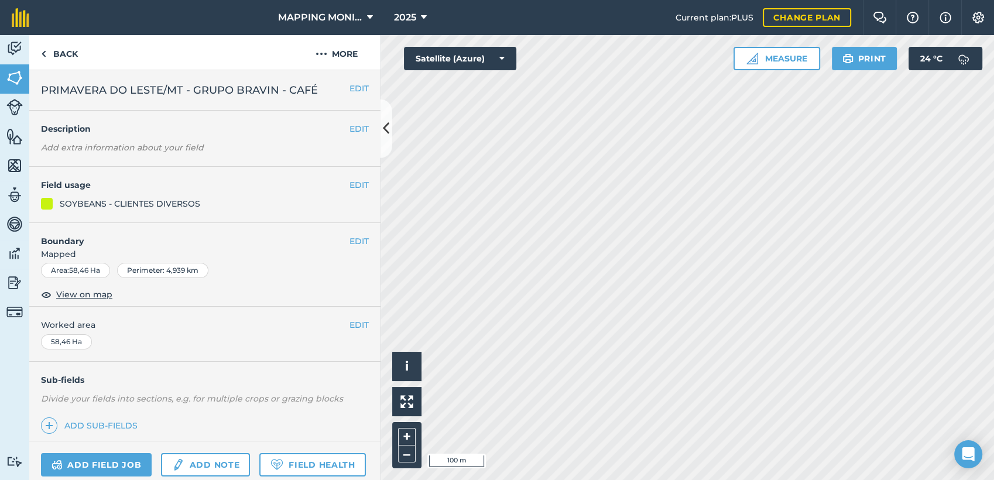
click at [359, 240] on div "EDIT Boundary Mapped Area : 58,46 Ha Perimeter : 4,939 km View on map" at bounding box center [204, 265] width 351 height 84
click at [350, 240] on button "EDIT" at bounding box center [359, 241] width 19 height 13
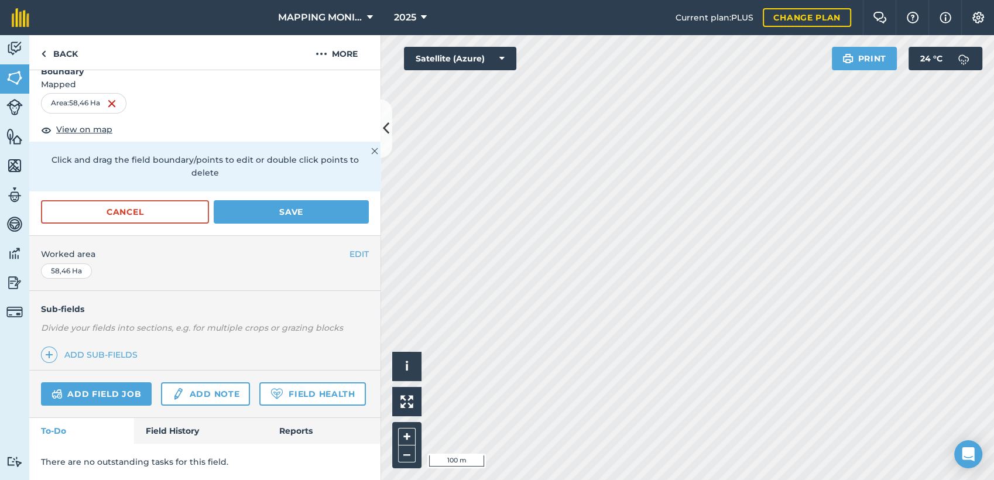
scroll to position [195, 0]
click at [311, 200] on button "Save" at bounding box center [291, 211] width 155 height 23
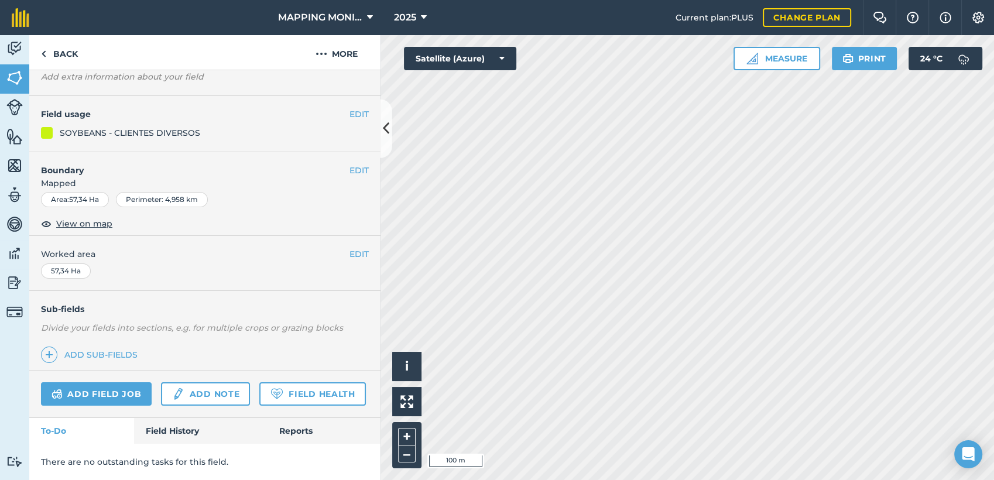
scroll to position [102, 0]
click at [53, 50] on link "Back" at bounding box center [59, 52] width 60 height 35
click at [58, 52] on link "Back" at bounding box center [59, 52] width 60 height 35
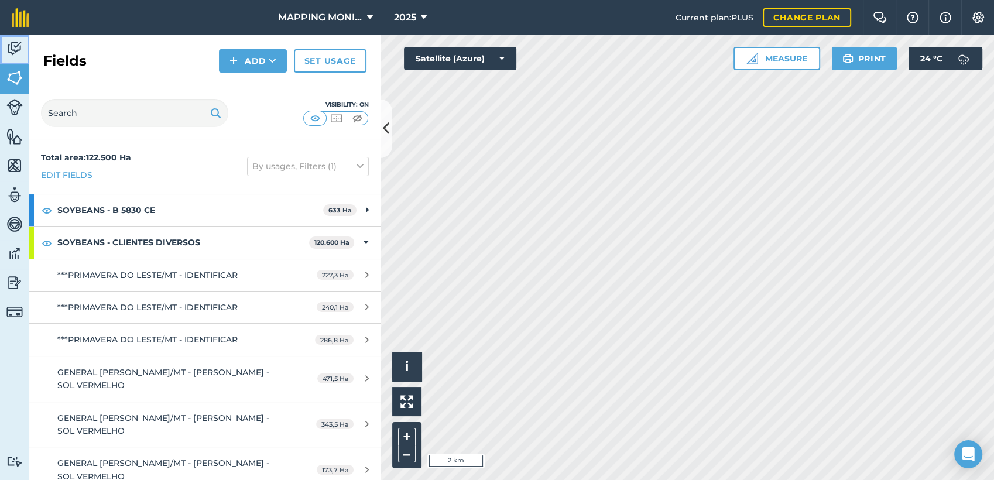
click at [11, 42] on img at bounding box center [14, 49] width 16 height 18
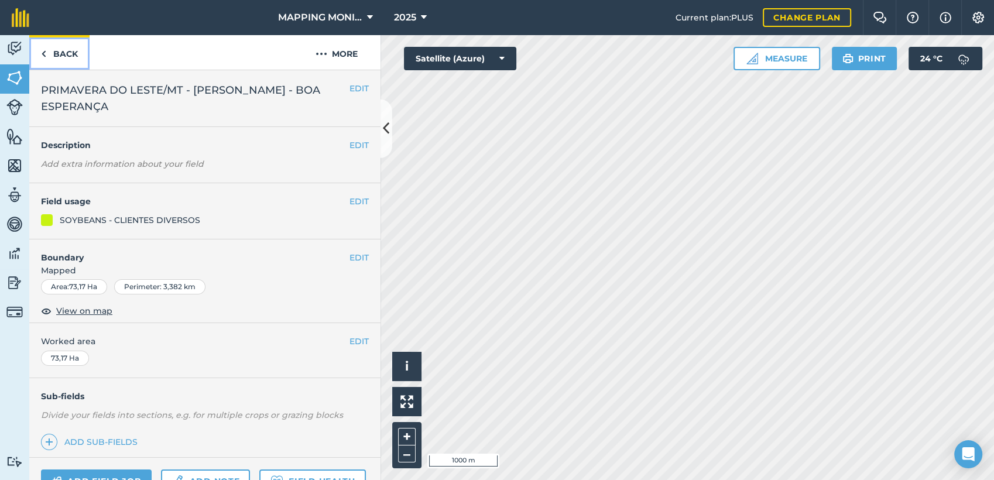
click at [60, 56] on link "Back" at bounding box center [59, 52] width 60 height 35
click at [350, 91] on button "EDIT" at bounding box center [359, 88] width 19 height 13
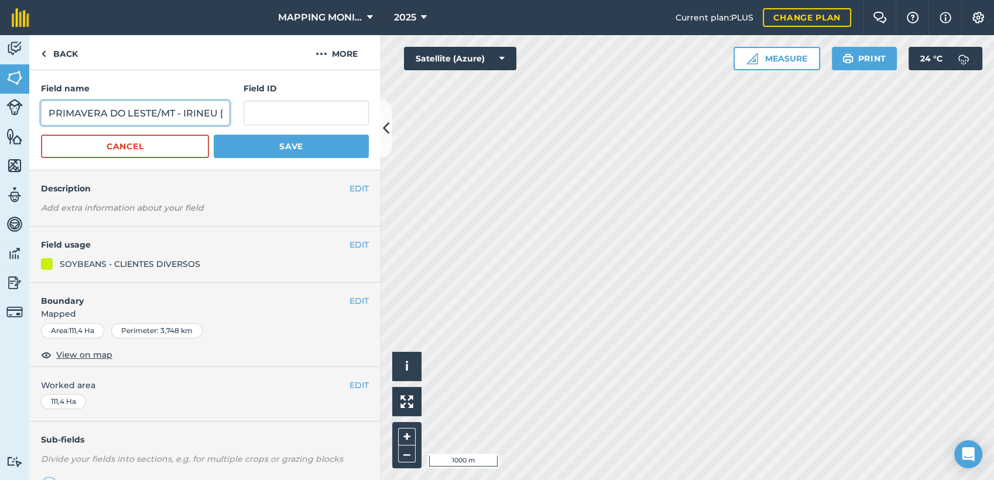
click at [126, 120] on input "PRIMAVERA DO LESTE/MT - IRINEU [GEOGRAPHIC_DATA] - [GEOGRAPHIC_DATA]" at bounding box center [135, 113] width 189 height 25
click at [50, 49] on link "Back" at bounding box center [59, 52] width 60 height 35
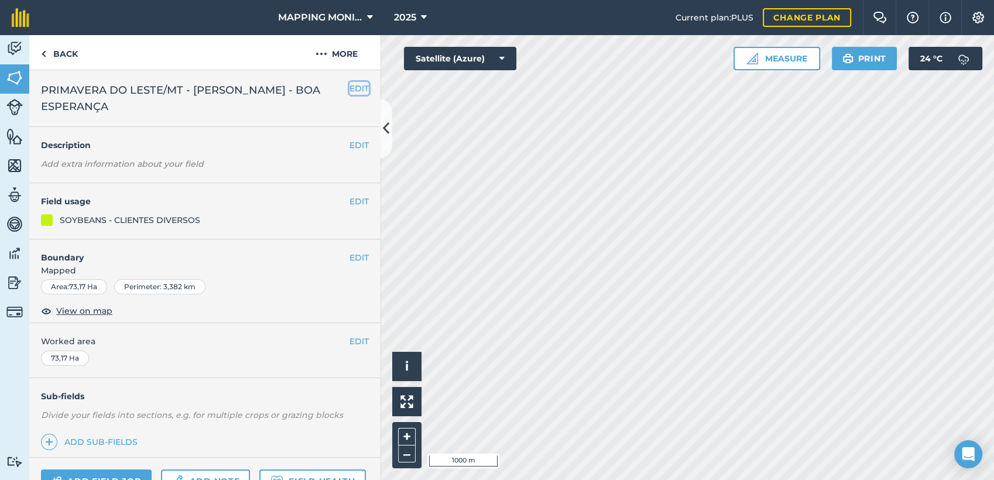
click at [350, 91] on button "EDIT" at bounding box center [359, 88] width 19 height 13
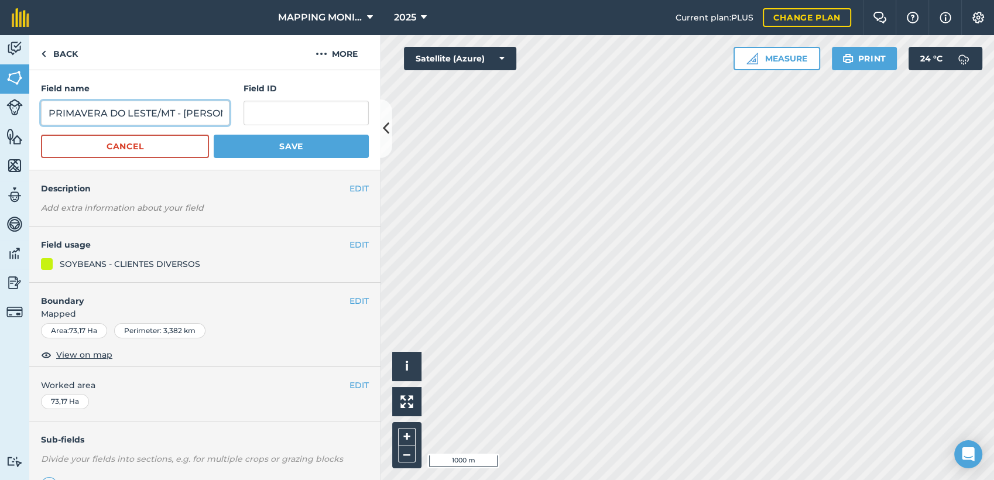
click at [178, 117] on input "PRIMAVERA DO LESTE/MT - [PERSON_NAME] - BOA ESPERANÇA" at bounding box center [135, 113] width 189 height 25
paste input "IRINEU ORLANDO - RANCHO ALEGRE"
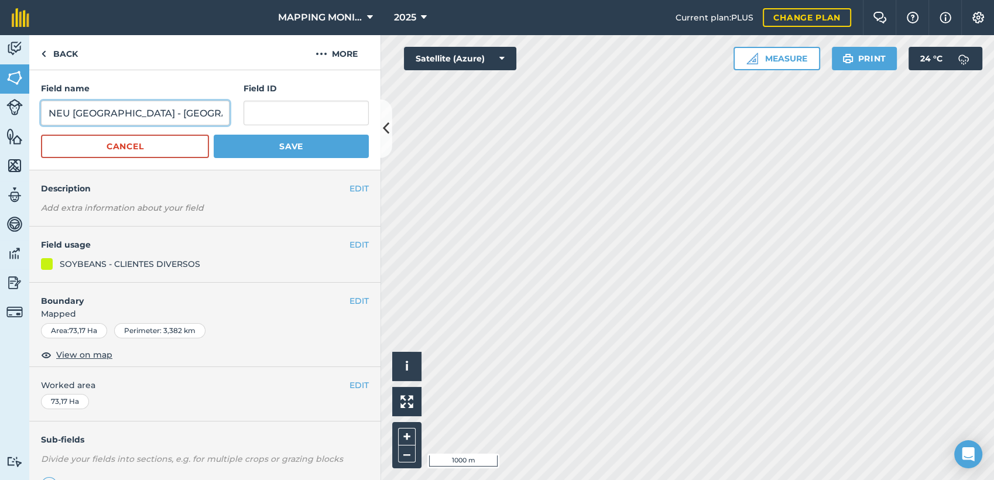
type input "PRIMAVERA DO LESTE/MT - IRINEU [GEOGRAPHIC_DATA] - [GEOGRAPHIC_DATA]"
click at [267, 143] on button "Save" at bounding box center [291, 146] width 155 height 23
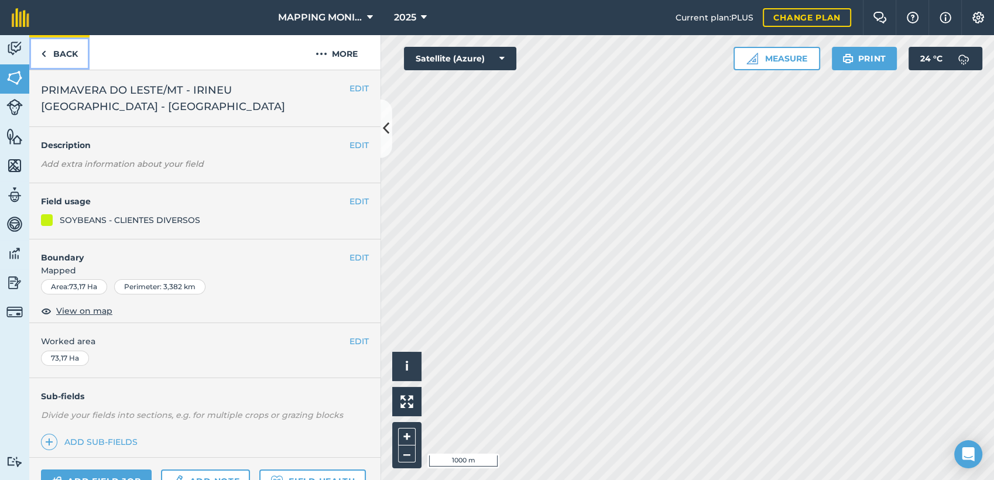
click at [70, 54] on link "Back" at bounding box center [59, 52] width 60 height 35
click at [214, 88] on span "PRIMAVERA DO LESTE/MT - [PERSON_NAME] - BOA ESPERANÇA" at bounding box center [195, 98] width 309 height 33
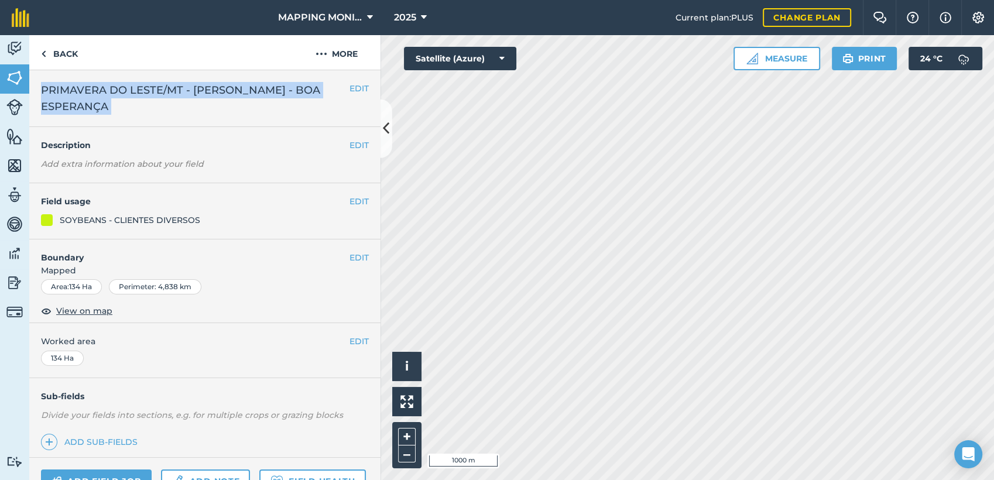
click at [214, 88] on span "PRIMAVERA DO LESTE/MT - [PERSON_NAME] - BOA ESPERANÇA" at bounding box center [195, 98] width 309 height 33
copy div "PRIMAVERA DO LESTE/MT - CLAUDIO ROMAGNOLLI - BOA ESPERANÇA EDIT"
click at [49, 51] on link "Back" at bounding box center [59, 52] width 60 height 35
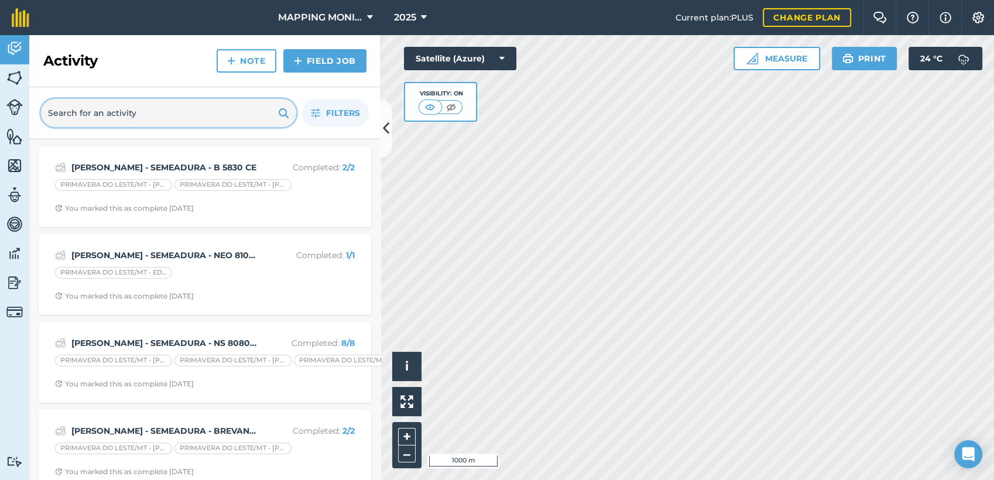
click at [141, 105] on input "text" at bounding box center [168, 113] width 255 height 28
paste input "PRIMAVERA DO LESTE/MT - [PERSON_NAME] - BOA ESPERANÇA"
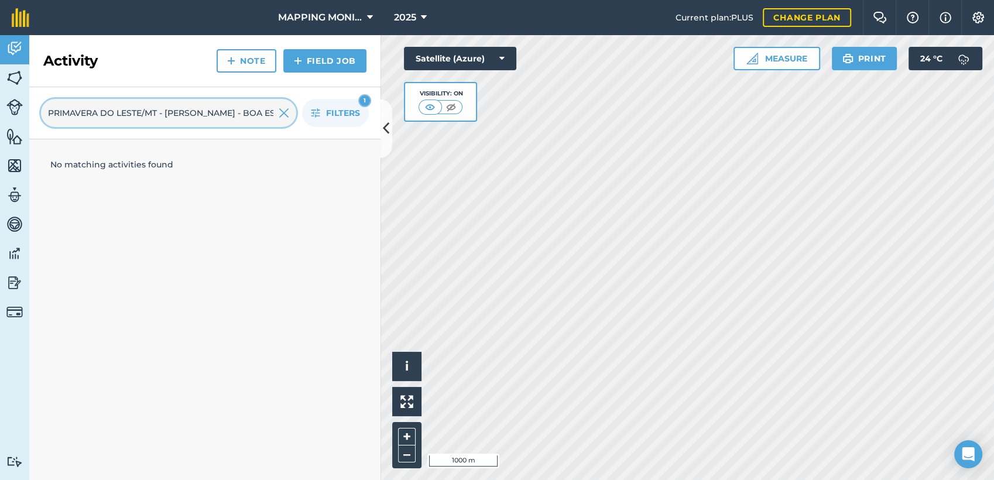
scroll to position [0, 74]
click at [128, 117] on input "PRIMAVERA DO LESTE/MT - [PERSON_NAME] - BOA ESPERANÇA" at bounding box center [168, 113] width 255 height 28
type input "PRIMAVERA DO LESTE/MT - [PERSON_NAME] - BOA ESPERANÇA"
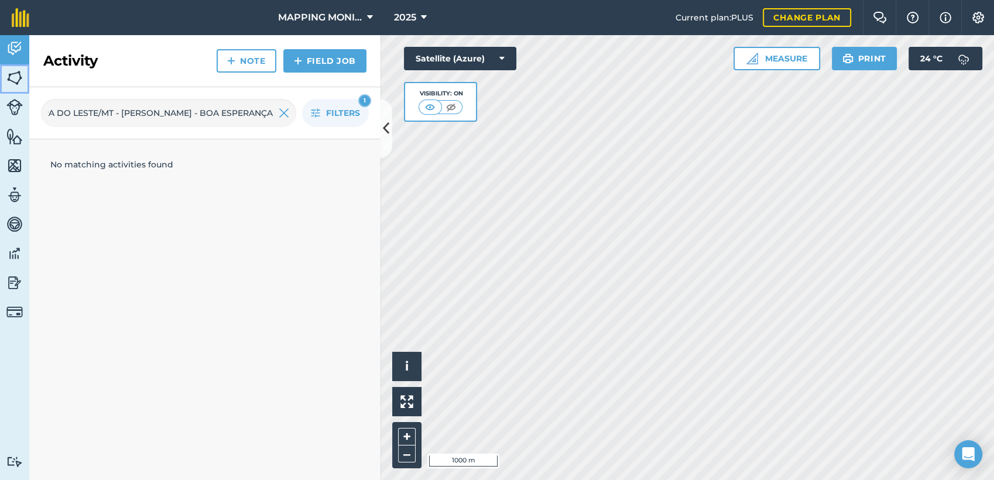
scroll to position [0, 0]
click at [23, 83] on link "Fields" at bounding box center [14, 78] width 29 height 29
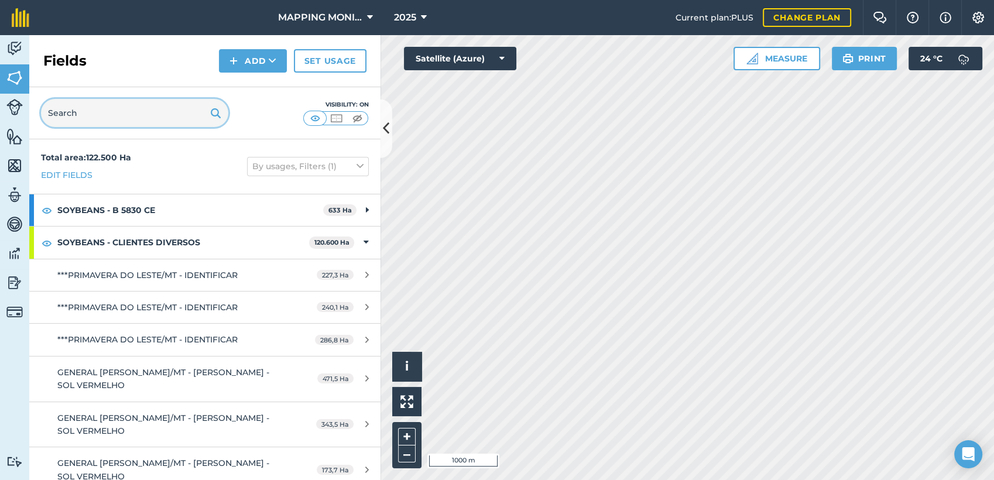
click at [165, 119] on input "text" at bounding box center [134, 113] width 187 height 28
paste input "PRIMAVERA DO LESTE/MT - [PERSON_NAME] - BOA ESPERANÇA"
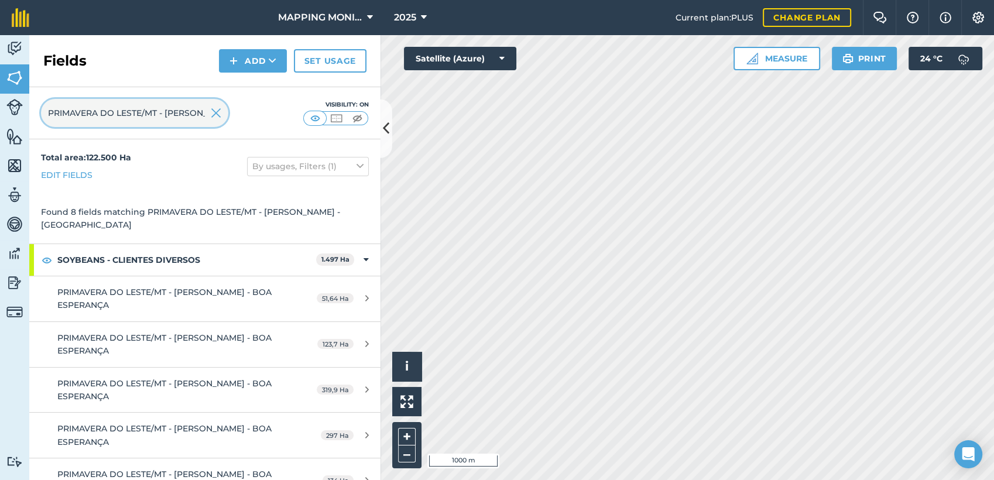
scroll to position [0, 142]
type input "PRIMAVERA DO LESTE/MT - [PERSON_NAME] - BOA ESPERANÇA"
click at [216, 110] on img at bounding box center [216, 113] width 11 height 14
